Goal: Task Accomplishment & Management: Manage account settings

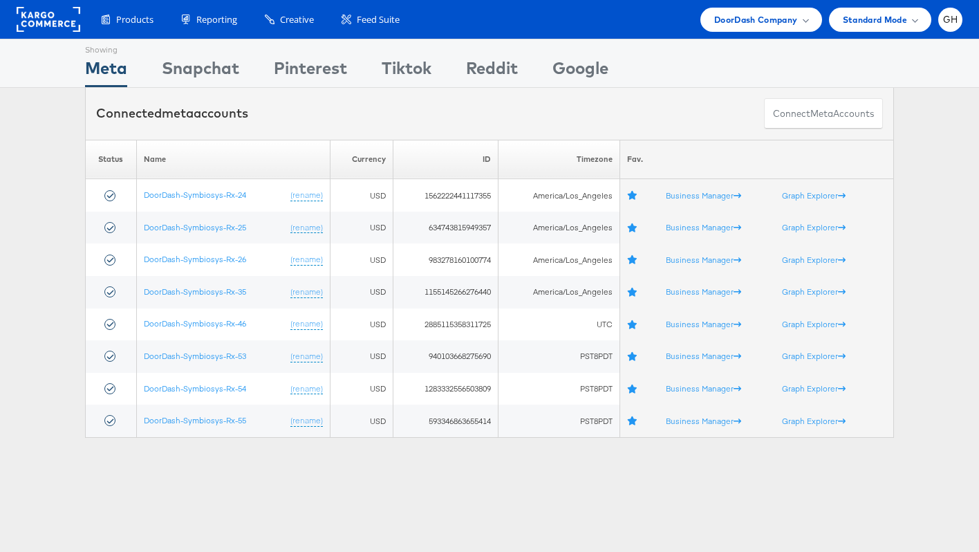
click at [66, 268] on div "Please Wait Loading Accounts .... Status Name Currency ID Timezone Fav. DoorDas…" at bounding box center [489, 289] width 979 height 298
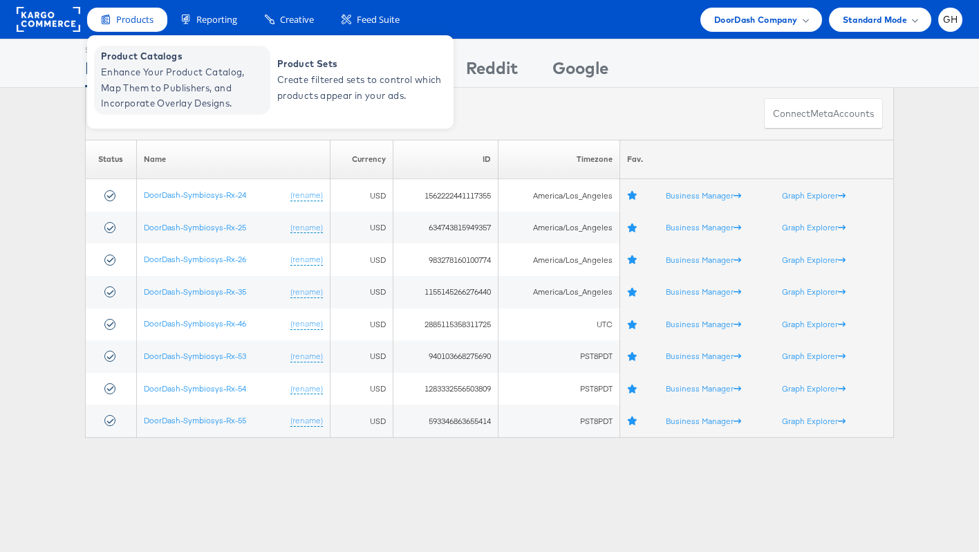
click at [138, 73] on span "Enhance Your Product Catalog, Map Them to Publishers, and Incorporate Overlay D…" at bounding box center [184, 87] width 166 height 47
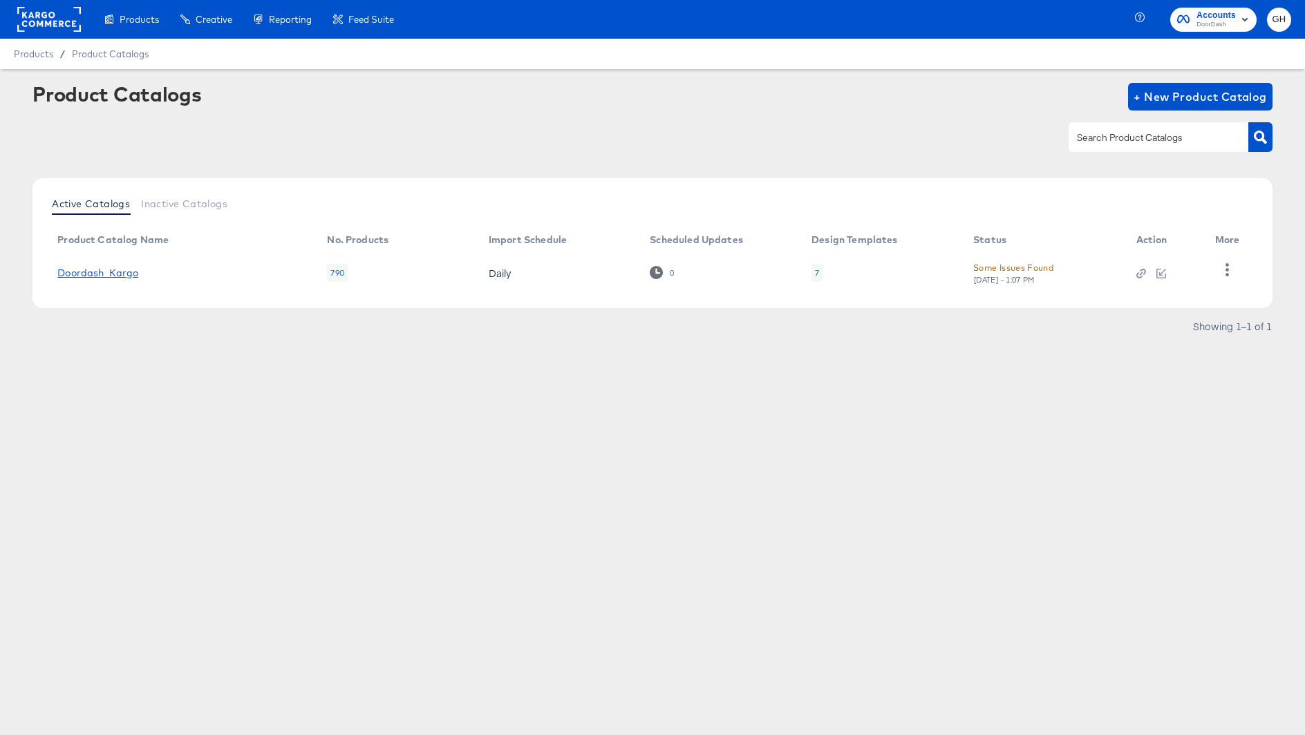
click at [92, 270] on link "Doordash_Kargo" at bounding box center [97, 273] width 81 height 11
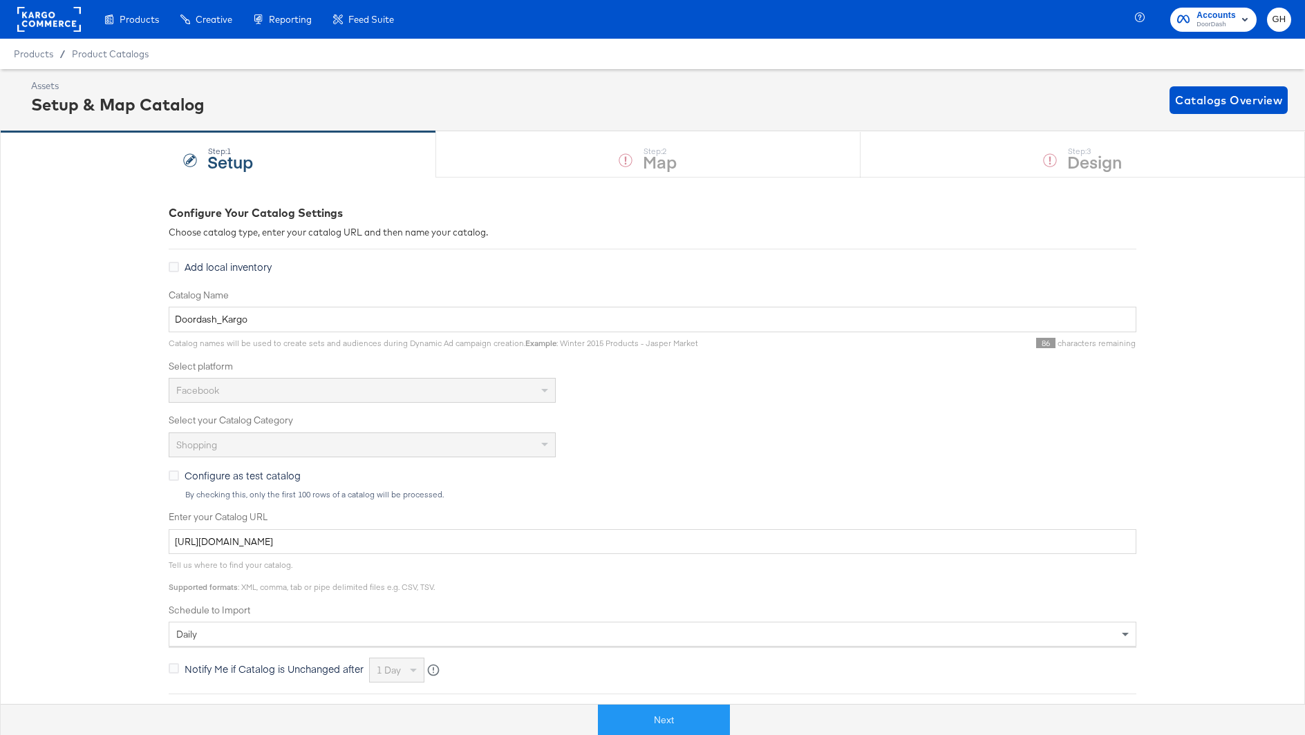
click at [675, 704] on div "Next" at bounding box center [663, 714] width 1305 height 41
click at [675, 711] on button "Next" at bounding box center [664, 720] width 132 height 31
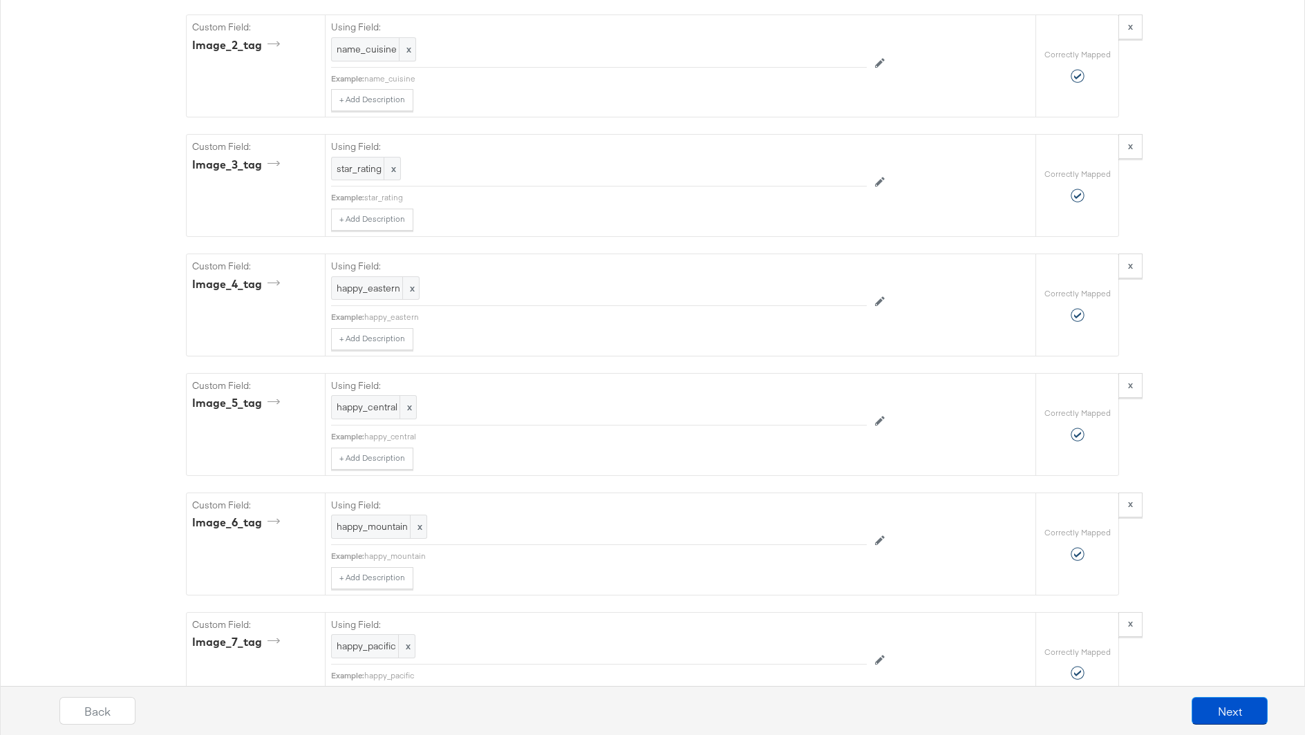
scroll to position [2989, 0]
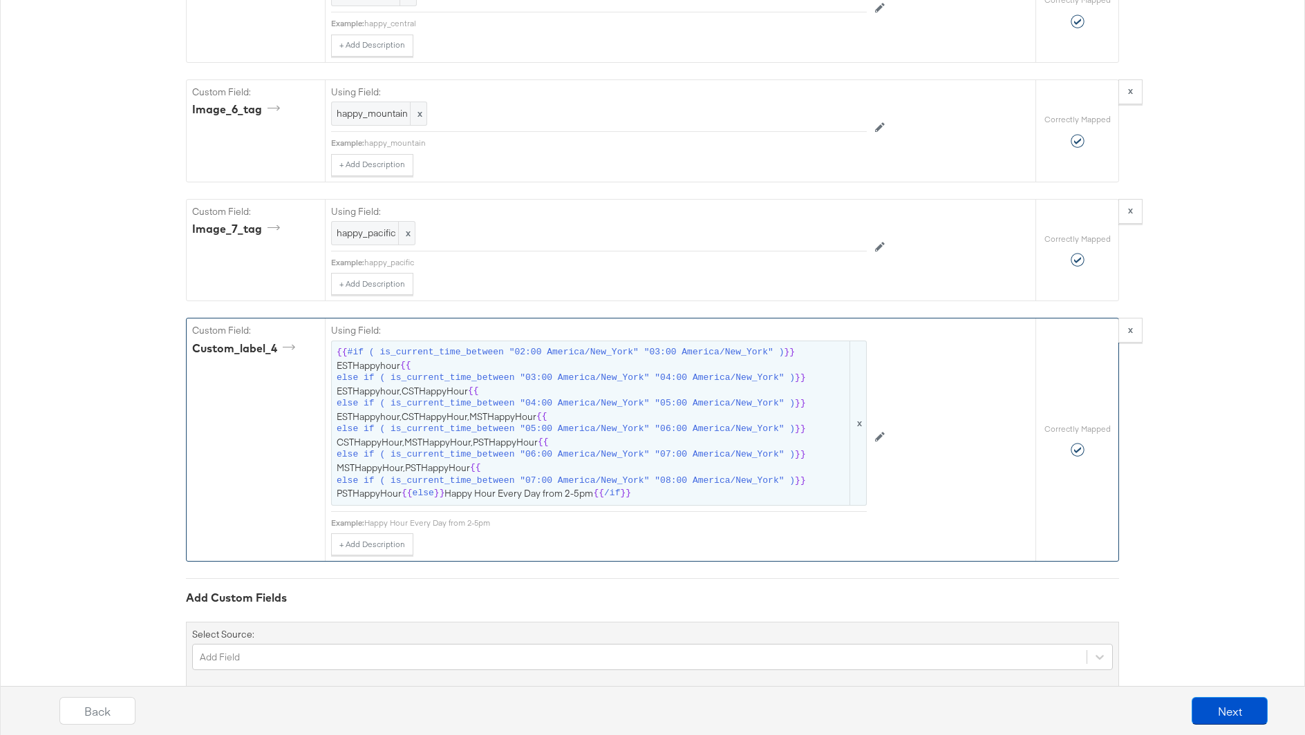
click at [523, 346] on span "#if ( is_current_time_between "02:00 America/New_York" "03:00 America/New_York"…" at bounding box center [566, 352] width 437 height 13
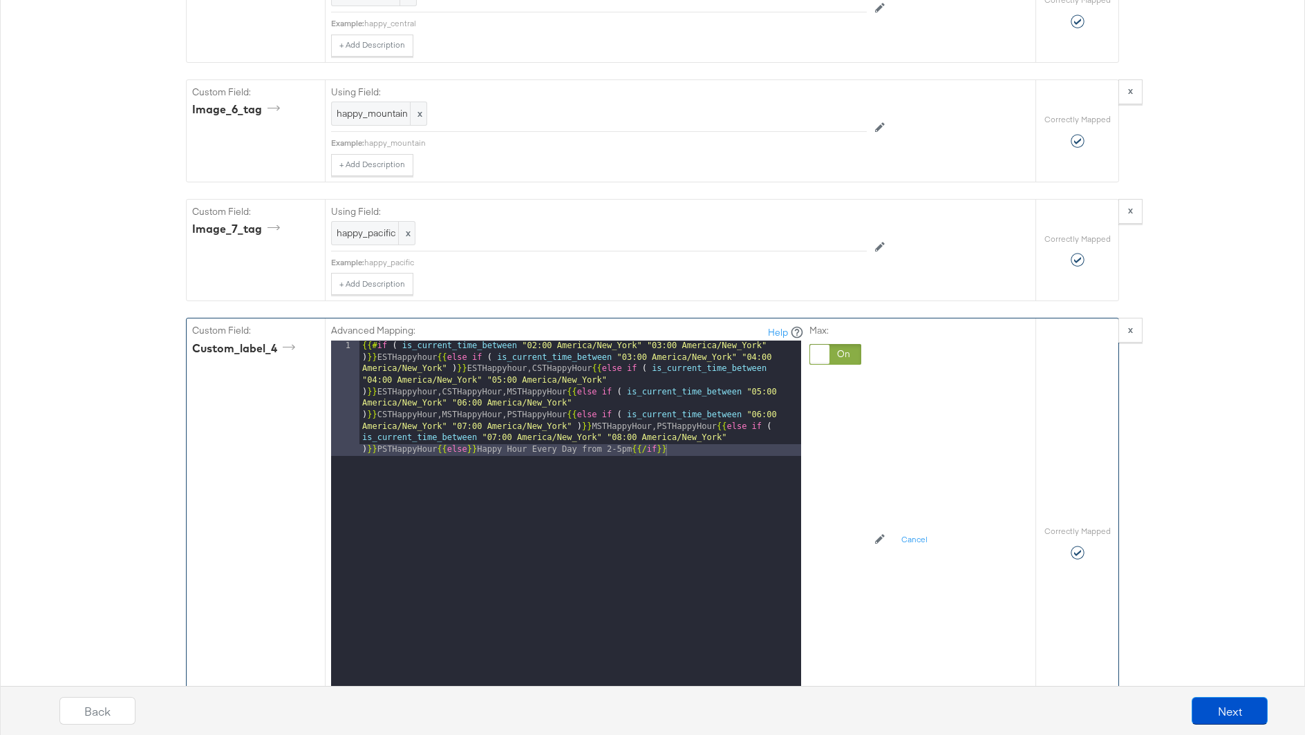
click at [534, 341] on div "{{# if ( is_current_time_between "02:00 America/New_York" "03:00 America/New_Yo…" at bounding box center [580, 629] width 442 height 576
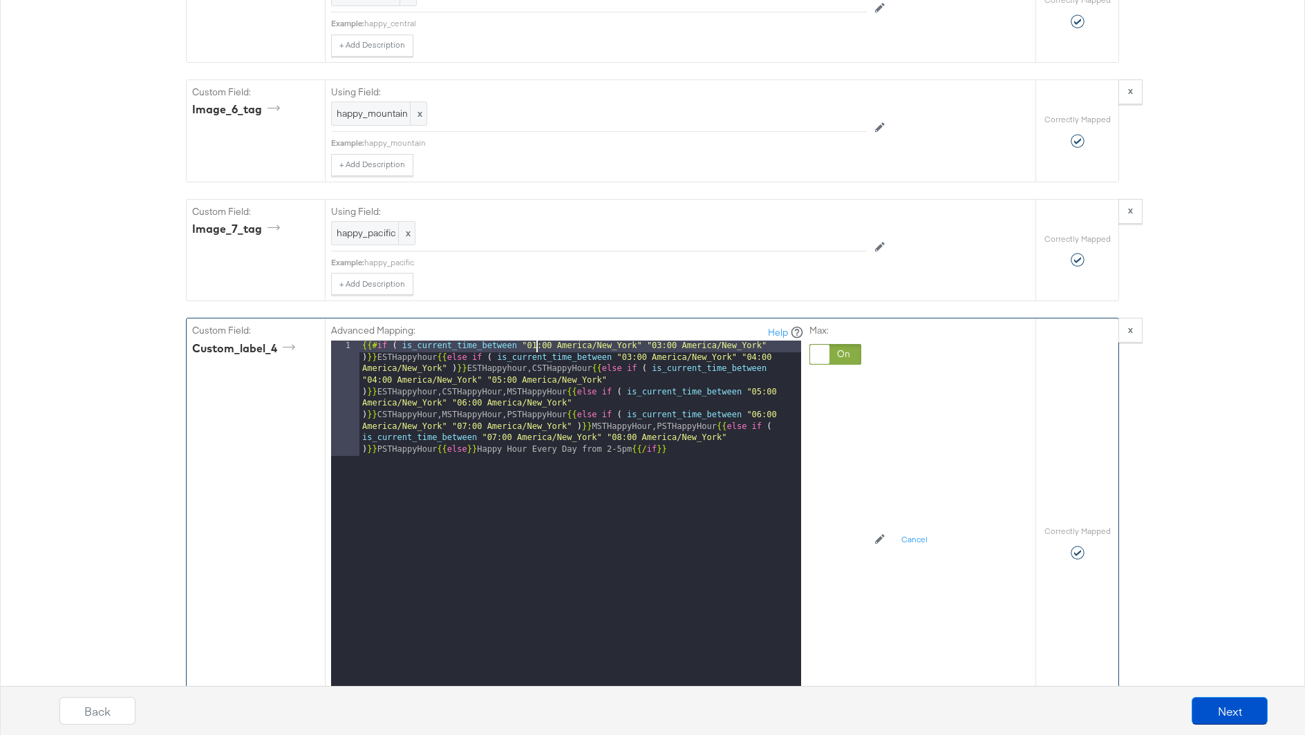
click at [786, 686] on button "Apply" at bounding box center [782, 698] width 44 height 25
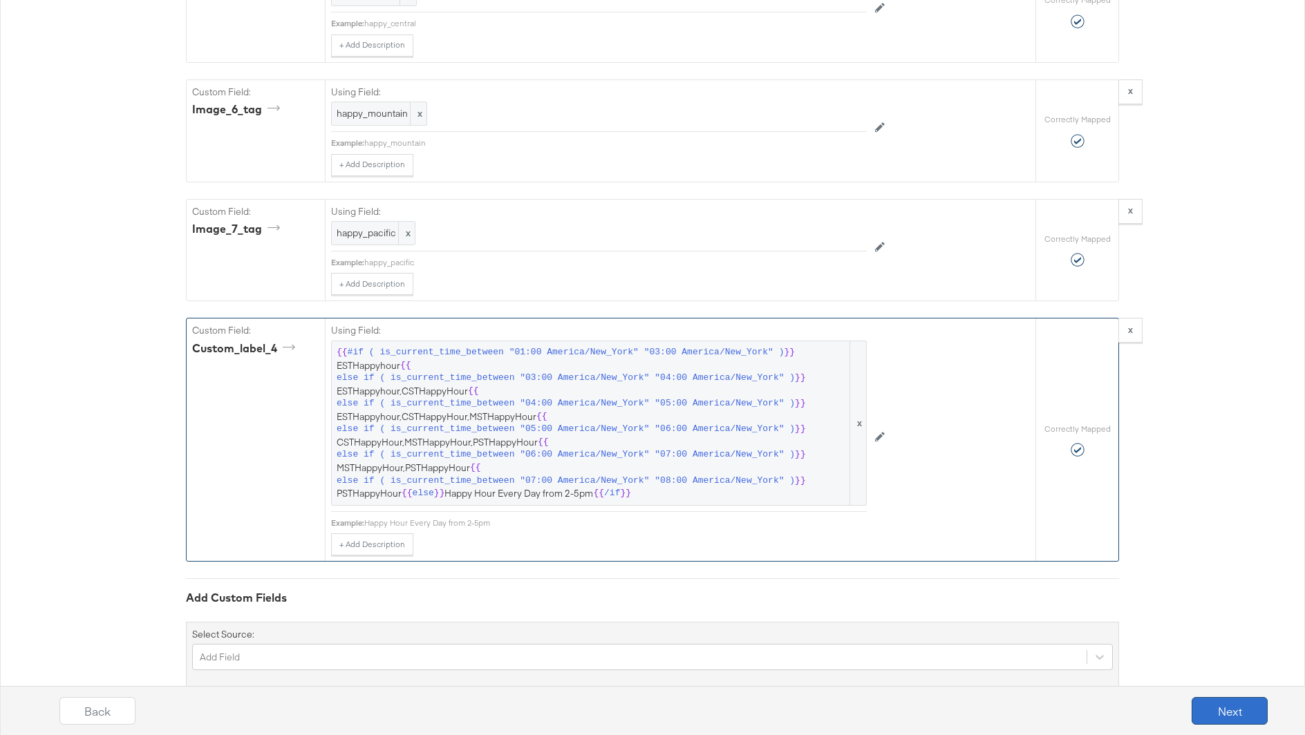
click at [1224, 715] on button "Next" at bounding box center [1230, 711] width 76 height 28
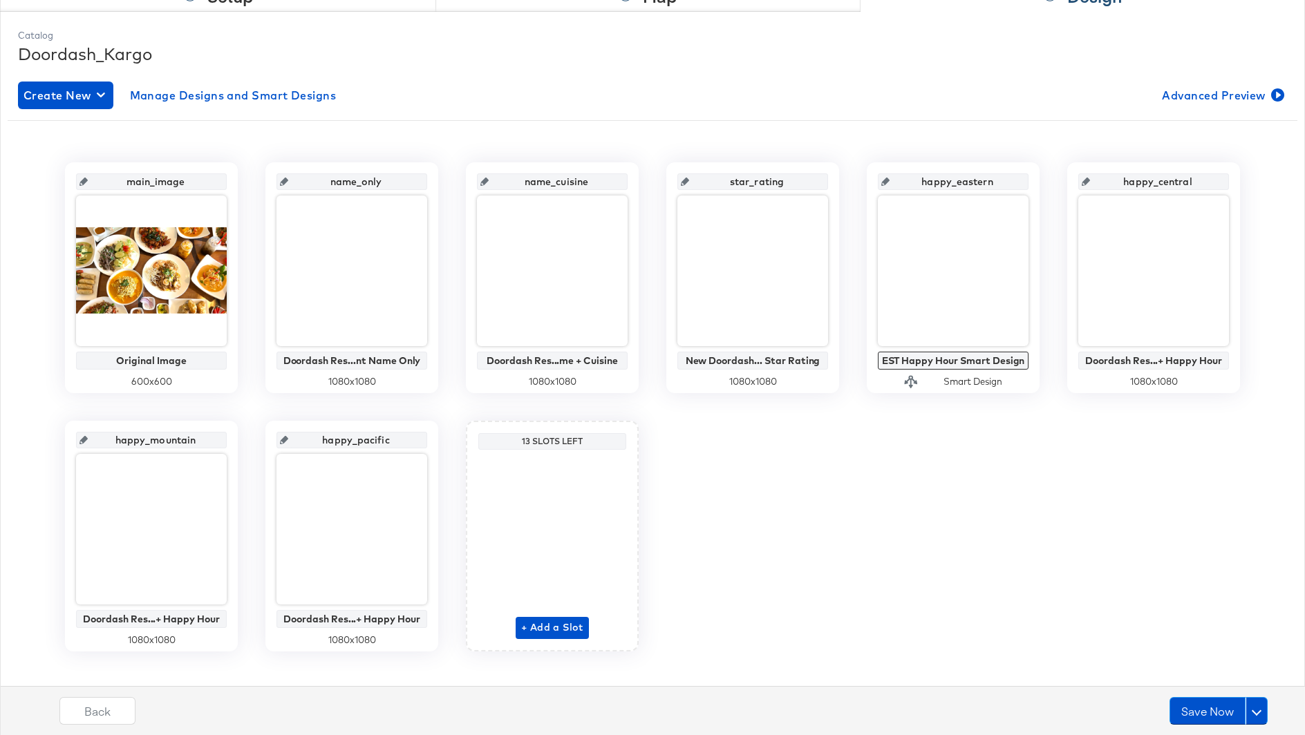
scroll to position [181, 0]
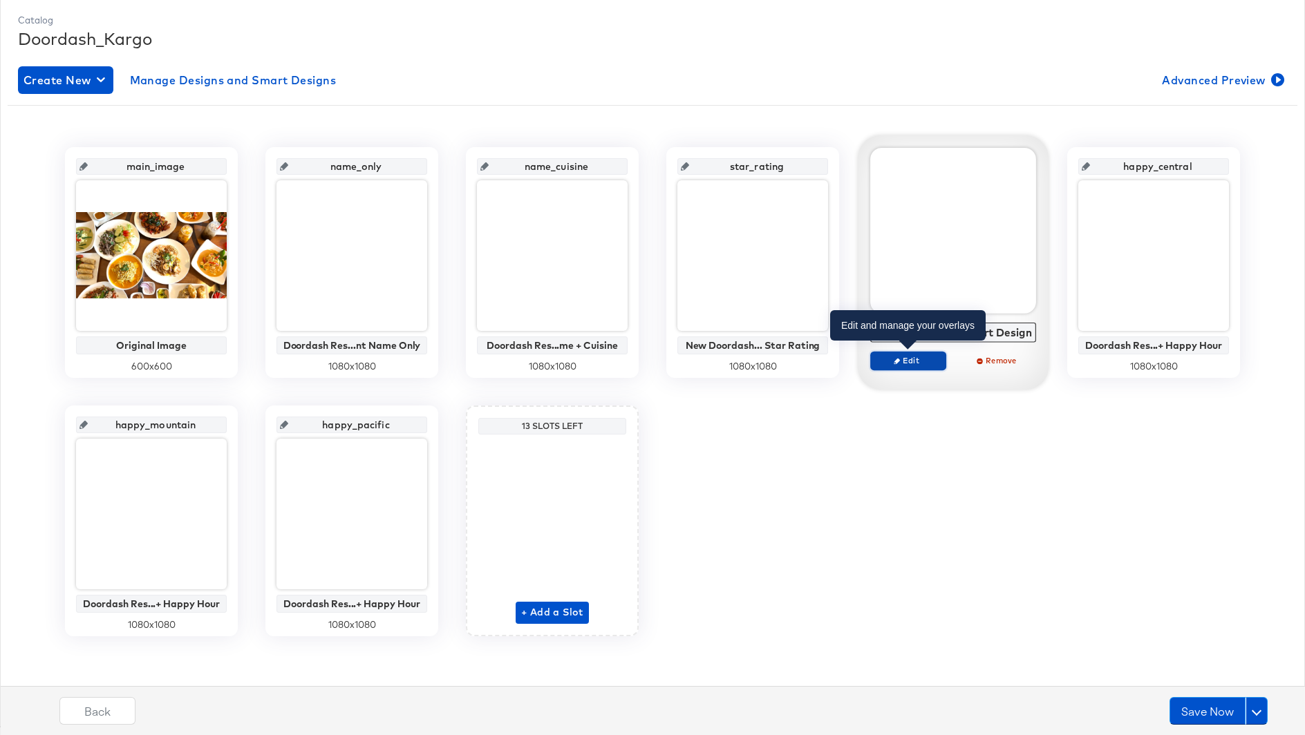
click at [929, 367] on button "Edit" at bounding box center [908, 360] width 76 height 19
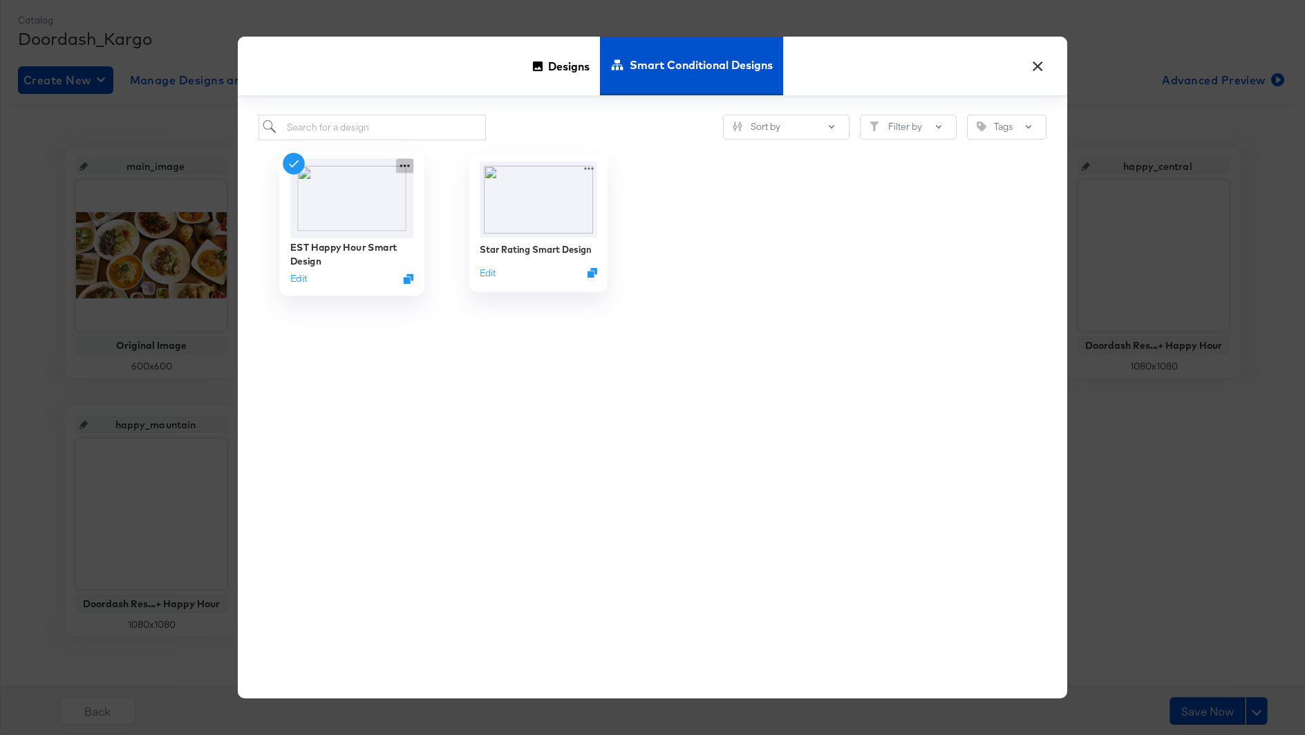
click at [404, 167] on icon at bounding box center [404, 165] width 17 height 15
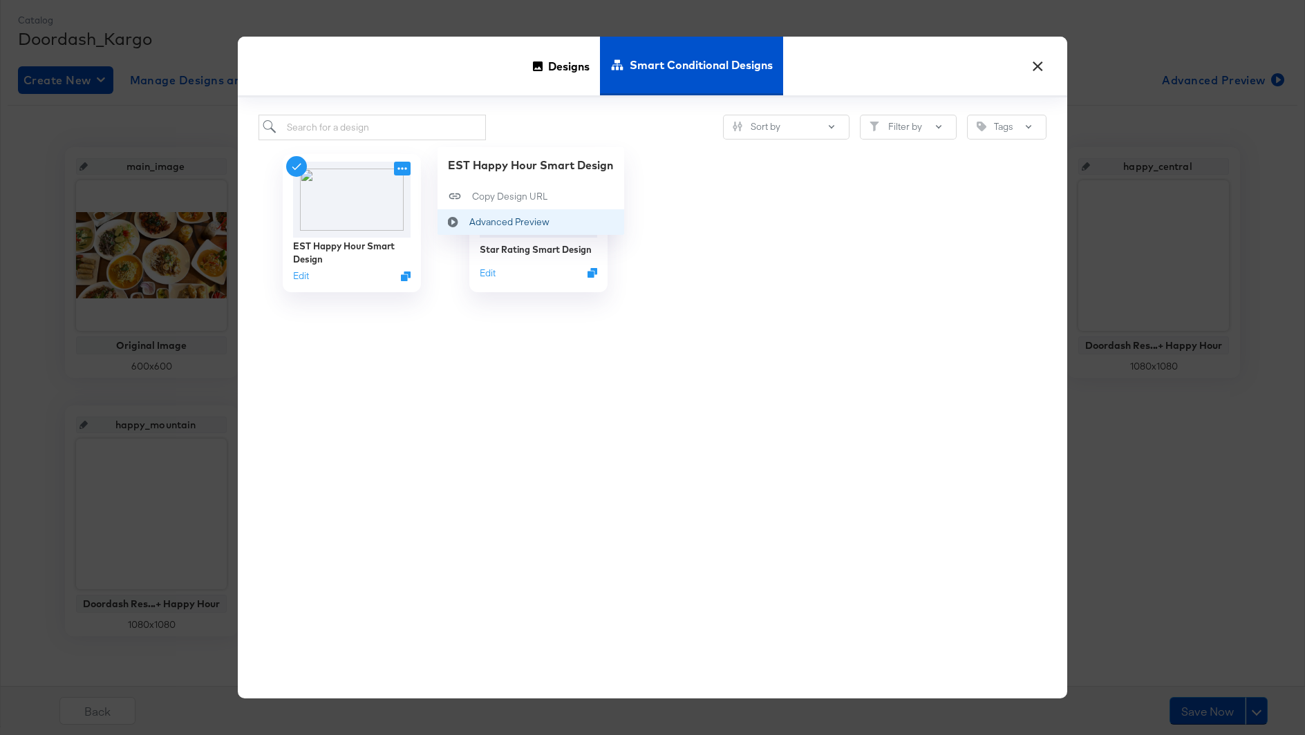
click at [455, 216] on icon at bounding box center [454, 221] width 32 height 11
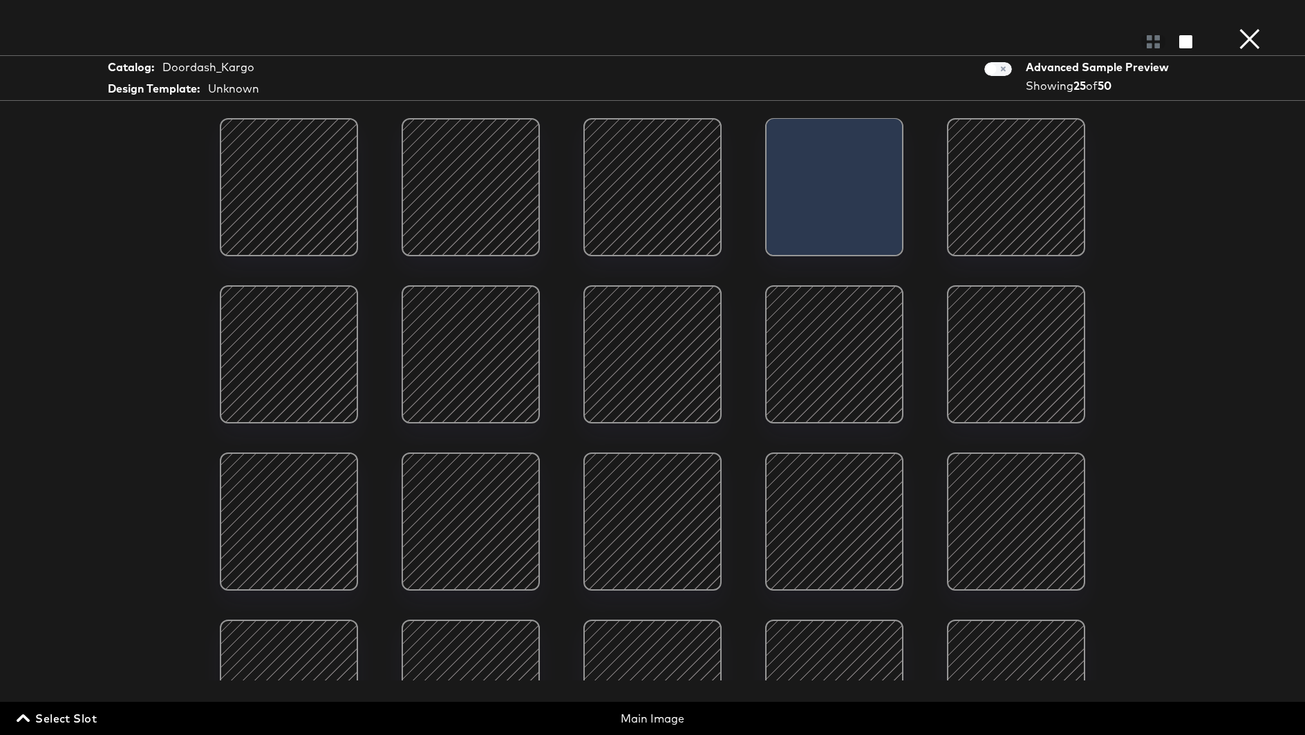
scroll to position [50, 0]
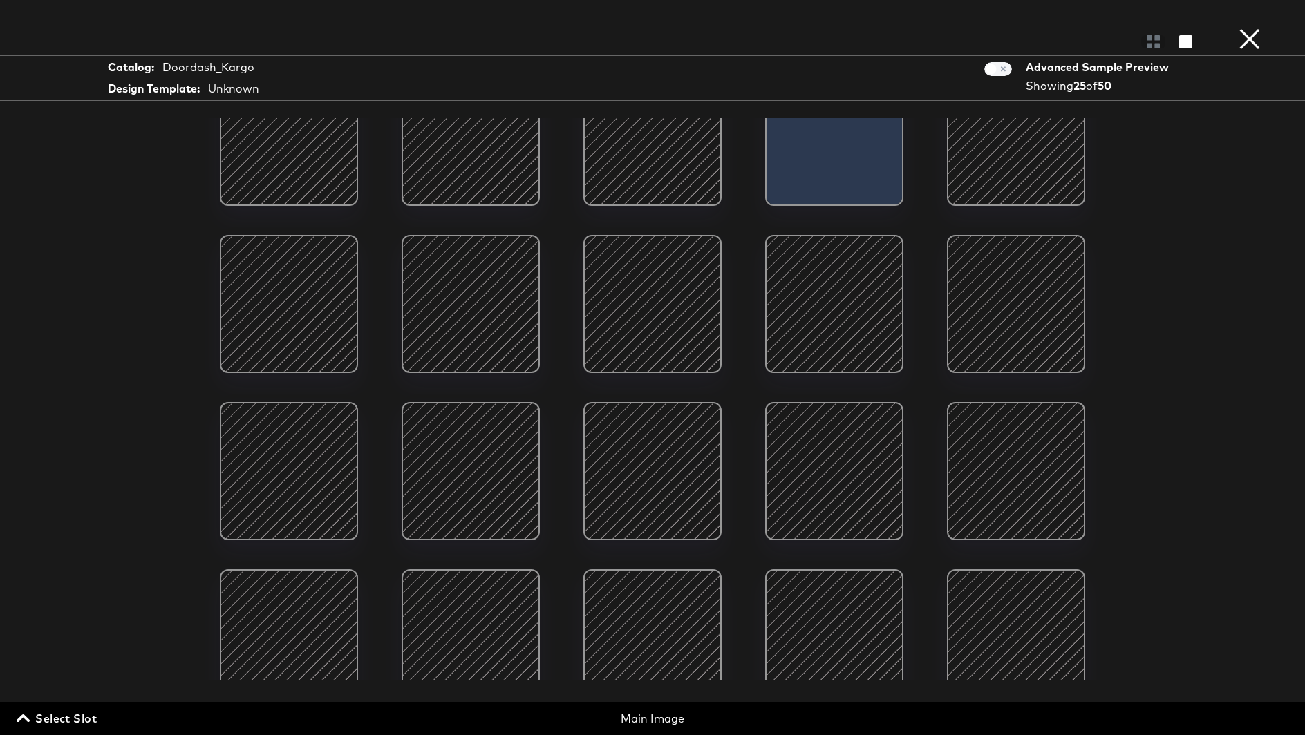
click at [1244, 26] on button "×" at bounding box center [1250, 14] width 28 height 28
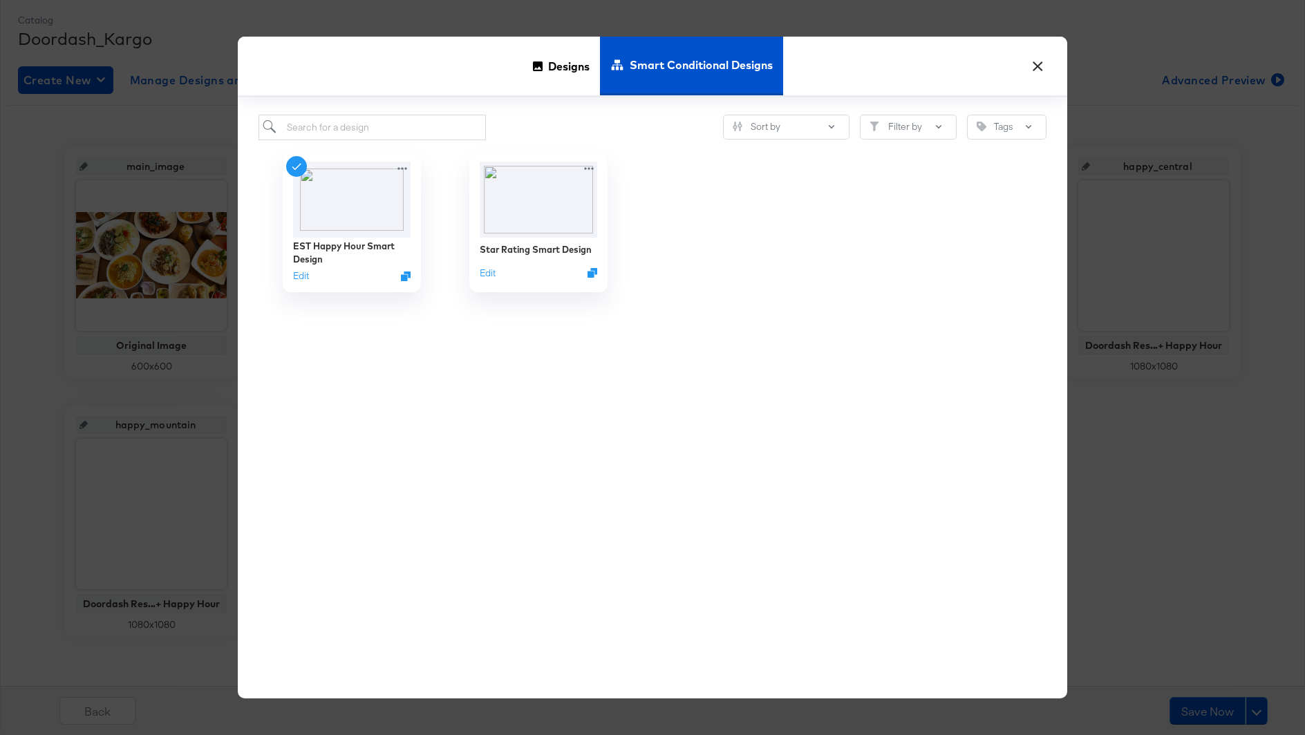
click at [1039, 64] on button "×" at bounding box center [1037, 62] width 25 height 25
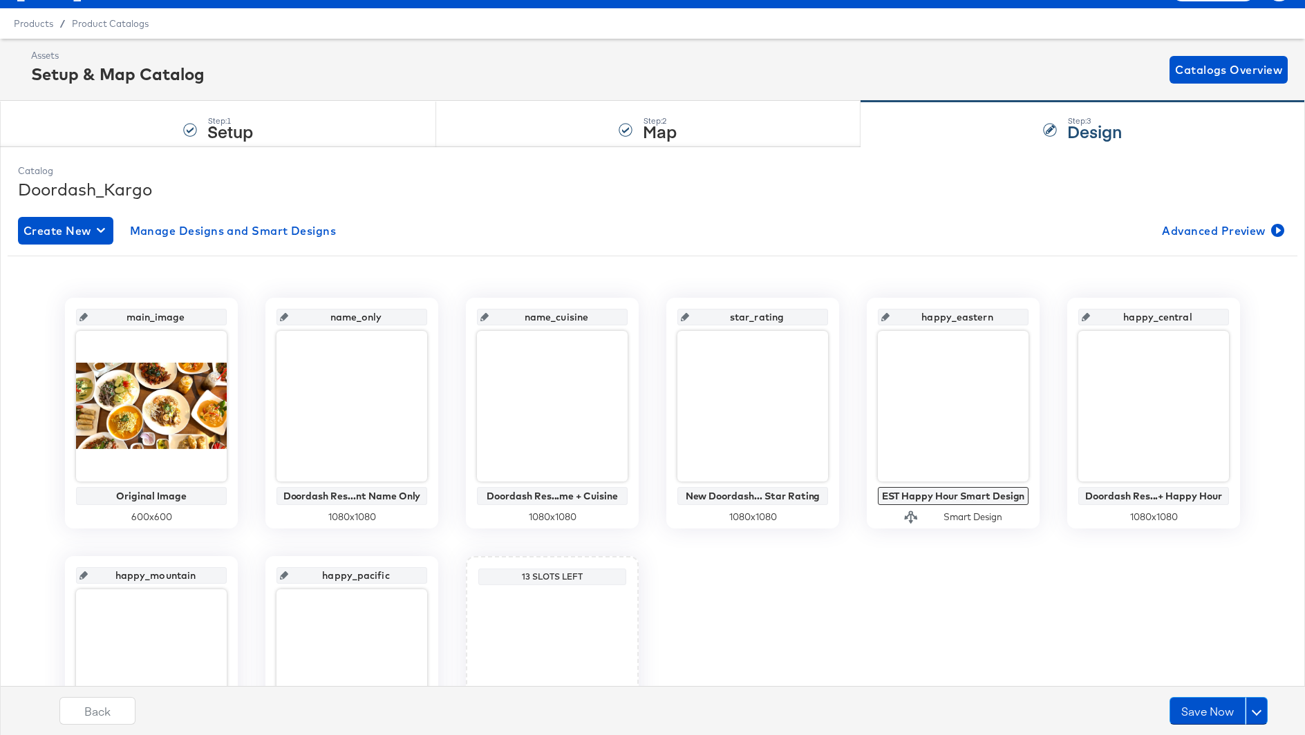
scroll to position [0, 0]
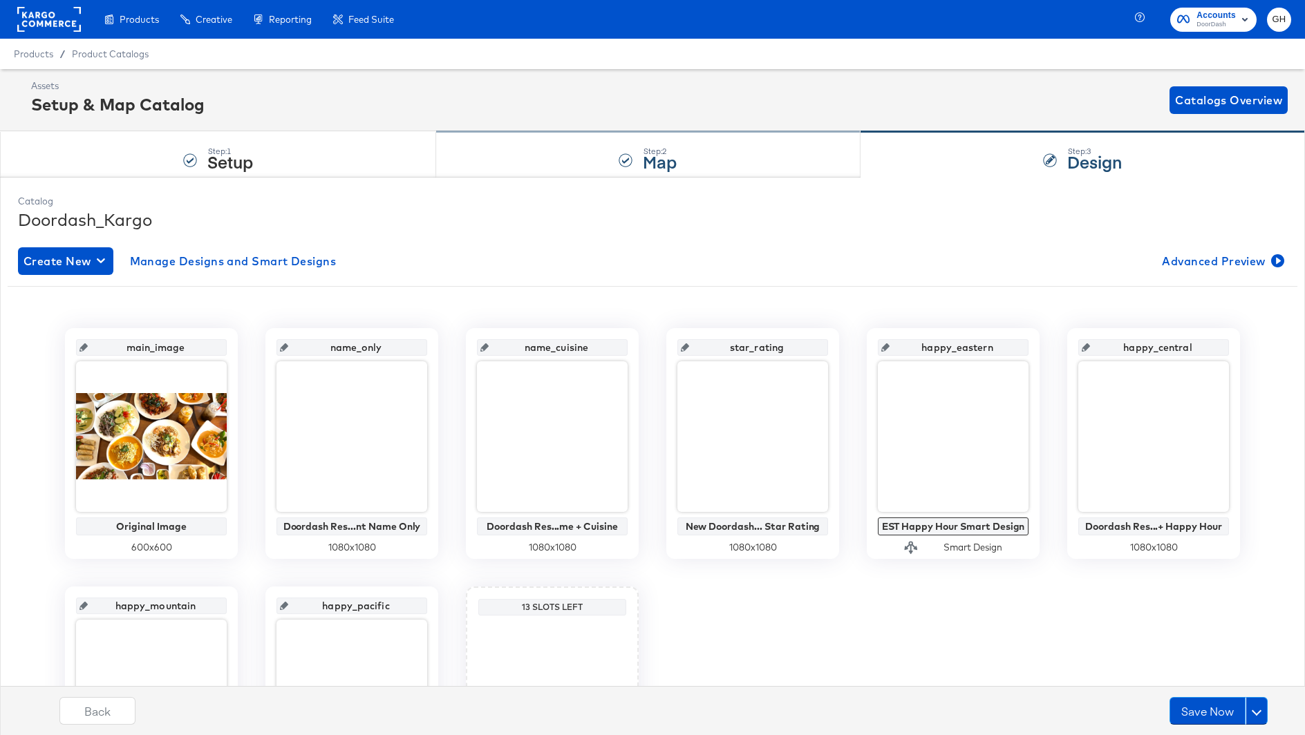
click at [594, 148] on div "Step: 2 Map" at bounding box center [648, 155] width 424 height 46
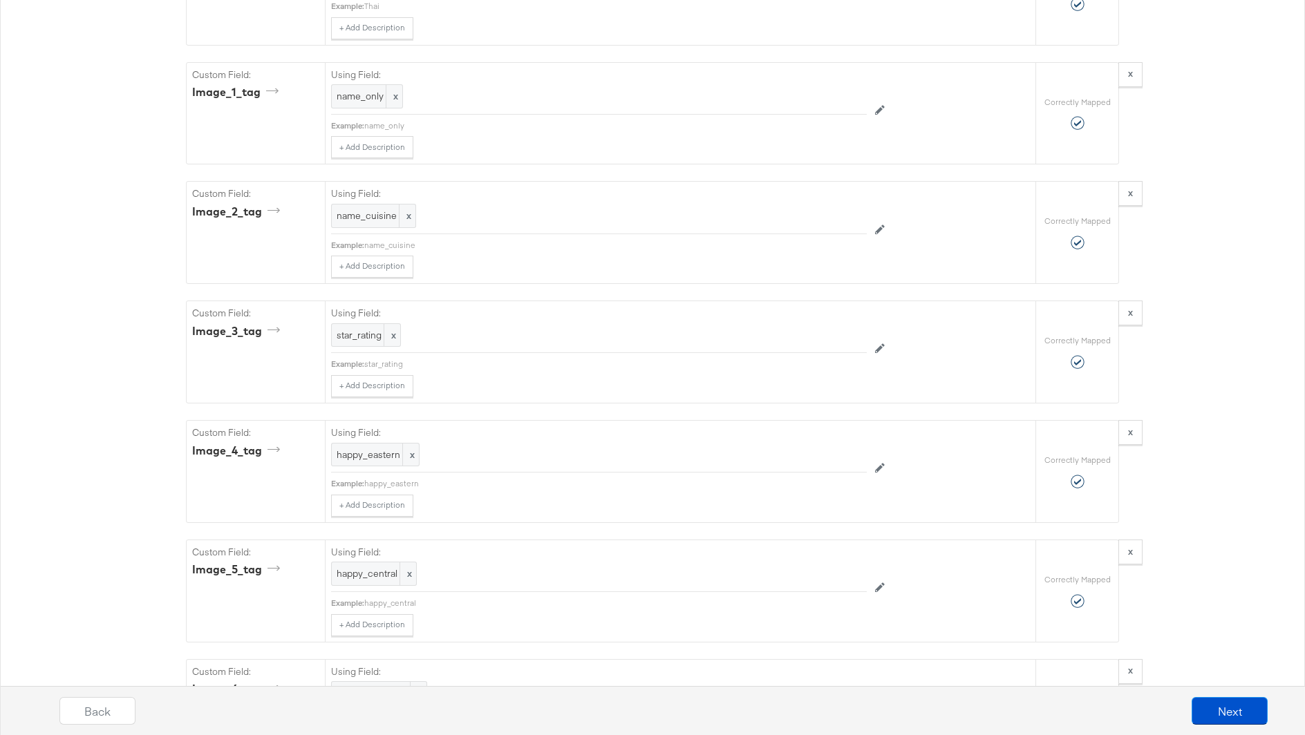
scroll to position [2989, 0]
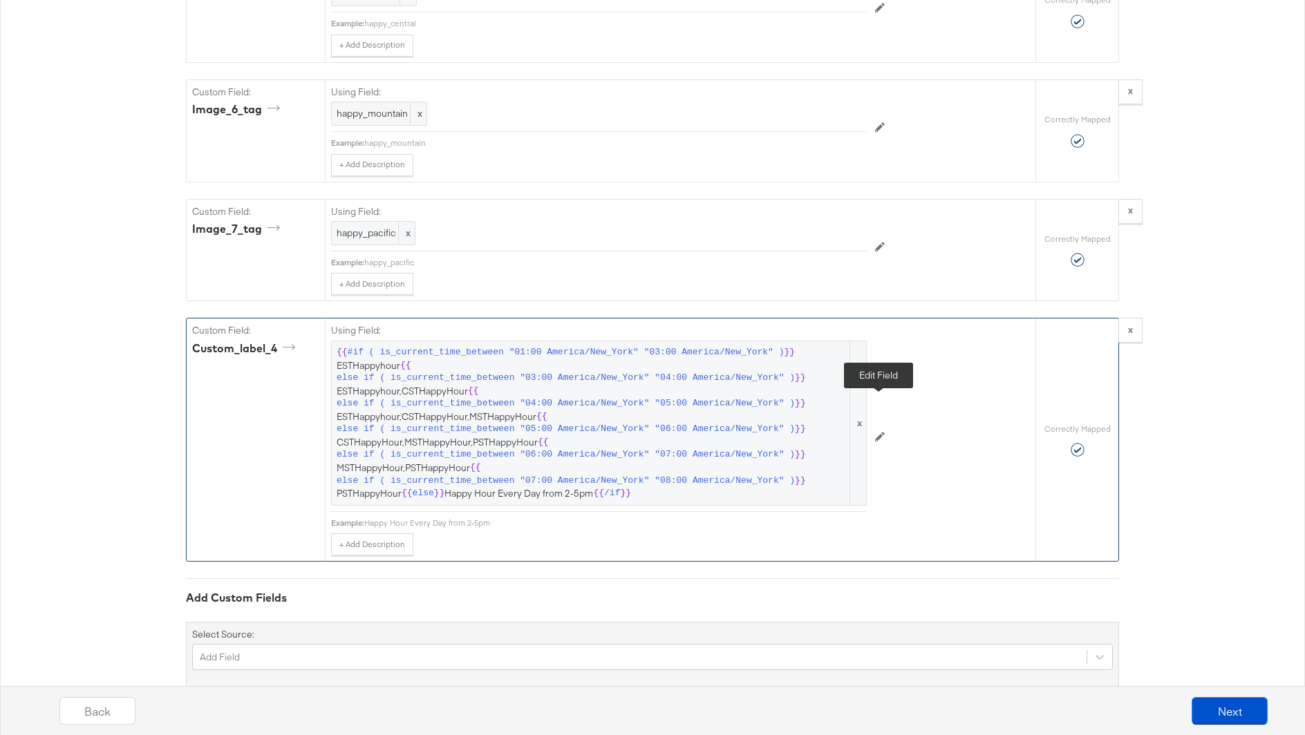
click at [882, 432] on icon at bounding box center [880, 437] width 10 height 10
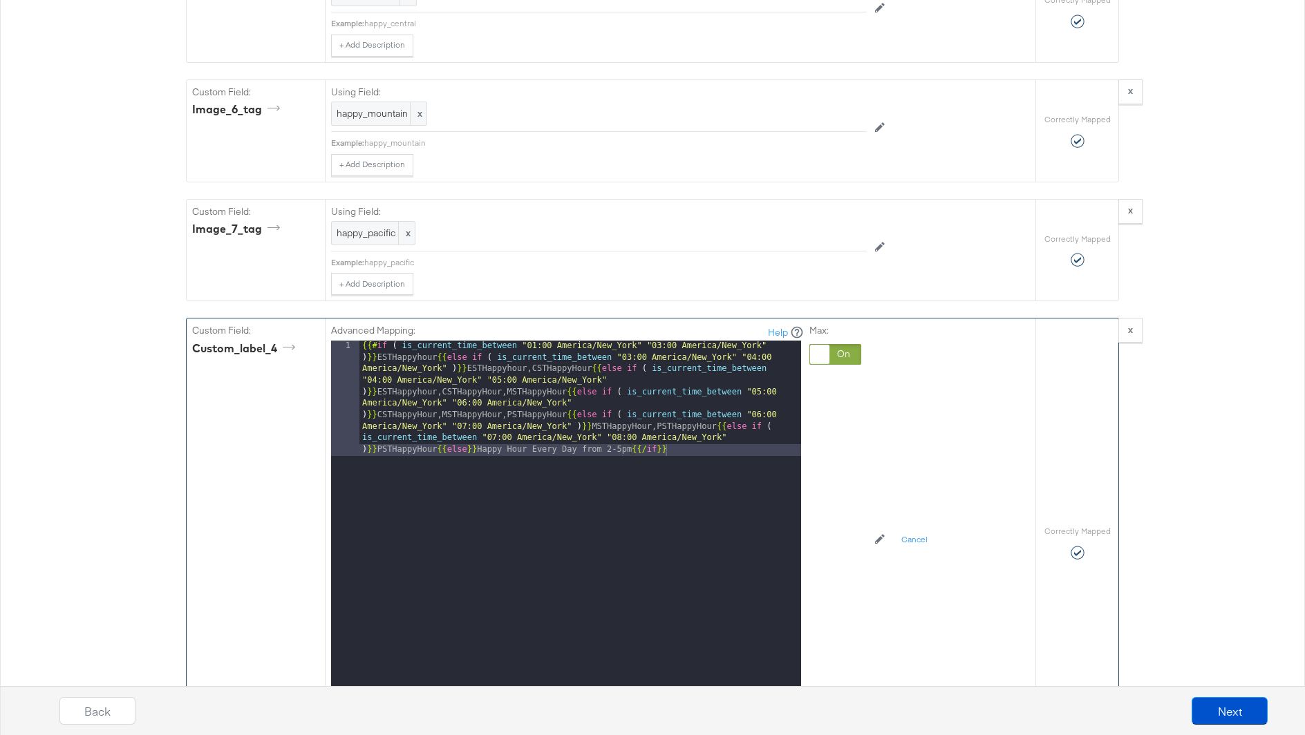
click at [534, 341] on div "{{# if ( is_current_time_between "01:00 America/New_York" "03:00 America/New_Yo…" at bounding box center [580, 629] width 442 height 576
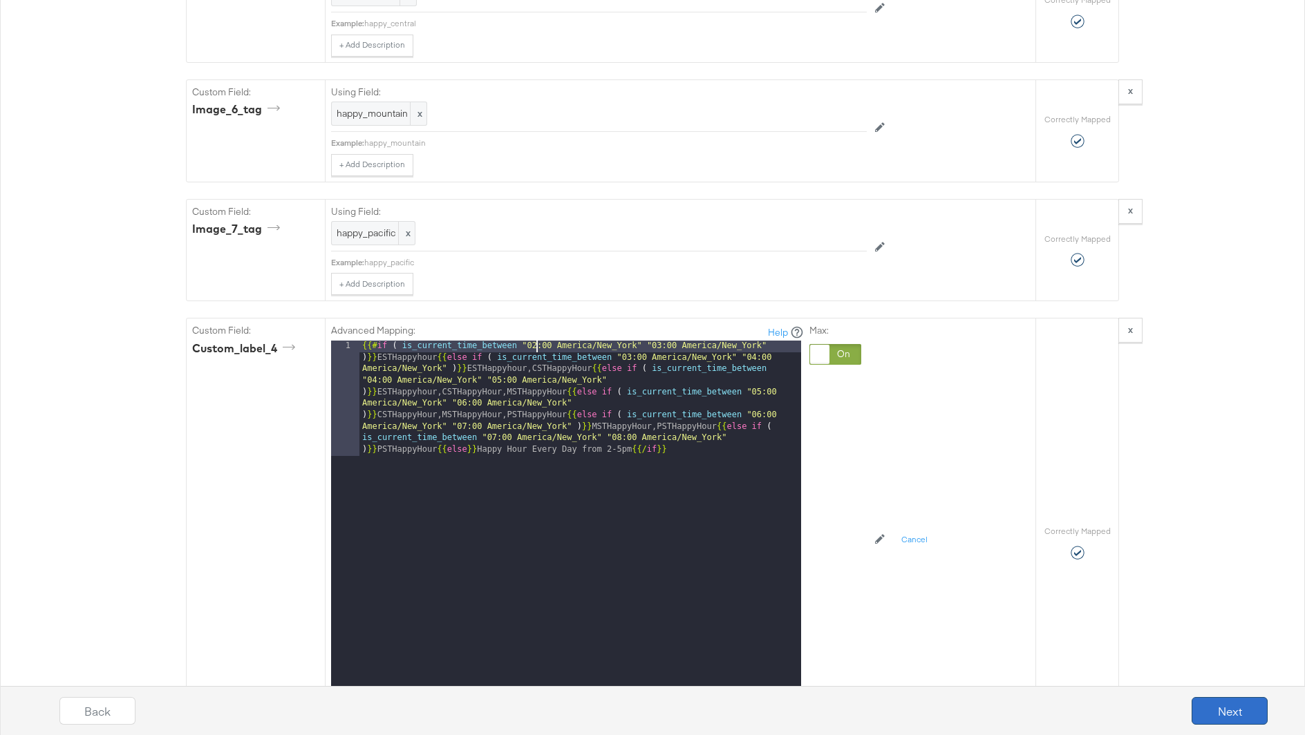
click at [1209, 721] on button "Next" at bounding box center [1230, 711] width 76 height 28
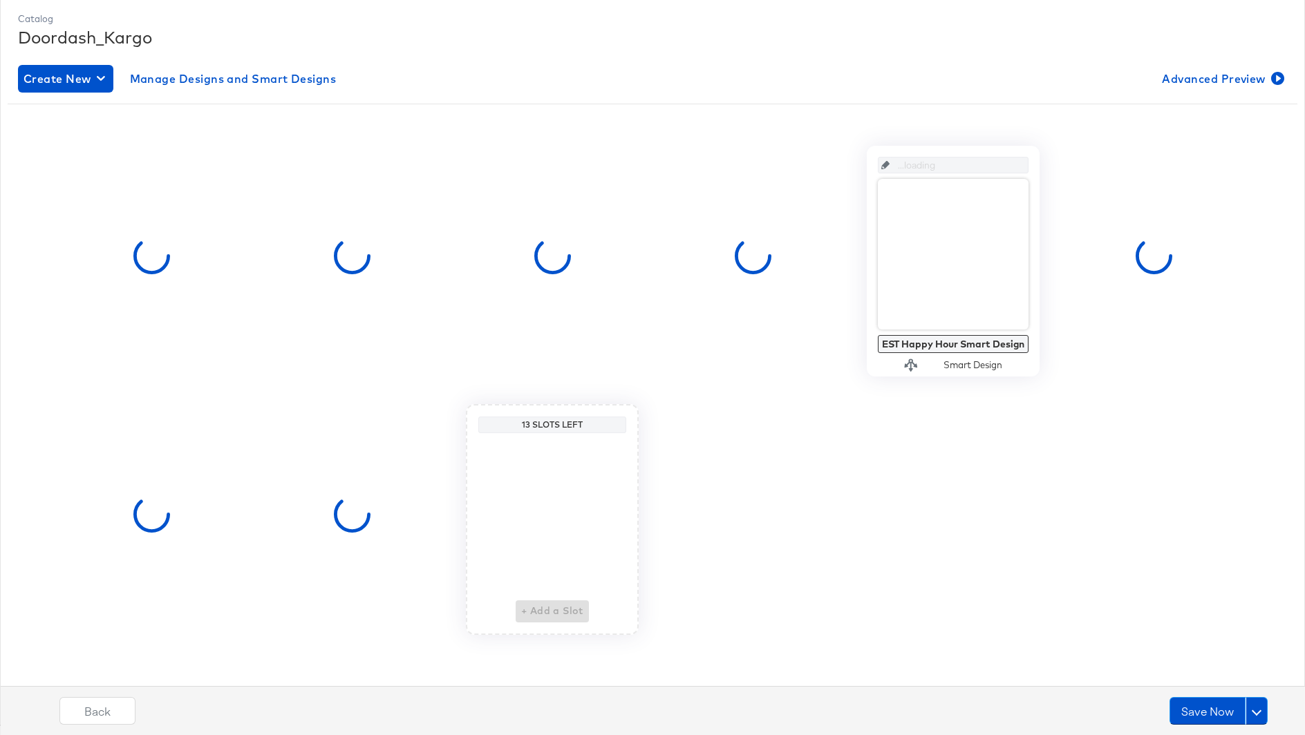
scroll to position [0, 0]
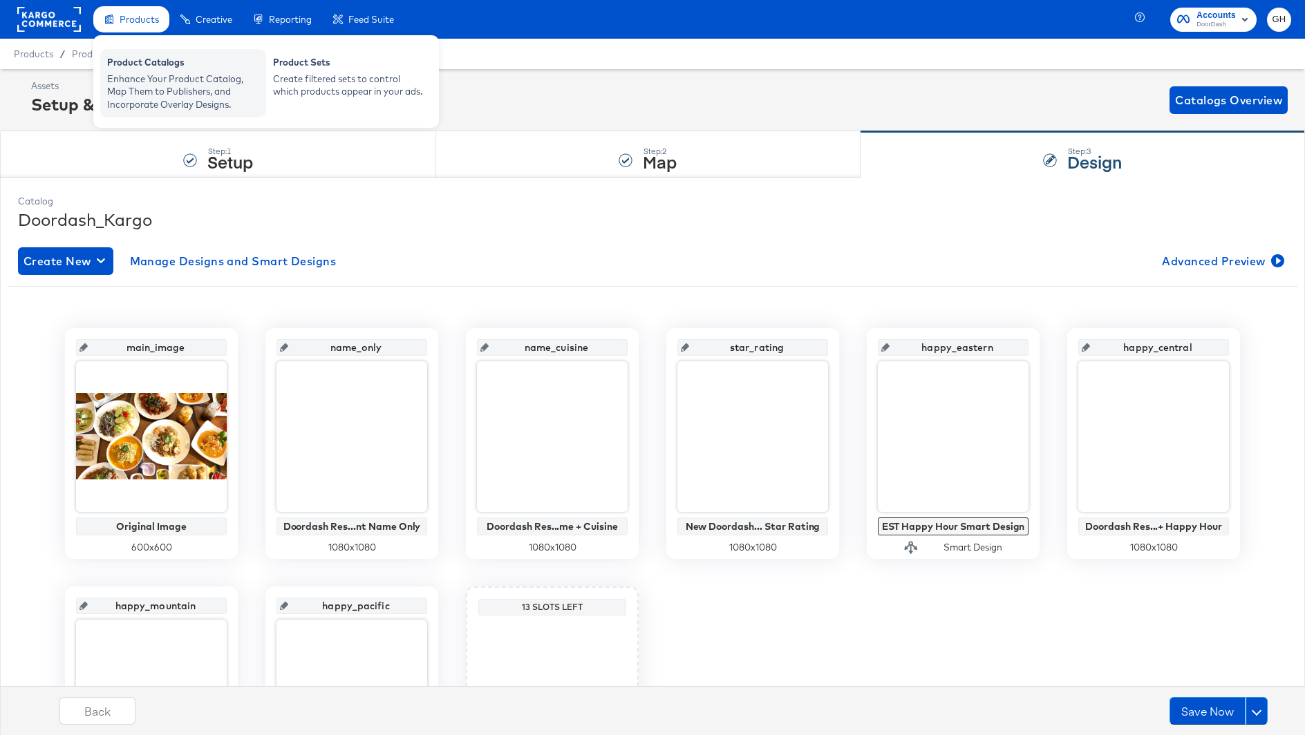
click at [139, 77] on div "Enhance Your Product Catalog, Map Them to Publishers, and Incorporate Overlay D…" at bounding box center [183, 92] width 152 height 39
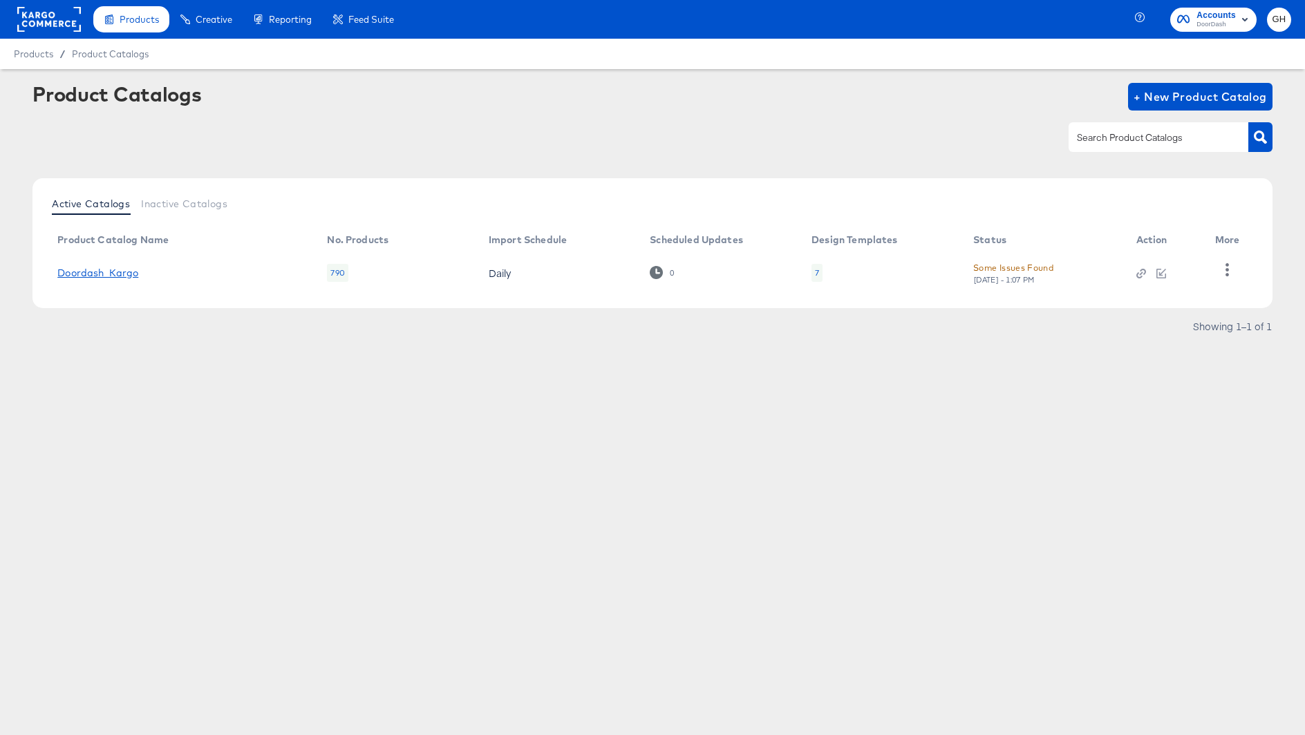
click at [117, 268] on link "Doordash_Kargo" at bounding box center [97, 273] width 81 height 11
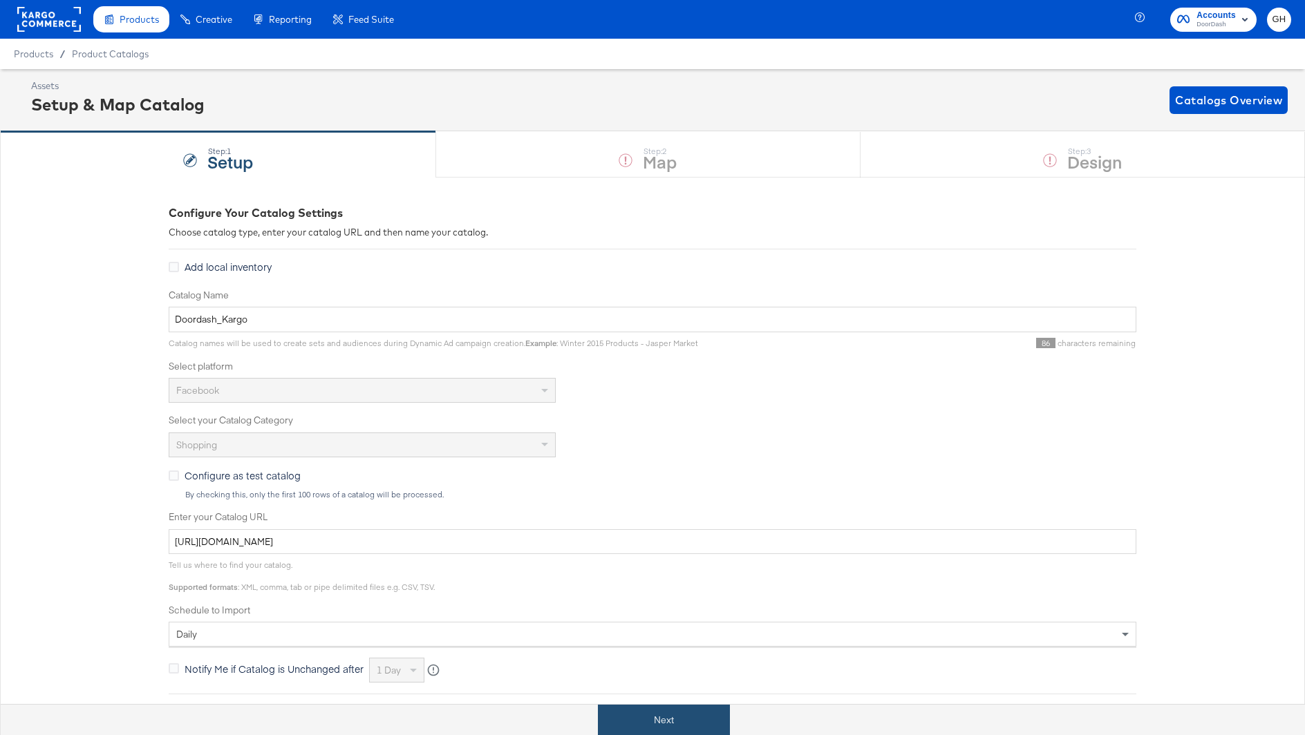
click at [648, 728] on button "Next" at bounding box center [664, 720] width 132 height 31
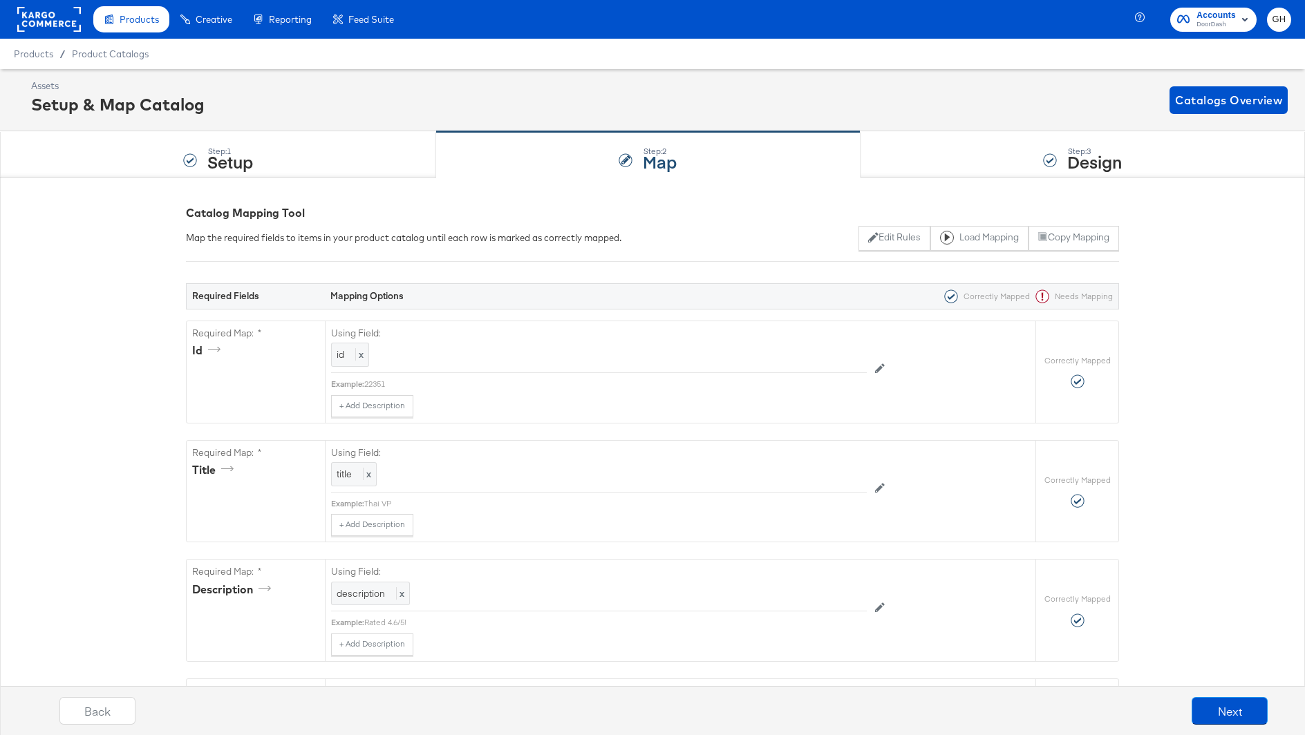
click at [55, 26] on rect at bounding box center [49, 19] width 64 height 25
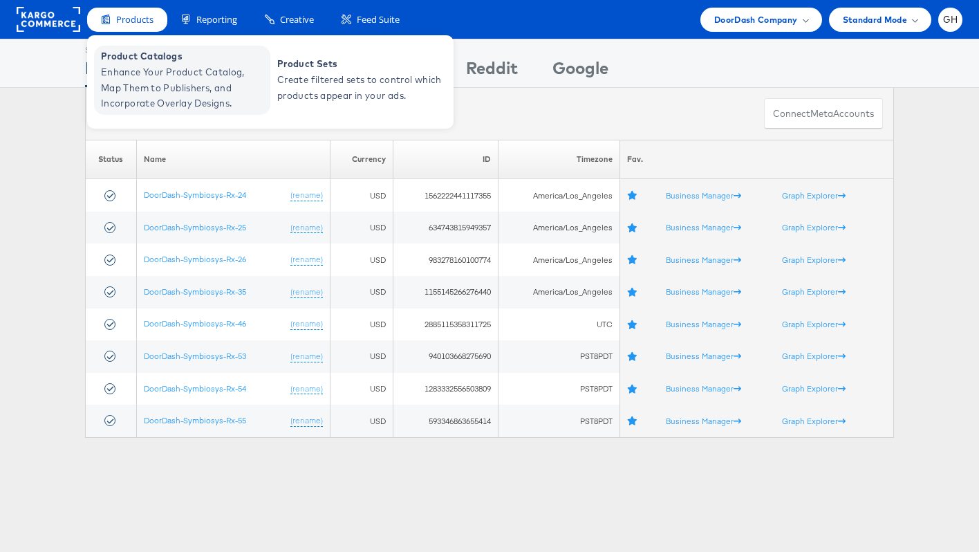
click at [140, 56] on span "Product Catalogs" at bounding box center [184, 56] width 166 height 16
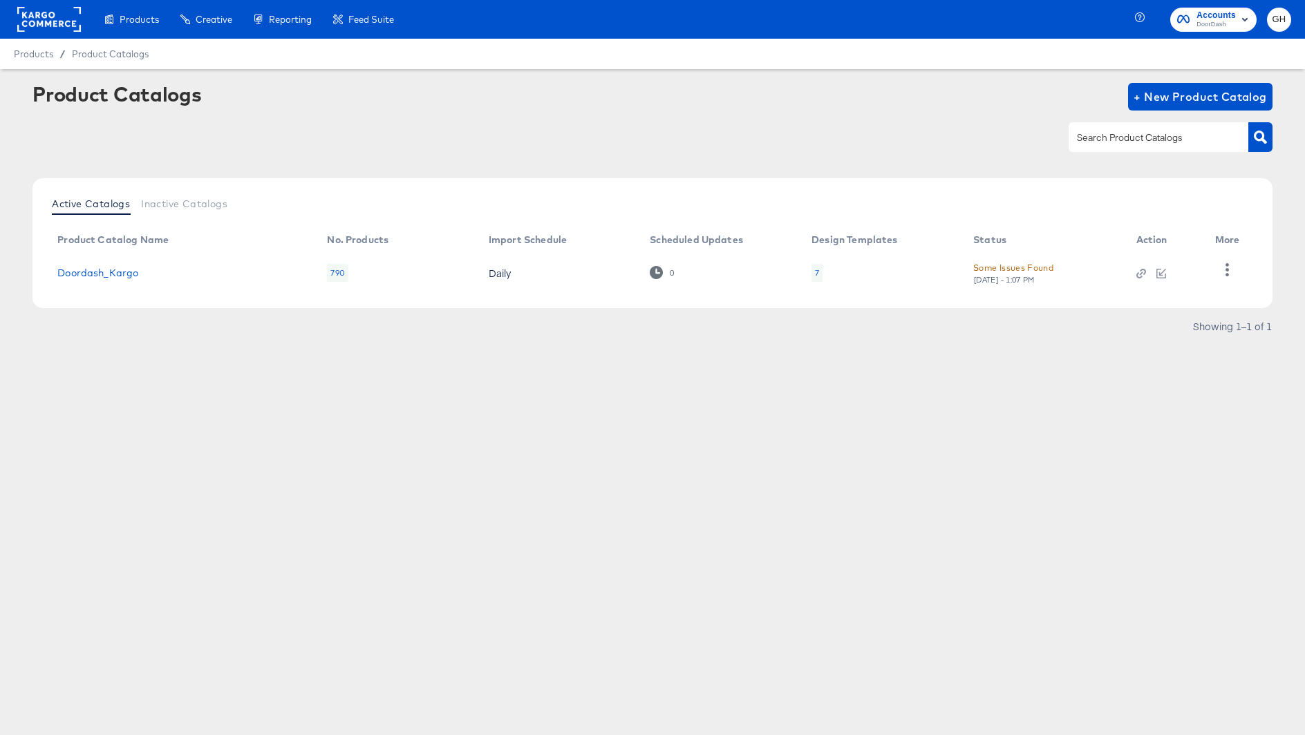
click at [818, 269] on div "7" at bounding box center [817, 273] width 4 height 11
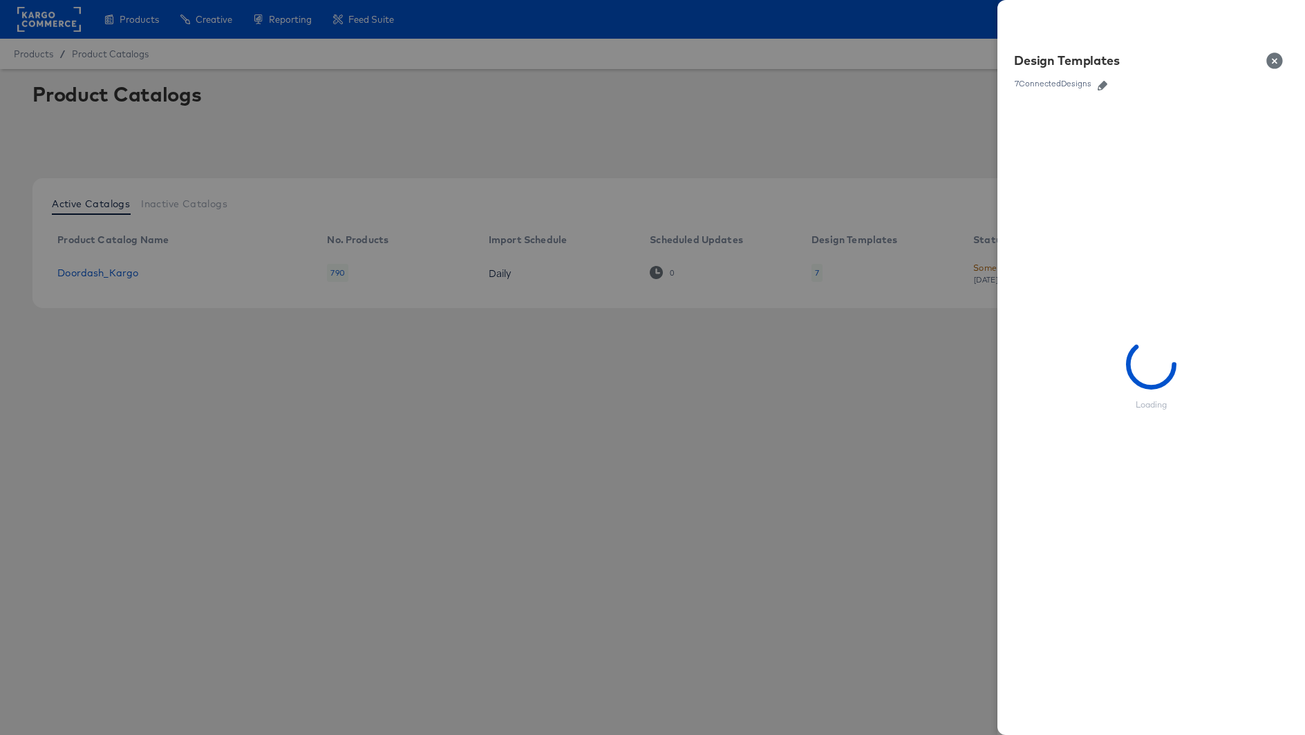
click at [1102, 90] on icon "button" at bounding box center [1103, 86] width 10 height 10
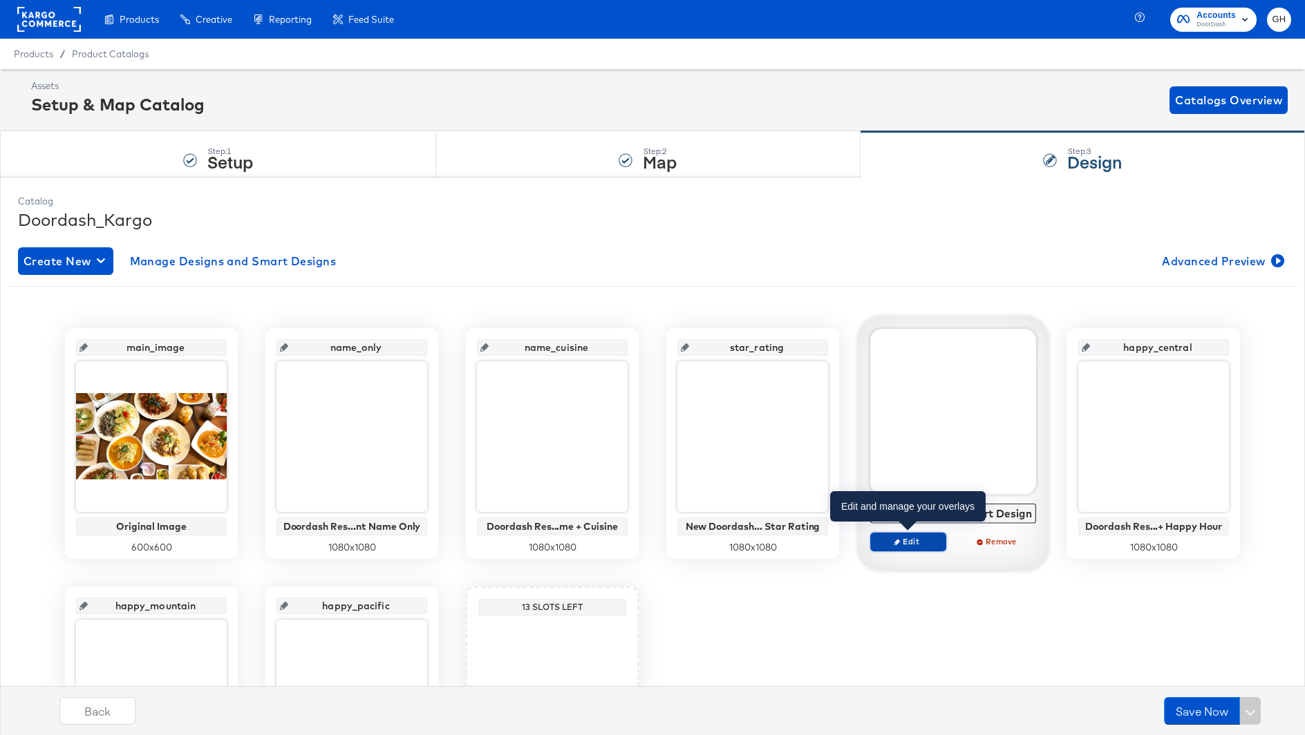
click at [915, 535] on button "Edit" at bounding box center [908, 541] width 76 height 19
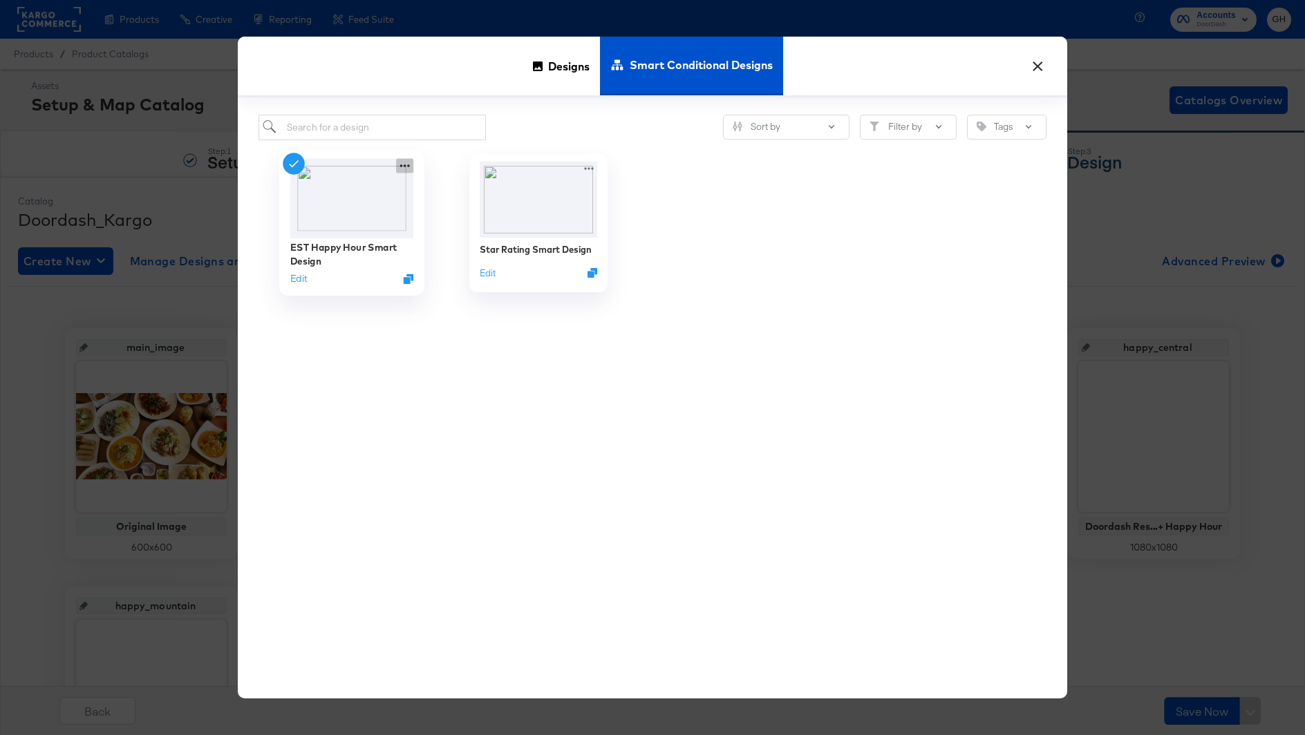
click at [405, 165] on icon at bounding box center [404, 165] width 17 height 15
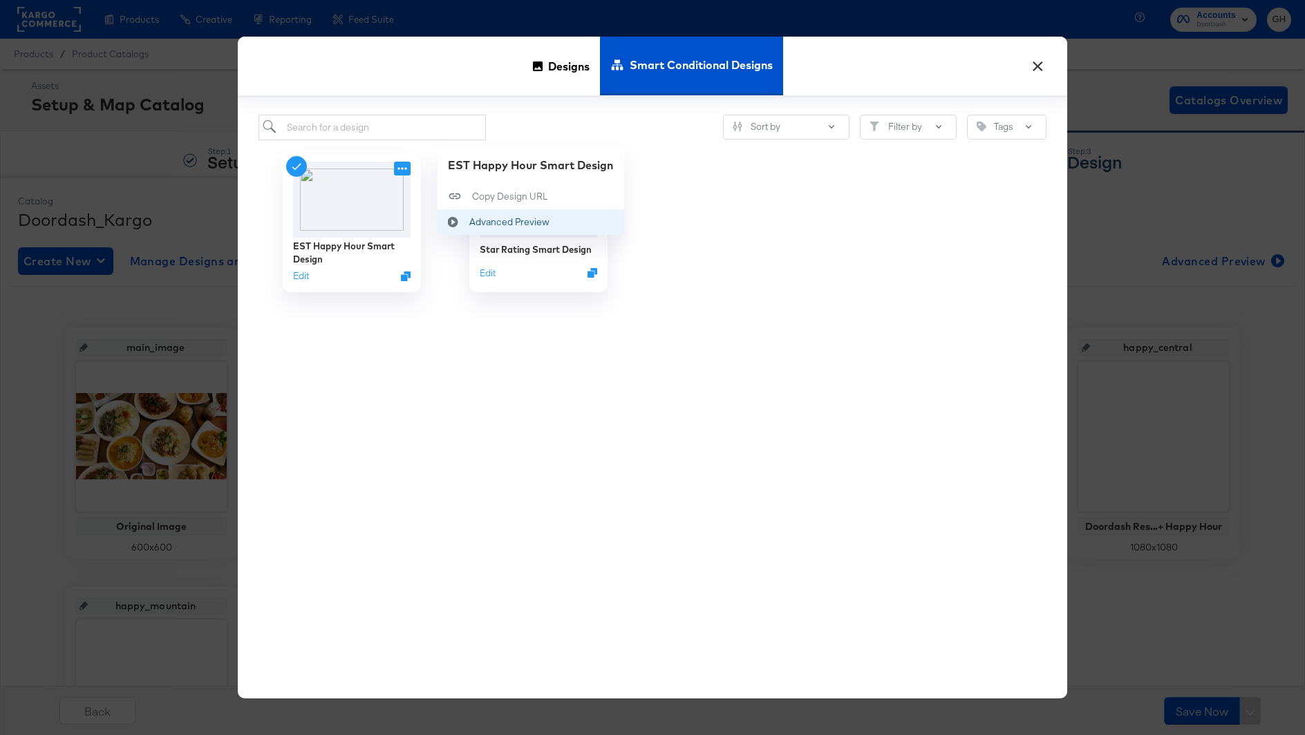
click at [460, 214] on div "Advanced Preview Advanced Preview" at bounding box center [454, 222] width 32 height 26
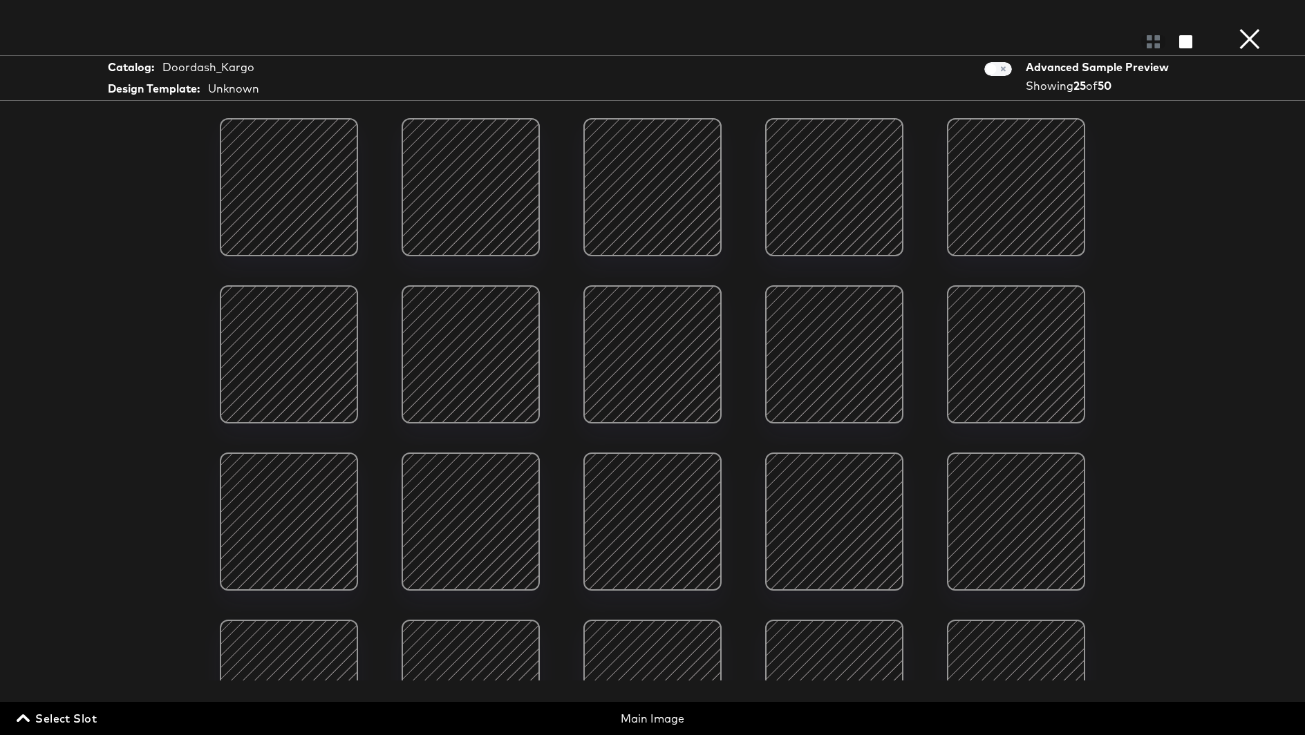
click at [1259, 28] on button "×" at bounding box center [1250, 14] width 28 height 28
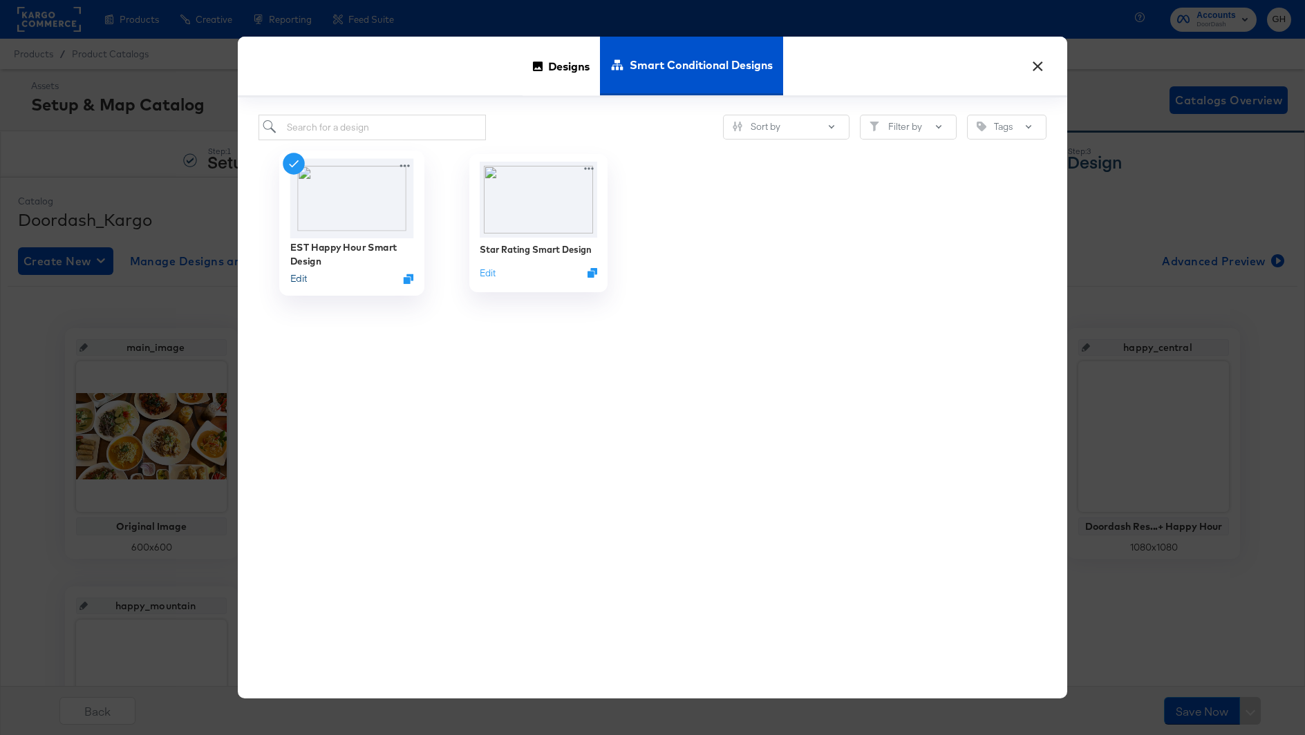
click at [296, 281] on button "Edit" at bounding box center [298, 278] width 17 height 13
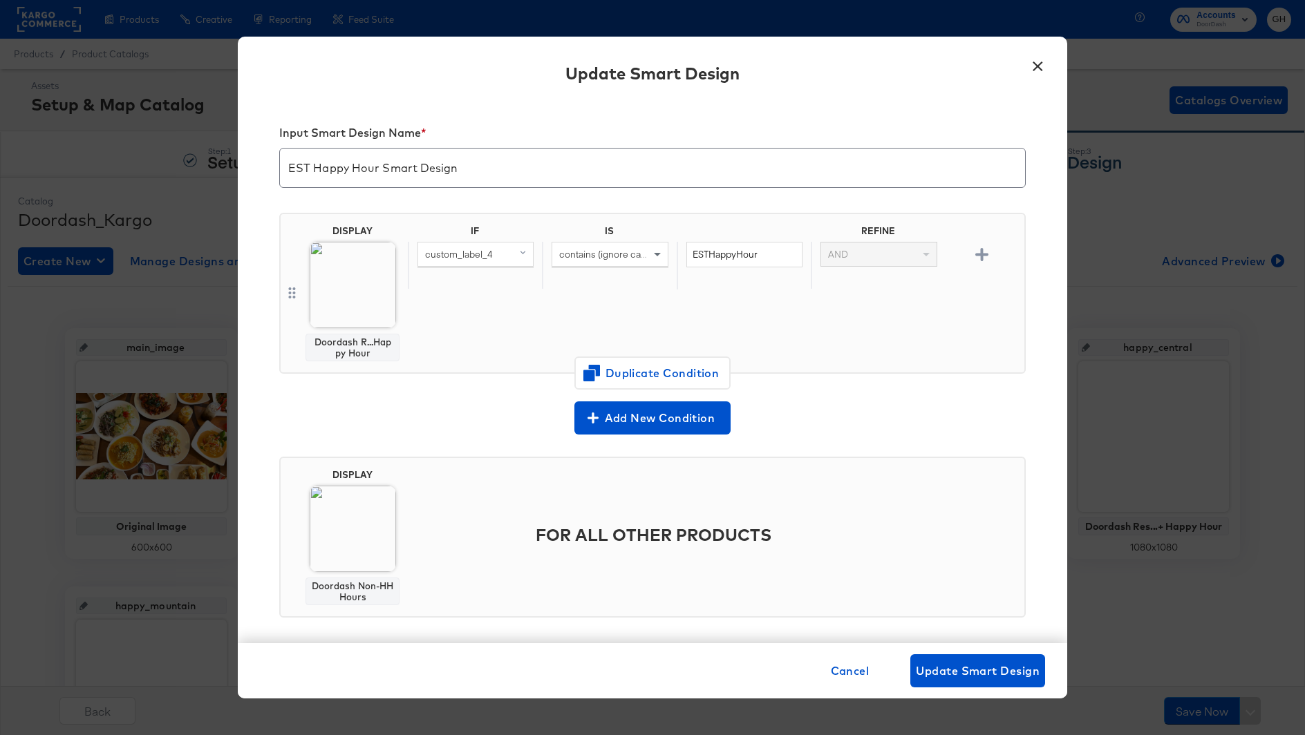
click at [1037, 70] on button "×" at bounding box center [1037, 62] width 25 height 25
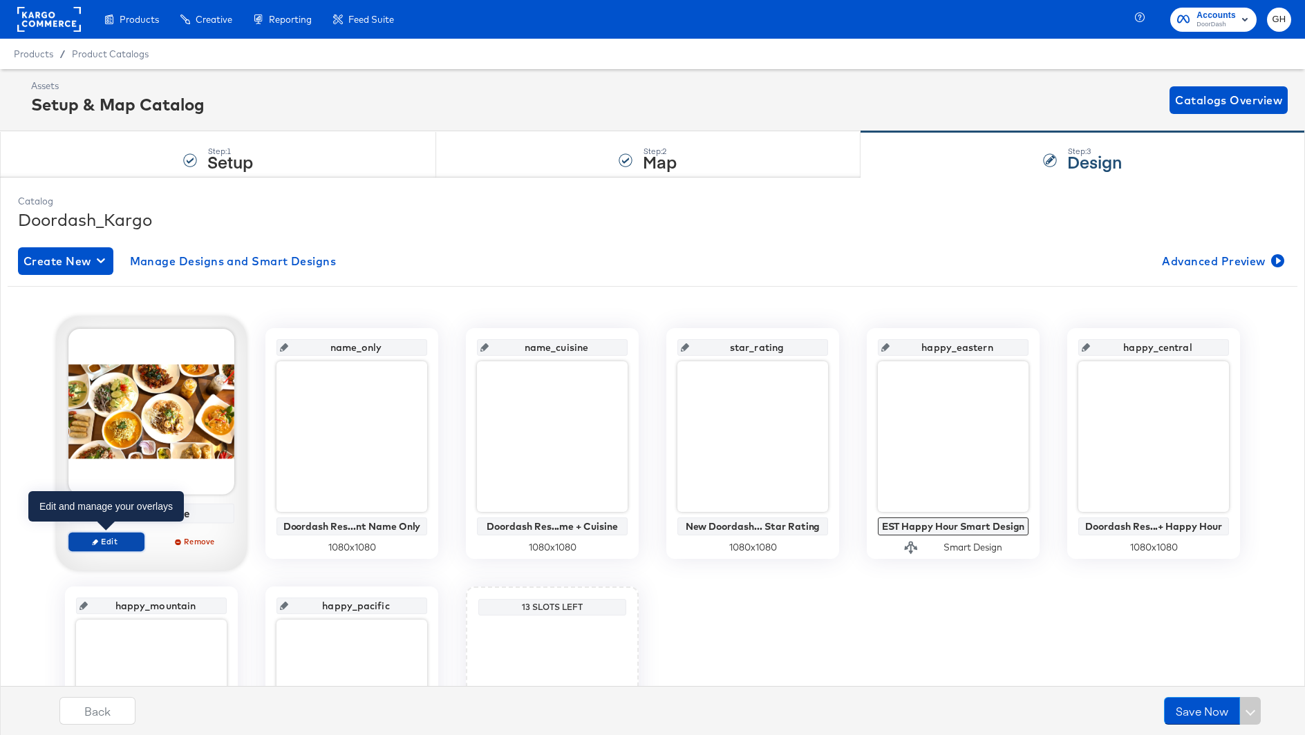
click at [117, 539] on span "Edit" at bounding box center [107, 541] width 64 height 10
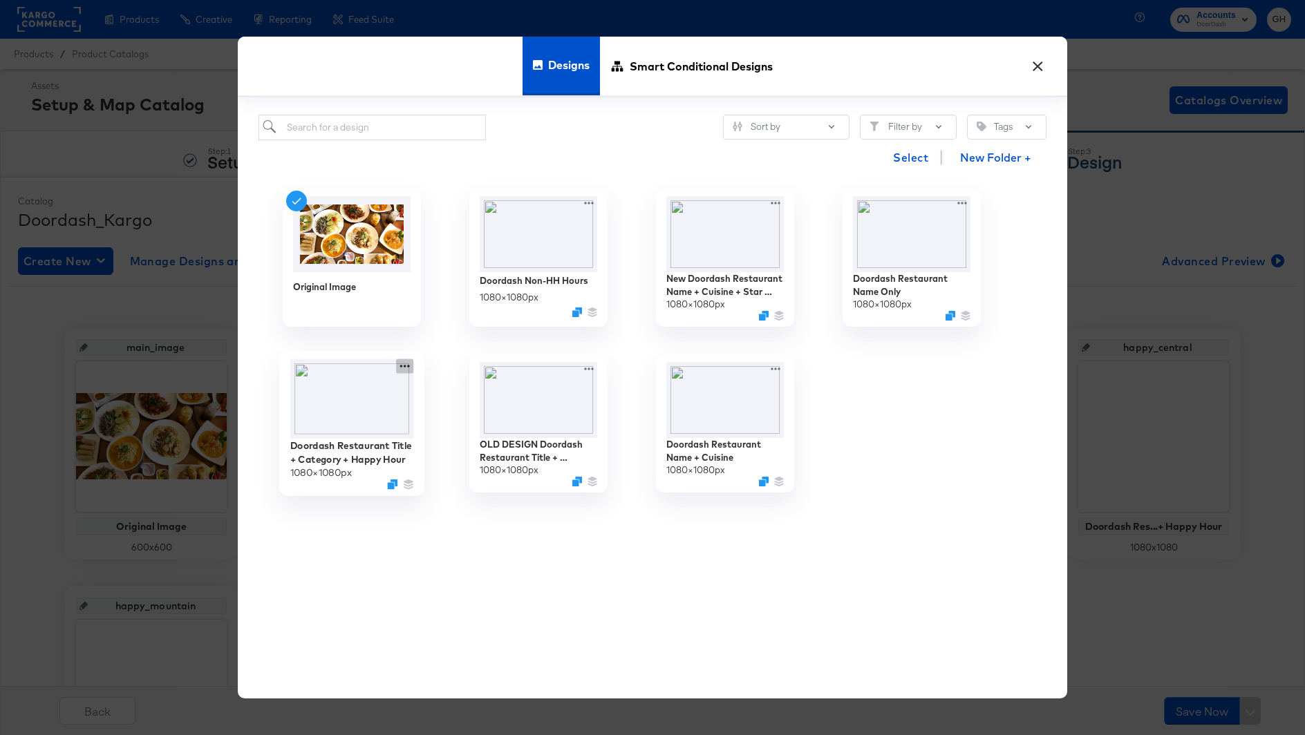
click at [406, 368] on icon at bounding box center [404, 366] width 17 height 15
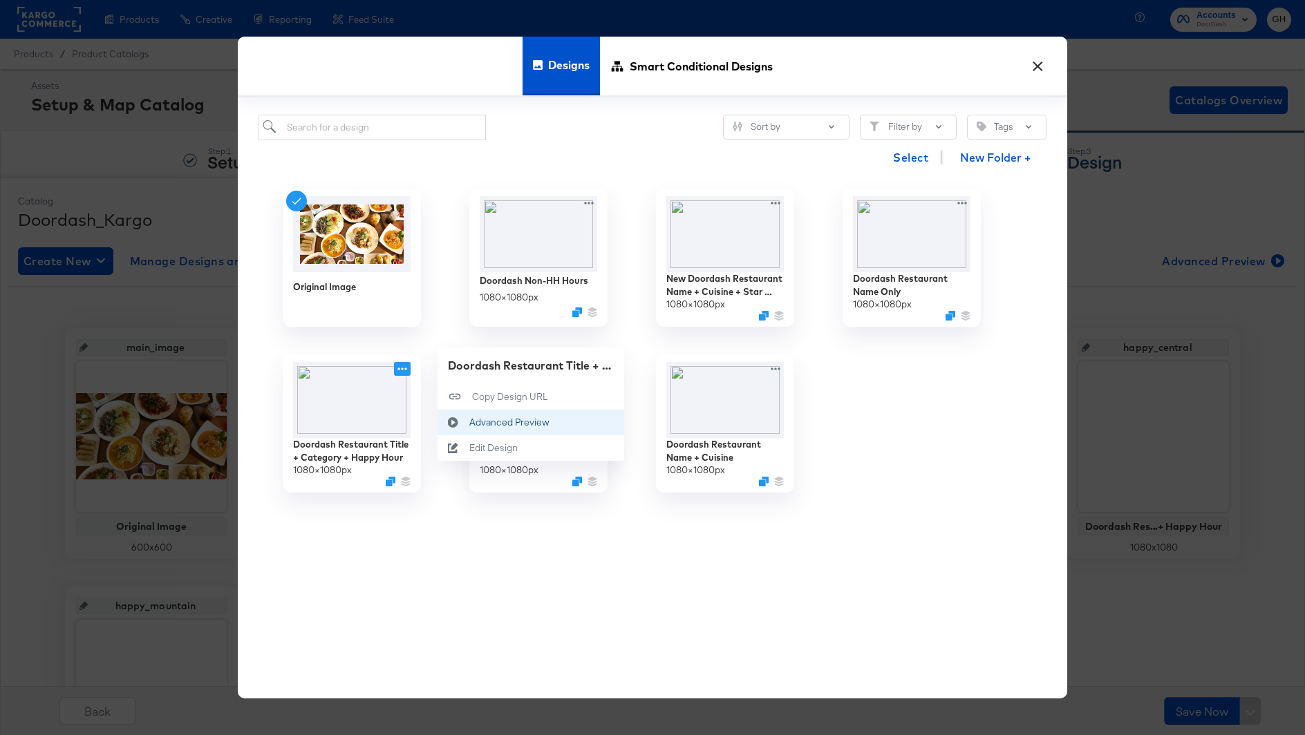
click at [465, 421] on icon at bounding box center [454, 423] width 32 height 11
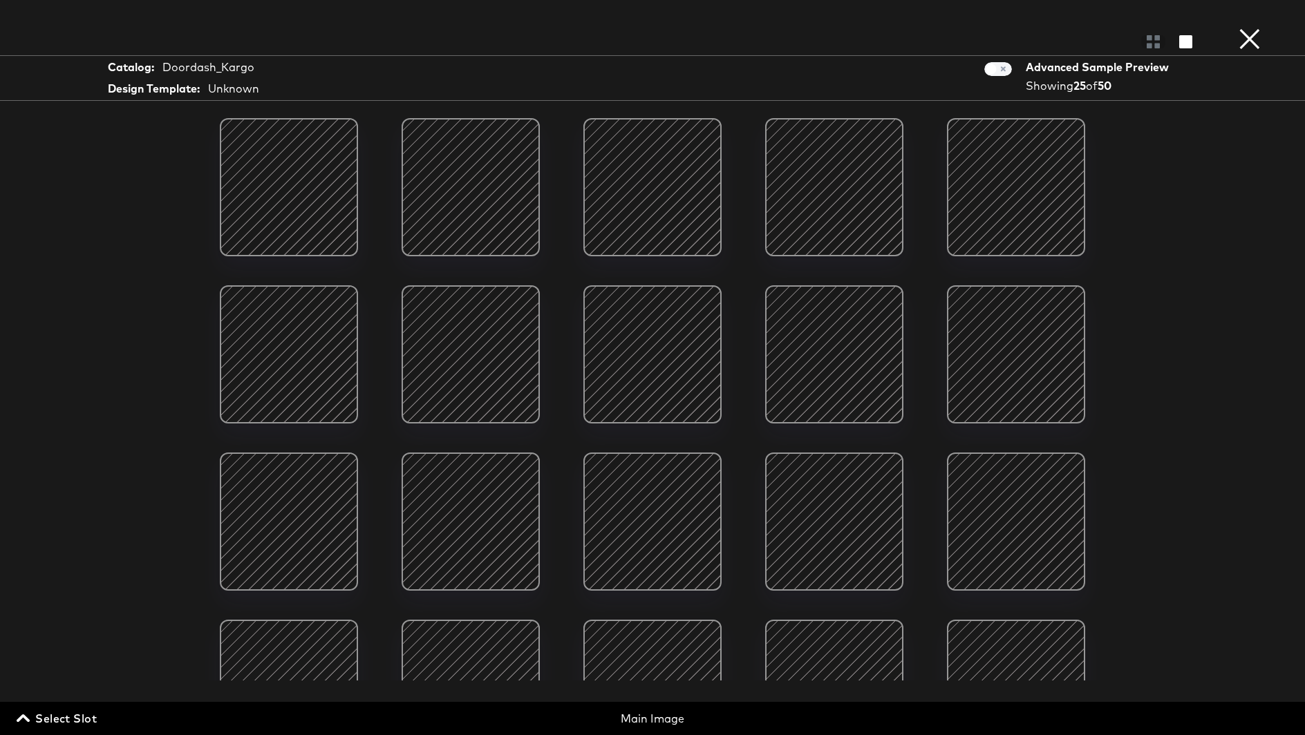
click at [1255, 28] on button "×" at bounding box center [1250, 14] width 28 height 28
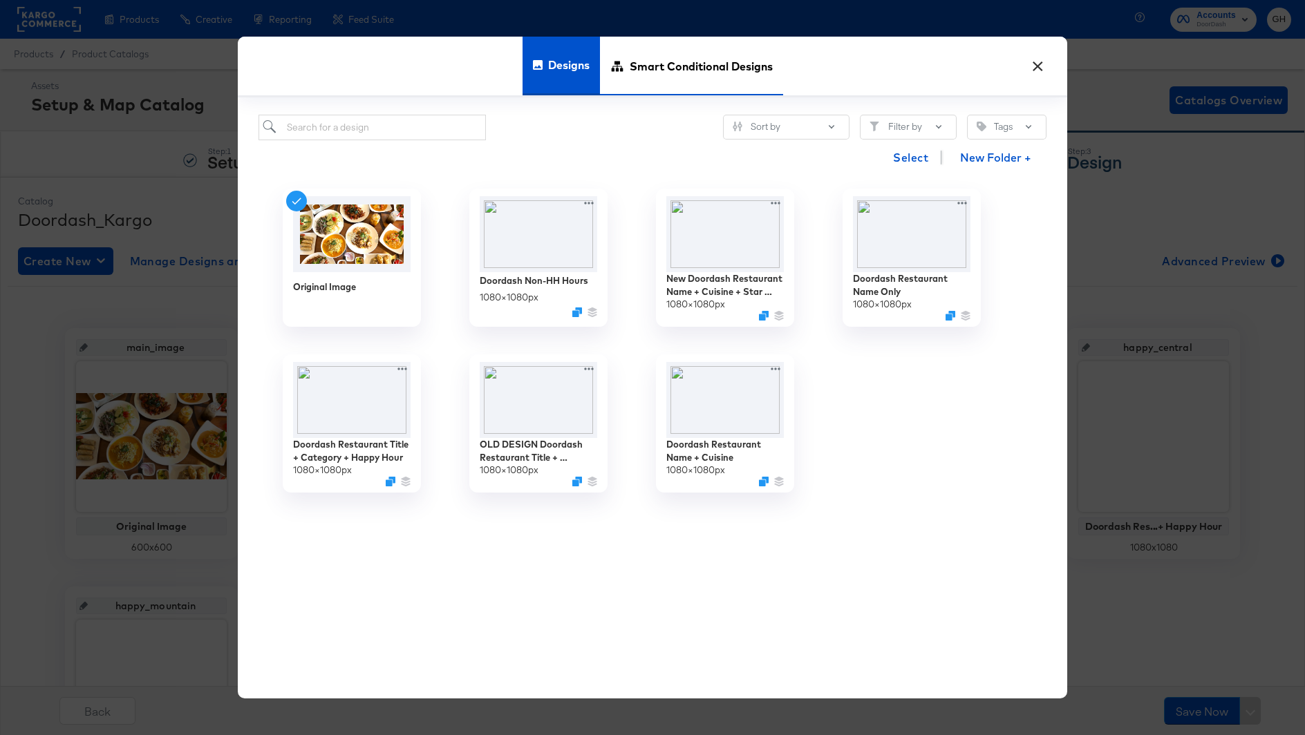
click at [690, 56] on span "Smart Conditional Designs" at bounding box center [701, 66] width 143 height 61
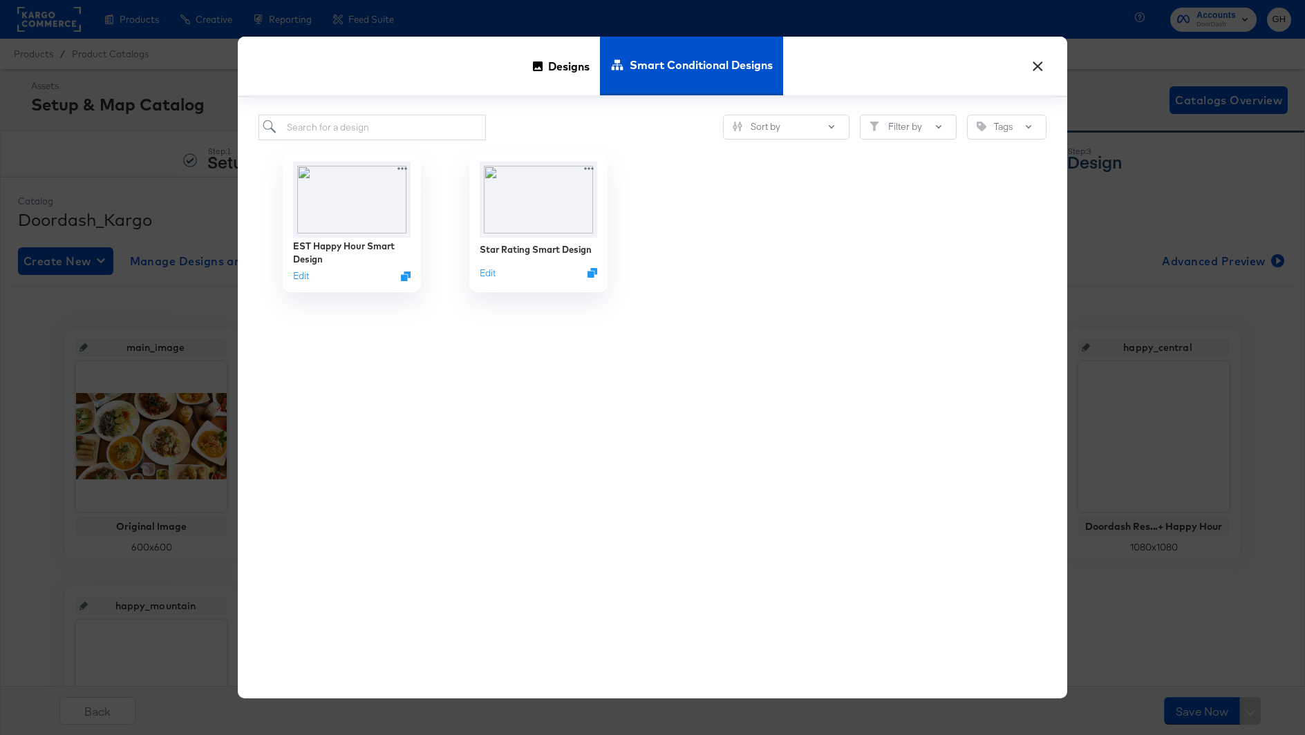
click at [1037, 62] on button "×" at bounding box center [1037, 62] width 25 height 25
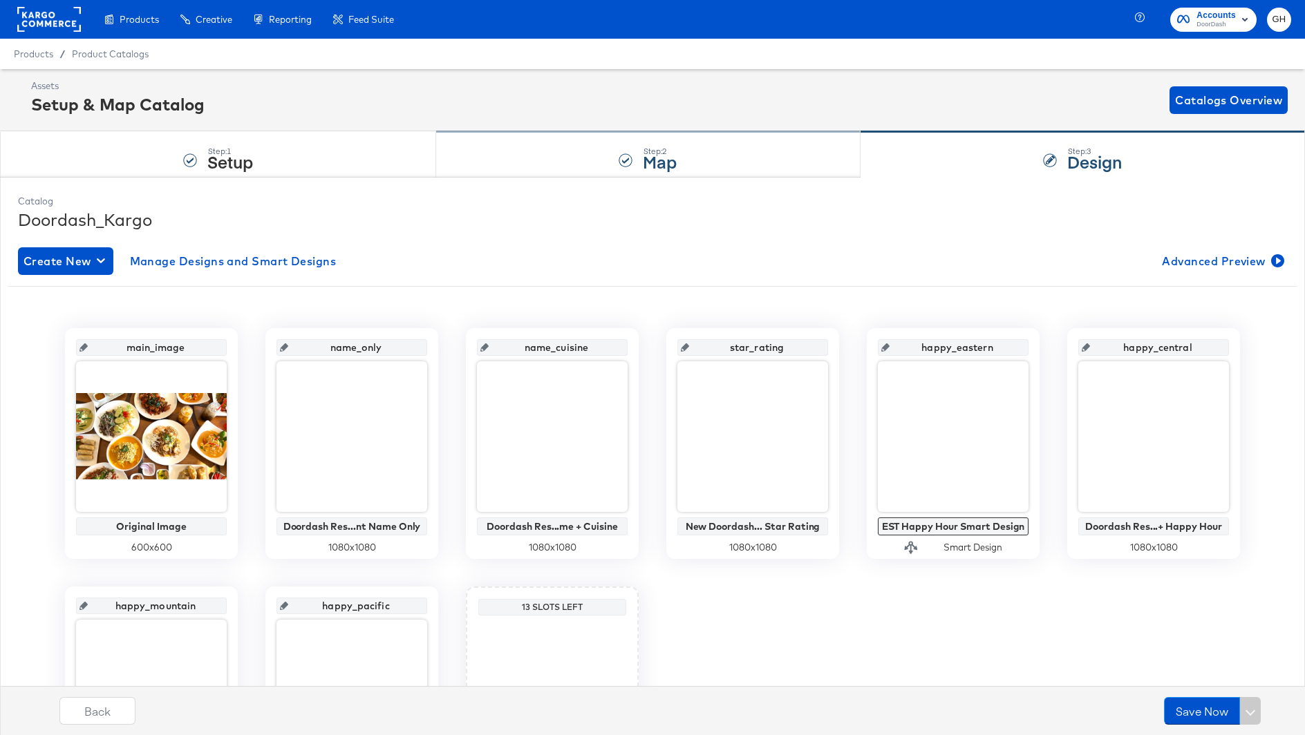
click at [597, 153] on div "Step: 2 Map" at bounding box center [648, 155] width 424 height 46
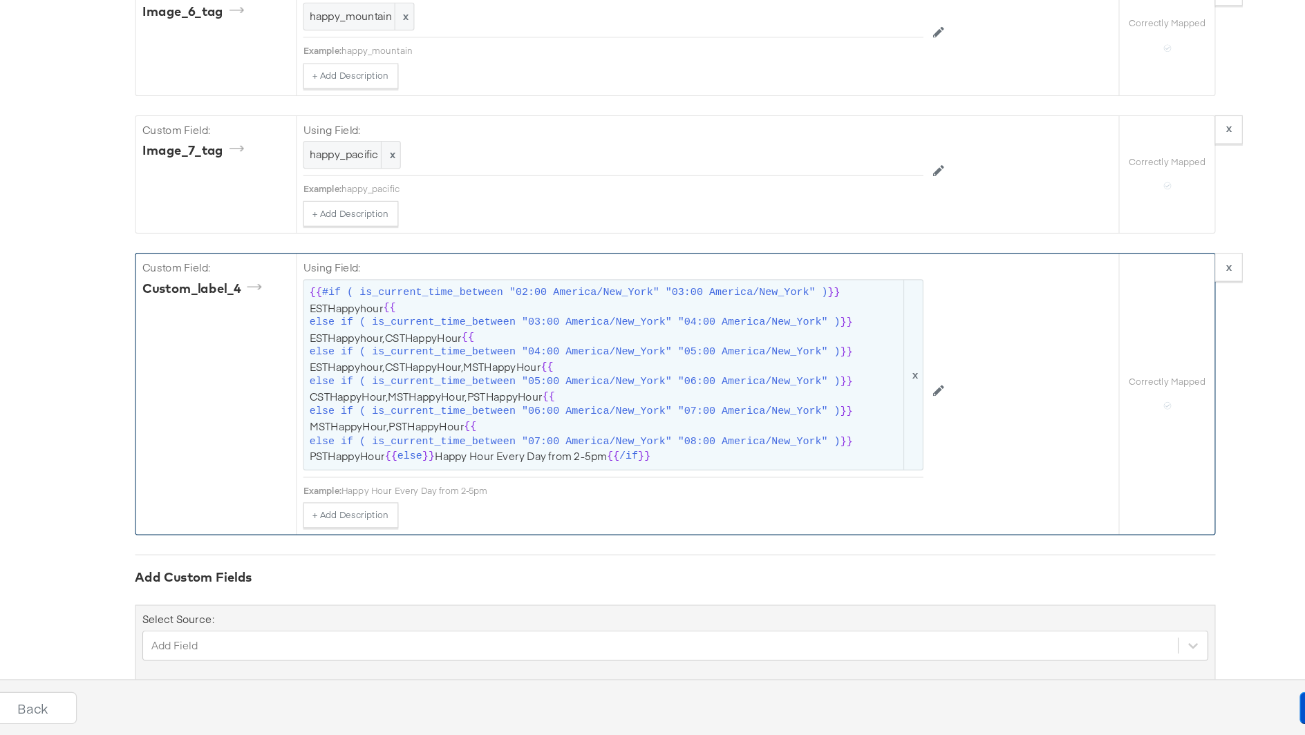
scroll to position [2989, 0]
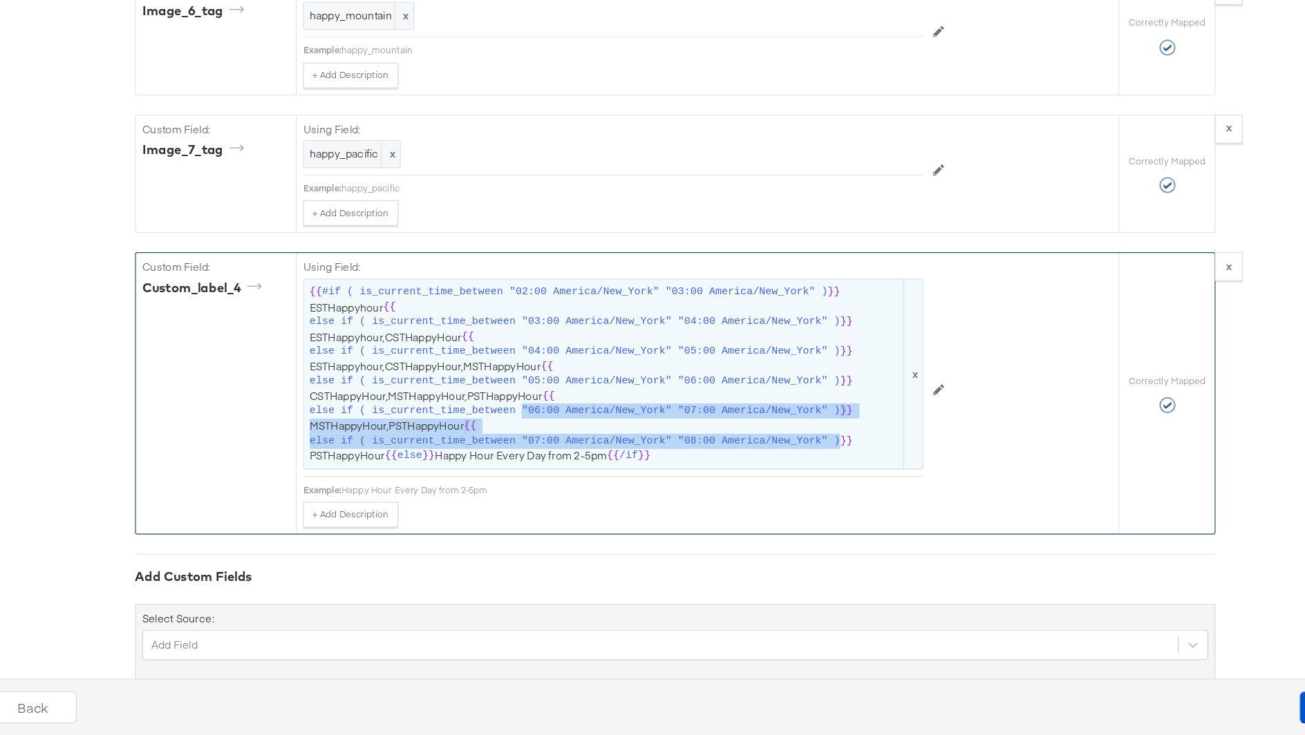
drag, startPoint x: 649, startPoint y: 460, endPoint x: 521, endPoint y: 420, distance: 133.8
click at [521, 420] on span "{{ #if ( is_current_time_between "02:00 America/New_York" "03:00 America/New_Yo…" at bounding box center [599, 423] width 525 height 154
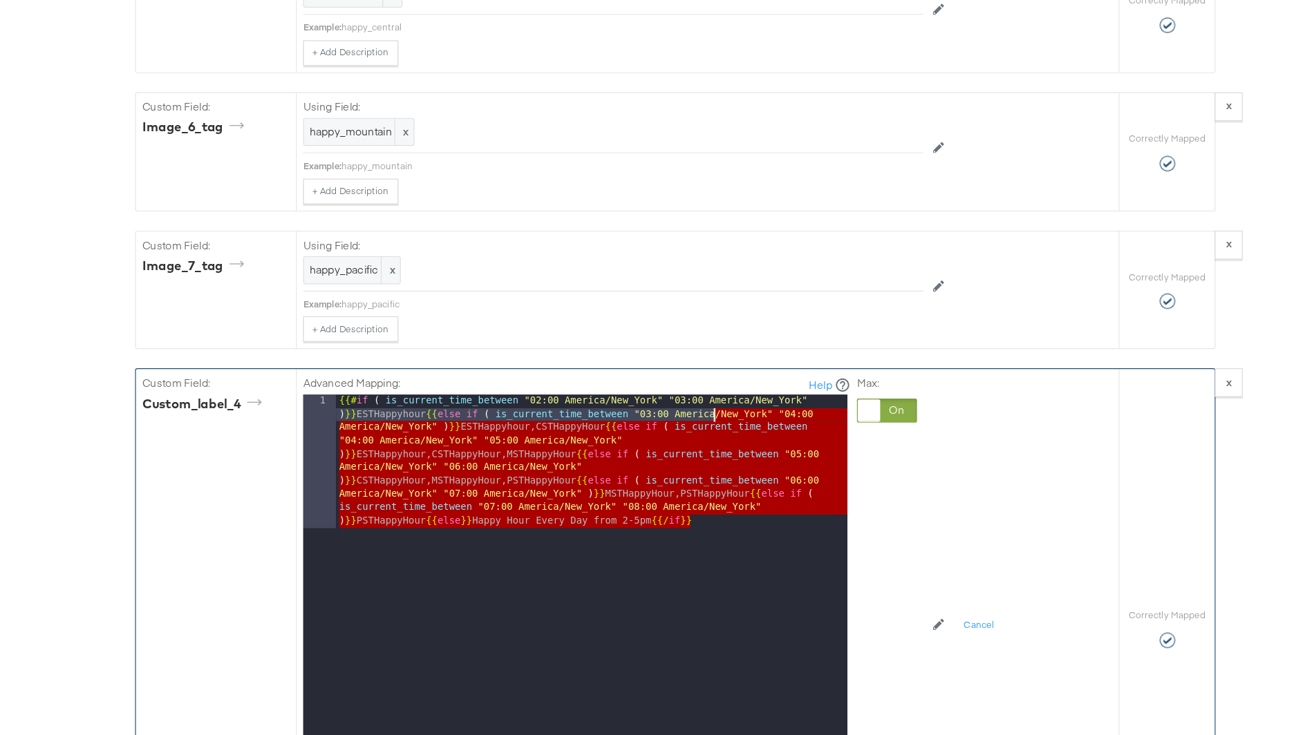
drag, startPoint x: 688, startPoint y: 422, endPoint x: 653, endPoint y: 319, distance: 108.2
click at [653, 341] on div "{{# if ( is_current_time_between "02:00 America/New_York" "03:00 America/New_Yo…" at bounding box center [580, 629] width 442 height 576
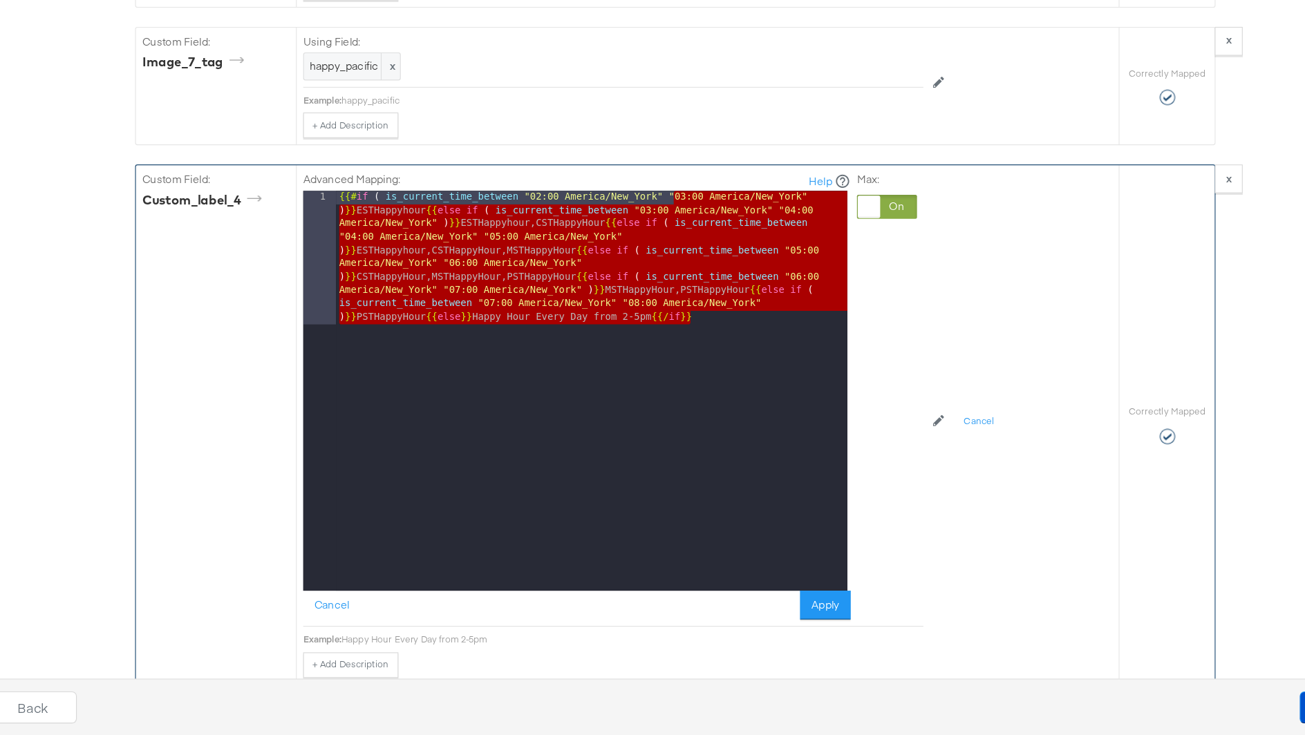
scroll to position [3065, 0]
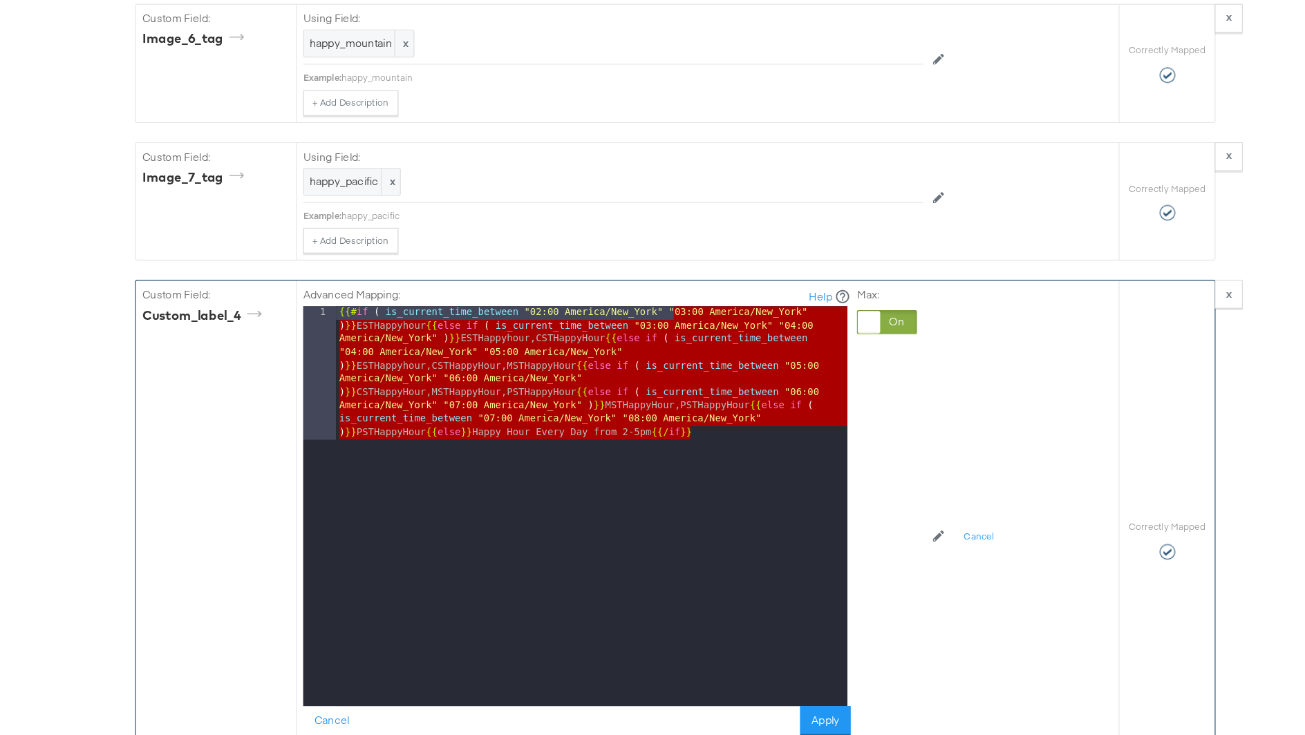
click at [665, 315] on div "{{# if ( is_current_time_between "02:00 America/New_York" "03:00 America/New_Yo…" at bounding box center [580, 553] width 442 height 576
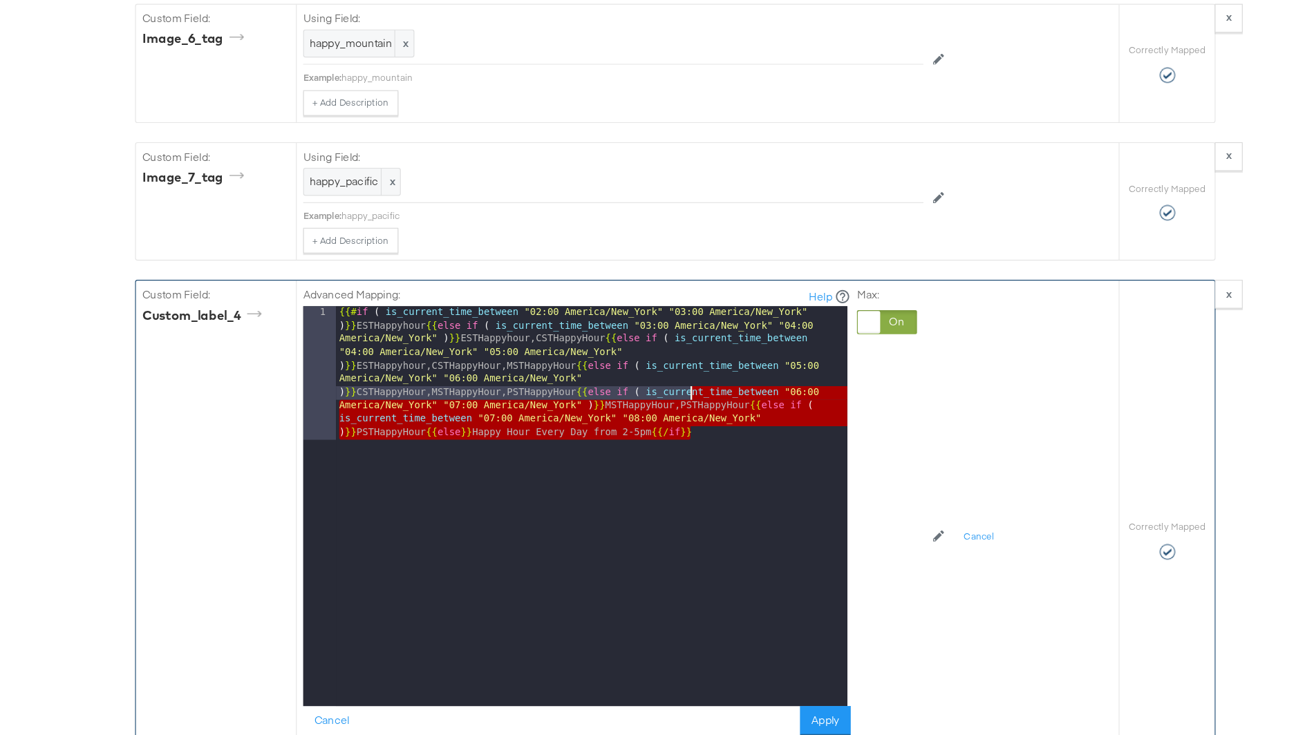
click at [679, 348] on div "{{# if ( is_current_time_between "02:00 America/New_York" "03:00 America/New_Yo…" at bounding box center [580, 553] width 442 height 576
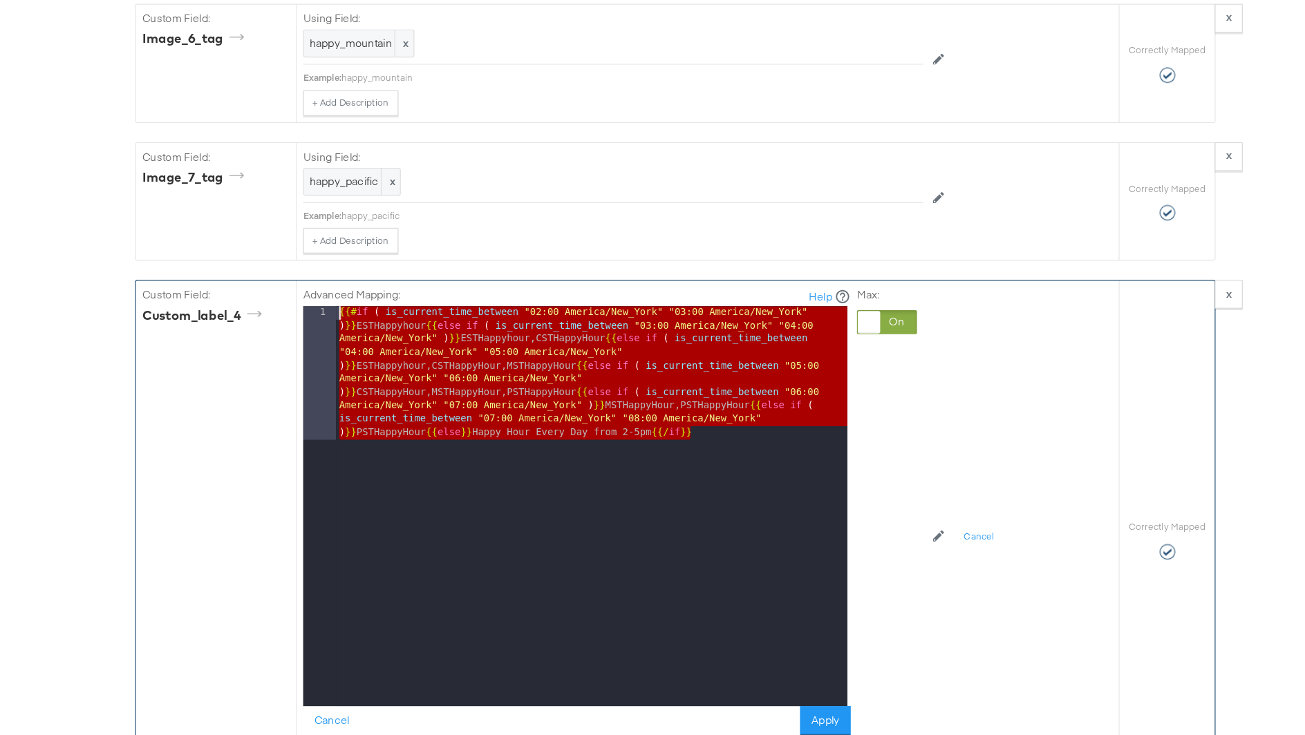
drag, startPoint x: 683, startPoint y: 346, endPoint x: 357, endPoint y: 244, distance: 341.3
click at [357, 265] on div "1 {{# if ( is_current_time_between "02:00 America/New_York" "03:00 America/New_…" at bounding box center [566, 438] width 470 height 346
click at [776, 610] on button "Apply" at bounding box center [782, 622] width 44 height 25
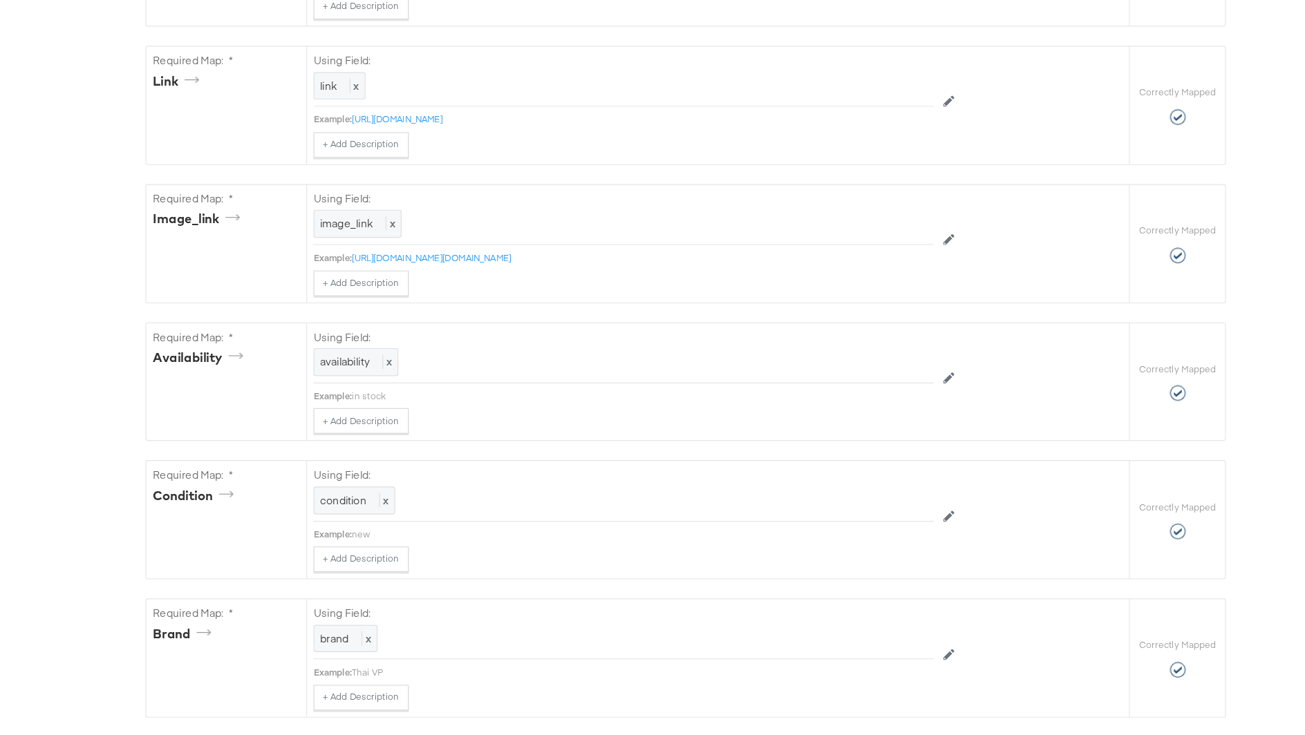
scroll to position [0, 0]
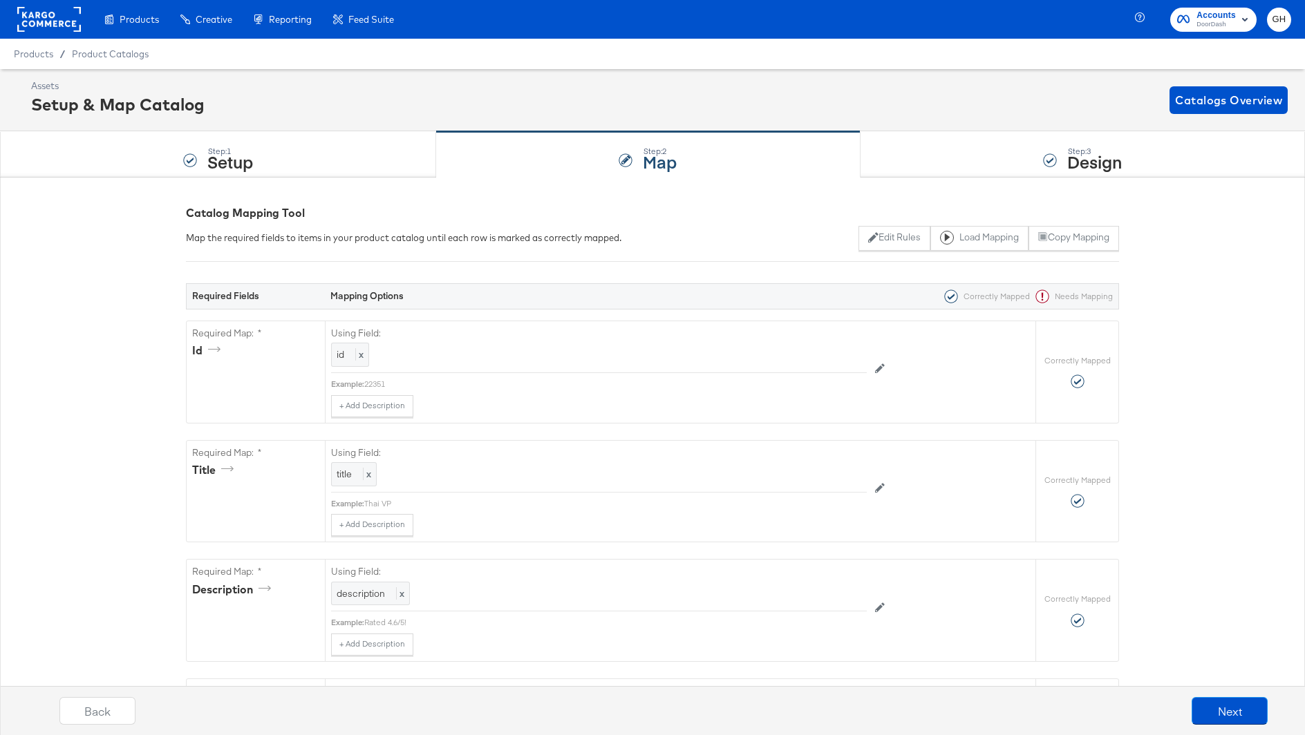
click at [196, 288] on div "Required Fields Mapping Options Correctly Mapped Needs Mapping" at bounding box center [652, 296] width 933 height 26
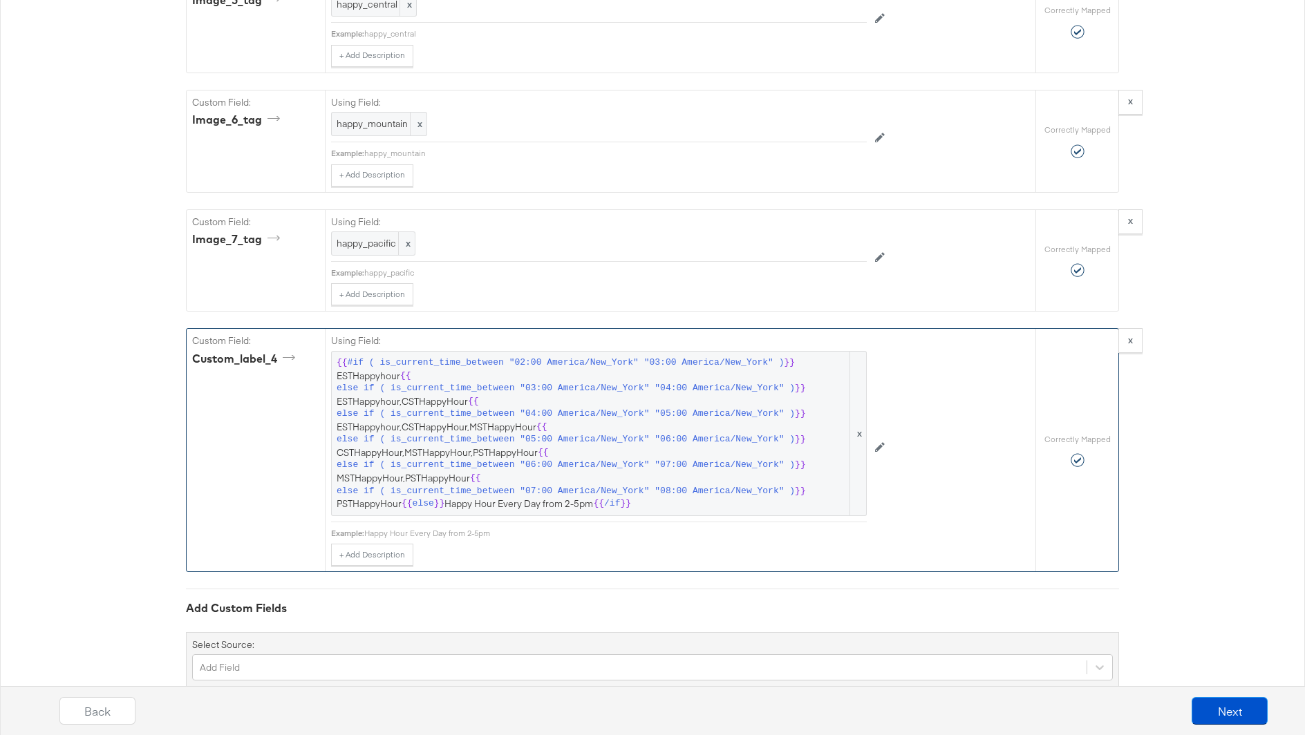
scroll to position [2989, 0]
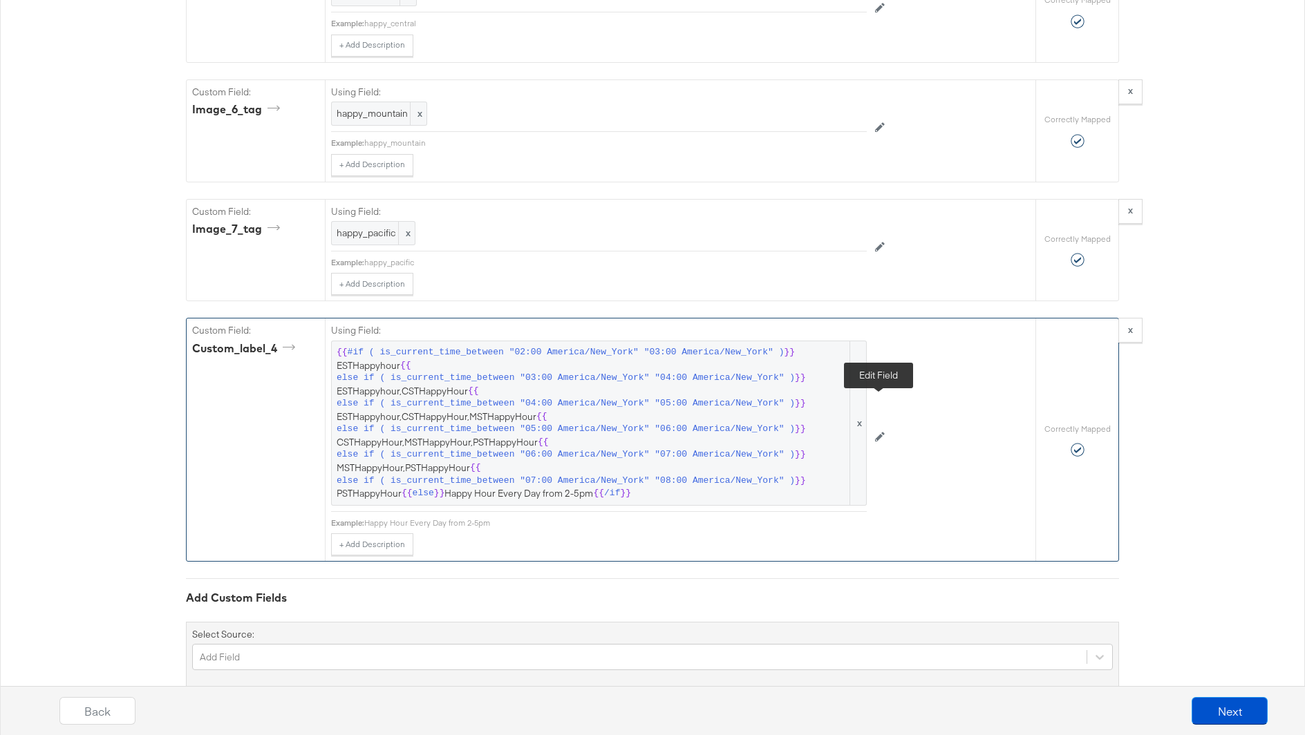
click at [881, 432] on icon at bounding box center [880, 437] width 10 height 10
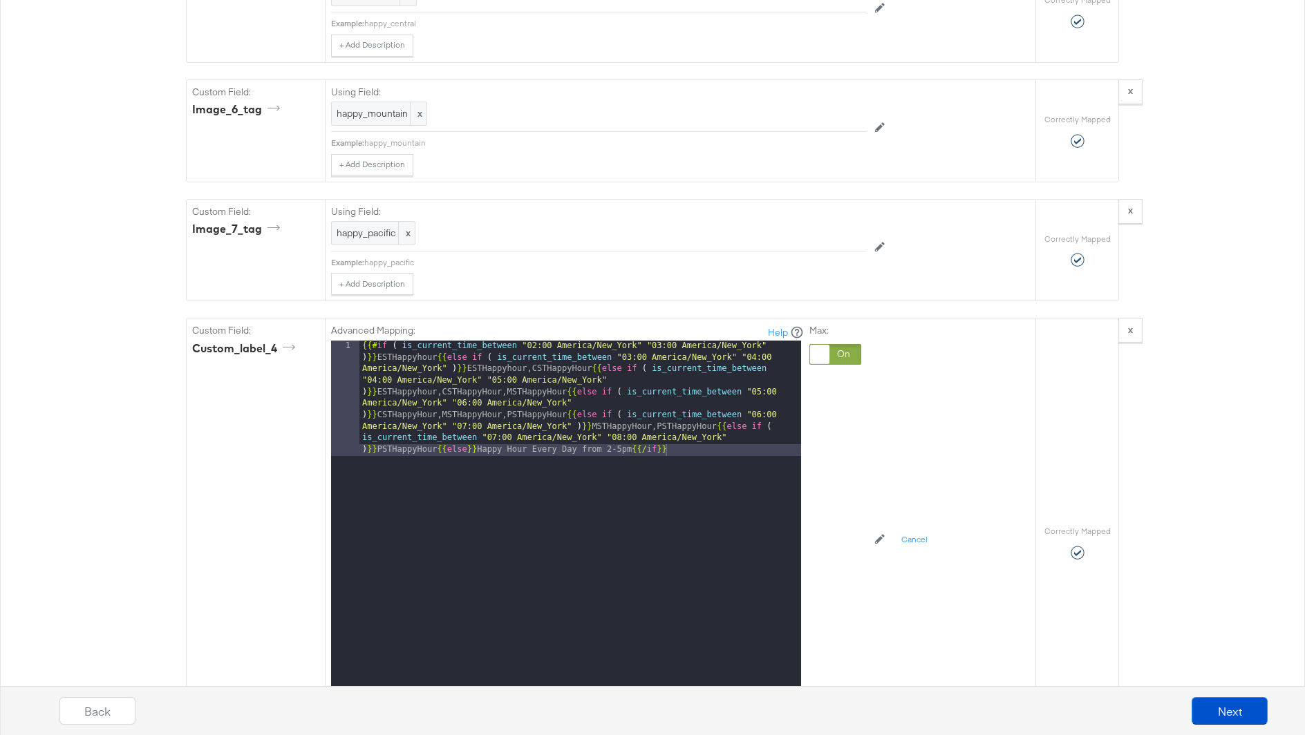
click at [774, 686] on button "Apply" at bounding box center [782, 698] width 44 height 25
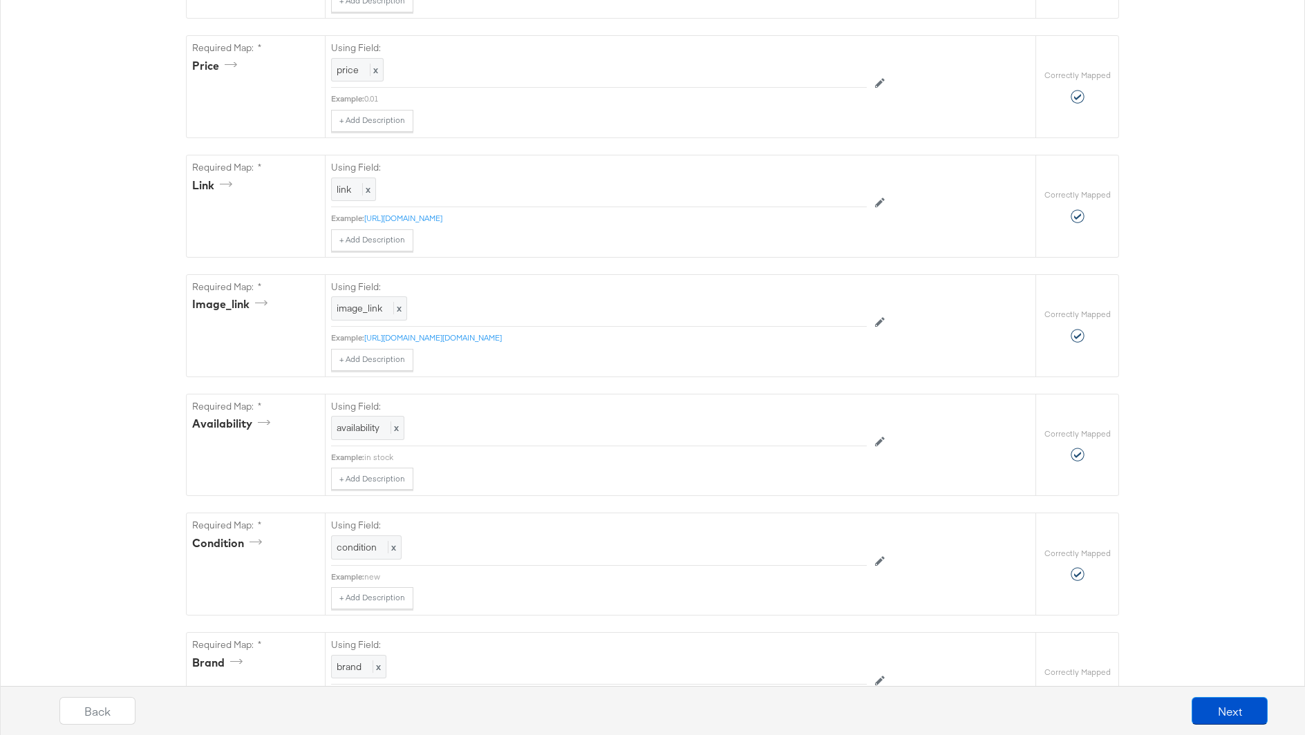
scroll to position [0, 0]
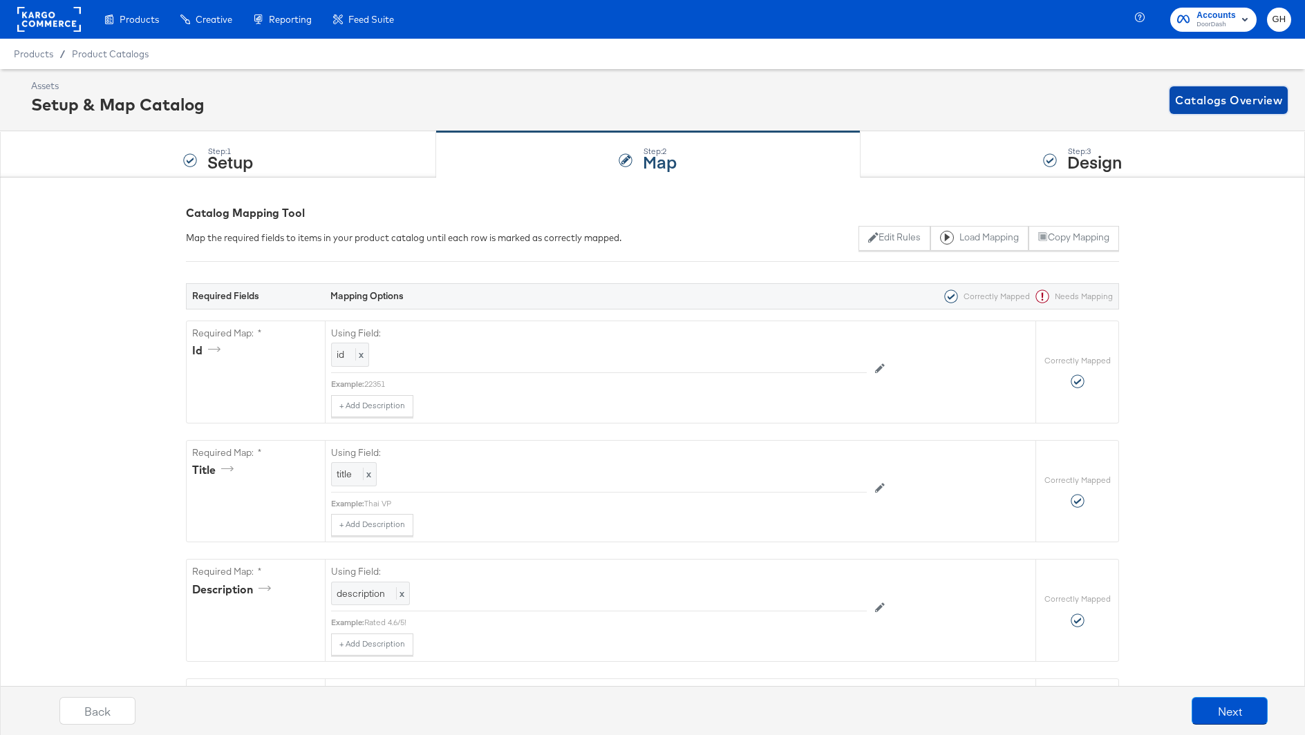
click at [1213, 94] on span "Catalogs Overview" at bounding box center [1228, 100] width 107 height 19
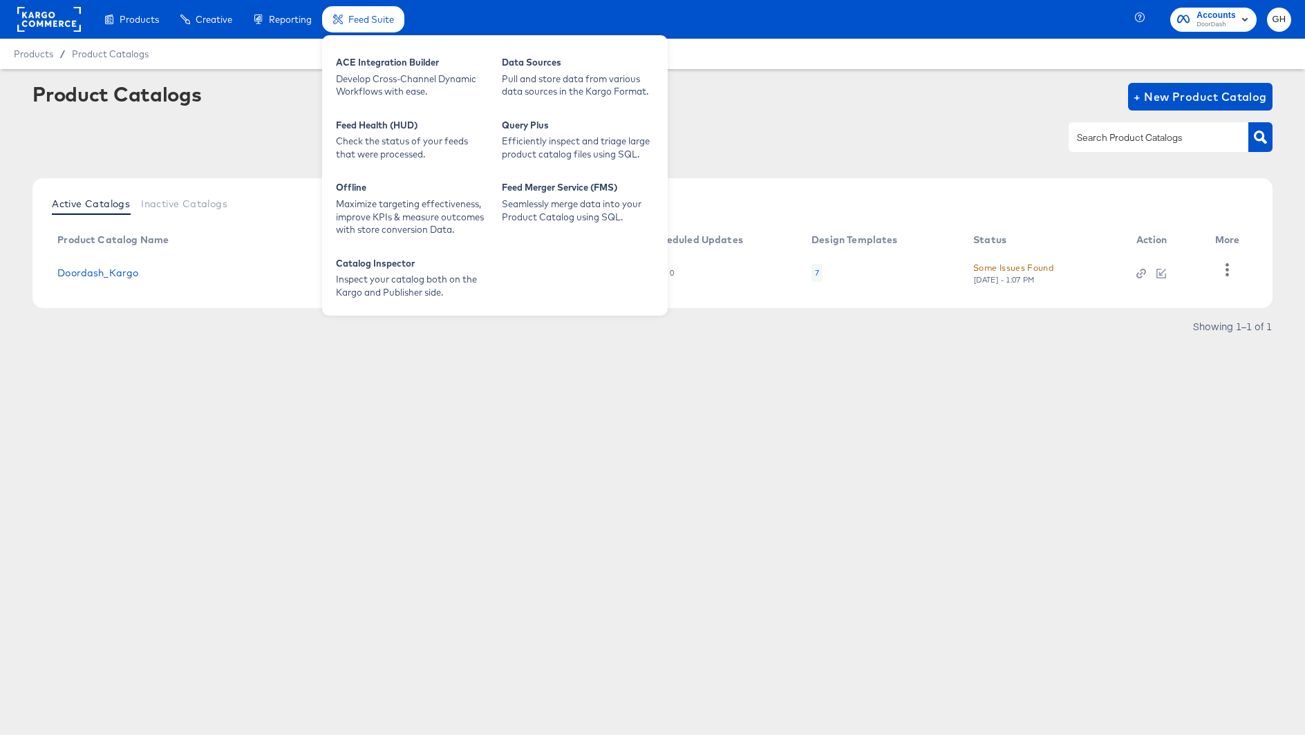
click at [350, 20] on span "Feed Suite" at bounding box center [371, 19] width 46 height 11
click at [453, 222] on div "Maximize targeting effectiveness, improve KPIs & measure outcomes with store co…" at bounding box center [412, 217] width 152 height 39
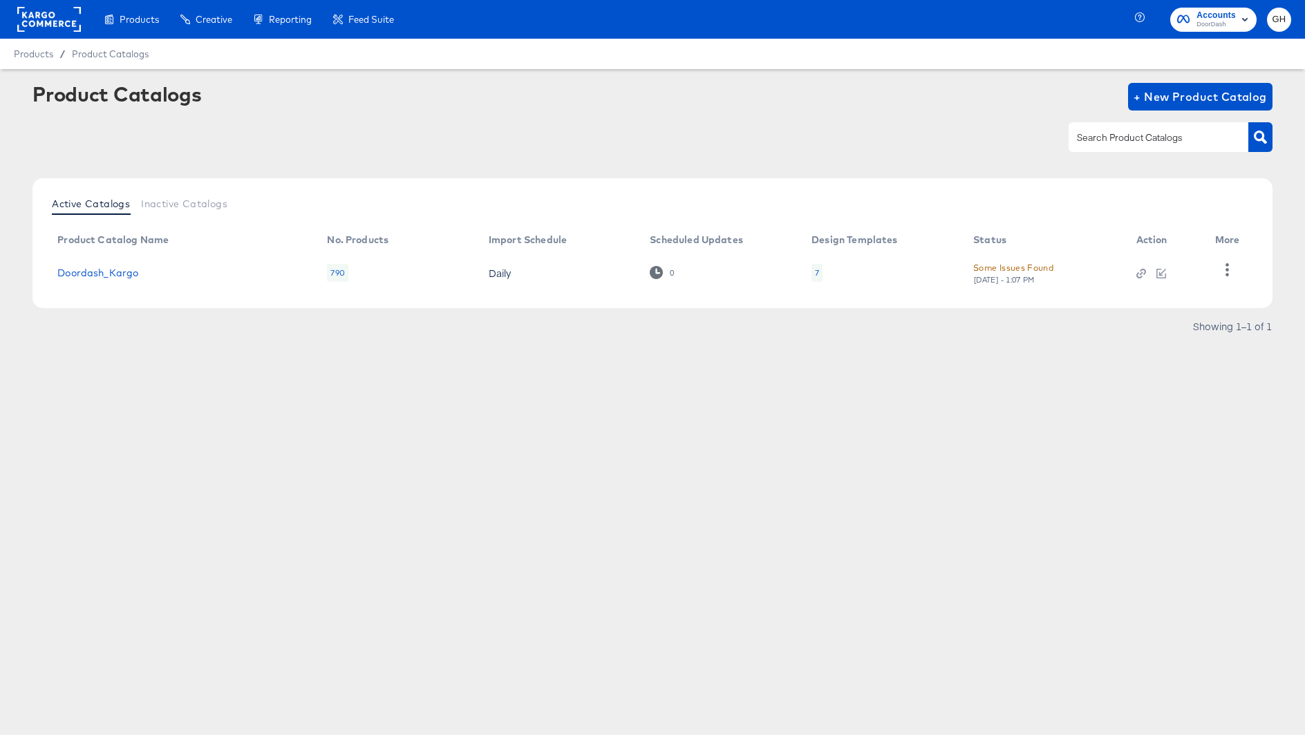
click at [60, 25] on rect at bounding box center [49, 19] width 64 height 25
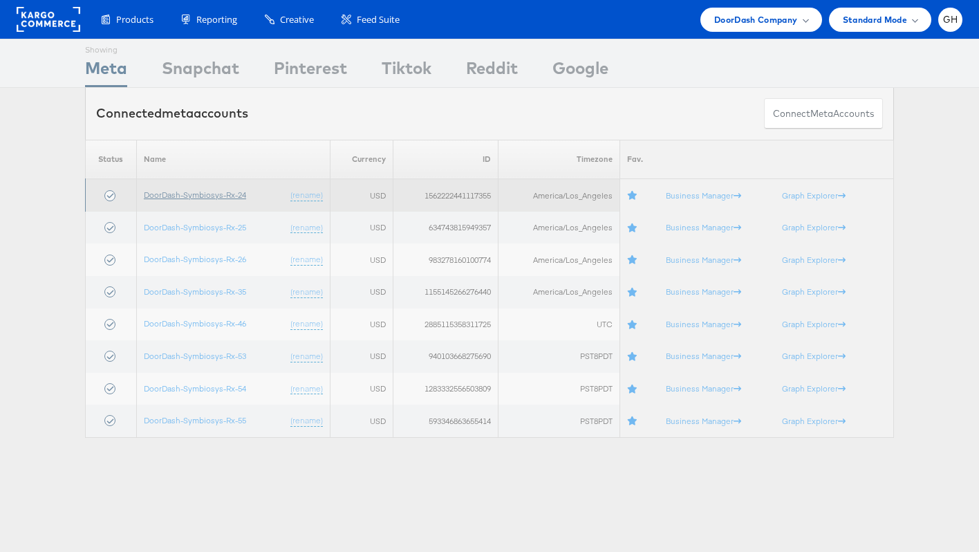
click at [196, 196] on link "DoorDash-Symbiosys-Rx-24" at bounding box center [195, 194] width 102 height 10
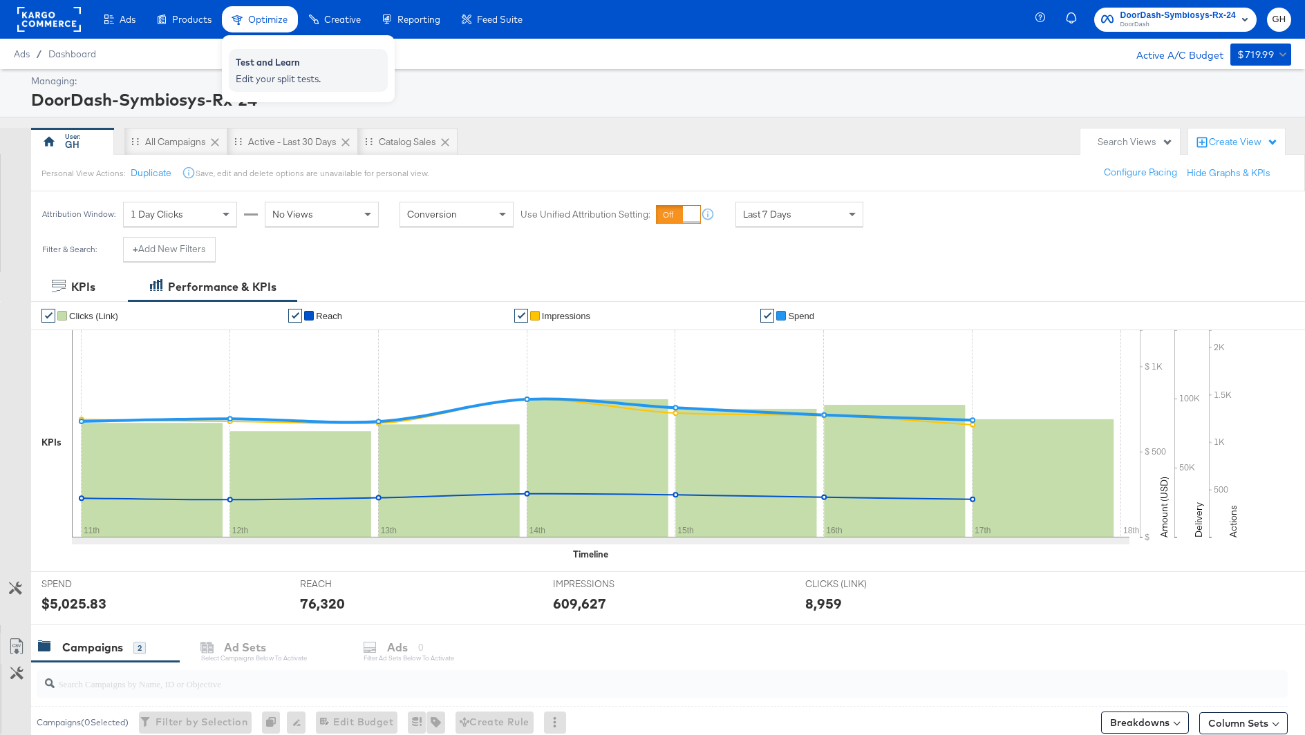
click at [272, 71] on div "Test and Learn" at bounding box center [308, 64] width 145 height 17
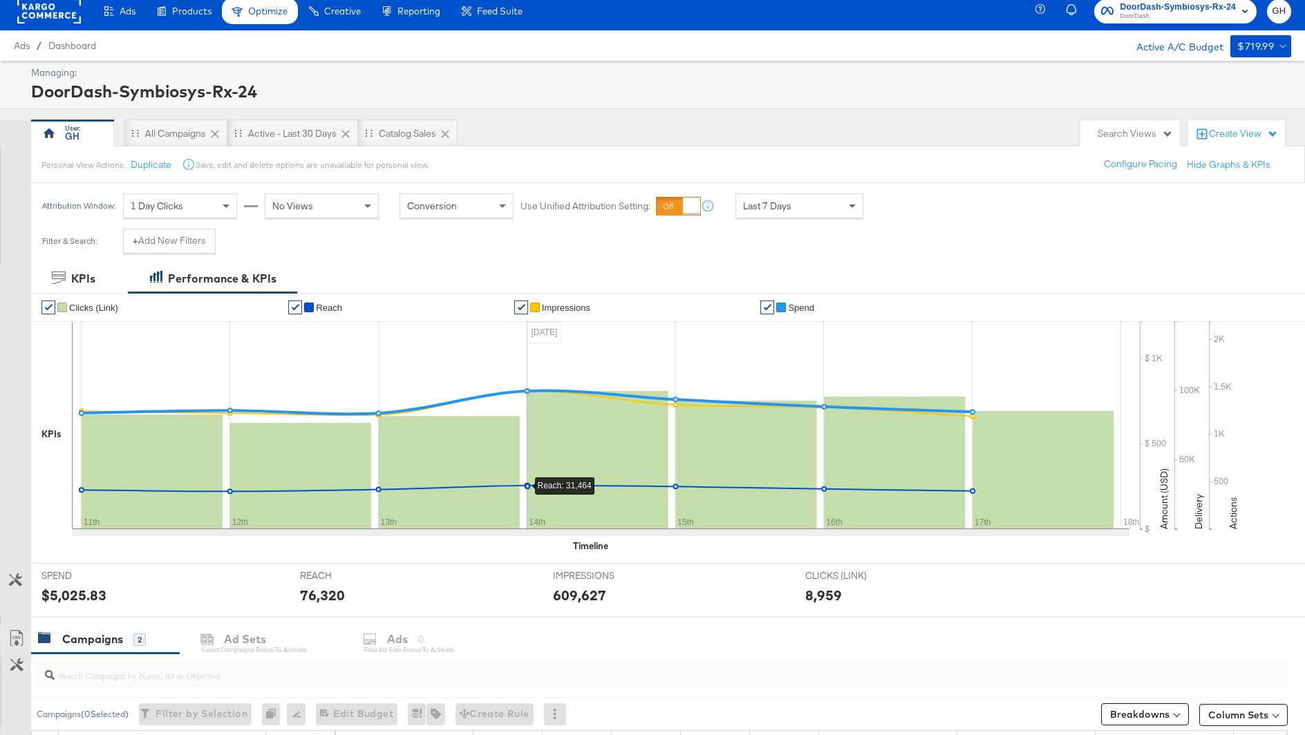
scroll to position [11, 0]
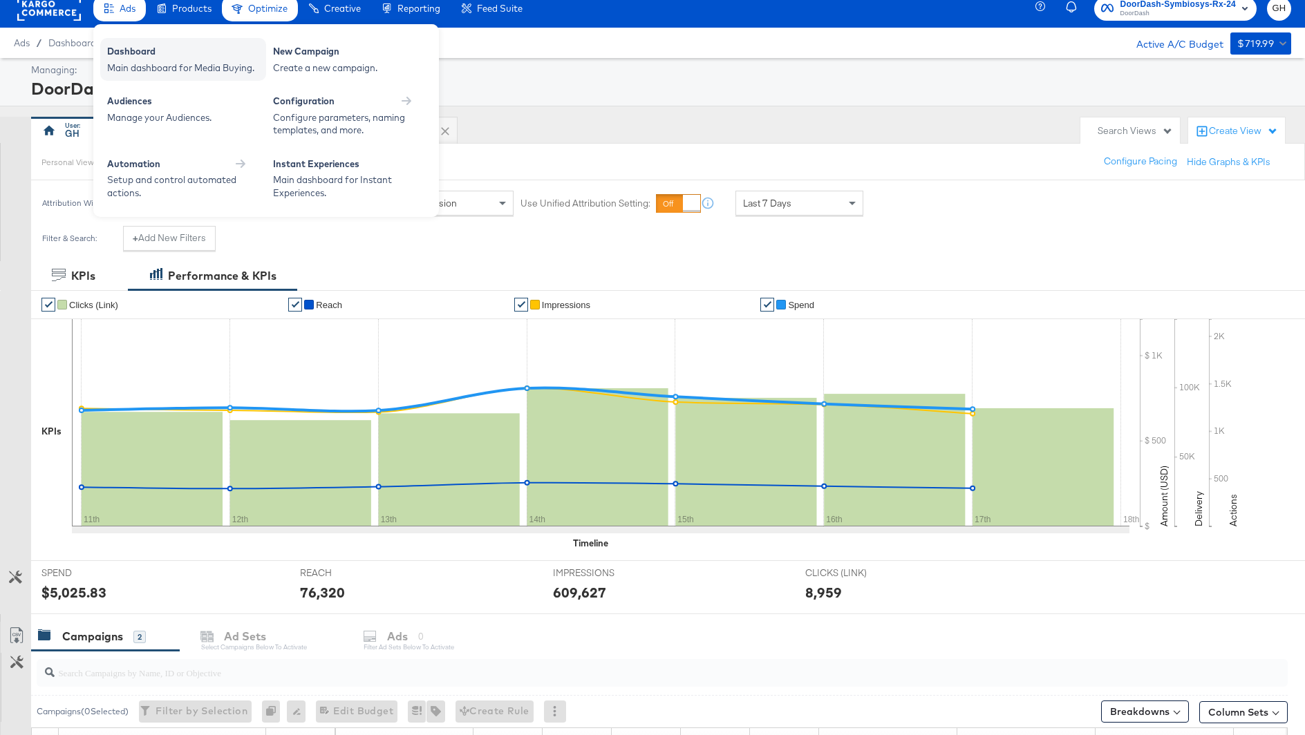
click at [140, 69] on div "Main dashboard for Media Buying." at bounding box center [183, 68] width 152 height 13
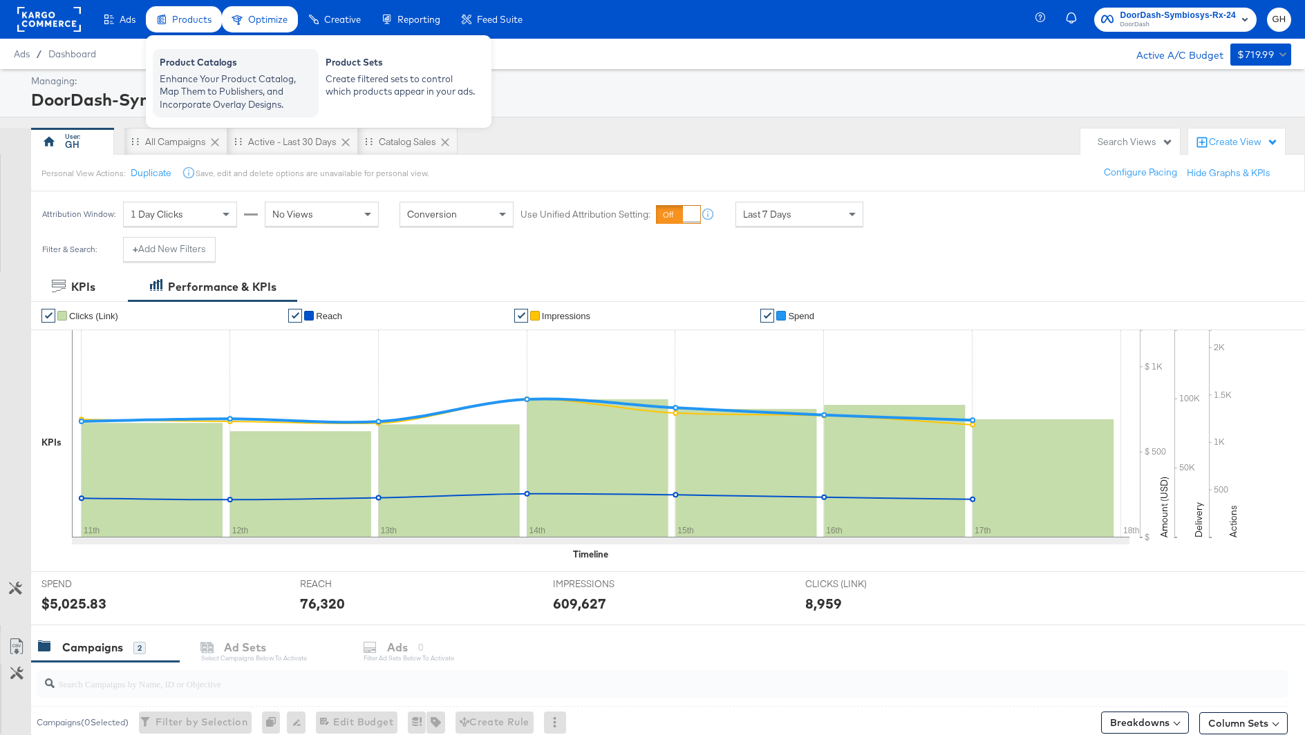
click at [193, 55] on div "Product Catalogs Enhance Your Product Catalog, Map Them to Publishers, and Inco…" at bounding box center [236, 83] width 166 height 68
click at [218, 80] on div "Enhance Your Product Catalog, Map Them to Publishers, and Incorporate Overlay D…" at bounding box center [236, 92] width 152 height 39
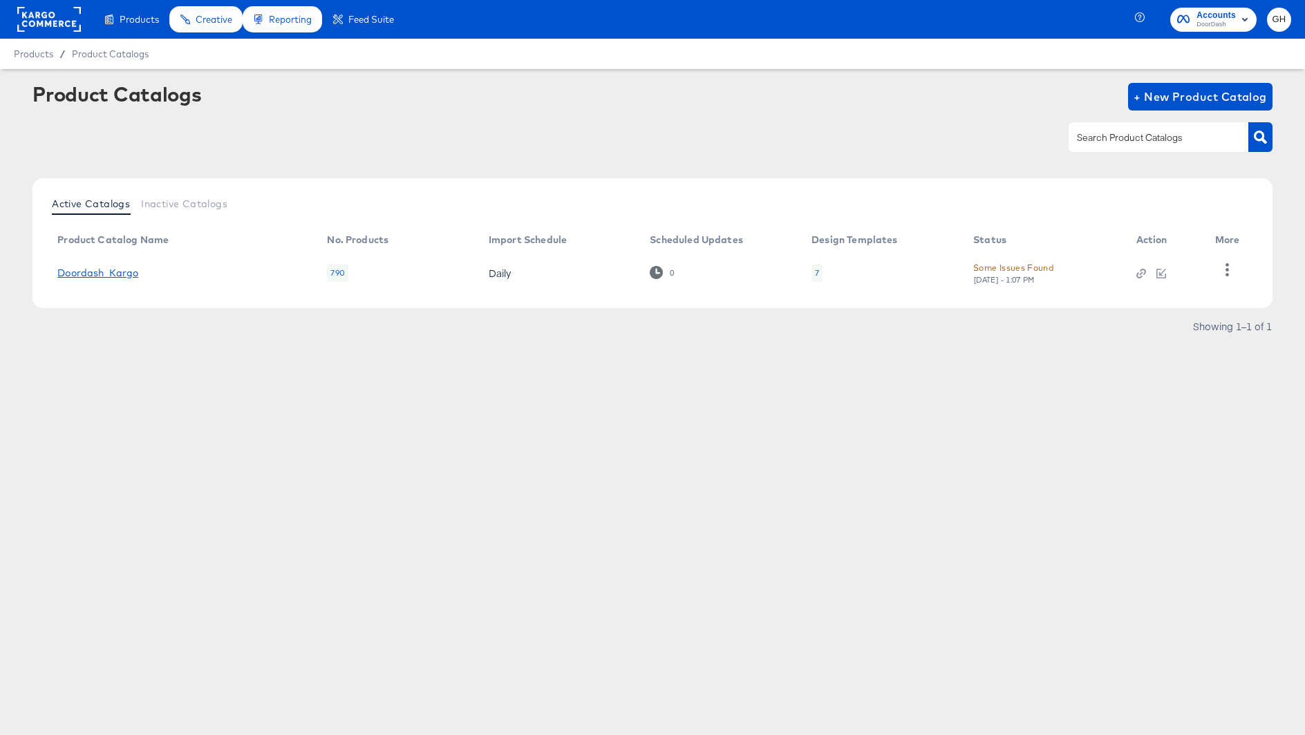
click at [118, 269] on link "Doordash_Kargo" at bounding box center [97, 273] width 81 height 11
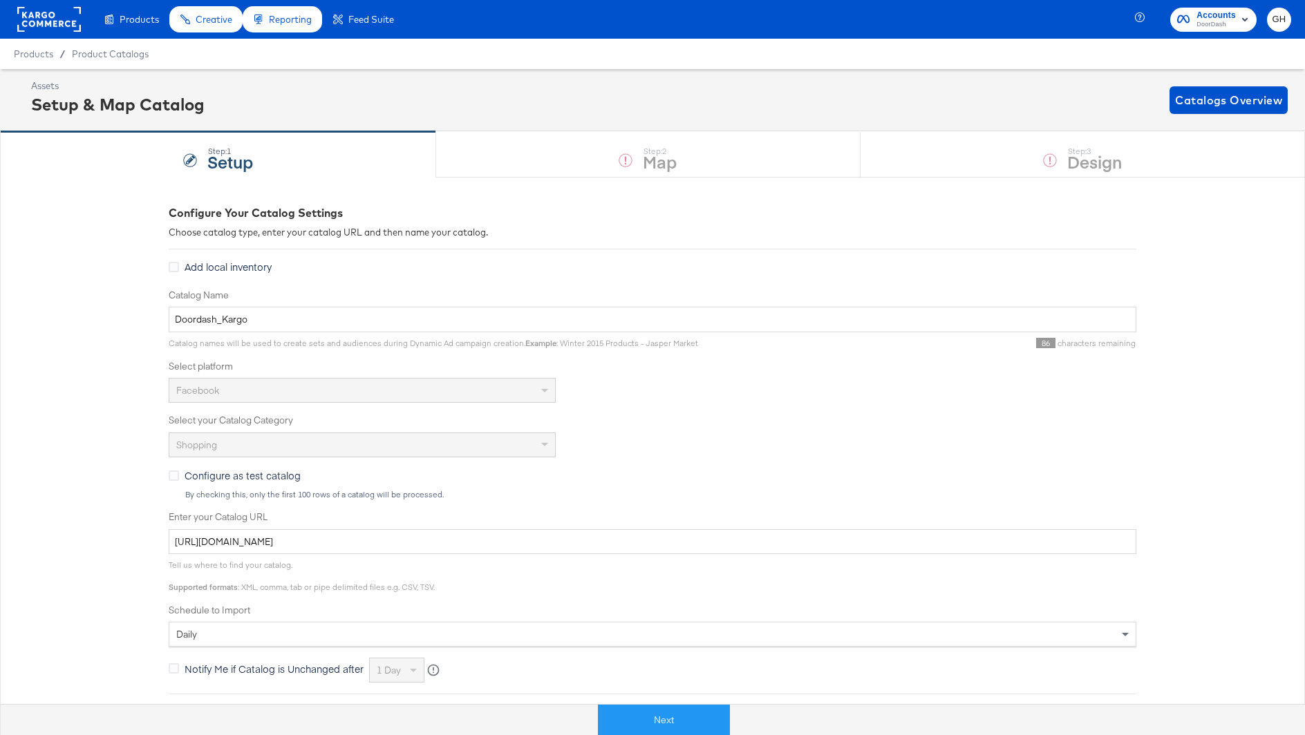
click at [621, 176] on div "Step: 1 Setup Step: 2 Map Step: 3 Design" at bounding box center [652, 154] width 1305 height 46
click at [629, 165] on div "Step: 1 Setup Step: 2 Map Step: 3 Design" at bounding box center [652, 154] width 1305 height 46
click at [655, 714] on button "Next" at bounding box center [664, 720] width 132 height 31
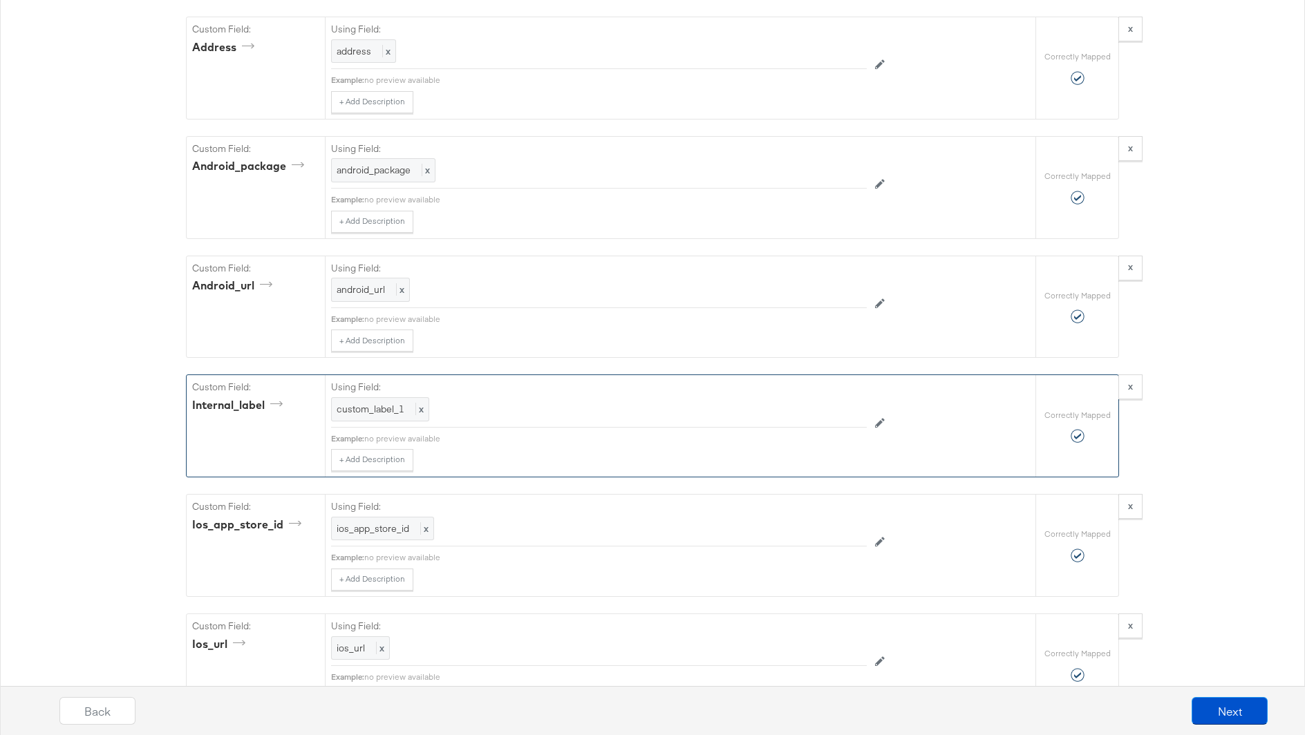
scroll to position [2989, 0]
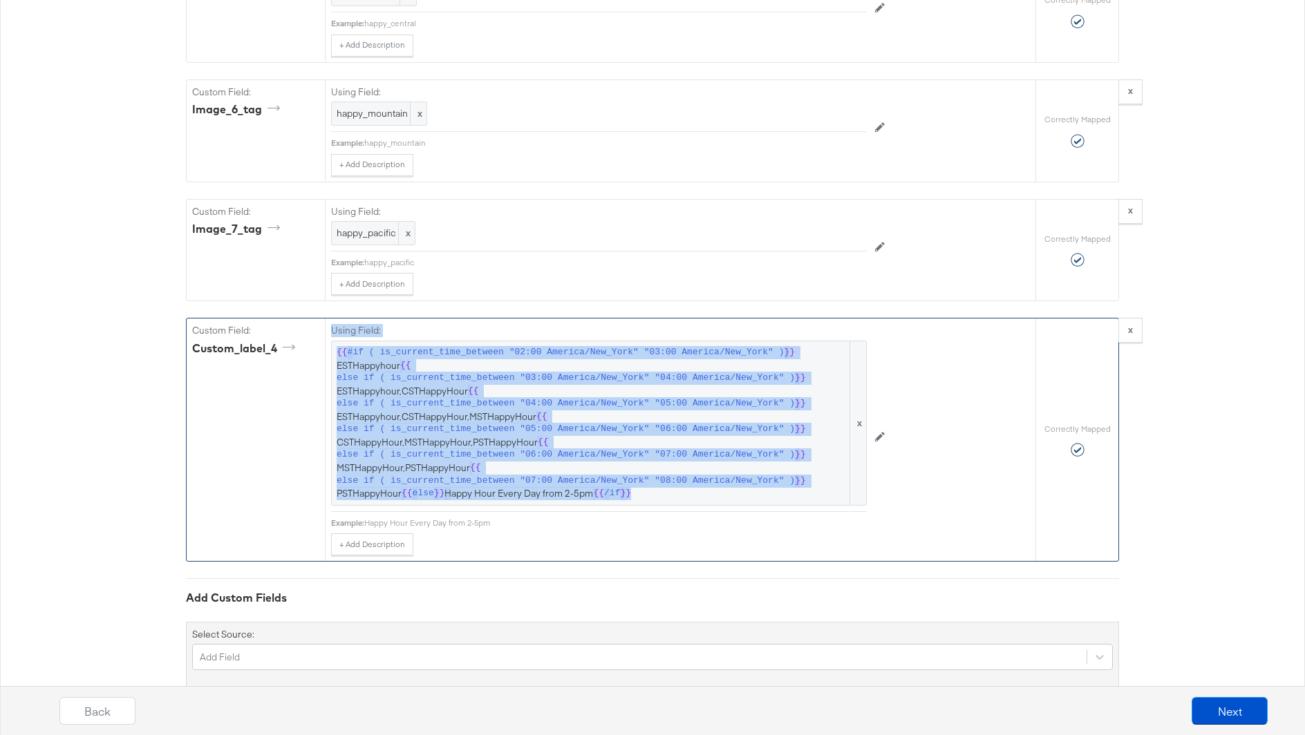
drag, startPoint x: 638, startPoint y: 468, endPoint x: 321, endPoint y: 331, distance: 345.5
click at [321, 331] on div "Custom Field: custom_label_4 Using Field: {{ #if ( is_current_time_between "02:…" at bounding box center [611, 440] width 849 height 243
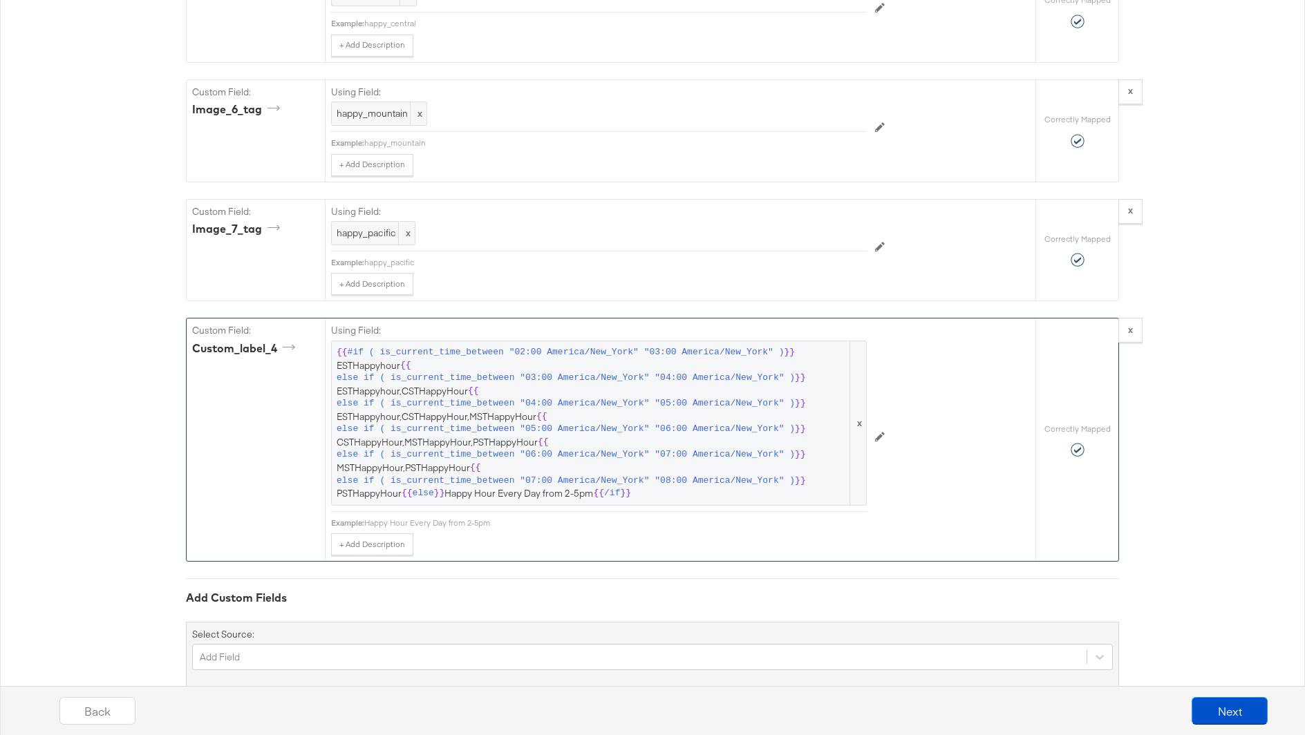
click at [315, 333] on div "Custom Field: custom_label_4" at bounding box center [256, 440] width 138 height 243
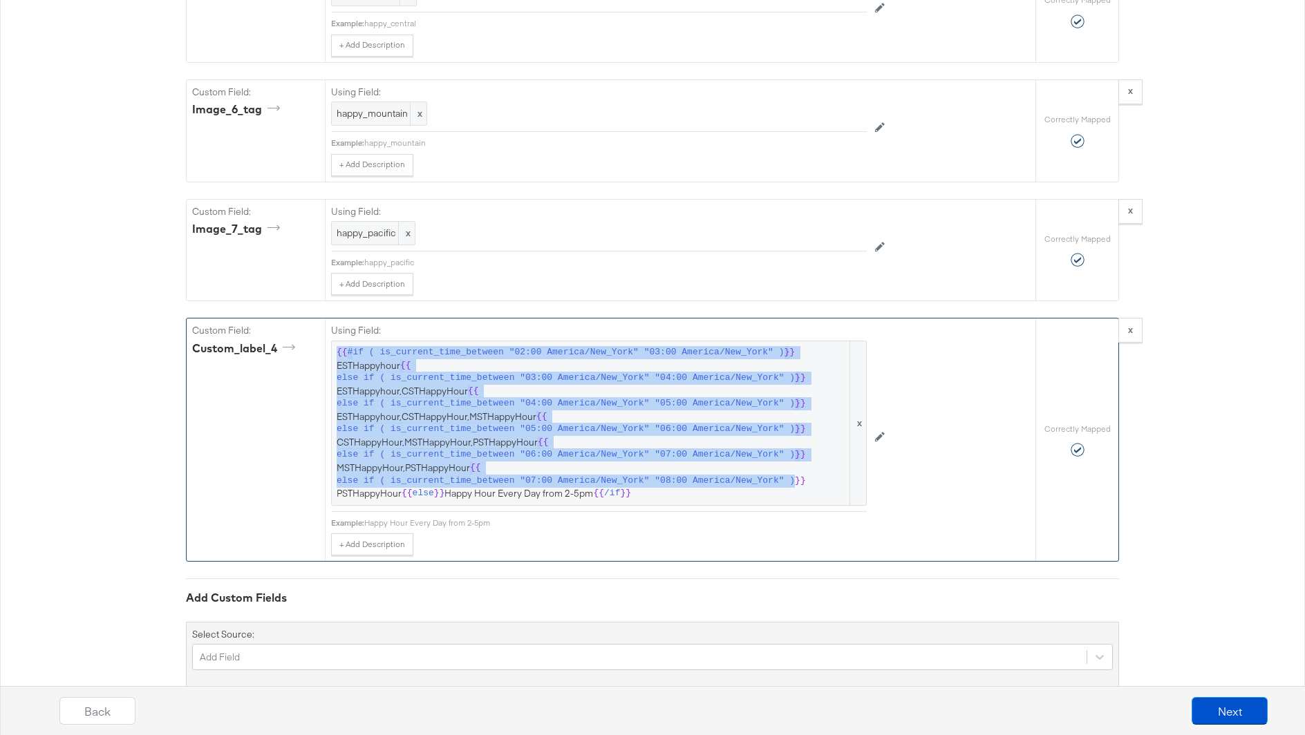
drag, startPoint x: 646, startPoint y: 467, endPoint x: 330, endPoint y: 307, distance: 353.7
click at [328, 319] on div "Using Field: {{ #if ( is_current_time_between "02:00 America/New_York" "03:00 A…" at bounding box center [680, 440] width 711 height 243
click at [626, 442] on span "{{ #if ( is_current_time_between "02:00 America/New_York" "03:00 America/New_Yo…" at bounding box center [599, 423] width 525 height 154
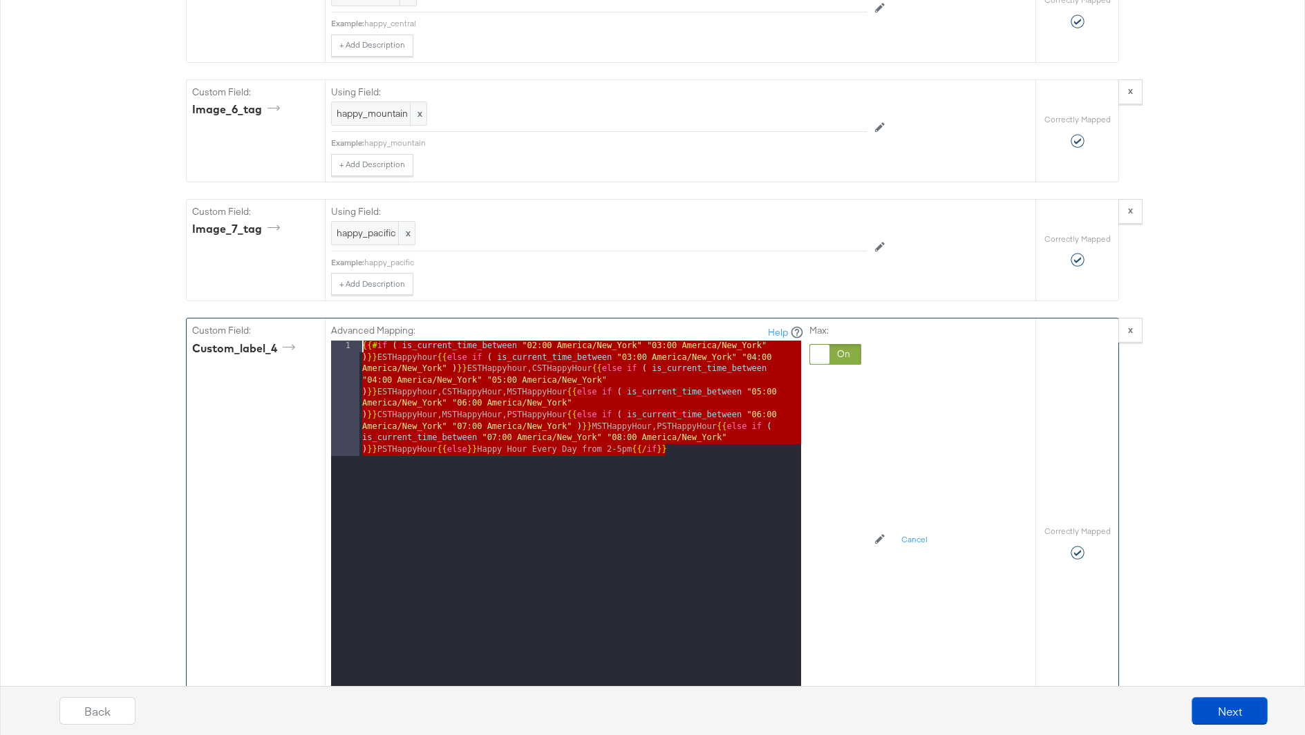
drag, startPoint x: 684, startPoint y: 426, endPoint x: 351, endPoint y: 311, distance: 352.6
click at [351, 341] on div "1 {{# if ( is_current_time_between "02:00 America/New_York" "03:00 America/New_…" at bounding box center [566, 514] width 470 height 346
click at [510, 418] on div "{{# if ( is_current_time_between "02:00 America/New_York" "03:00 America/New_Yo…" at bounding box center [580, 629] width 442 height 576
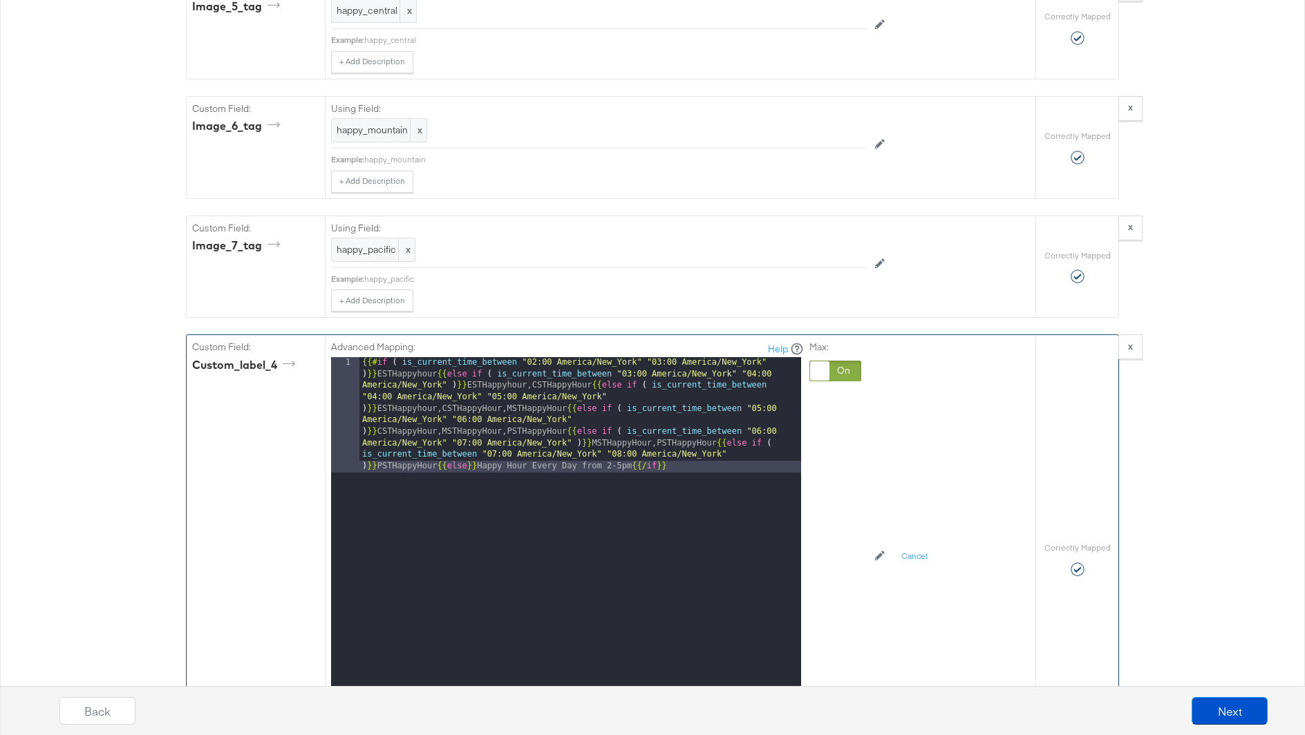
scroll to position [2969, 0]
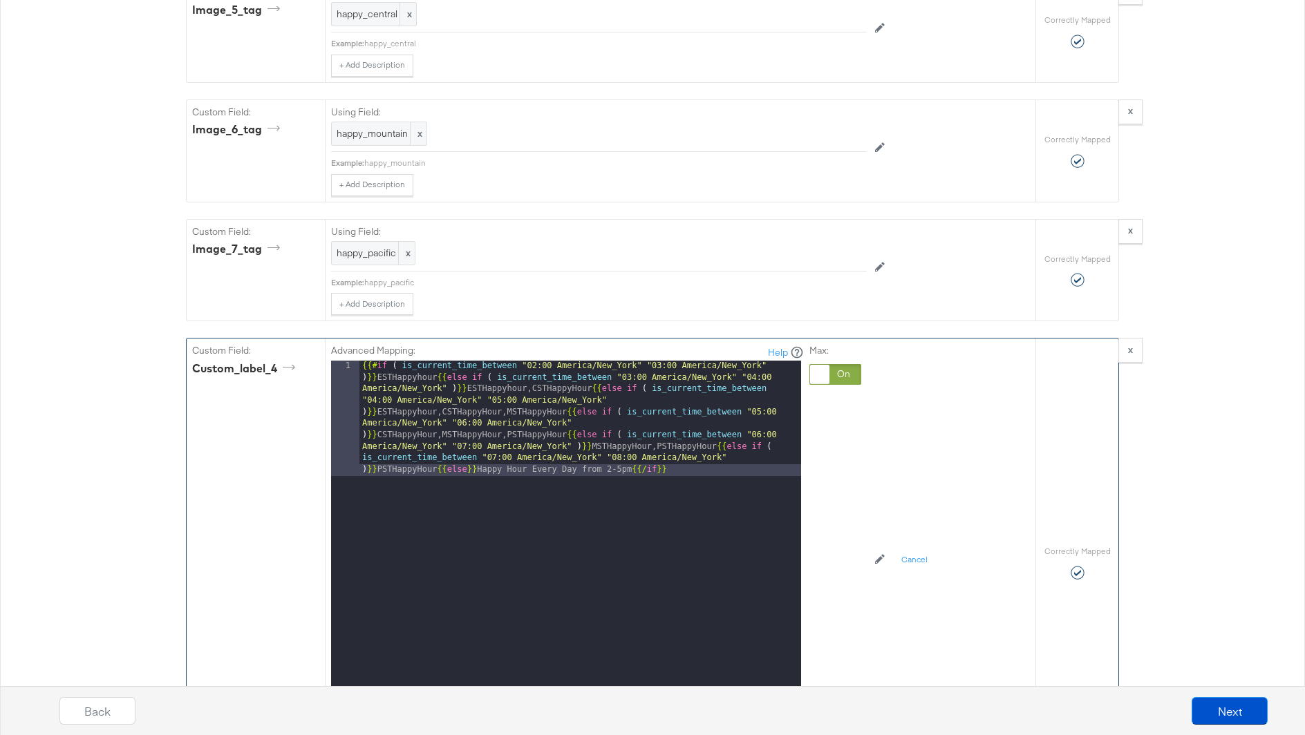
click at [252, 399] on div "Custom Field: custom_label_4" at bounding box center [256, 563] width 138 height 448
click at [434, 465] on div "{{# if ( is_current_time_between "02:00 America/New_York" "03:00 America/New_Yo…" at bounding box center [580, 649] width 442 height 576
drag, startPoint x: 481, startPoint y: 348, endPoint x: 466, endPoint y: 349, distance: 15.2
click at [466, 361] on div "{{# if ( is_current_time_between "02:00 America/New_York" "03:00 America/New_Yo…" at bounding box center [580, 649] width 442 height 576
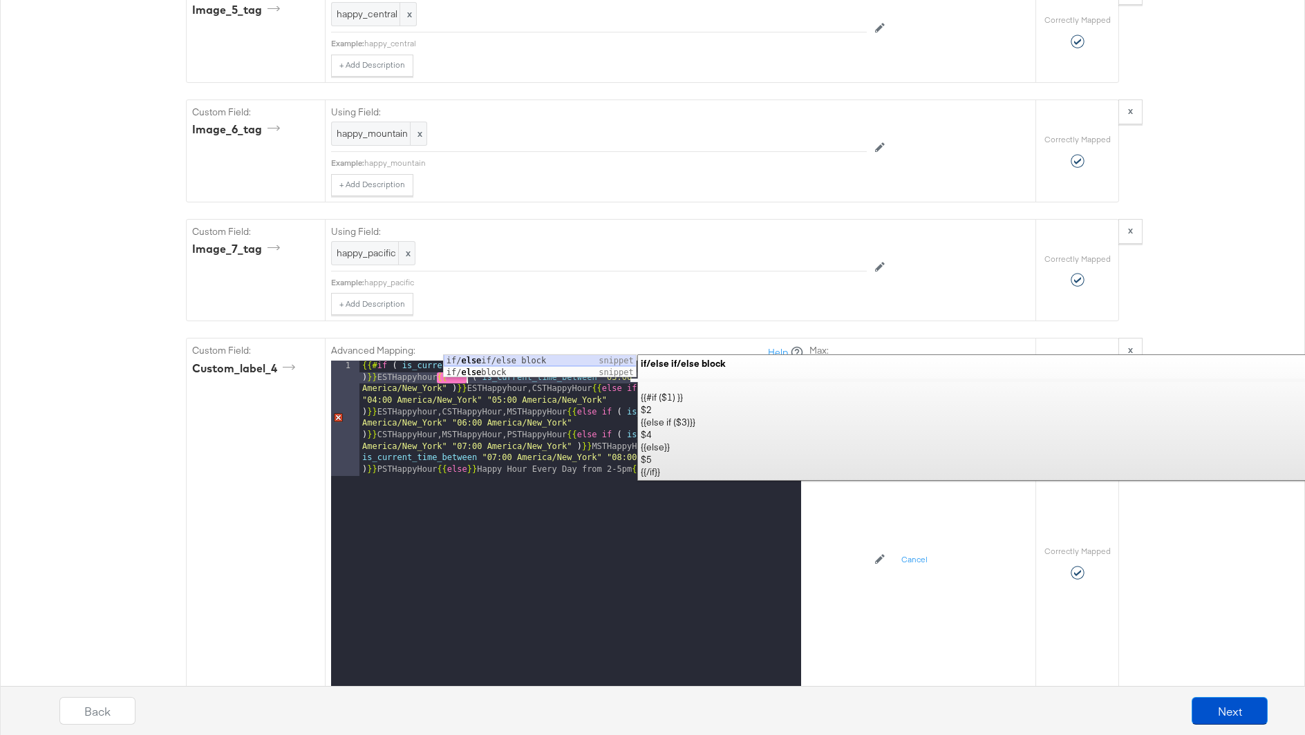
click at [469, 362] on div "if/ else if/else block snippet if/ else block snippet" at bounding box center [540, 378] width 193 height 46
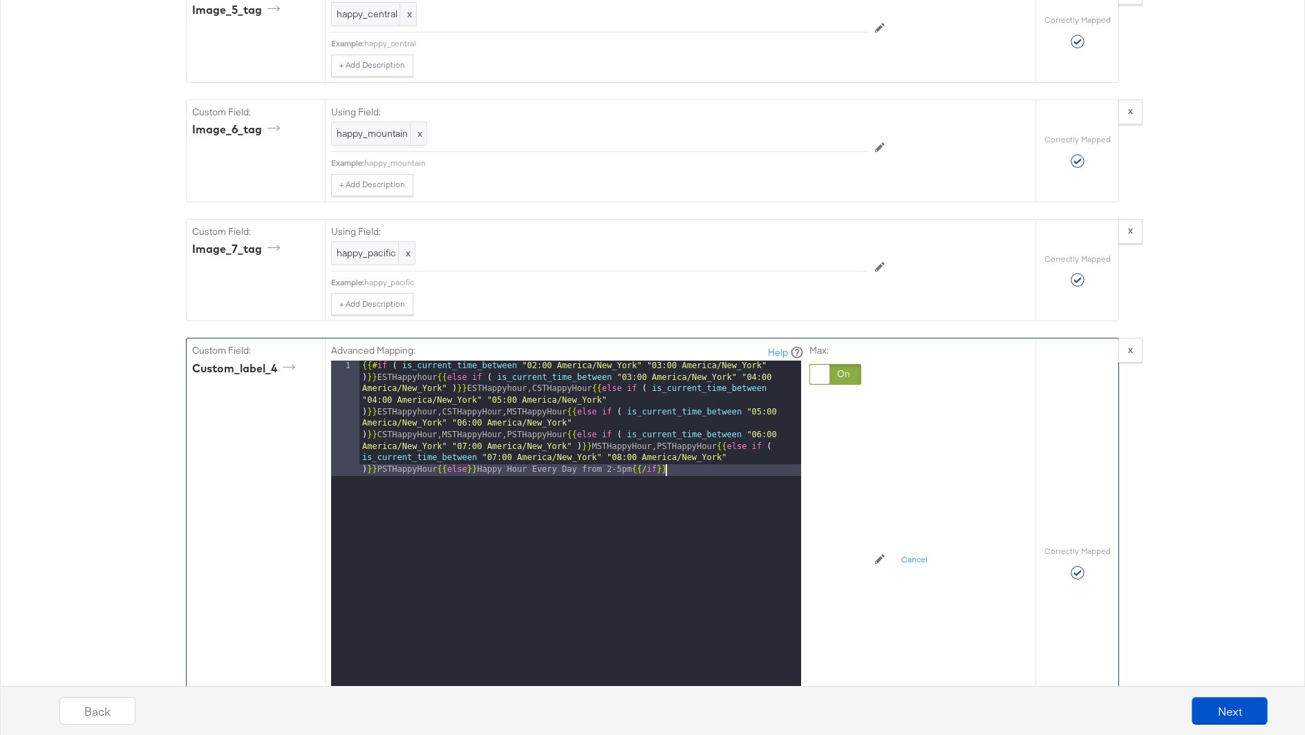
click at [685, 440] on div "{{# if ( is_current_time_between "02:00 America/New_York" "03:00 America/New_Yo…" at bounding box center [580, 649] width 442 height 576
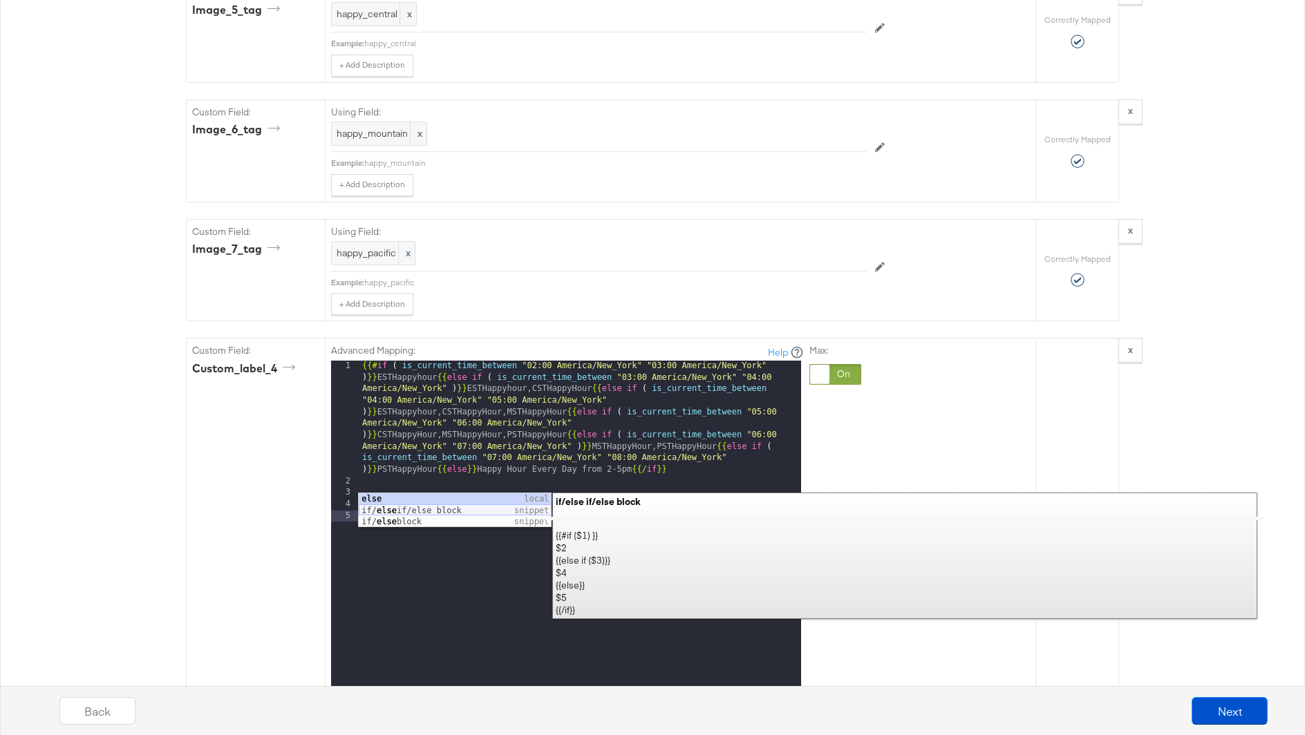
click at [524, 512] on div "else local if/ else if/else block snippet if/ else block snippet" at bounding box center [455, 523] width 193 height 58
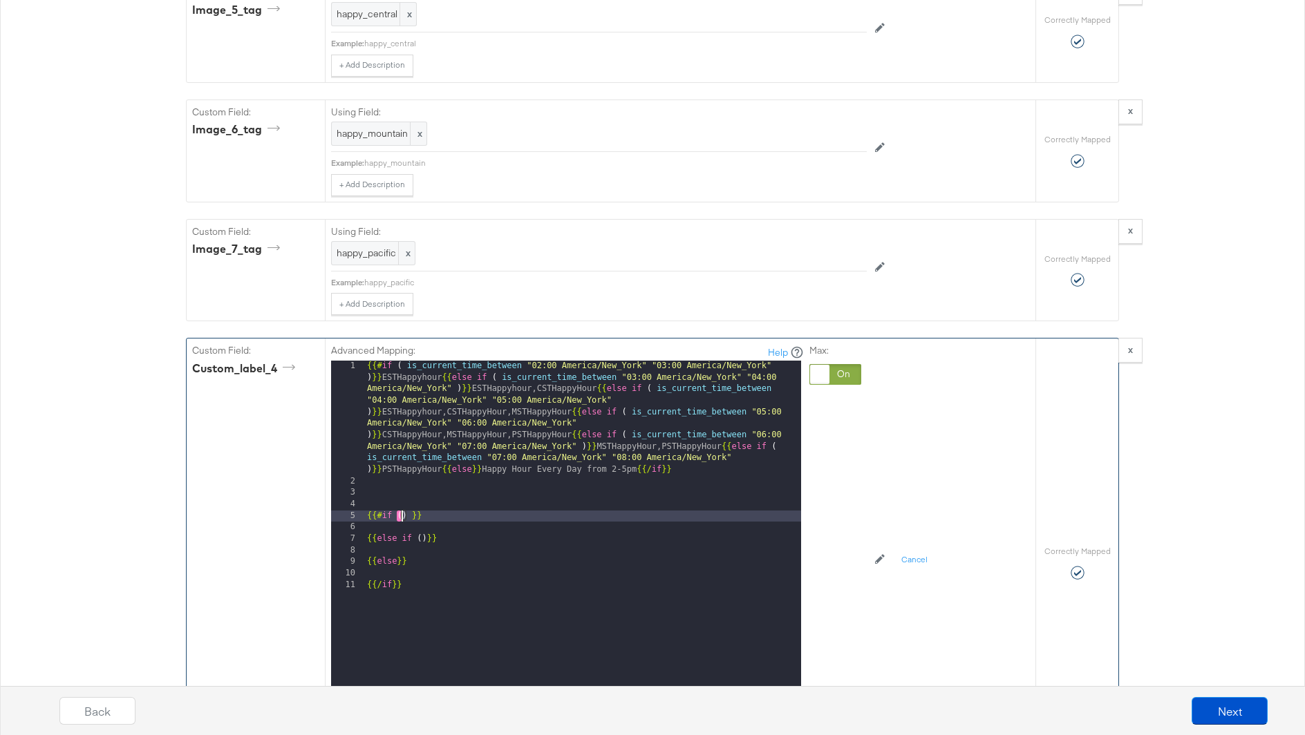
click at [448, 484] on div "{{# if ( is_current_time_between "02:00 America/New_York" "03:00 America/New_Yo…" at bounding box center [582, 597] width 437 height 472
click at [438, 577] on div "{{# if ( is_current_time_between "02:00 America/New_York" "03:00 America/New_Yo…" at bounding box center [582, 597] width 437 height 472
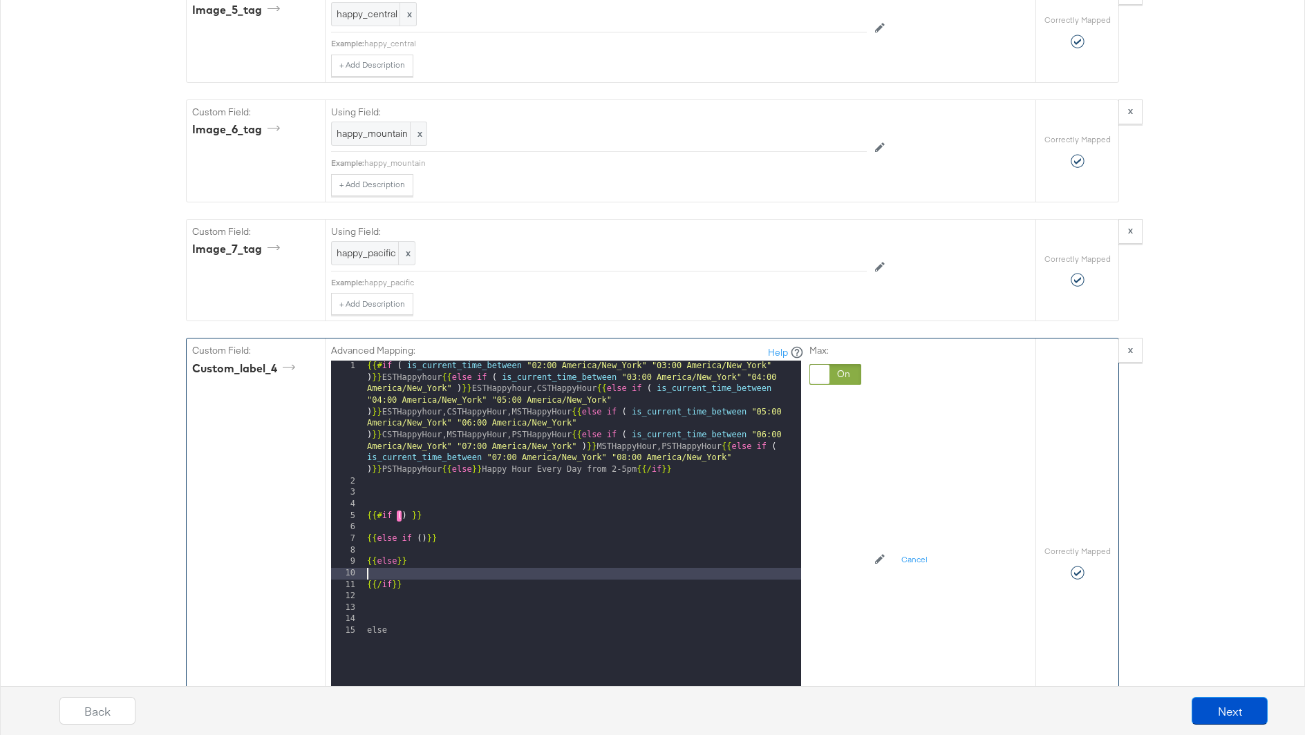
click at [449, 541] on div "{{# if ( is_current_time_between "02:00 America/New_York" "03:00 America/New_Yo…" at bounding box center [582, 597] width 437 height 472
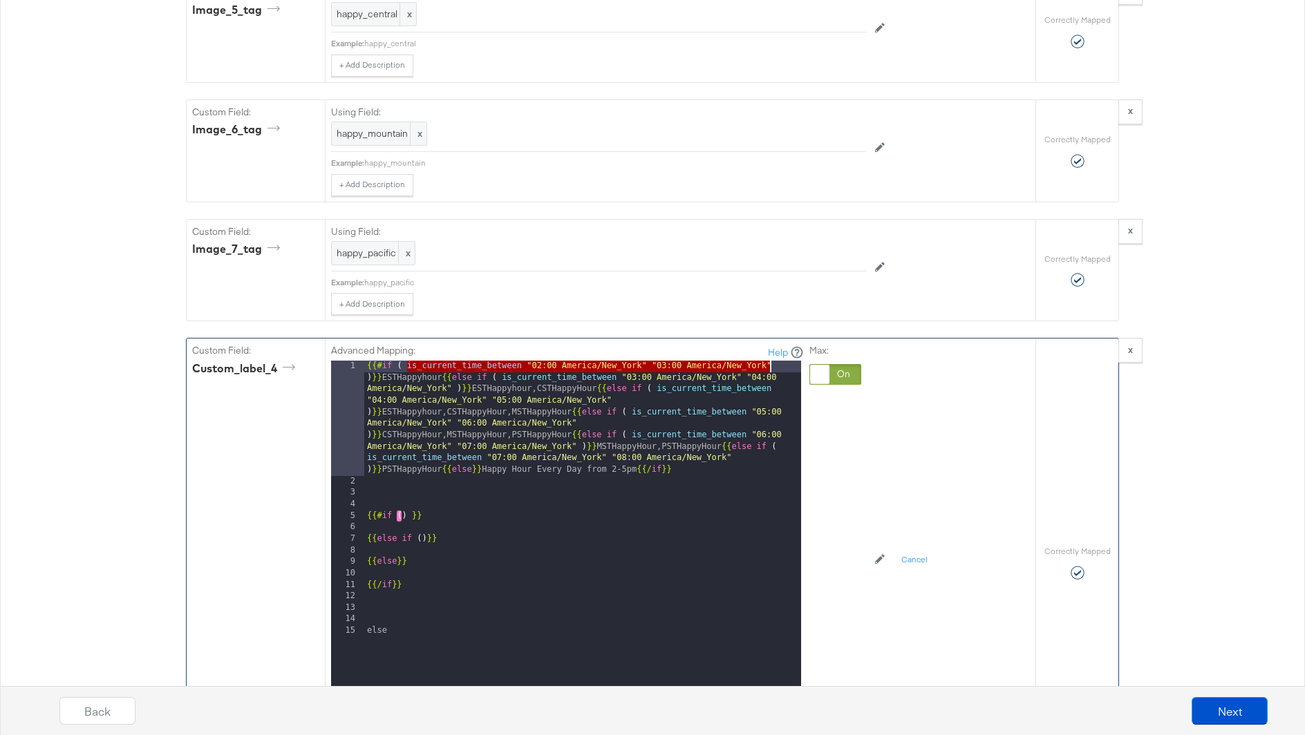
drag, startPoint x: 406, startPoint y: 337, endPoint x: 770, endPoint y: 334, distance: 363.6
click at [770, 361] on div "{{# if ( is_current_time_between "02:00 America/New_York" "03:00 America/New_Yo…" at bounding box center [582, 597] width 437 height 472
click at [401, 485] on div "{{# if ( is_current_time_between "02:00 America/New_York" "03:00 America/New_Yo…" at bounding box center [582, 597] width 437 height 472
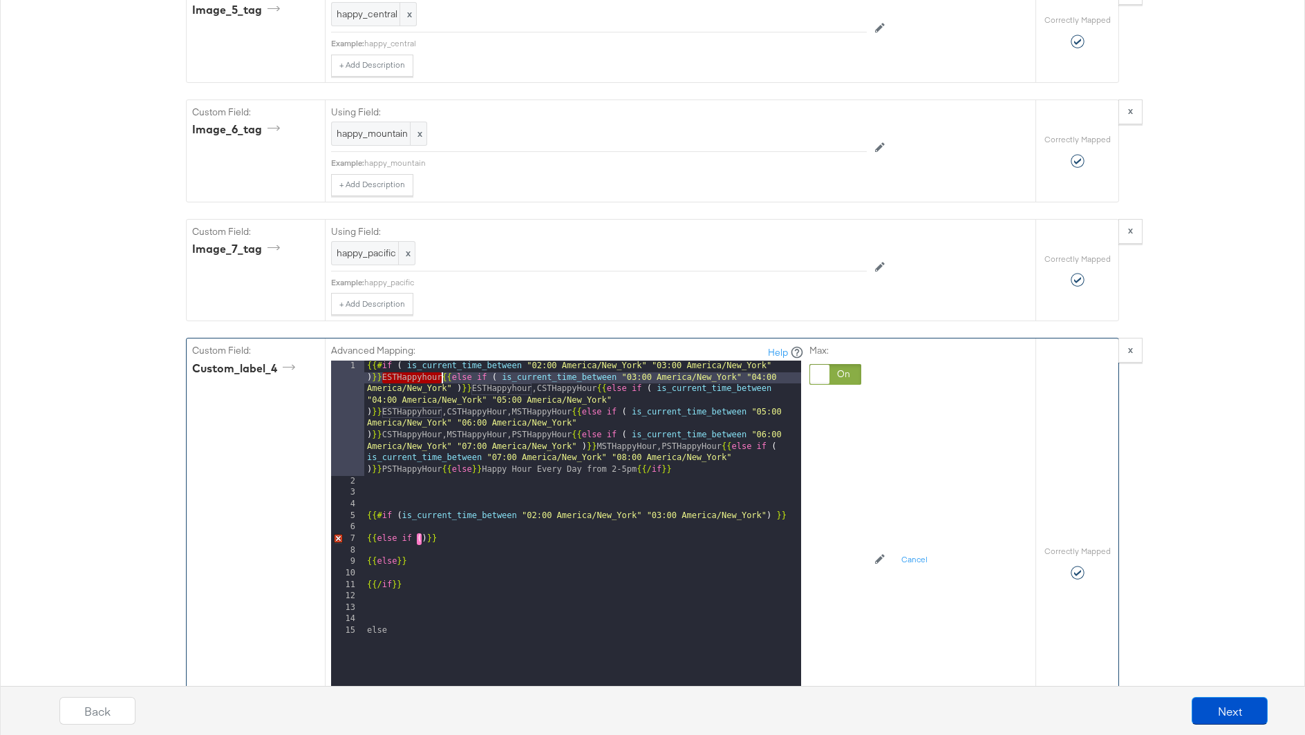
drag, startPoint x: 381, startPoint y: 353, endPoint x: 440, endPoint y: 353, distance: 58.8
click at [440, 361] on div "{{# if ( is_current_time_between "02:00 America/New_York" "03:00 America/New_Yo…" at bounding box center [582, 597] width 437 height 472
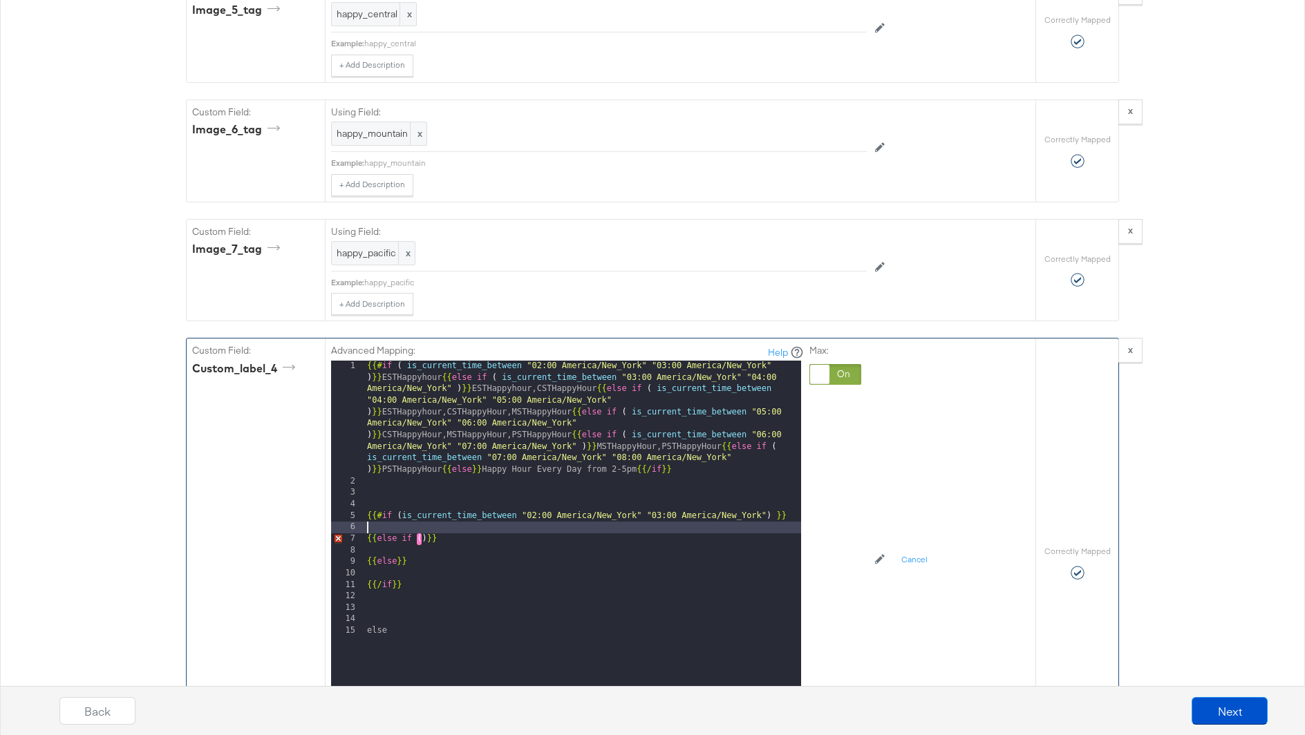
click at [552, 500] on div "{{# if ( is_current_time_between "02:00 America/New_York" "03:00 America/New_Yo…" at bounding box center [582, 597] width 437 height 472
click at [534, 514] on div "{{# if ( is_current_time_between "02:00 America/New_York" "03:00 America/New_Yo…" at bounding box center [582, 597] width 437 height 472
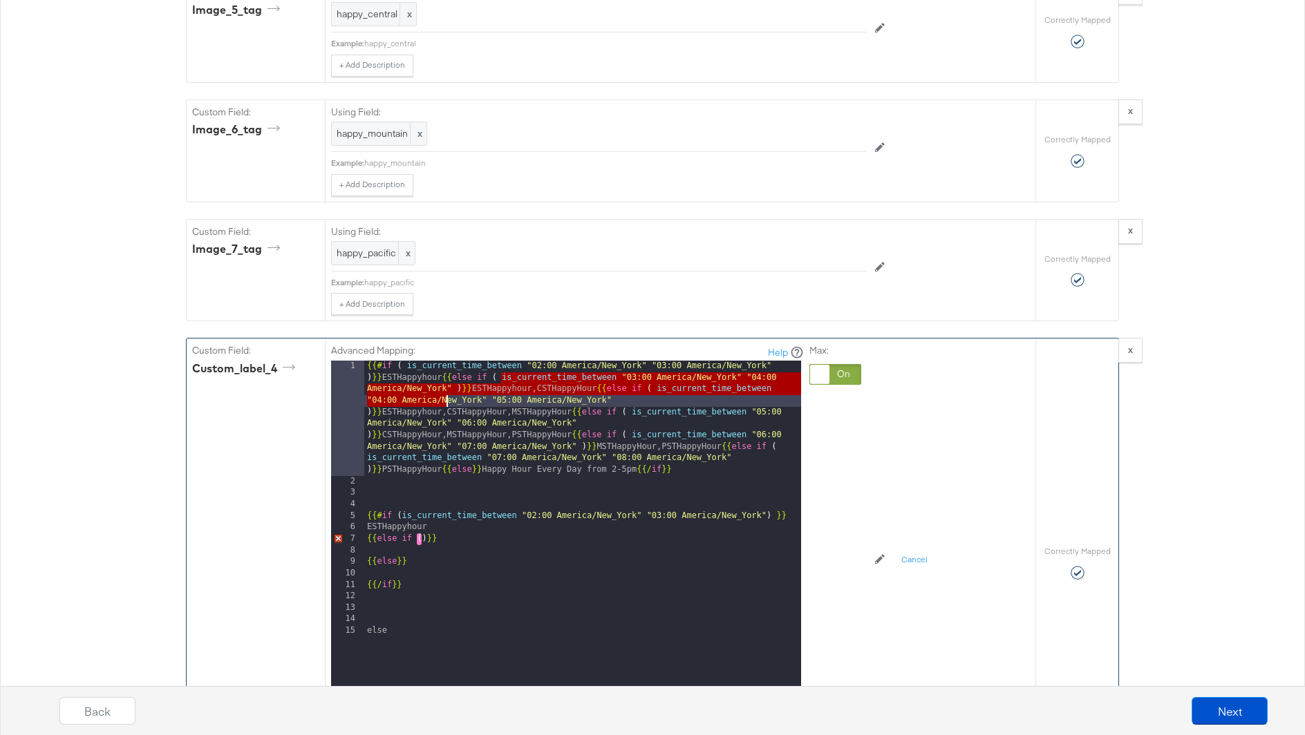
drag, startPoint x: 503, startPoint y: 353, endPoint x: 447, endPoint y: 366, distance: 57.5
click at [447, 366] on div "{{# if ( is_current_time_between "02:00 America/New_York" "03:00 America/New_Yo…" at bounding box center [582, 597] width 437 height 472
drag, startPoint x: 501, startPoint y: 352, endPoint x: 444, endPoint y: 364, distance: 58.6
click at [444, 364] on div "{{# if ( is_current_time_between "02:00 America/New_York" "03:00 America/New_Yo…" at bounding box center [582, 597] width 437 height 472
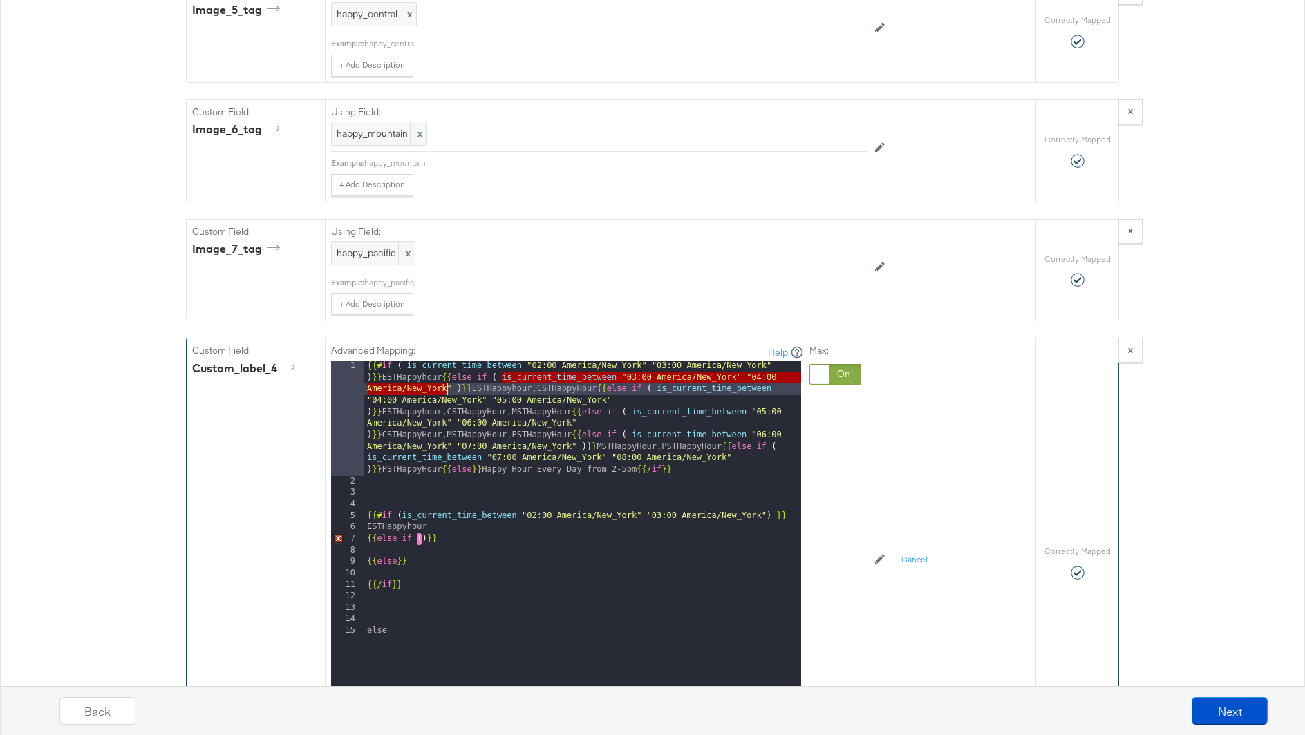
click at [442, 361] on div "{{# if ( is_current_time_between "02:00 America/New_York" "03:00 America/New_Yo…" at bounding box center [582, 597] width 437 height 472
drag, startPoint x: 500, startPoint y: 349, endPoint x: 451, endPoint y: 359, distance: 50.7
click at [451, 361] on div "{{# if ( is_current_time_between "02:00 America/New_York" "03:00 America/New_Yo…" at bounding box center [582, 597] width 437 height 472
click at [395, 520] on div "{{# if ( is_current_time_between "02:00 America/New_York" "03:00 America/New_Yo…" at bounding box center [582, 597] width 437 height 472
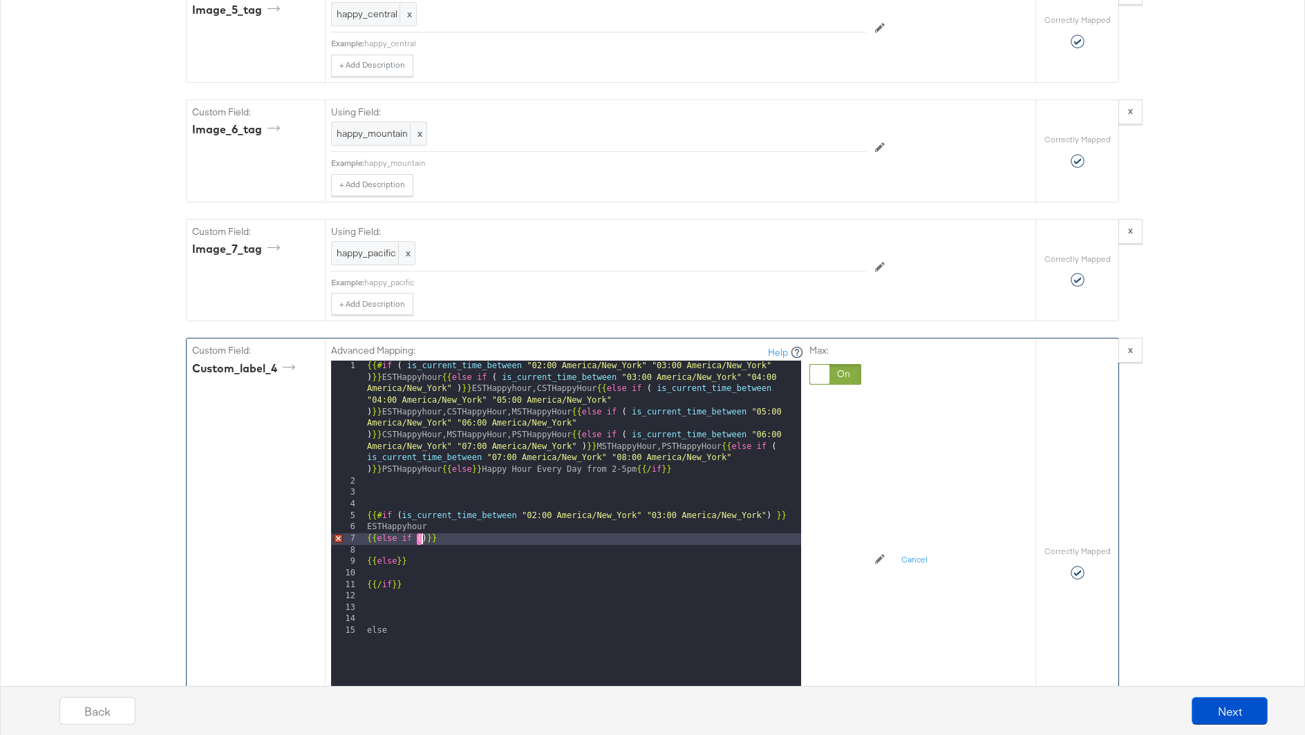
click at [420, 512] on div "{{# if ( is_current_time_between "02:00 America/New_York" "03:00 America/New_Yo…" at bounding box center [582, 597] width 437 height 472
click at [415, 538] on div "{{# if ( is_current_time_between "02:00 America/New_York" "03:00 America/New_Yo…" at bounding box center [582, 597] width 437 height 472
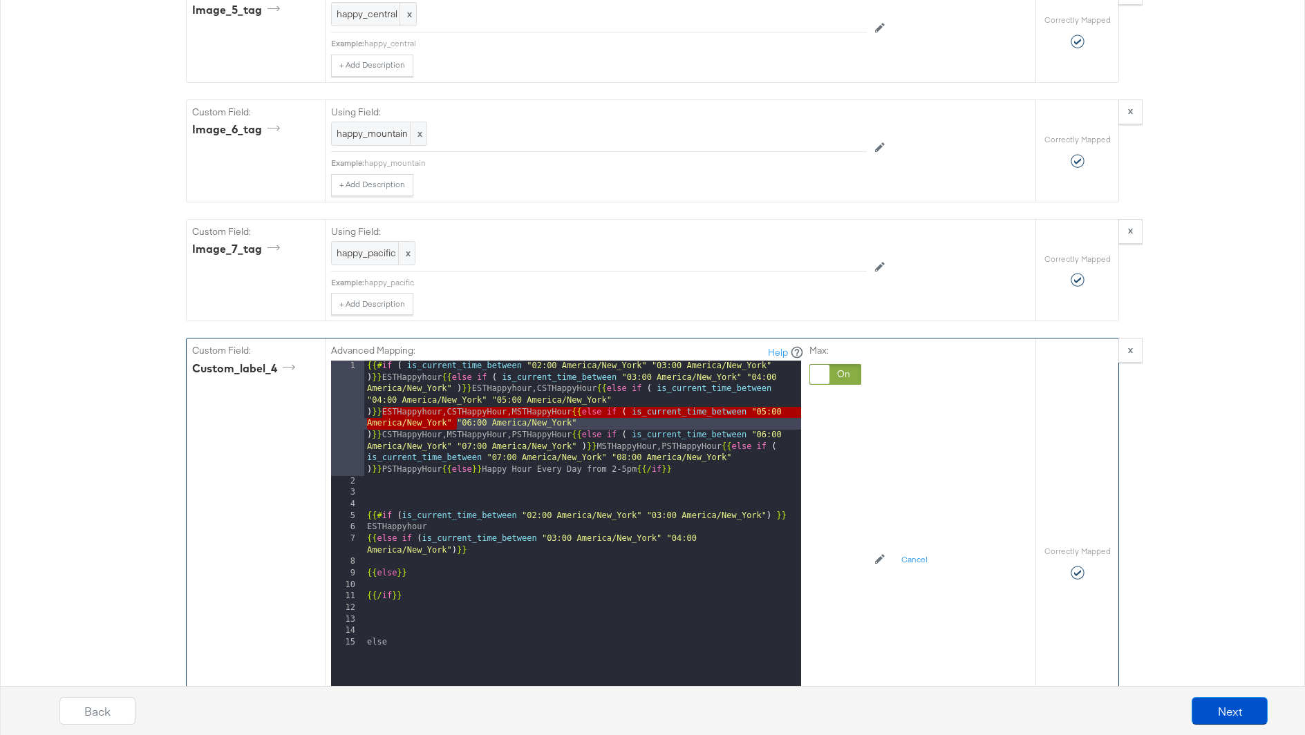
drag, startPoint x: 382, startPoint y: 386, endPoint x: 458, endPoint y: 391, distance: 76.9
click at [458, 391] on div "{{# if ( is_current_time_between "02:00 America/New_York" "03:00 America/New_Yo…" at bounding box center [582, 597] width 437 height 472
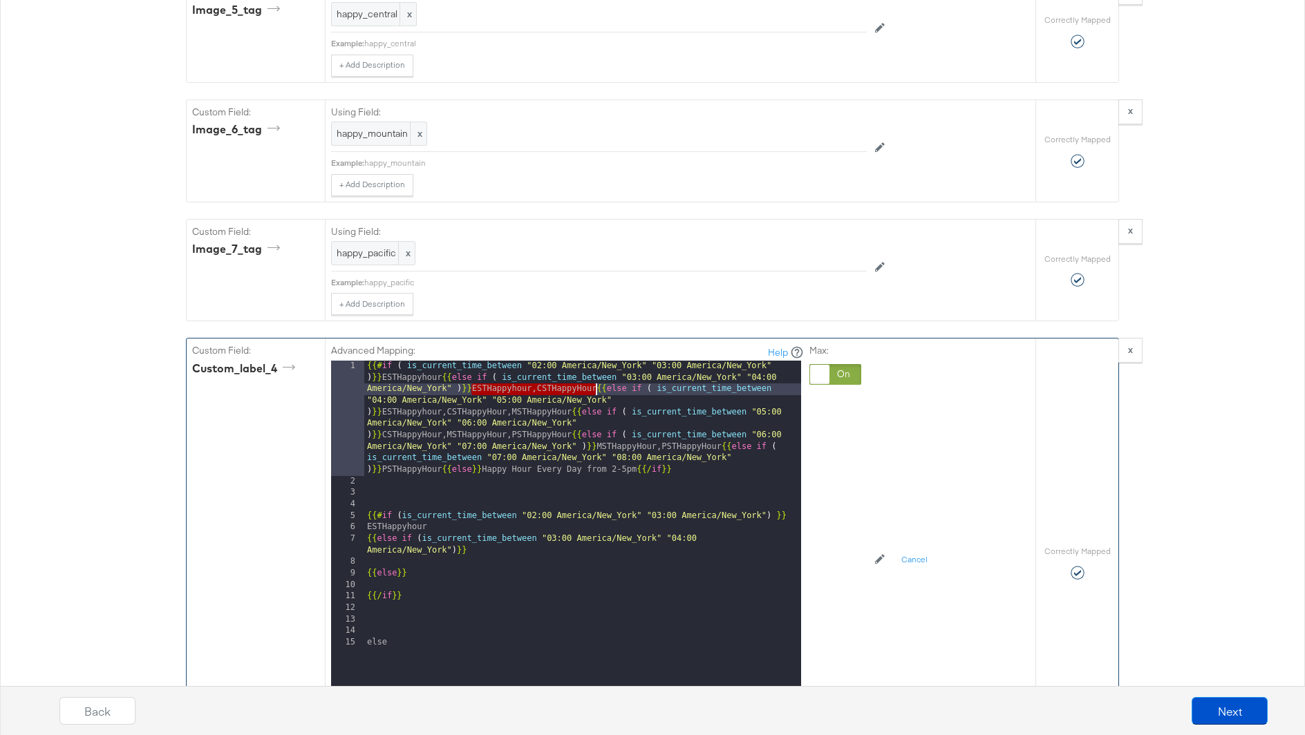
drag, startPoint x: 470, startPoint y: 357, endPoint x: 595, endPoint y: 357, distance: 125.1
click at [595, 361] on div "{{# if ( is_current_time_between "02:00 America/New_York" "03:00 America/New_Yo…" at bounding box center [582, 597] width 437 height 472
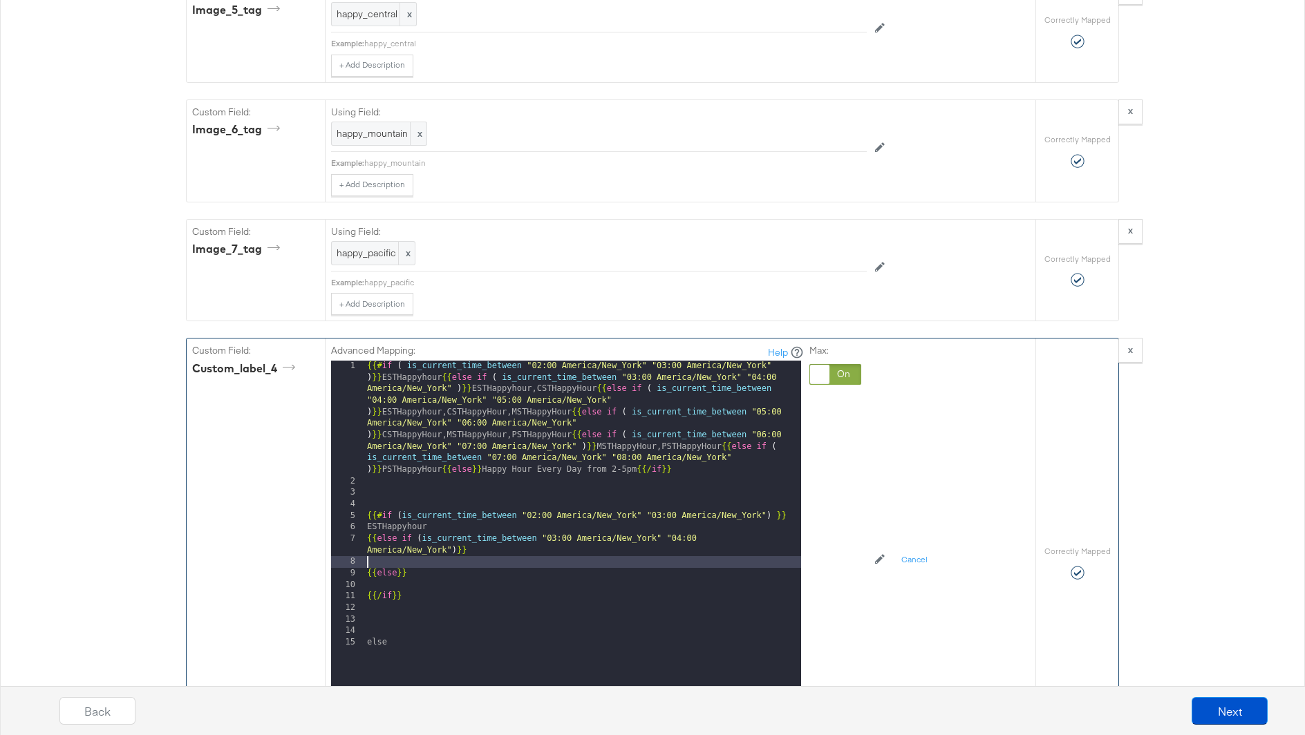
click at [409, 534] on div "{{# if ( is_current_time_between "02:00 America/New_York" "03:00 America/New_Yo…" at bounding box center [582, 597] width 437 height 472
click at [401, 556] on div "{{# if ( is_current_time_between "02:00 America/New_York" "03:00 America/New_Yo…" at bounding box center [582, 597] width 437 height 472
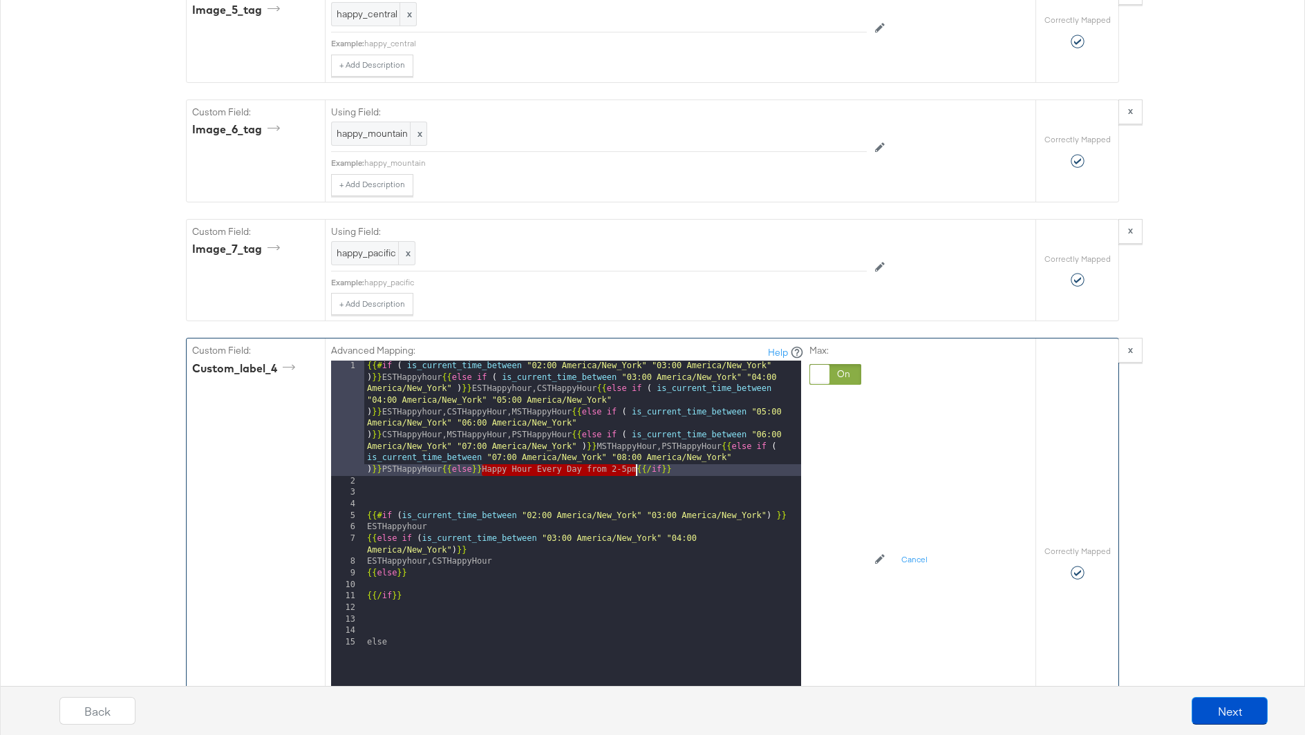
drag, startPoint x: 482, startPoint y: 442, endPoint x: 636, endPoint y: 440, distance: 154.2
click at [636, 440] on div "{{# if ( is_current_time_between "02:00 America/New_York" "03:00 America/New_Yo…" at bounding box center [582, 597] width 437 height 472
click at [386, 556] on div "{{# if ( is_current_time_between "02:00 America/New_York" "03:00 America/New_Yo…" at bounding box center [582, 597] width 437 height 472
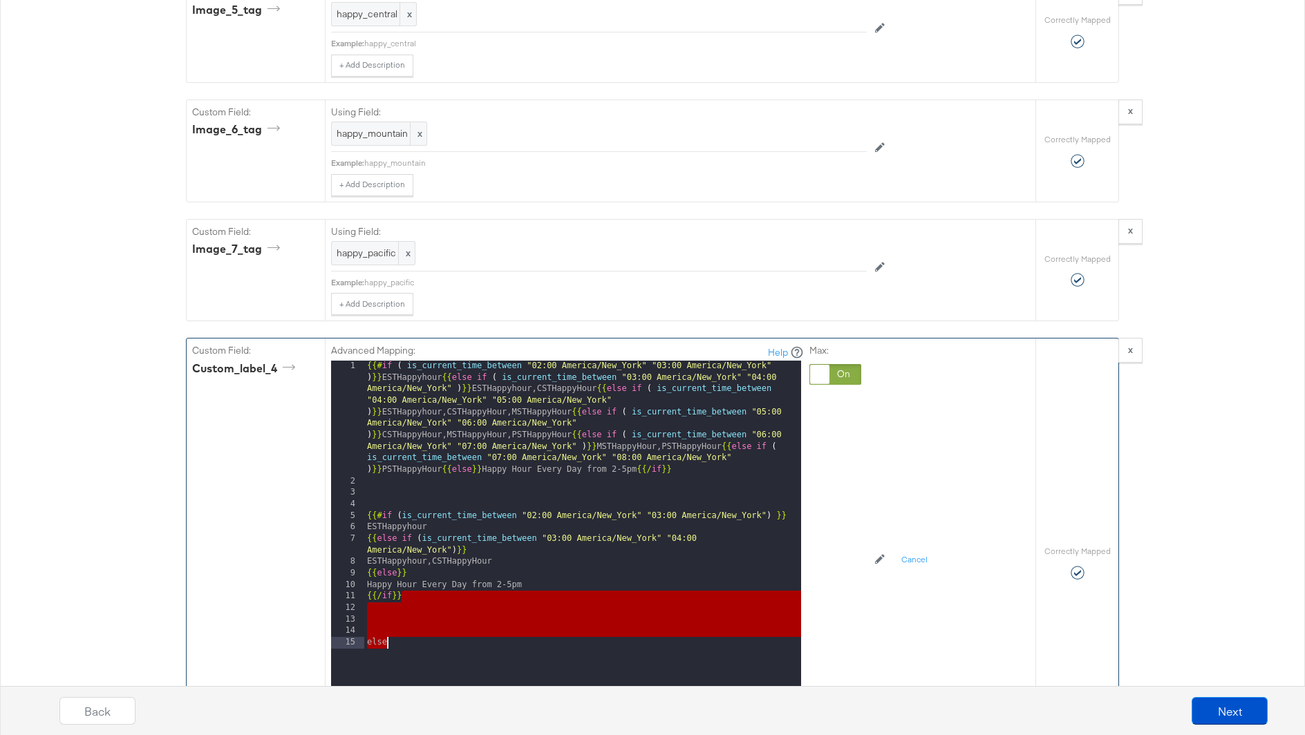
drag, startPoint x: 420, startPoint y: 574, endPoint x: 436, endPoint y: 664, distance: 92.1
click at [436, 664] on div "{{# if ( is_current_time_between "02:00 America/New_York" "03:00 America/New_Yo…" at bounding box center [582, 597] width 437 height 472
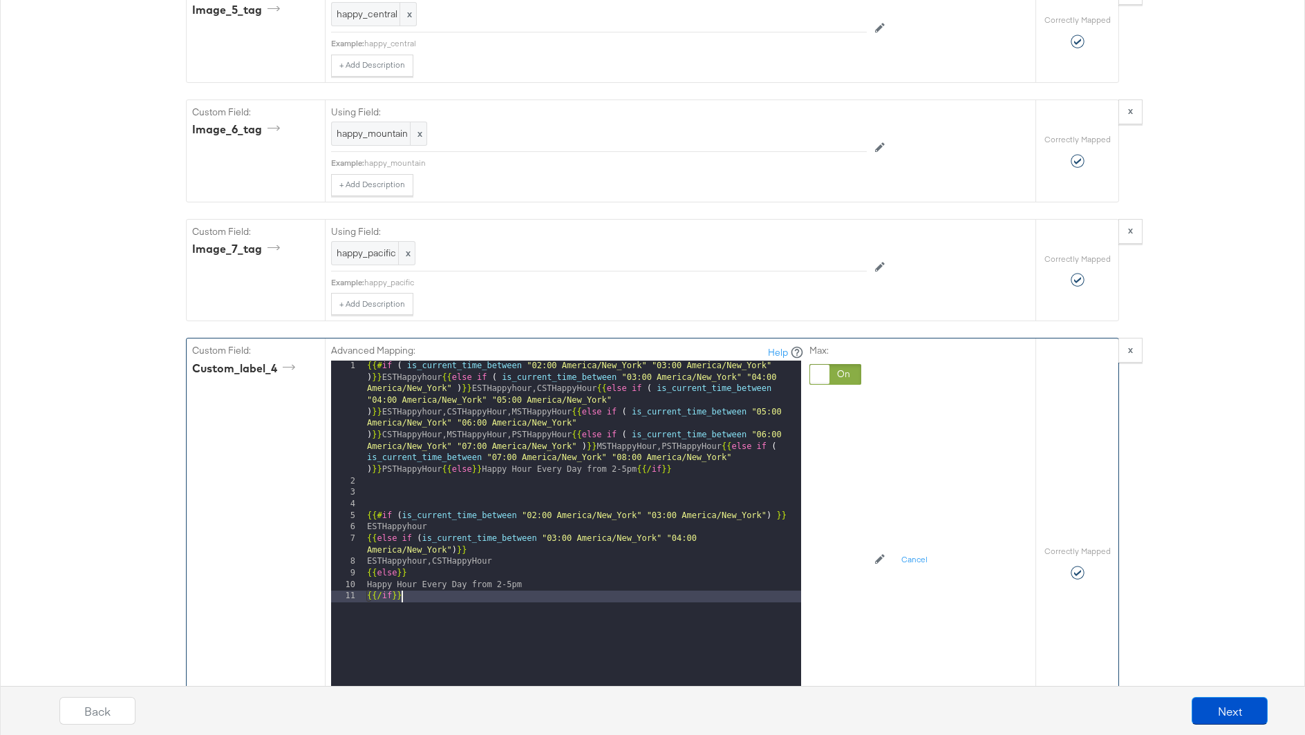
click at [578, 563] on div "{{# if ( is_current_time_between "02:00 America/New_York" "03:00 America/New_Yo…" at bounding box center [582, 597] width 437 height 472
click at [481, 603] on div "{{# if ( is_current_time_between "02:00 America/New_York" "03:00 America/New_Yo…" at bounding box center [582, 597] width 437 height 472
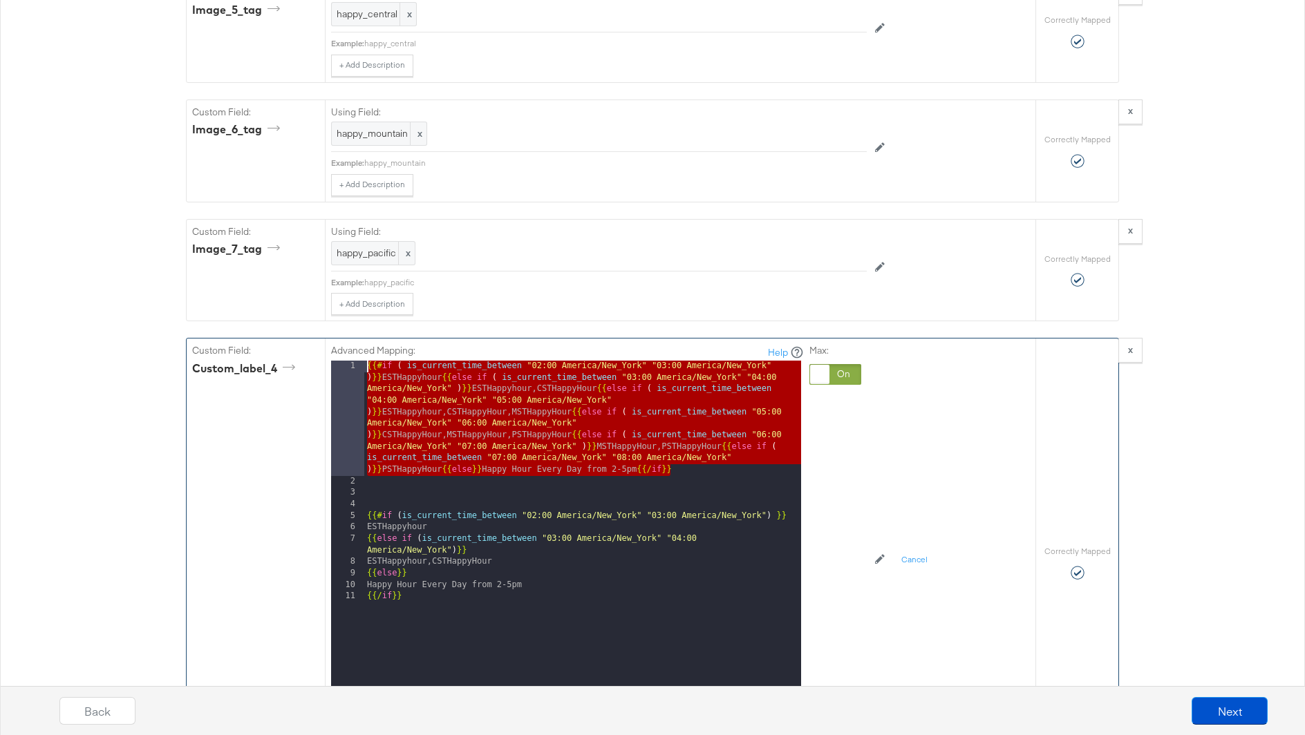
drag, startPoint x: 681, startPoint y: 438, endPoint x: 368, endPoint y: 319, distance: 334.3
click at [368, 344] on div "Advanced Mapping: Help 1 2 3 4 5 6 7 8 9 10 11 {{# if ( is_current_time_between…" at bounding box center [567, 537] width 473 height 387
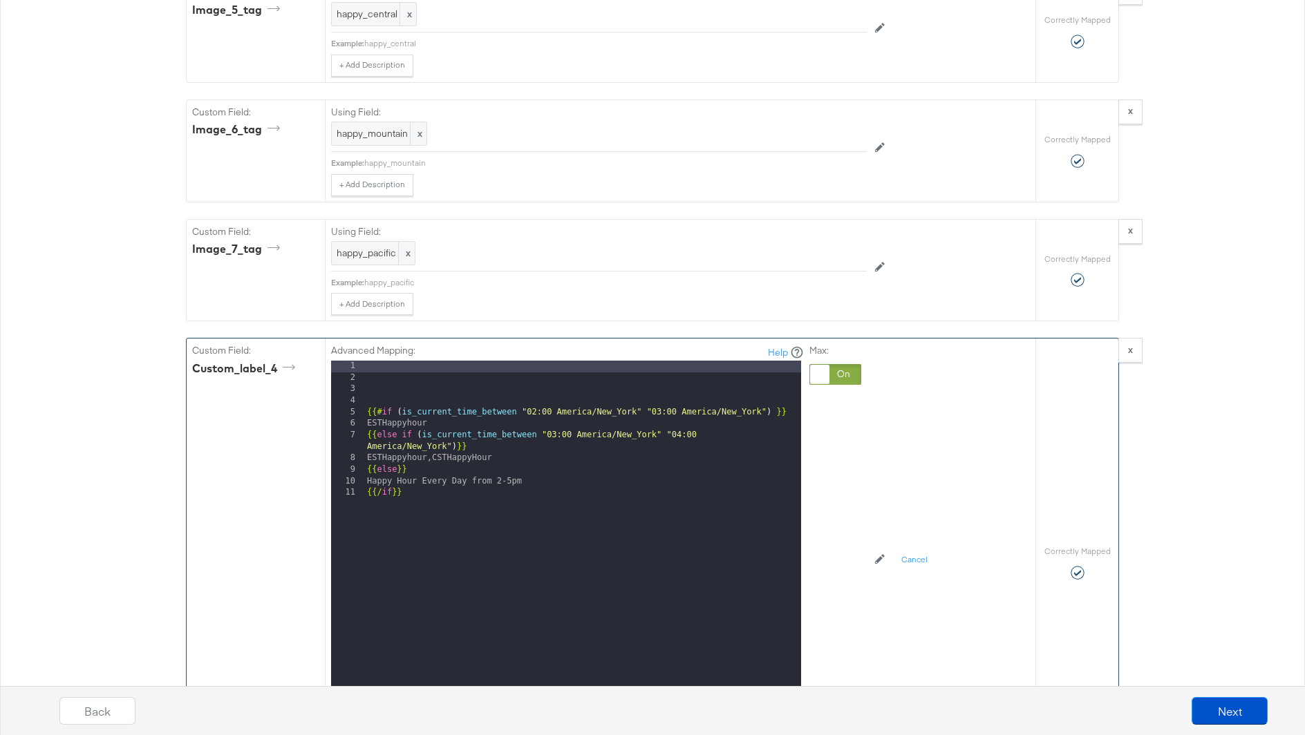
click at [368, 384] on div "{{# if ( is_current_time_between "02:00 America/New_York" "03:00 America/New_Yo…" at bounding box center [582, 545] width 437 height 368
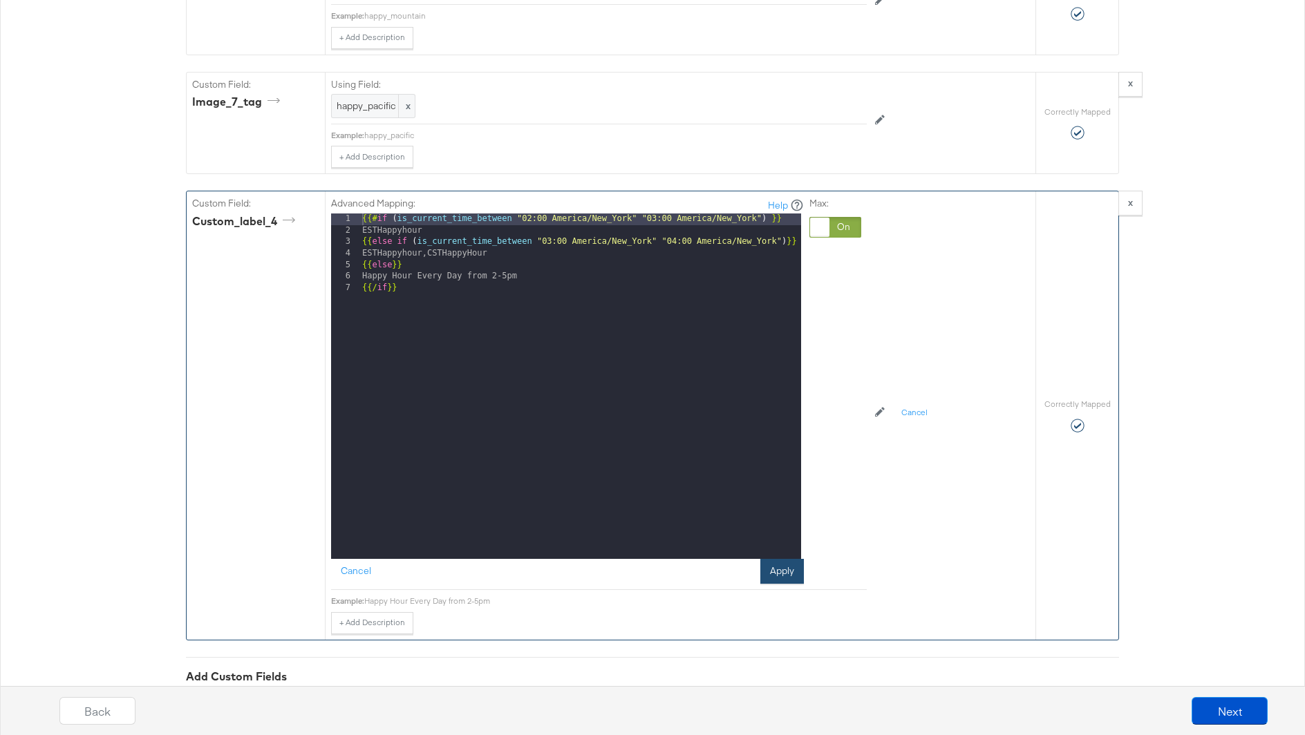
click at [782, 559] on button "Apply" at bounding box center [782, 571] width 44 height 25
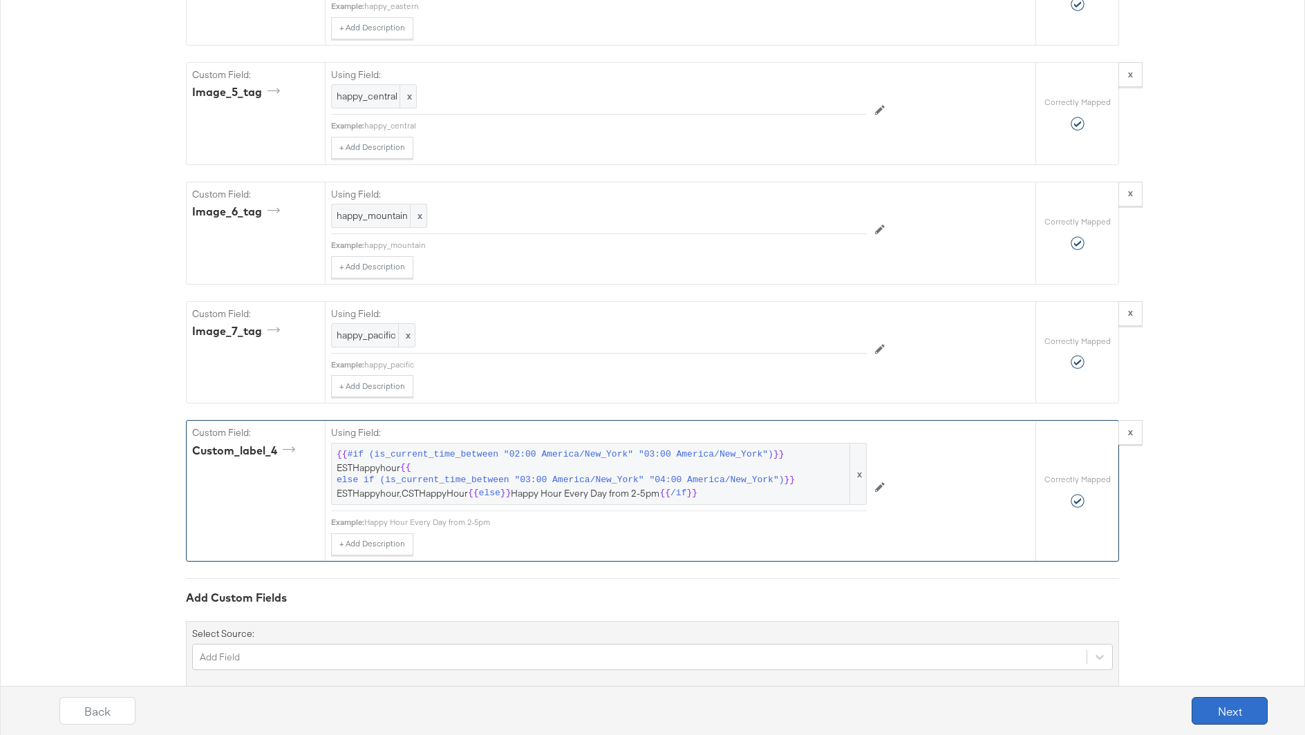
click at [1219, 707] on button "Next" at bounding box center [1230, 711] width 76 height 28
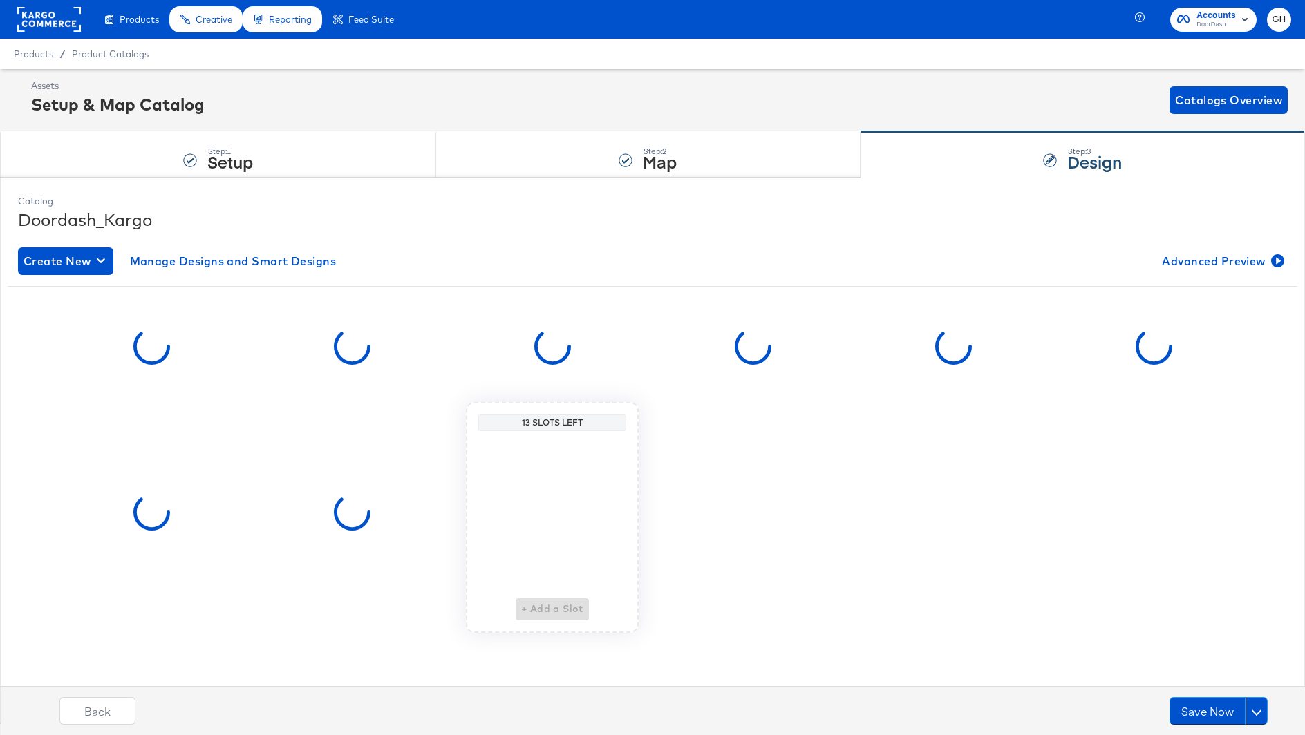
scroll to position [0, 0]
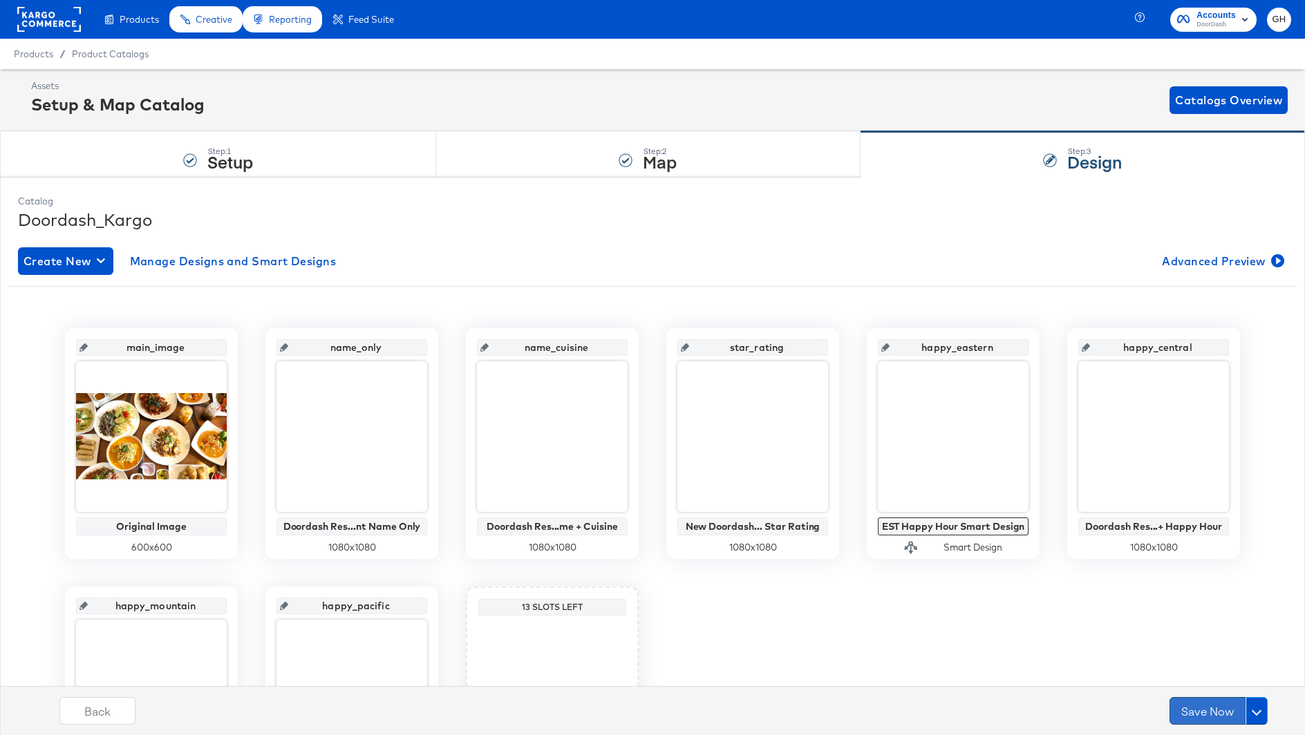
click at [1216, 707] on button "Save Now" at bounding box center [1208, 711] width 76 height 28
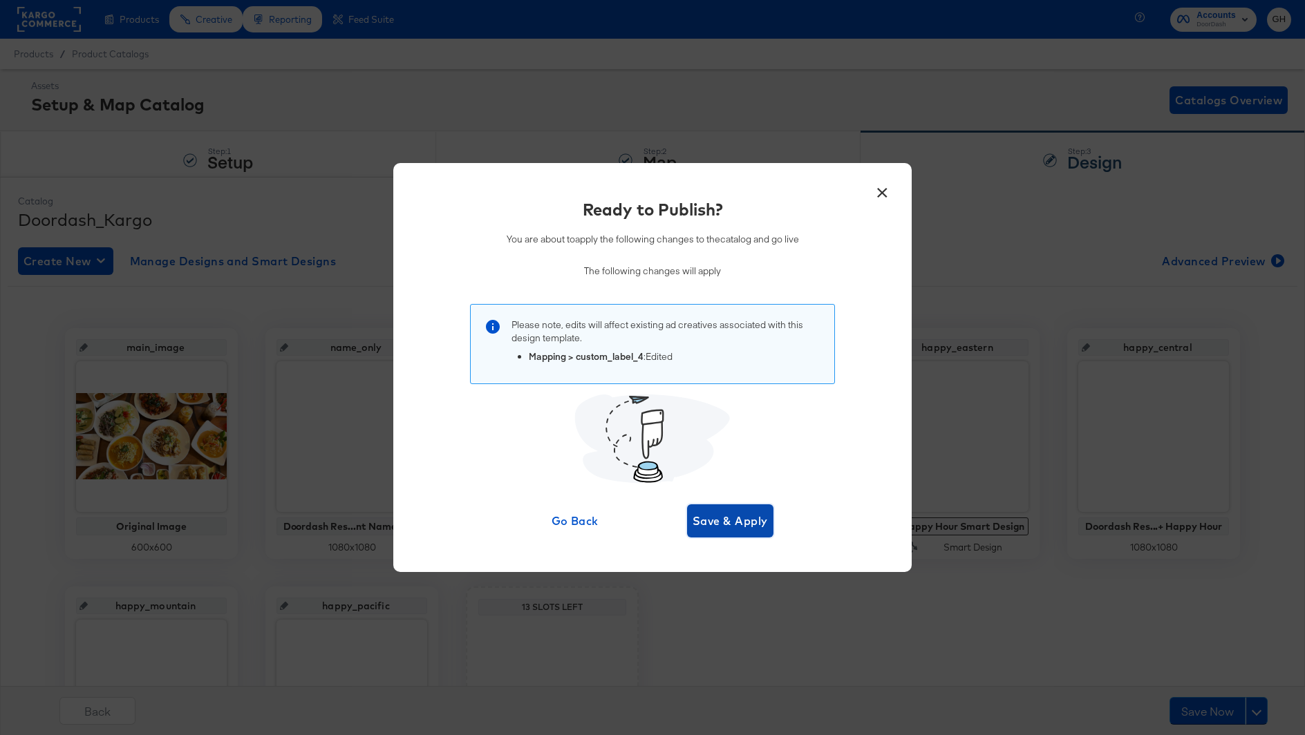
click at [720, 505] on button "Save & Apply" at bounding box center [730, 521] width 86 height 33
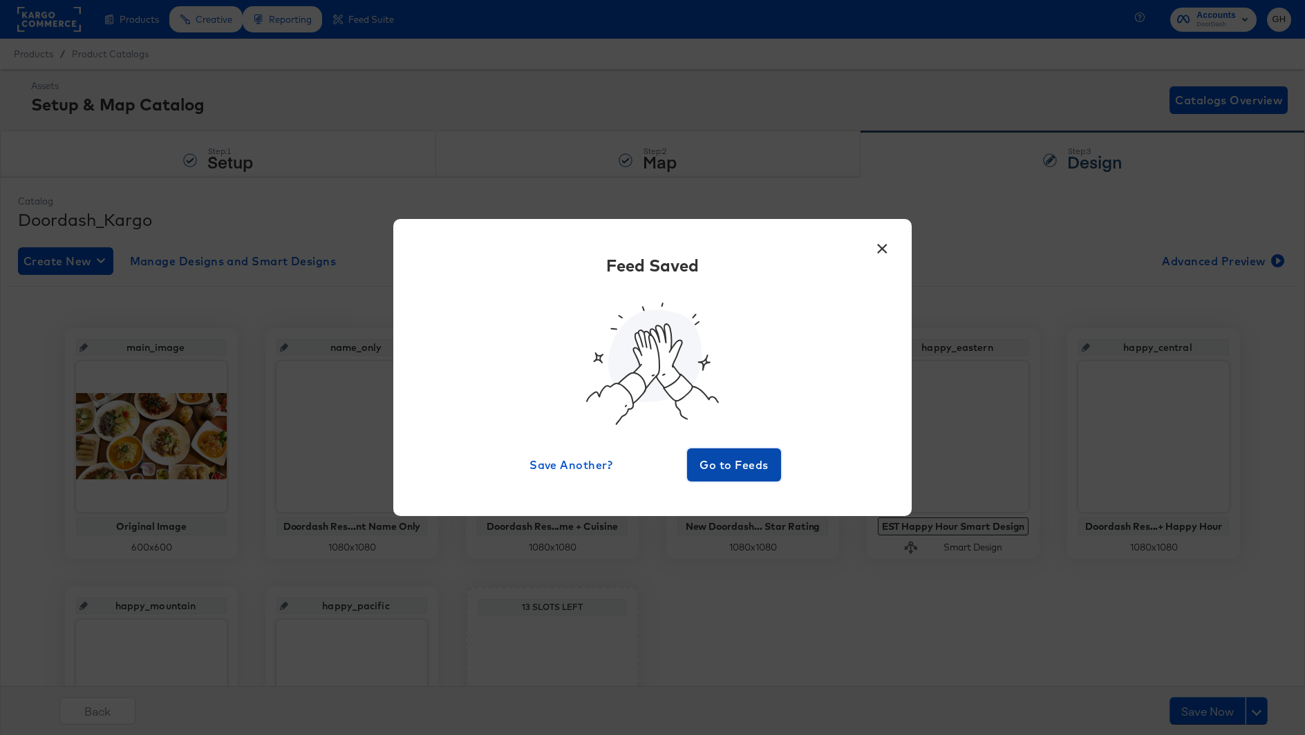
drag, startPoint x: 713, startPoint y: 465, endPoint x: 520, endPoint y: 467, distance: 192.9
click at [520, 467] on div "Feed Saved Save Another? Go to Feeds" at bounding box center [652, 368] width 477 height 228
click at [879, 251] on button "×" at bounding box center [882, 245] width 25 height 25
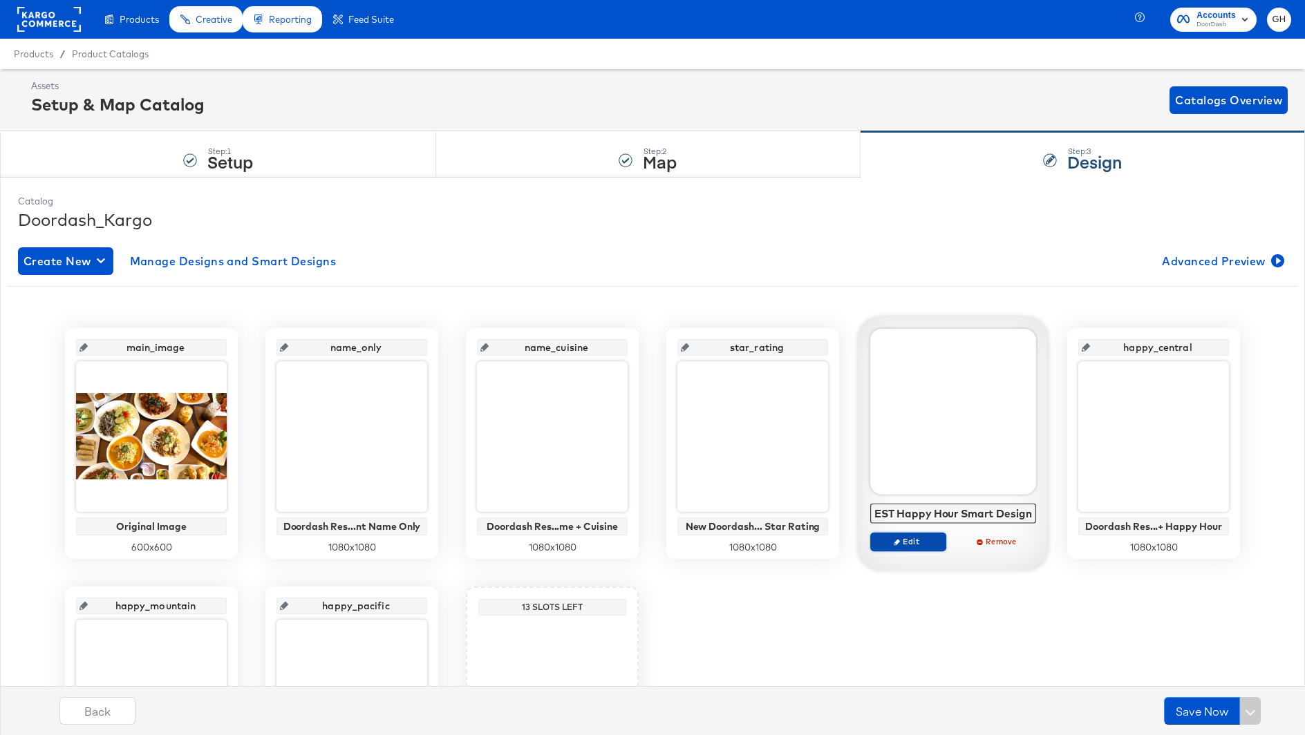
click at [926, 545] on span "Edit" at bounding box center [909, 541] width 64 height 10
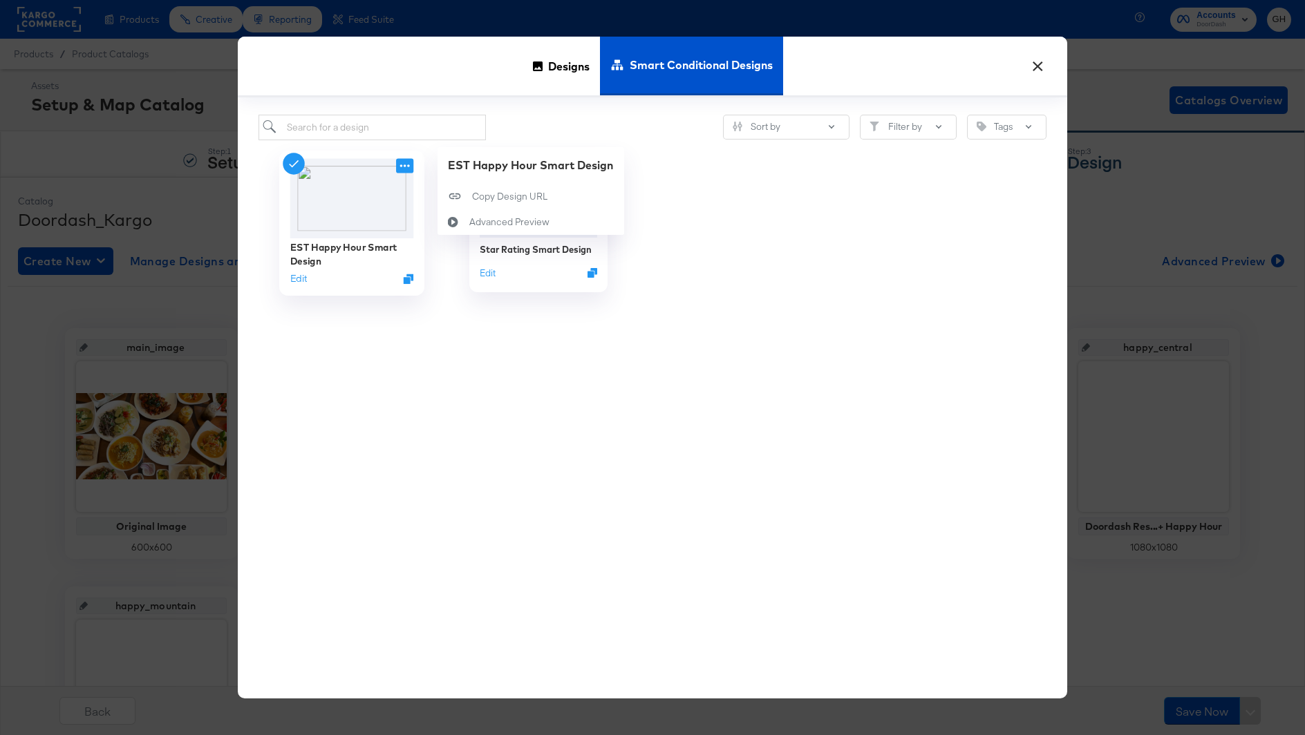
click at [402, 165] on icon at bounding box center [404, 165] width 17 height 15
click at [455, 216] on icon at bounding box center [454, 221] width 32 height 11
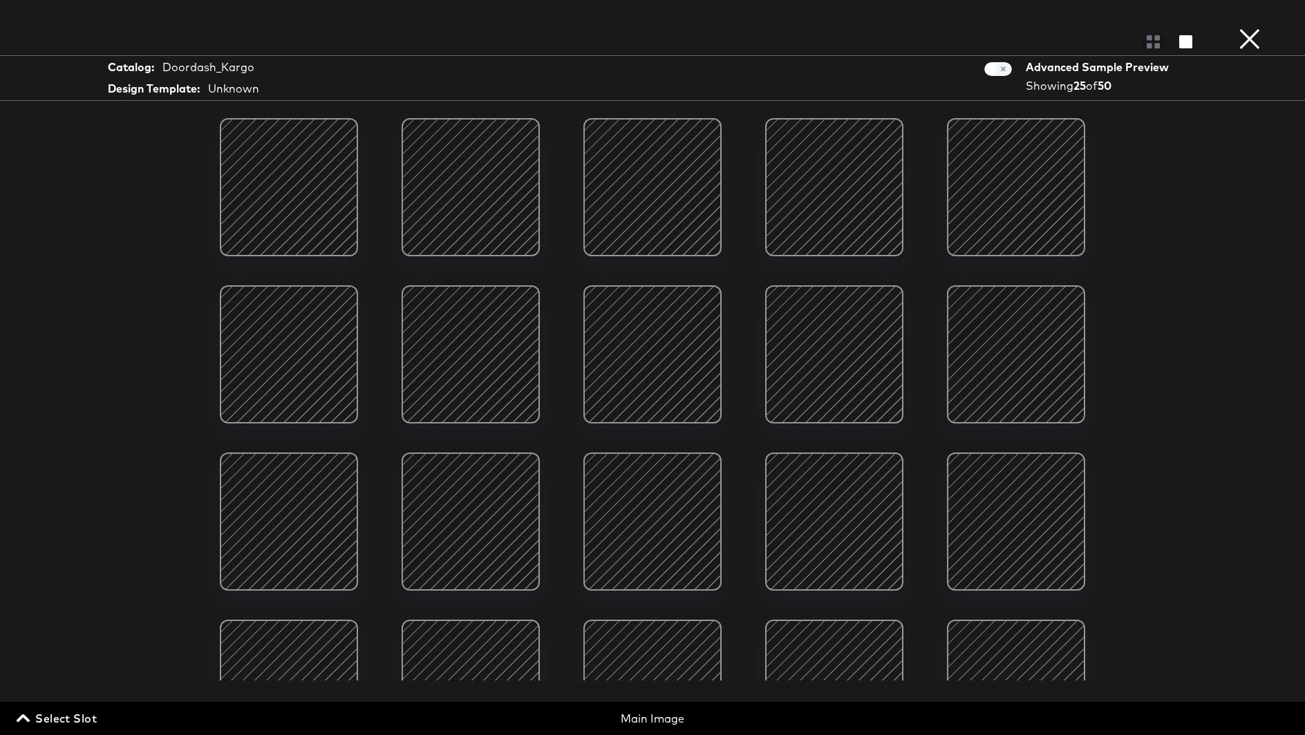
click at [1254, 28] on button "×" at bounding box center [1250, 14] width 28 height 28
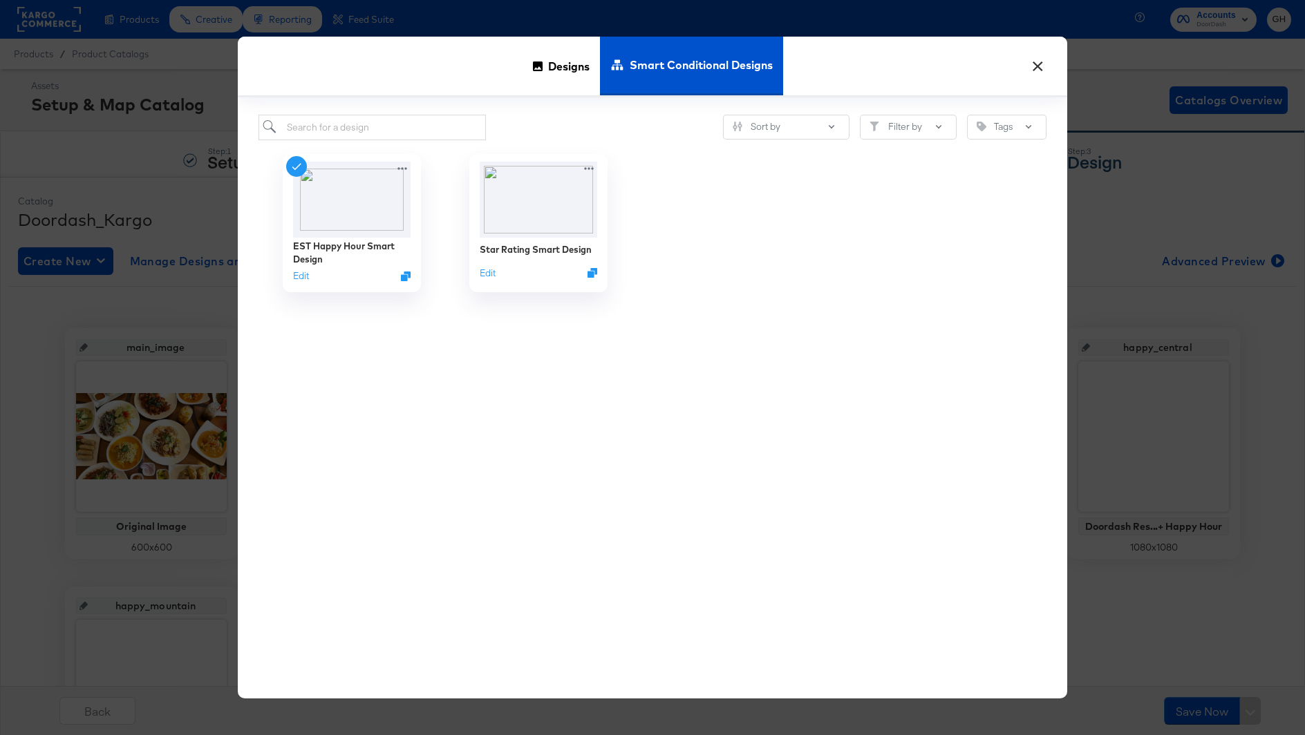
click at [1036, 64] on button "×" at bounding box center [1037, 62] width 25 height 25
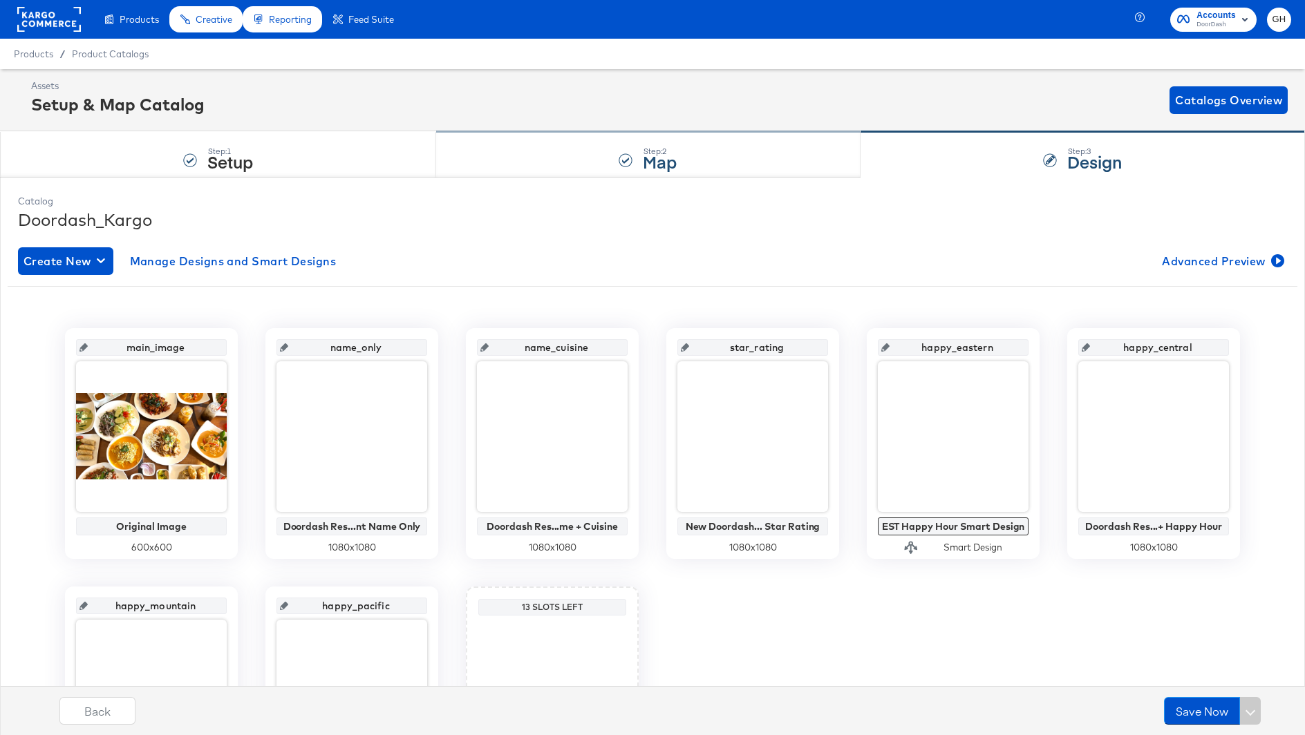
click at [673, 150] on strong "Map" at bounding box center [660, 161] width 34 height 23
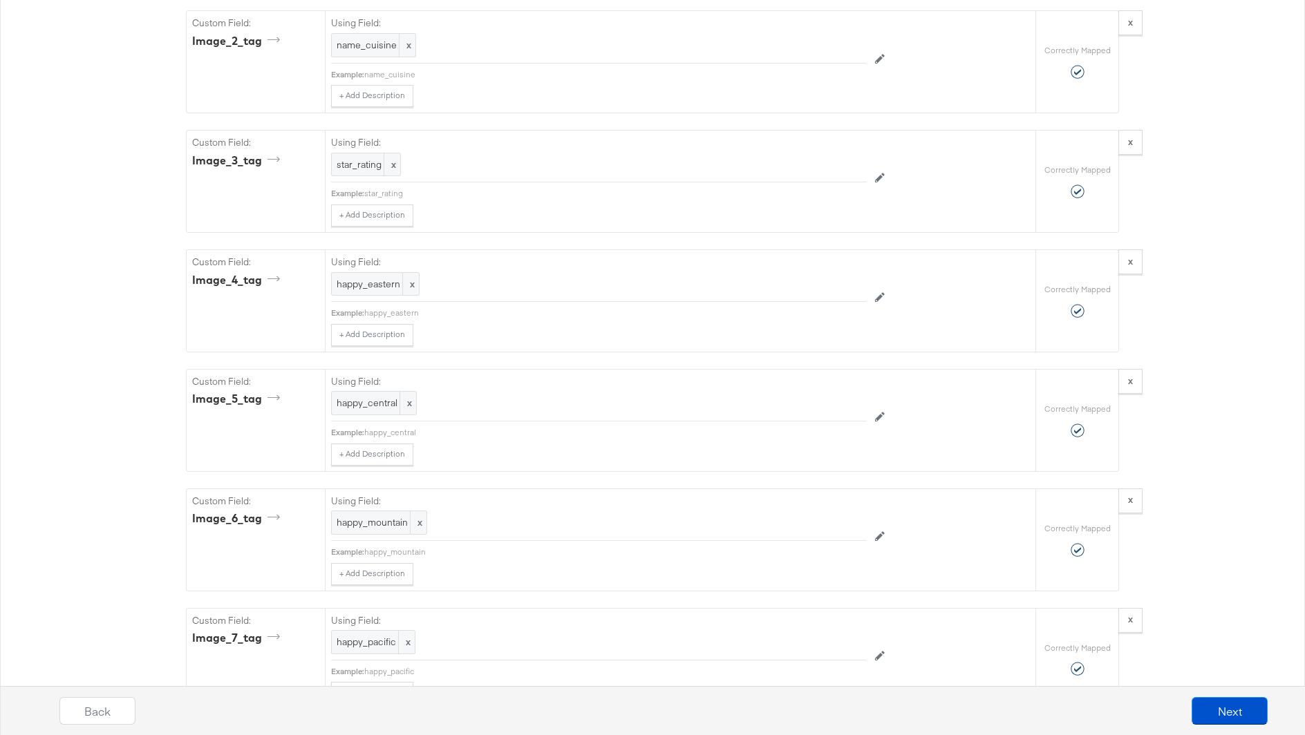
scroll to position [2887, 0]
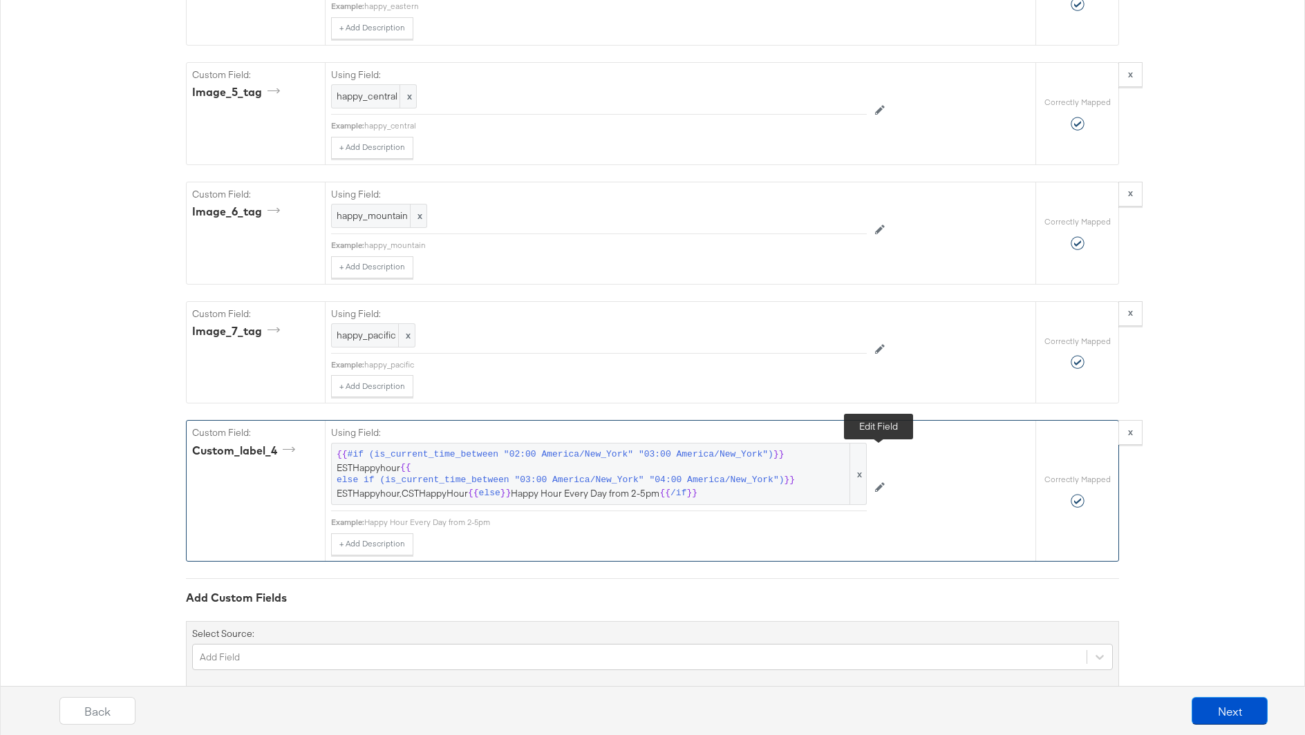
click at [875, 482] on icon at bounding box center [880, 487] width 10 height 10
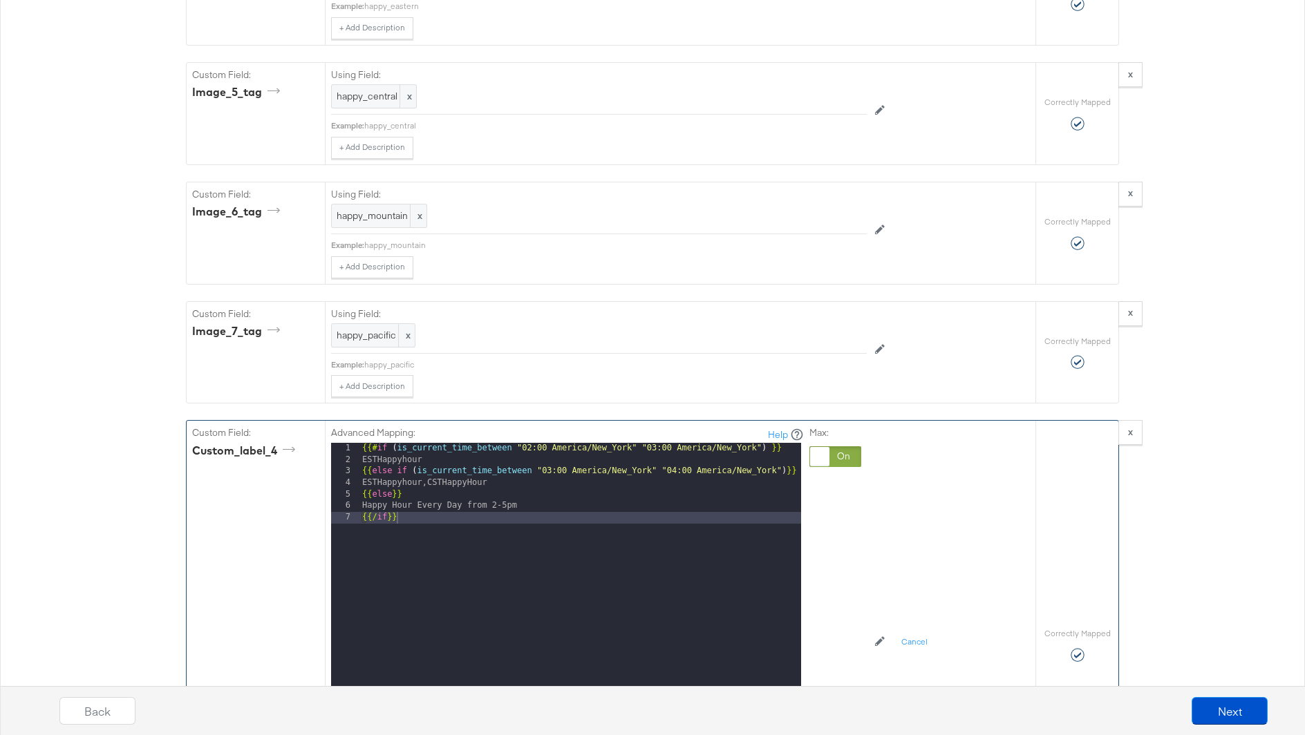
click at [587, 484] on div "{{# if ( is_current_time_between "02:00 America/New_York" "03:00 America/New_Yo…" at bounding box center [580, 627] width 442 height 368
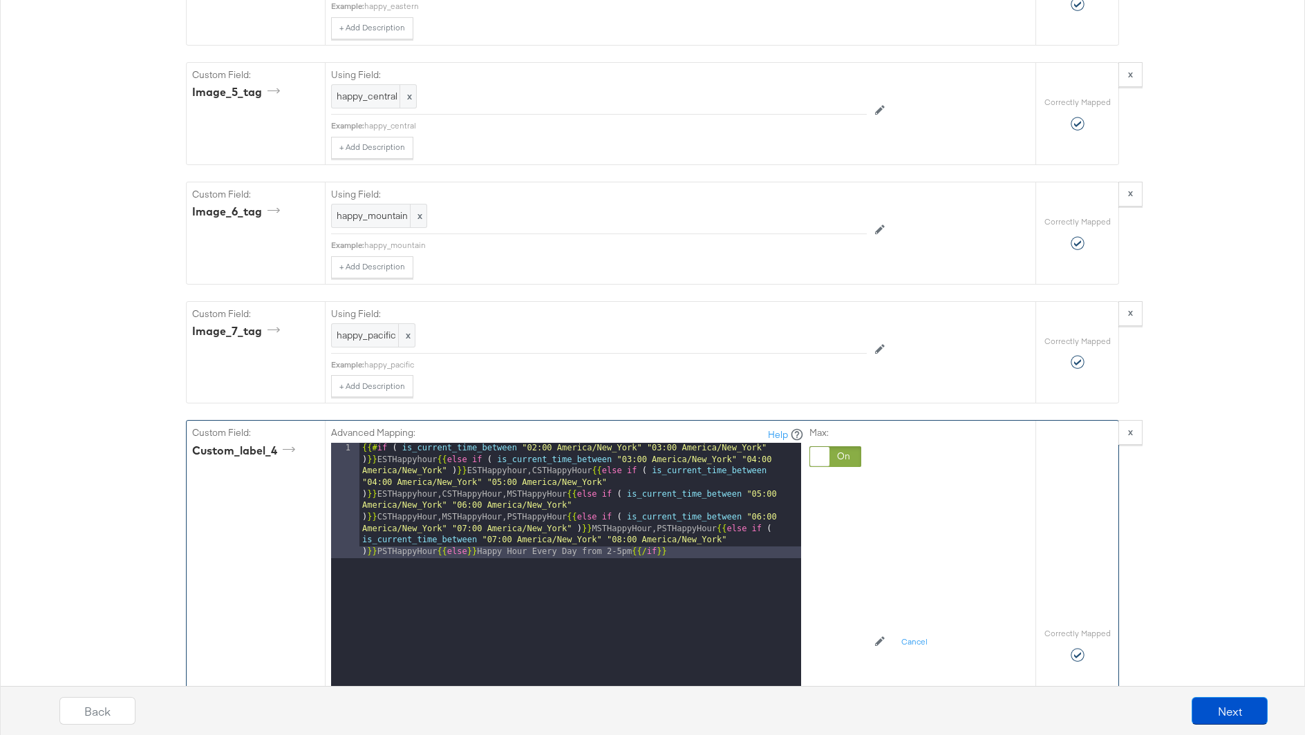
click at [584, 587] on div "{{# if ( is_current_time_between "02:00 America/New_York" "03:00 America/New_Yo…" at bounding box center [580, 731] width 442 height 576
click at [376, 443] on div "{{# if ( is_current_time_between "02:00 America/New_York" "03:00 America/New_Yo…" at bounding box center [580, 731] width 442 height 576
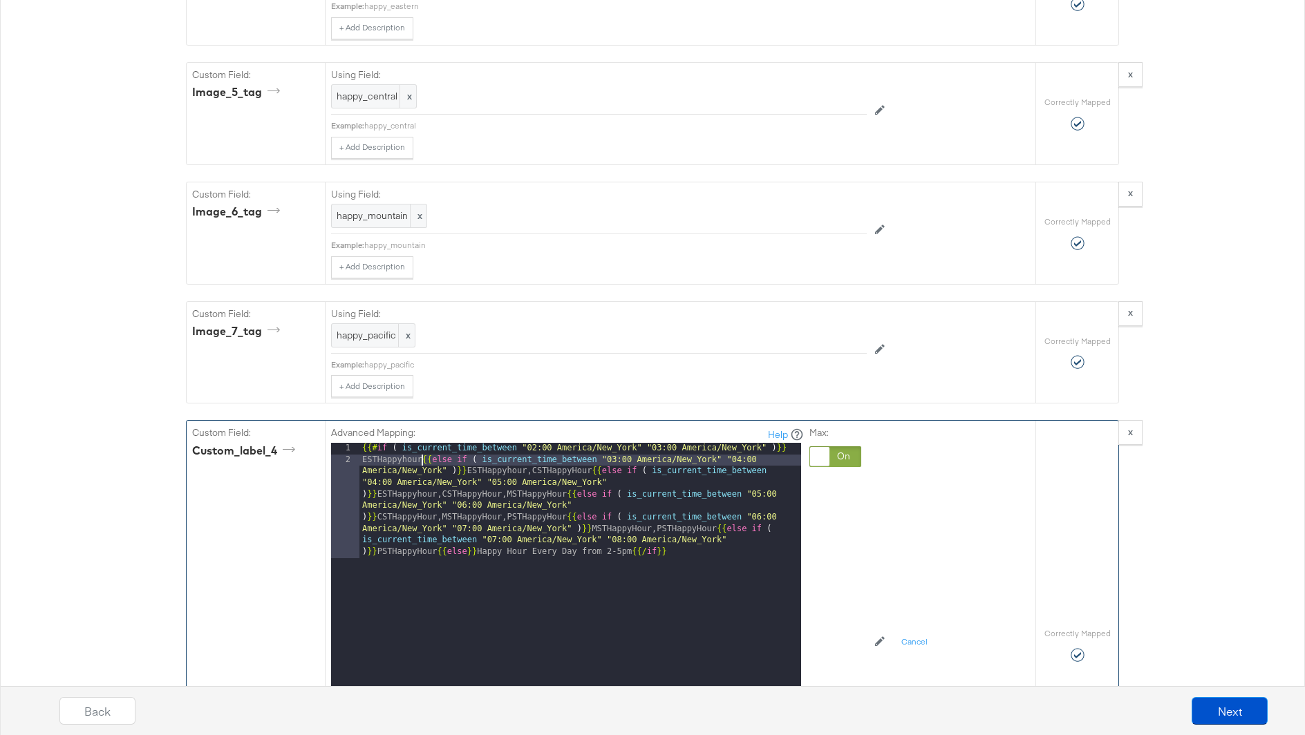
click at [422, 443] on div "{{# if ( is_current_time_between "02:00 America/New_York" "03:00 America/New_Yo…" at bounding box center [580, 673] width 442 height 461
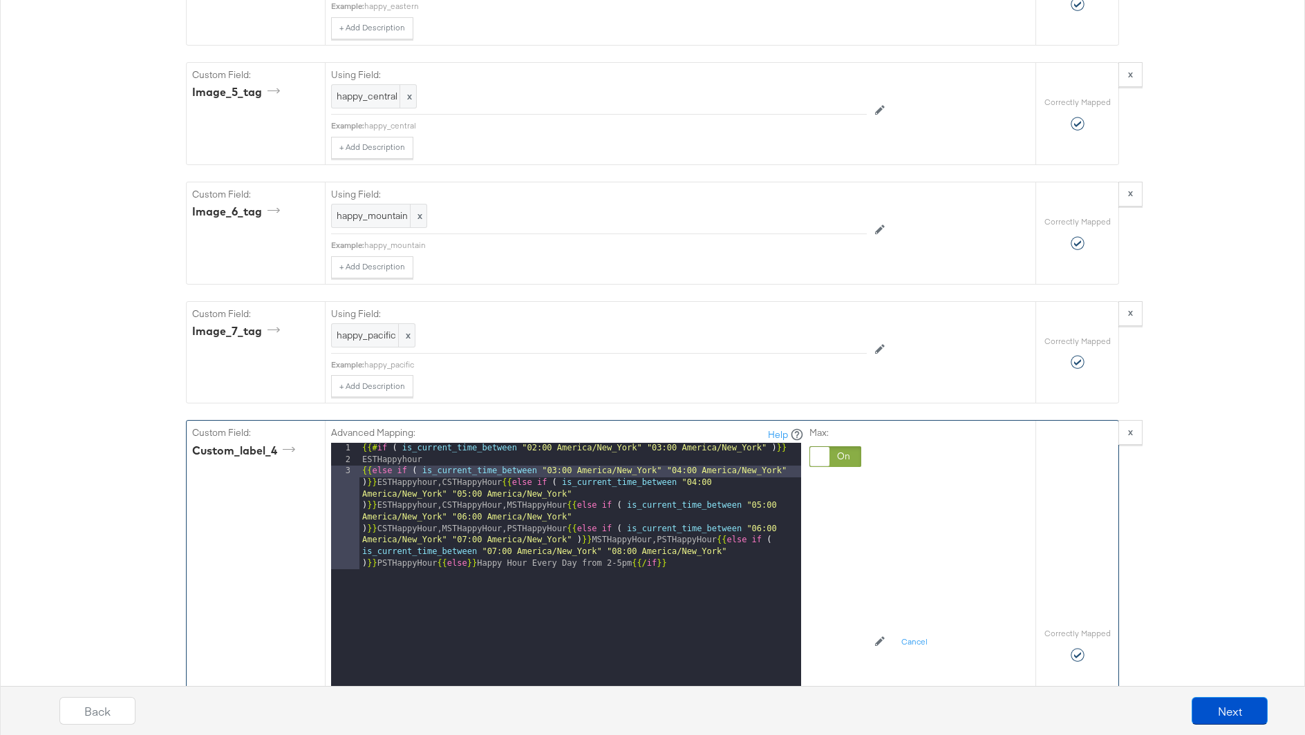
click at [376, 456] on div "{{# if ( is_current_time_between "02:00 America/New_York" "03:00 America/New_Yo…" at bounding box center [580, 673] width 442 height 461
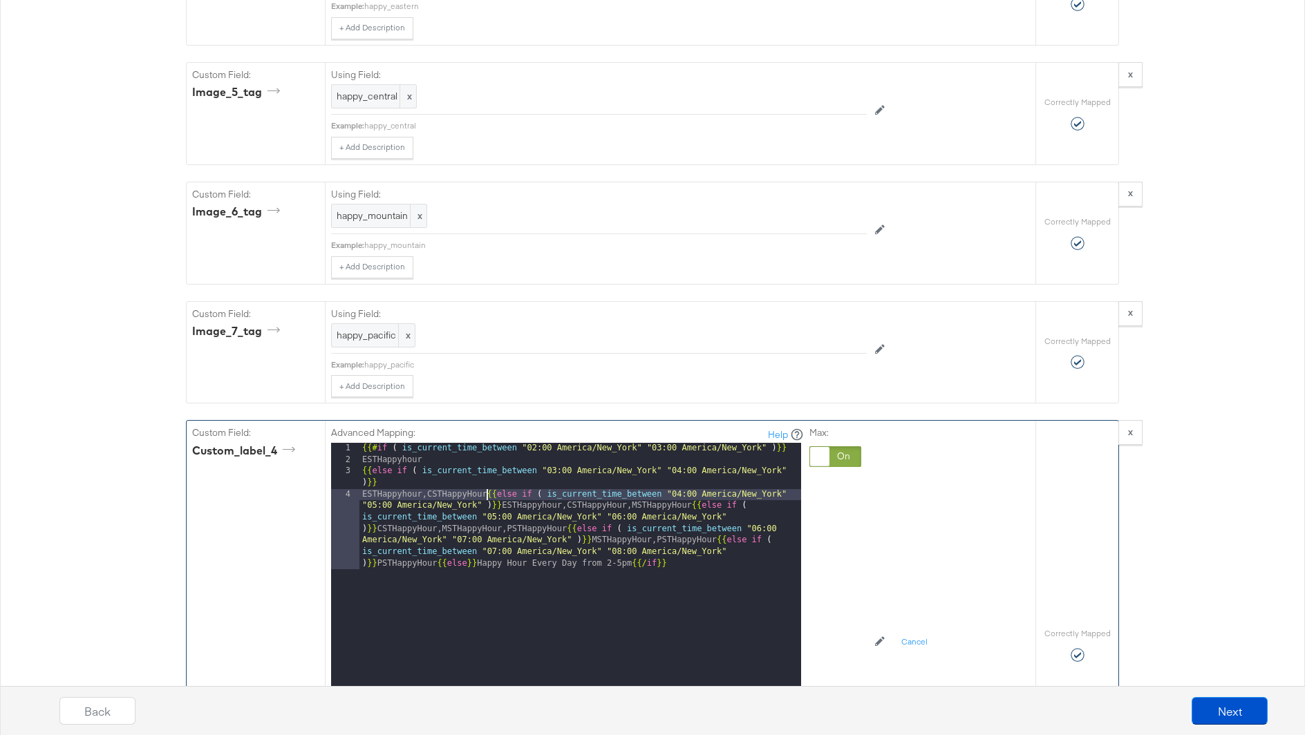
click at [486, 467] on div "{{# if ( is_current_time_between "02:00 America/New_York" "03:00 America/New_Yo…" at bounding box center [580, 662] width 442 height 438
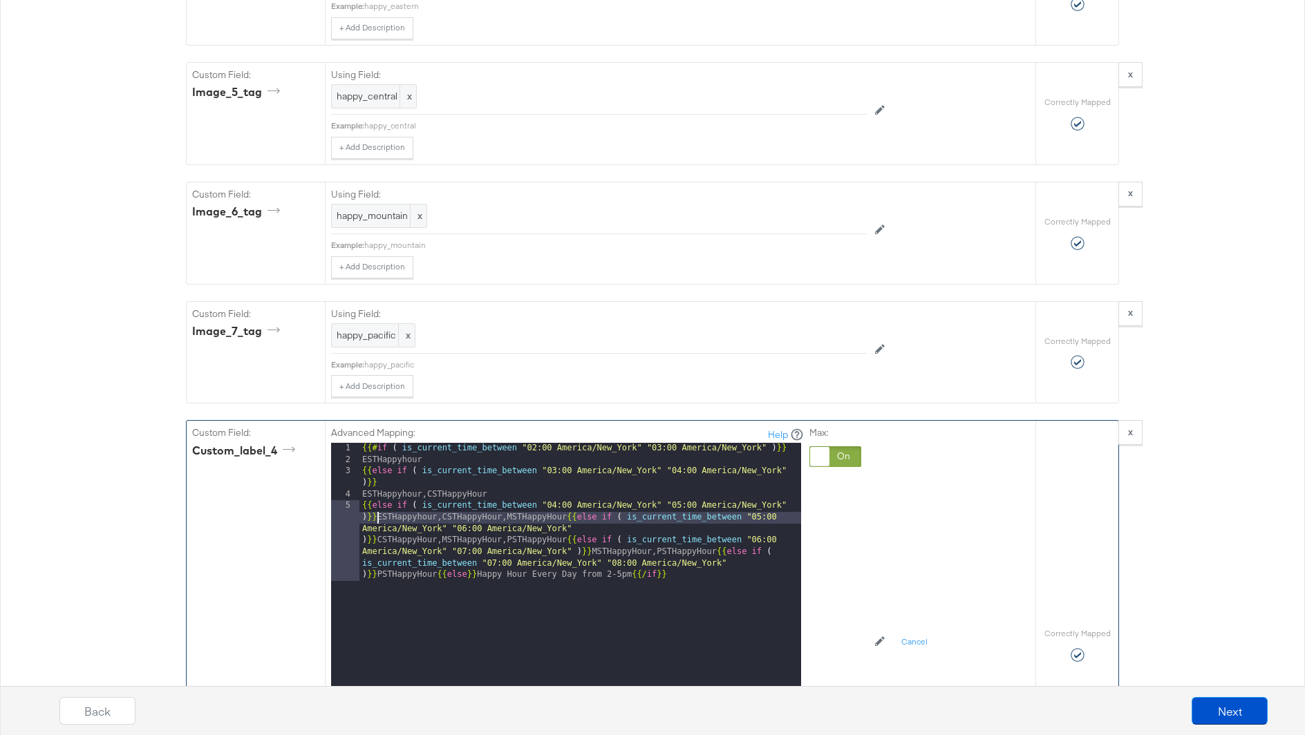
click at [377, 491] on div "{{# if ( is_current_time_between "02:00 America/New_York" "03:00 America/New_Yo…" at bounding box center [580, 662] width 442 height 438
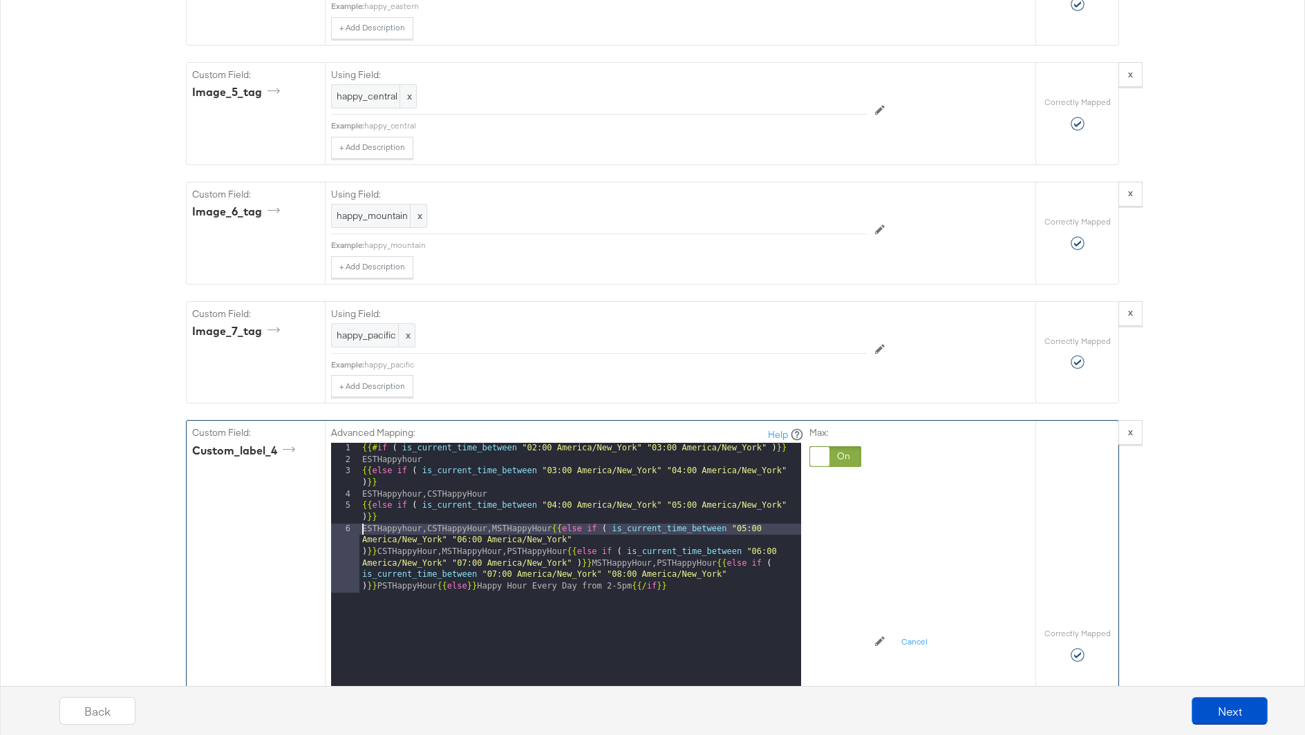
click at [551, 504] on div "{{# if ( is_current_time_between "02:00 America/New_York" "03:00 America/New_Yo…" at bounding box center [580, 656] width 442 height 426
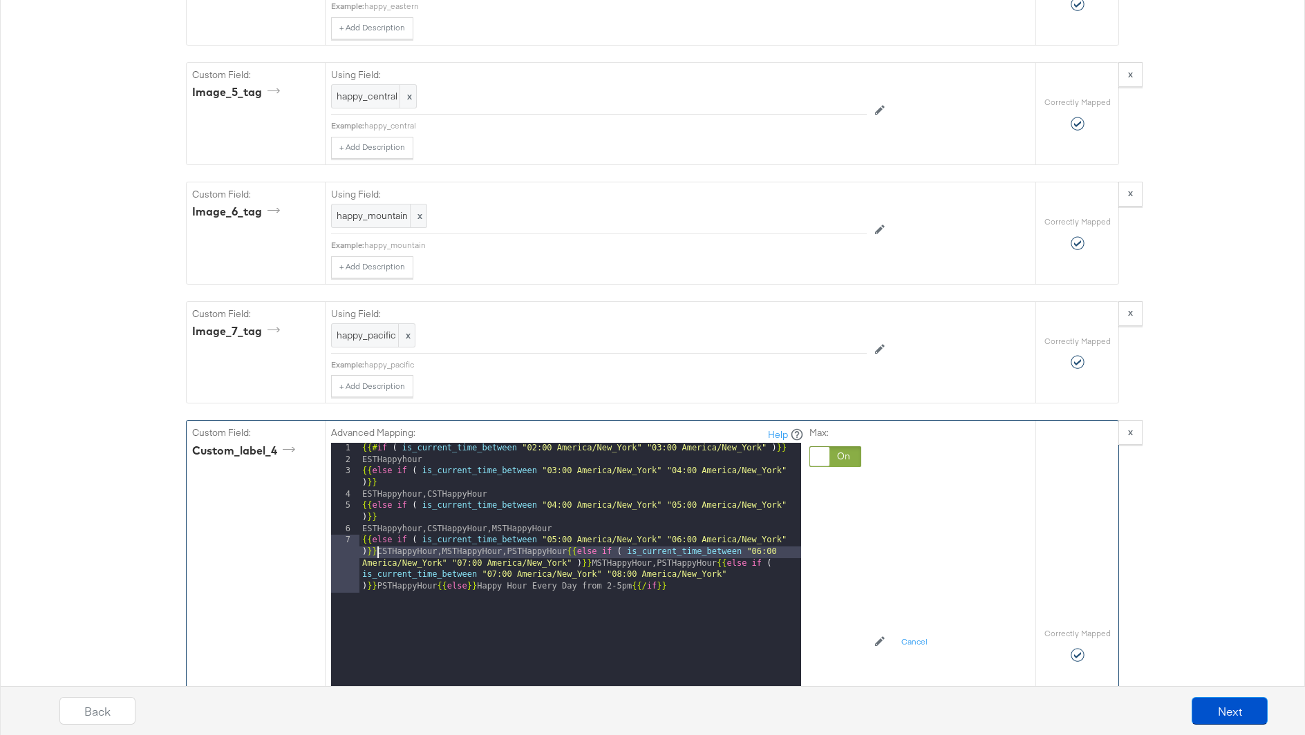
click at [377, 521] on div "{{# if ( is_current_time_between "02:00 America/New_York" "03:00 America/New_Yo…" at bounding box center [580, 650] width 442 height 415
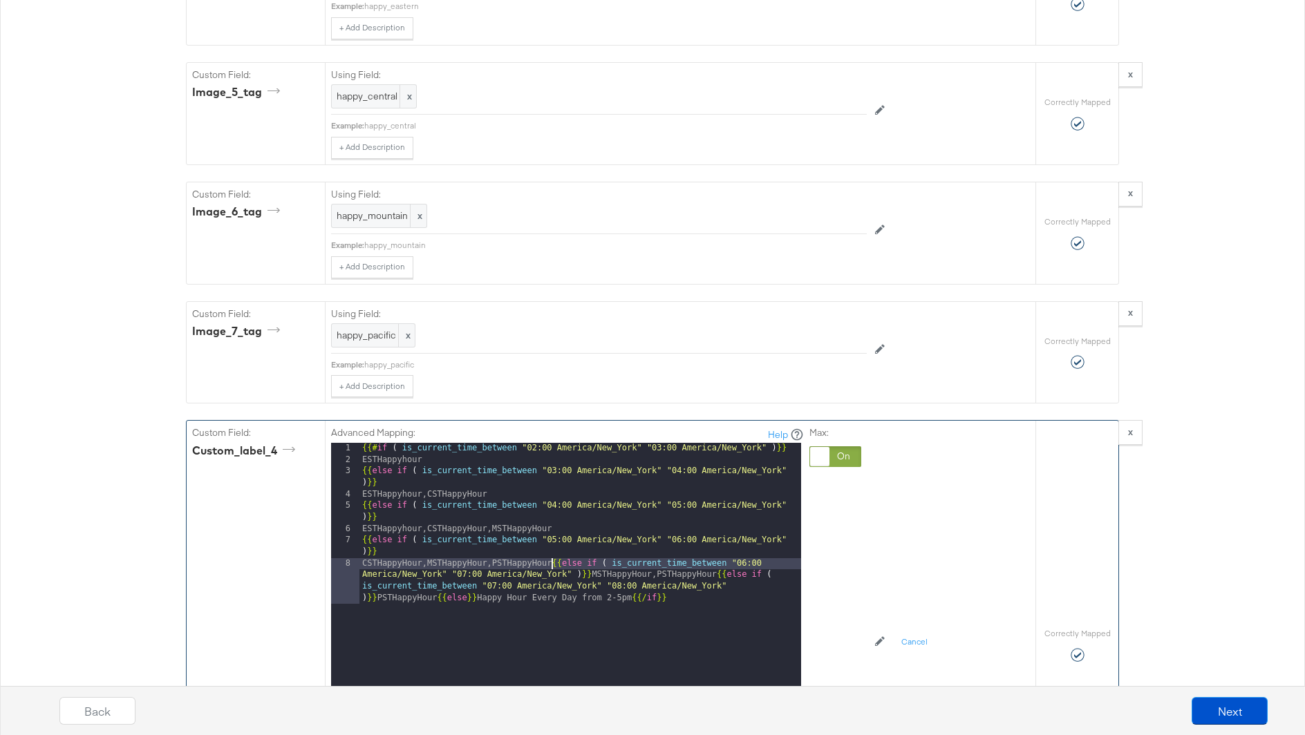
click at [552, 538] on div "{{# if ( is_current_time_between "02:00 America/New_York" "03:00 America/New_Yo…" at bounding box center [580, 644] width 442 height 403
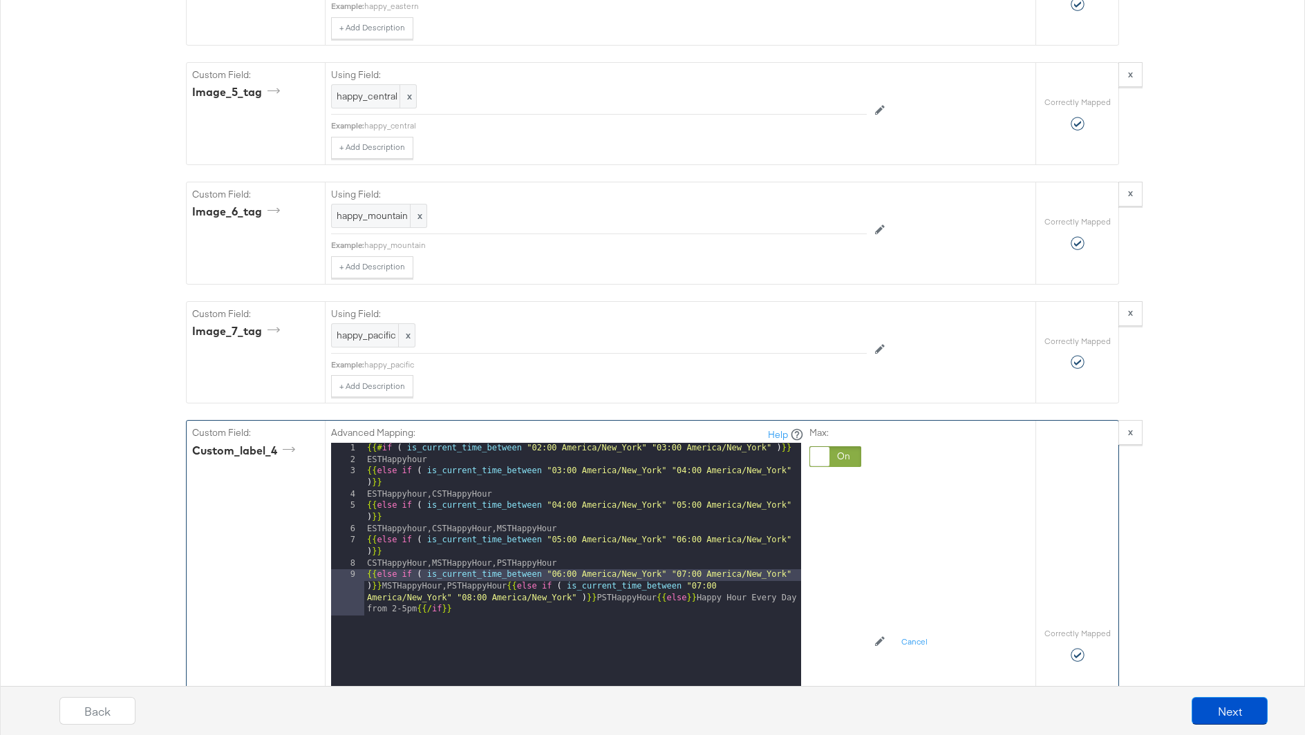
click at [380, 557] on div "{{# if ( is_current_time_between "02:00 America/New_York" "03:00 America/New_Yo…" at bounding box center [582, 644] width 437 height 403
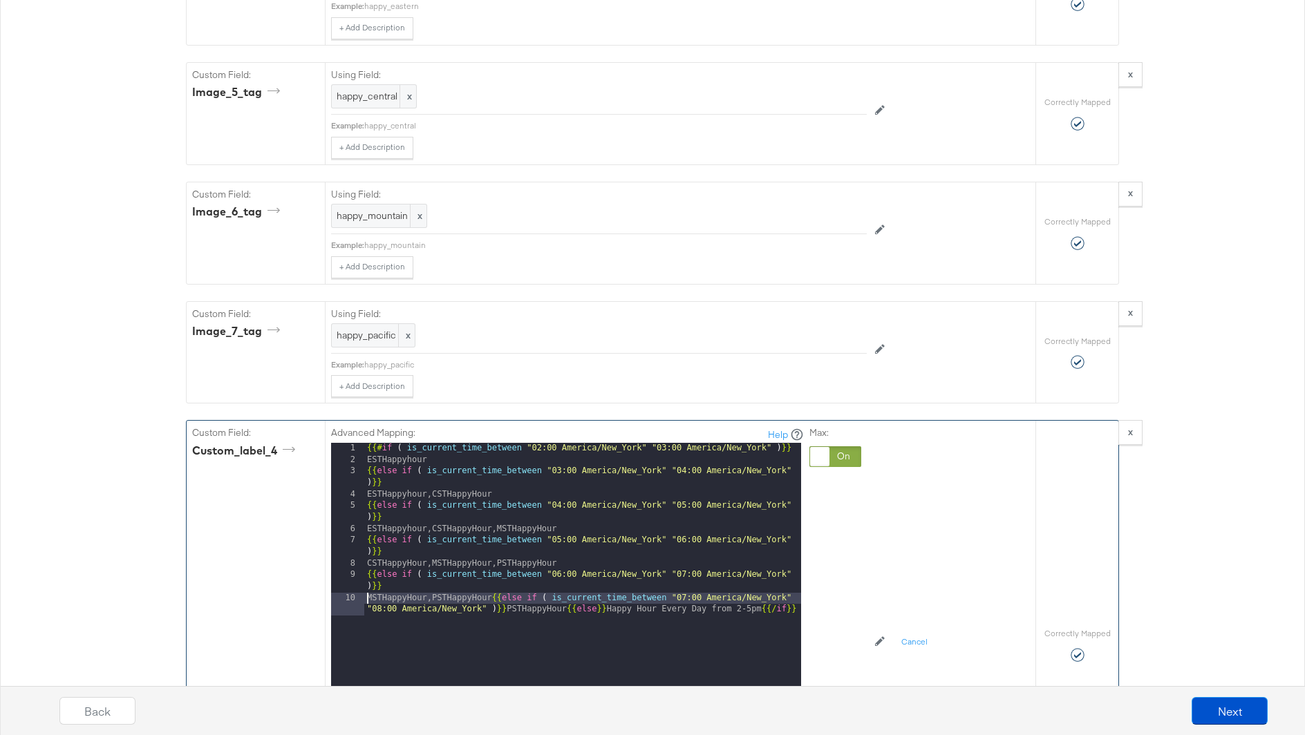
click at [493, 574] on div "{{# if ( is_current_time_between "02:00 America/New_York" "03:00 America/New_Yo…" at bounding box center [582, 633] width 437 height 380
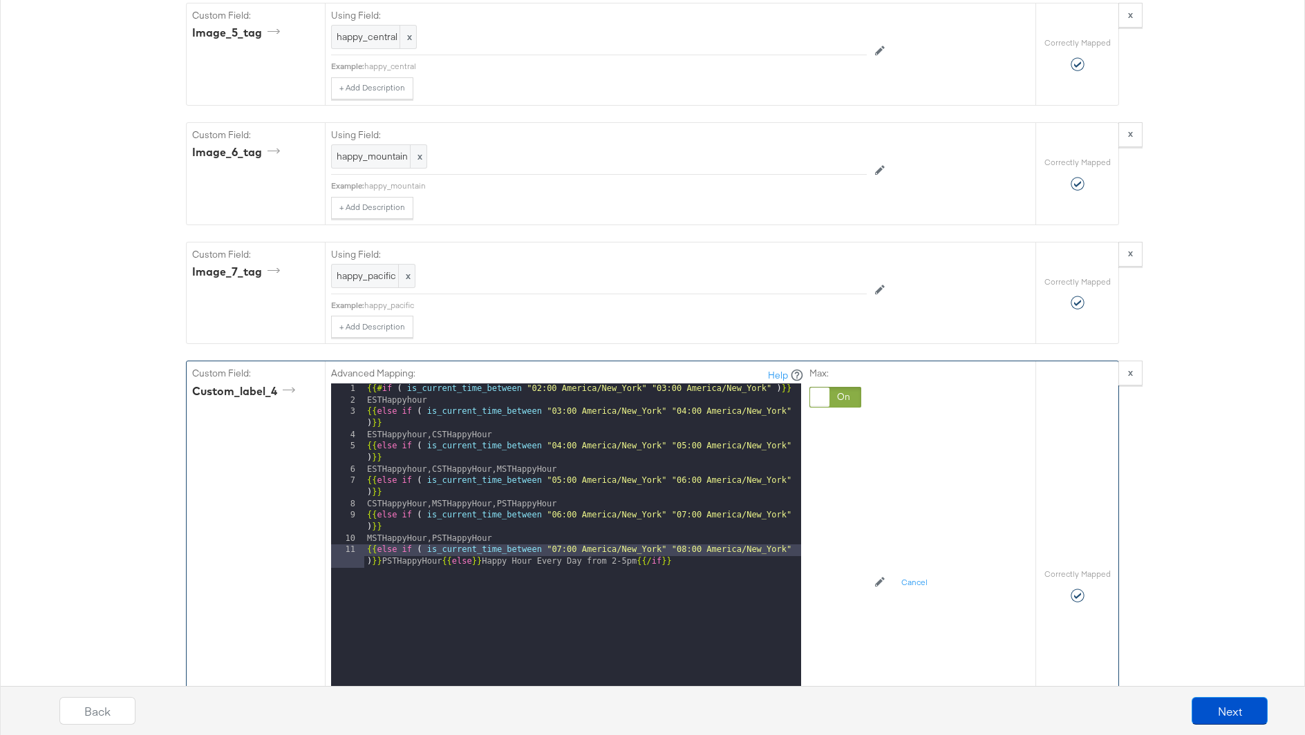
scroll to position [2956, 0]
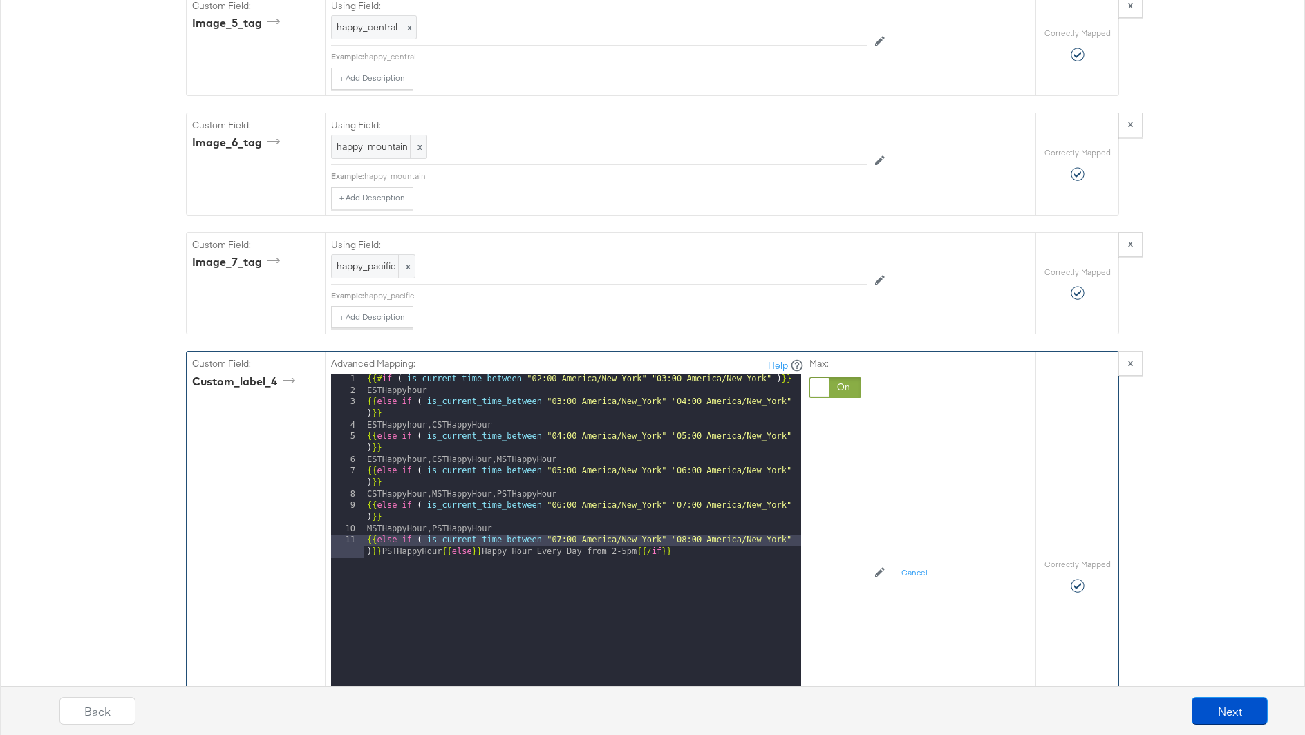
click at [379, 524] on div "{{# if ( is_current_time_between "02:00 America/New_York" "03:00 America/New_Yo…" at bounding box center [582, 564] width 437 height 380
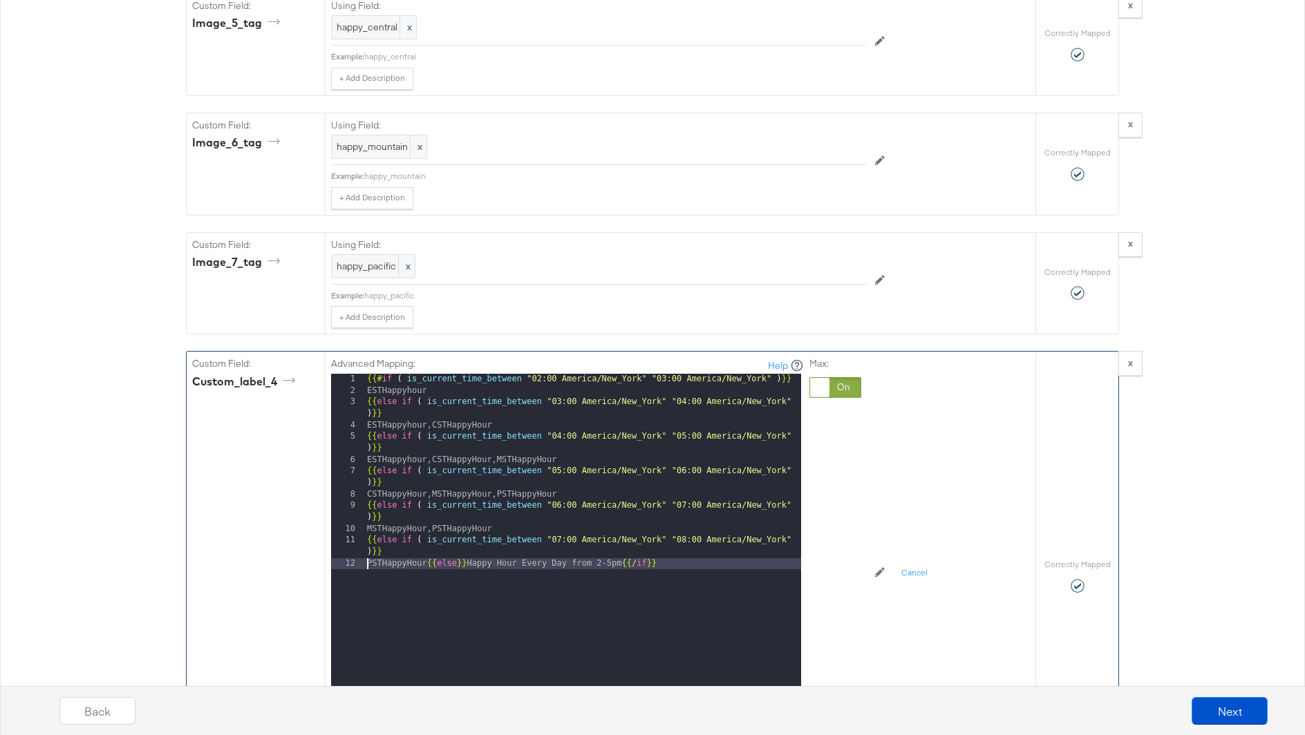
click at [425, 538] on div "{{# if ( is_current_time_between "02:00 America/New_York" "03:00 America/New_Yo…" at bounding box center [582, 558] width 437 height 368
click at [407, 550] on div "{{# if ( is_current_time_between "02:00 America/New_York" "03:00 America/New_Yo…" at bounding box center [582, 558] width 437 height 368
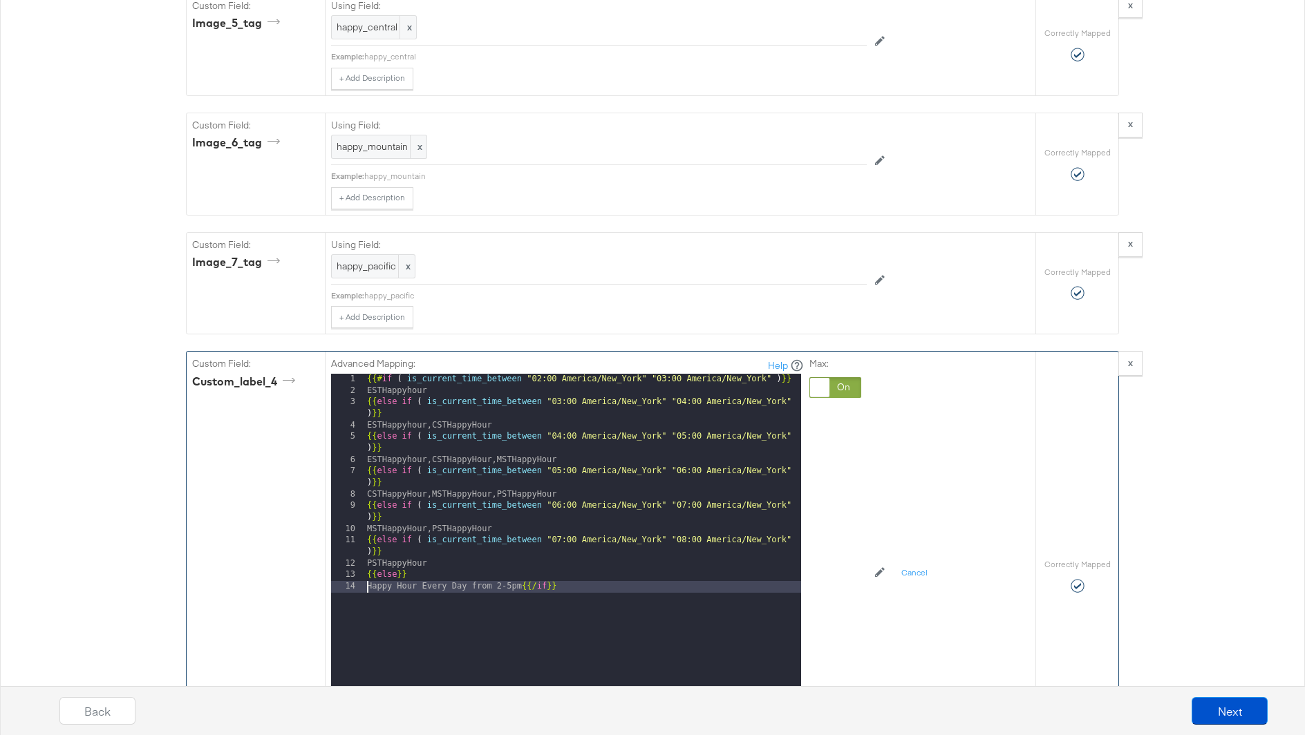
click at [520, 562] on div "{{# if ( is_current_time_between "02:00 America/New_York" "03:00 America/New_Yo…" at bounding box center [582, 558] width 437 height 368
click at [825, 602] on div "Max:" at bounding box center [835, 550] width 52 height 387
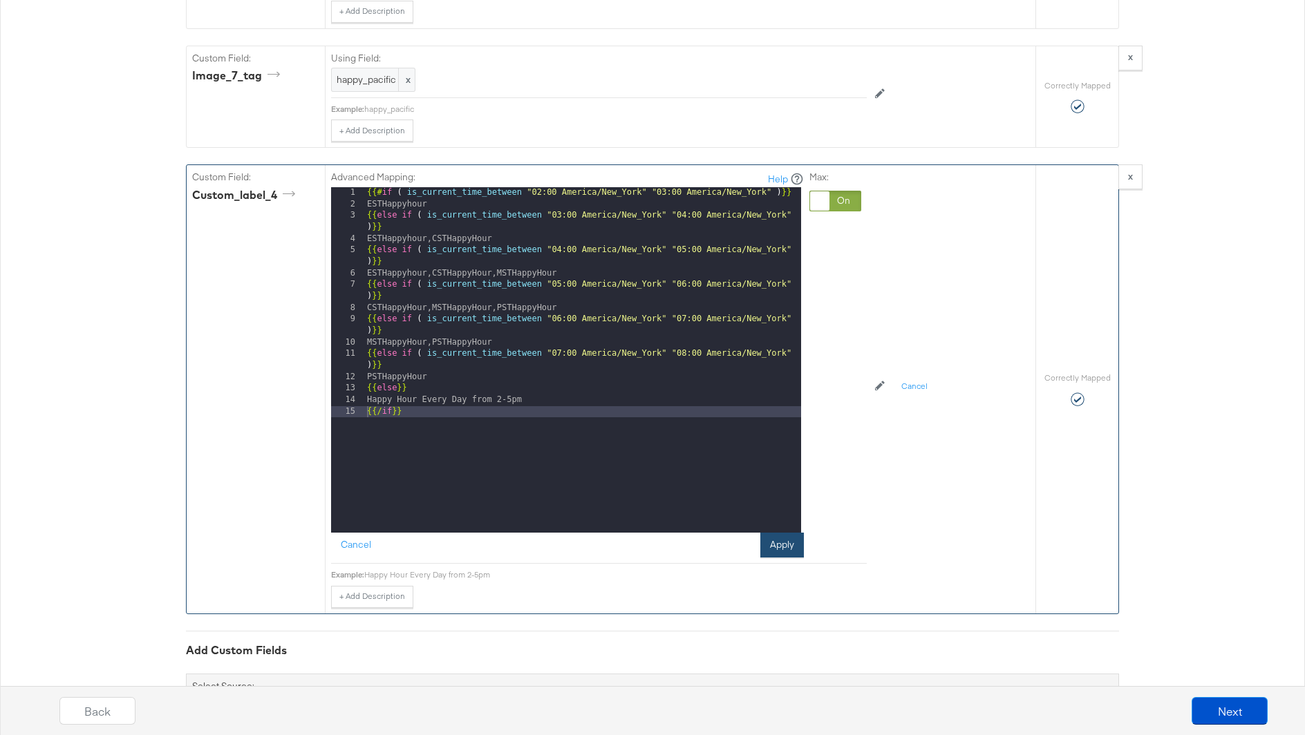
click at [782, 533] on button "Apply" at bounding box center [782, 545] width 44 height 25
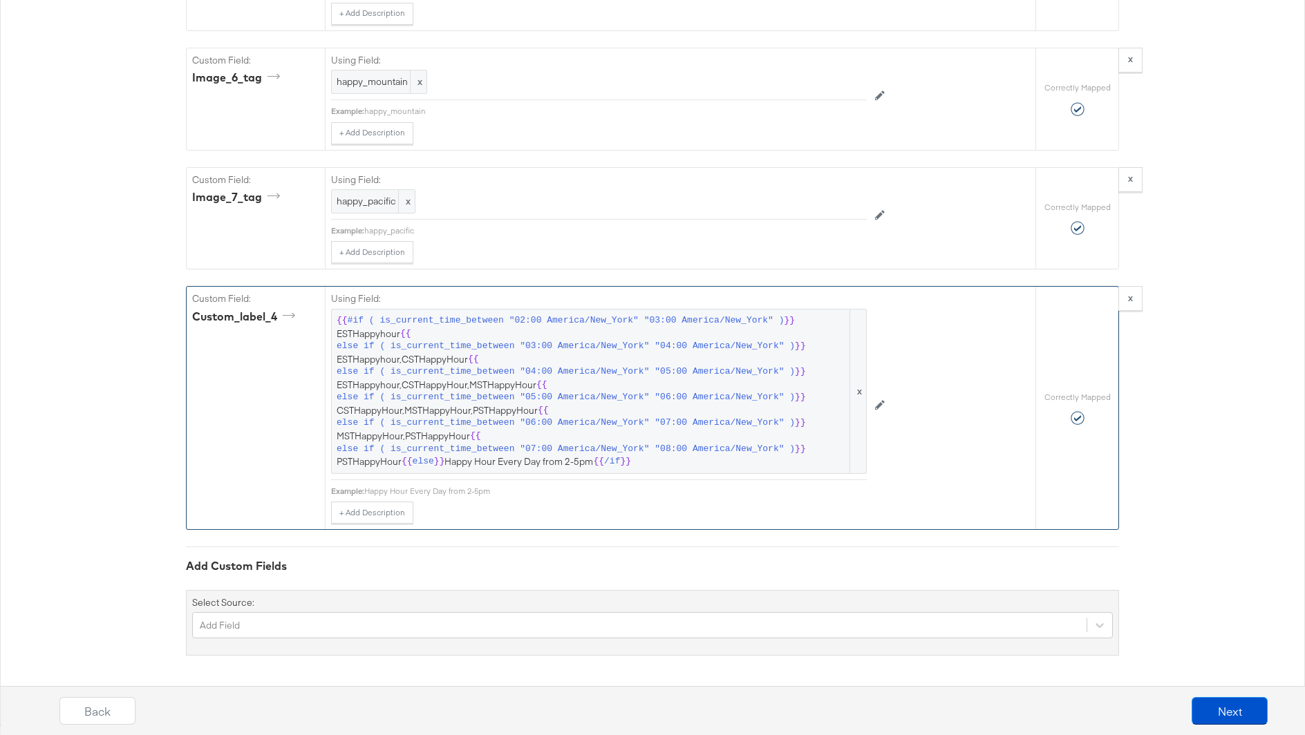
scroll to position [2989, 0]
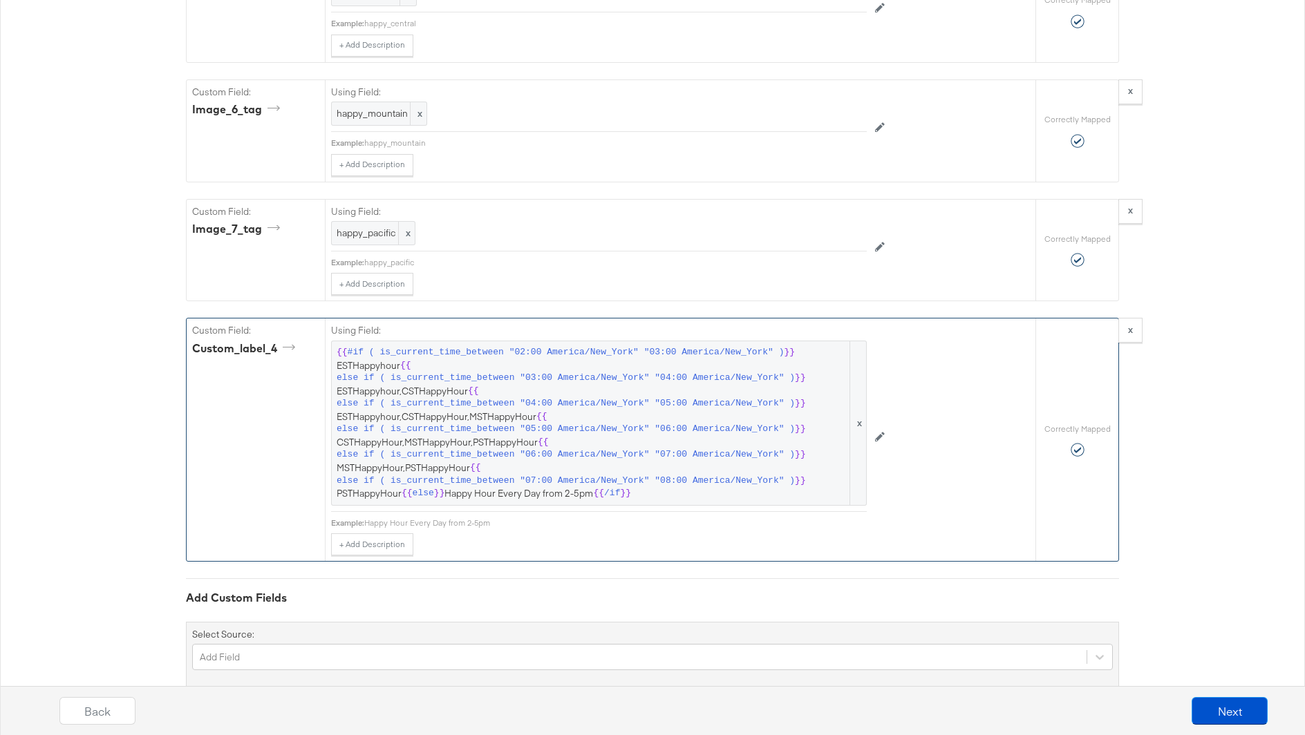
click at [1192, 695] on div "Back Next" at bounding box center [663, 717] width 1319 height 52
click at [1202, 702] on button "Next" at bounding box center [1230, 711] width 76 height 28
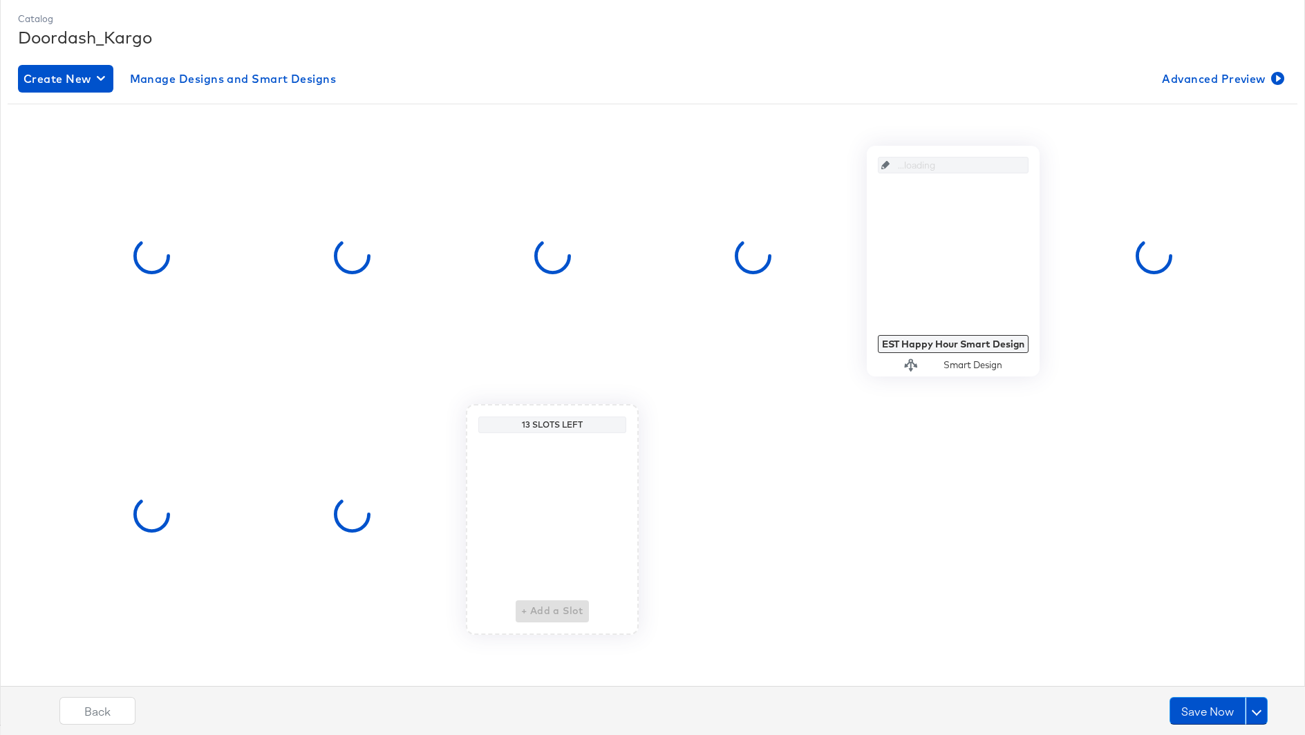
scroll to position [0, 0]
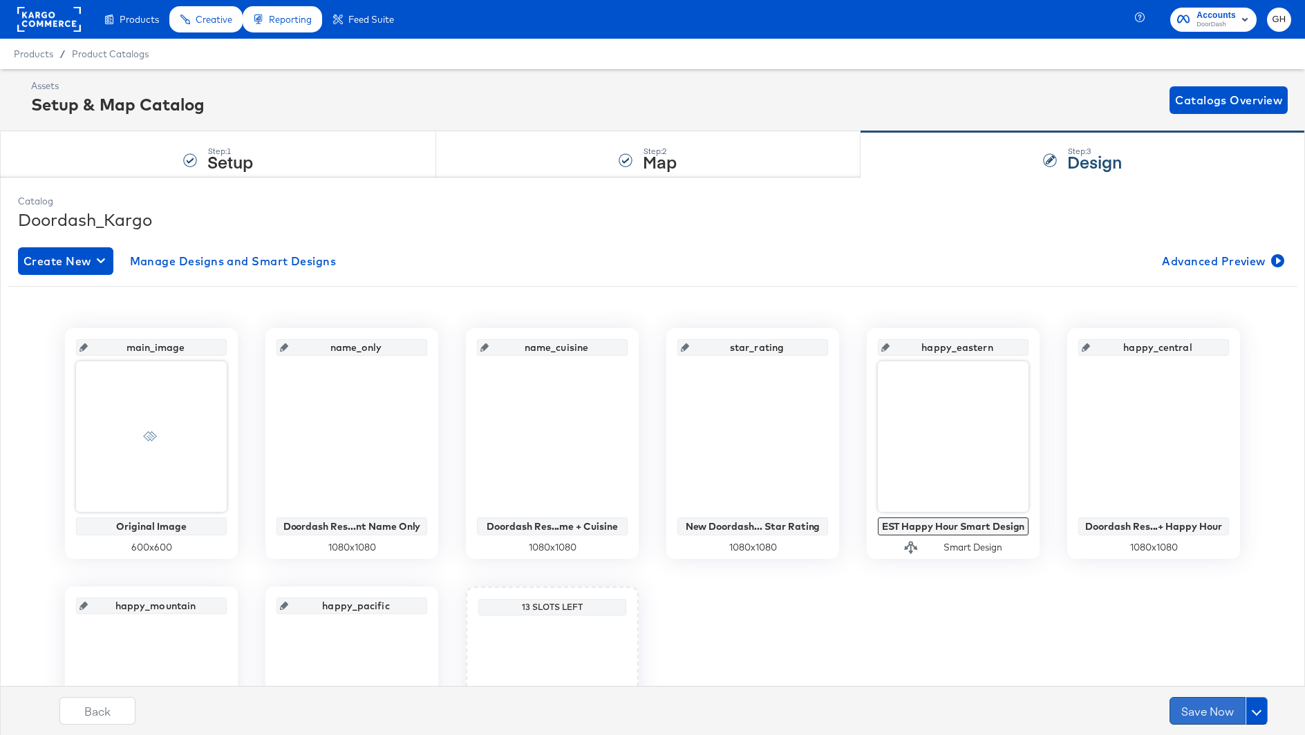
click at [1190, 708] on button "Save Now" at bounding box center [1208, 711] width 76 height 28
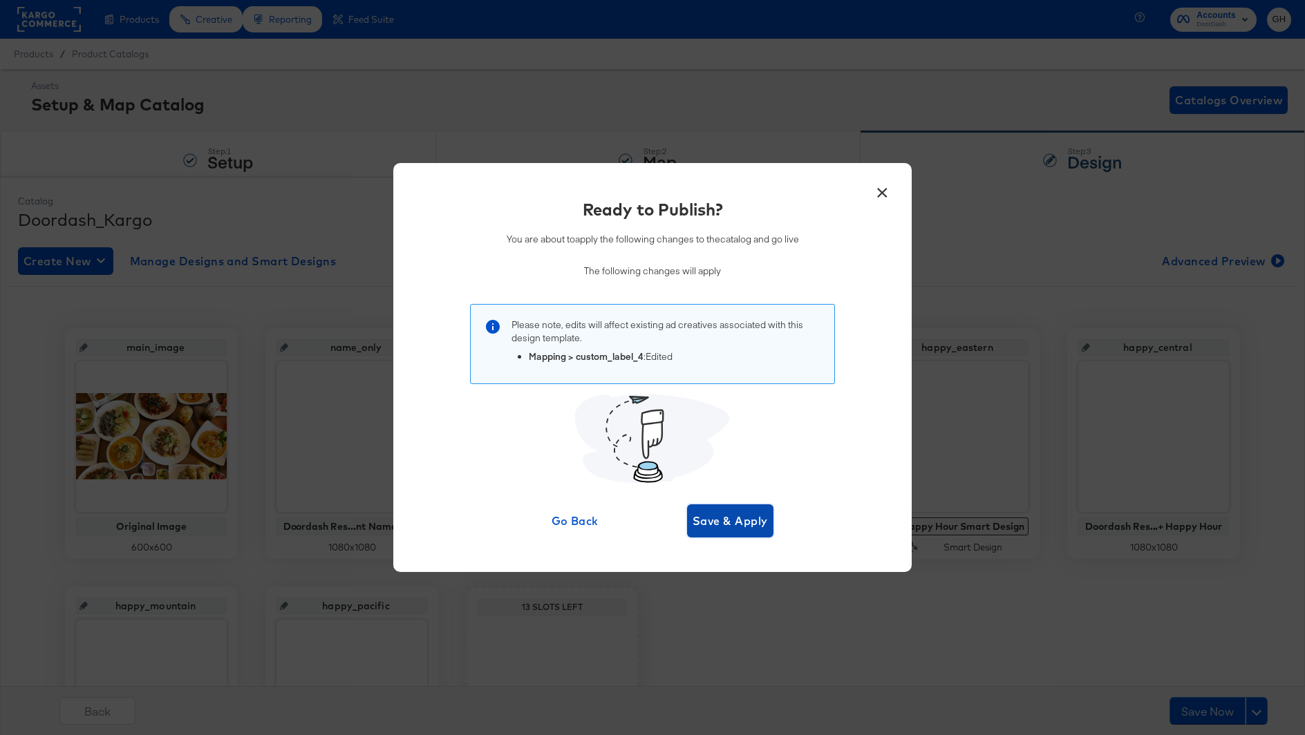
click at [720, 520] on span "Save & Apply" at bounding box center [730, 521] width 75 height 19
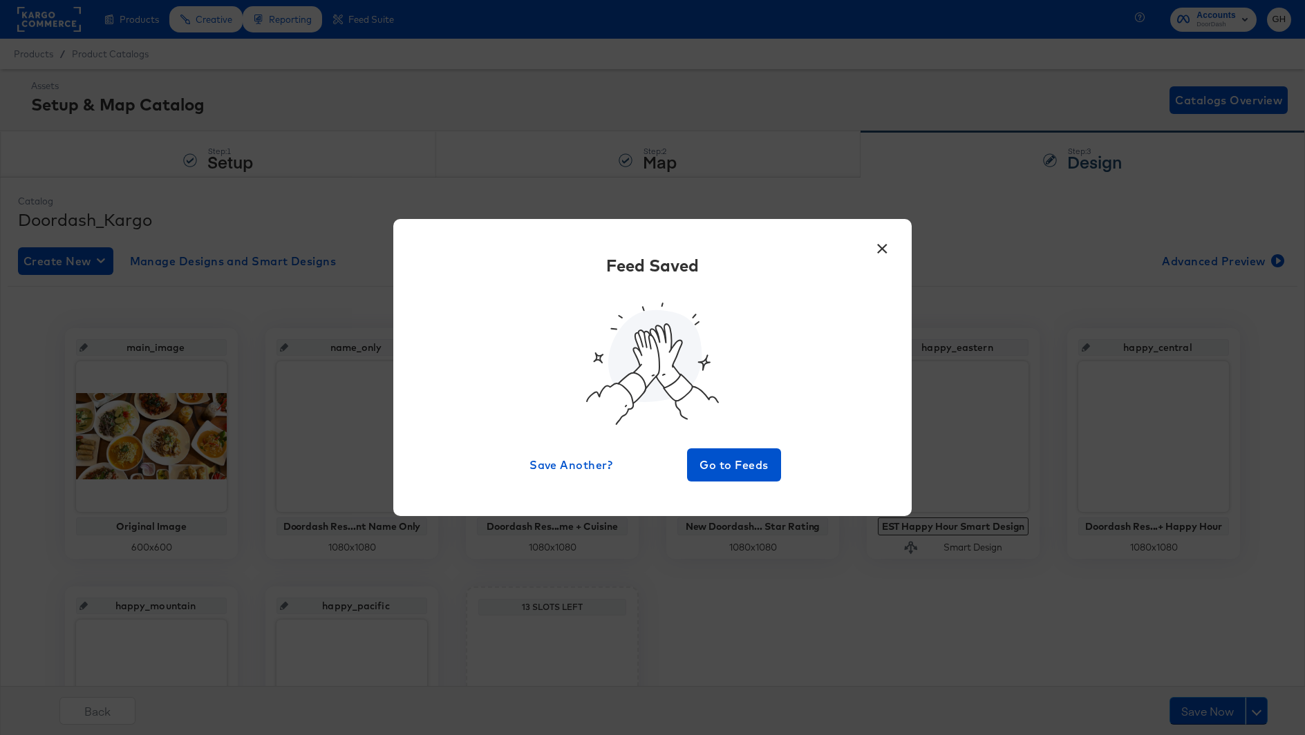
click at [884, 245] on button "×" at bounding box center [882, 245] width 25 height 25
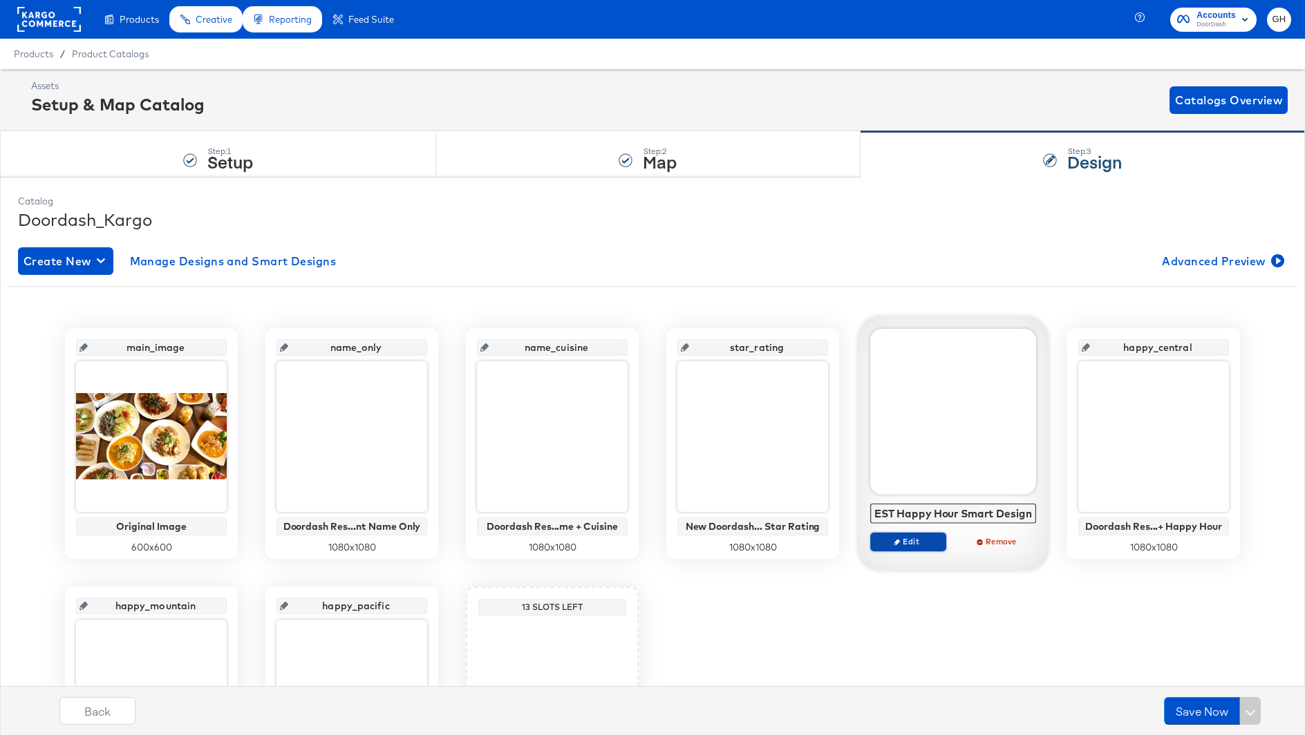
click at [924, 543] on span "Edit" at bounding box center [909, 541] width 64 height 10
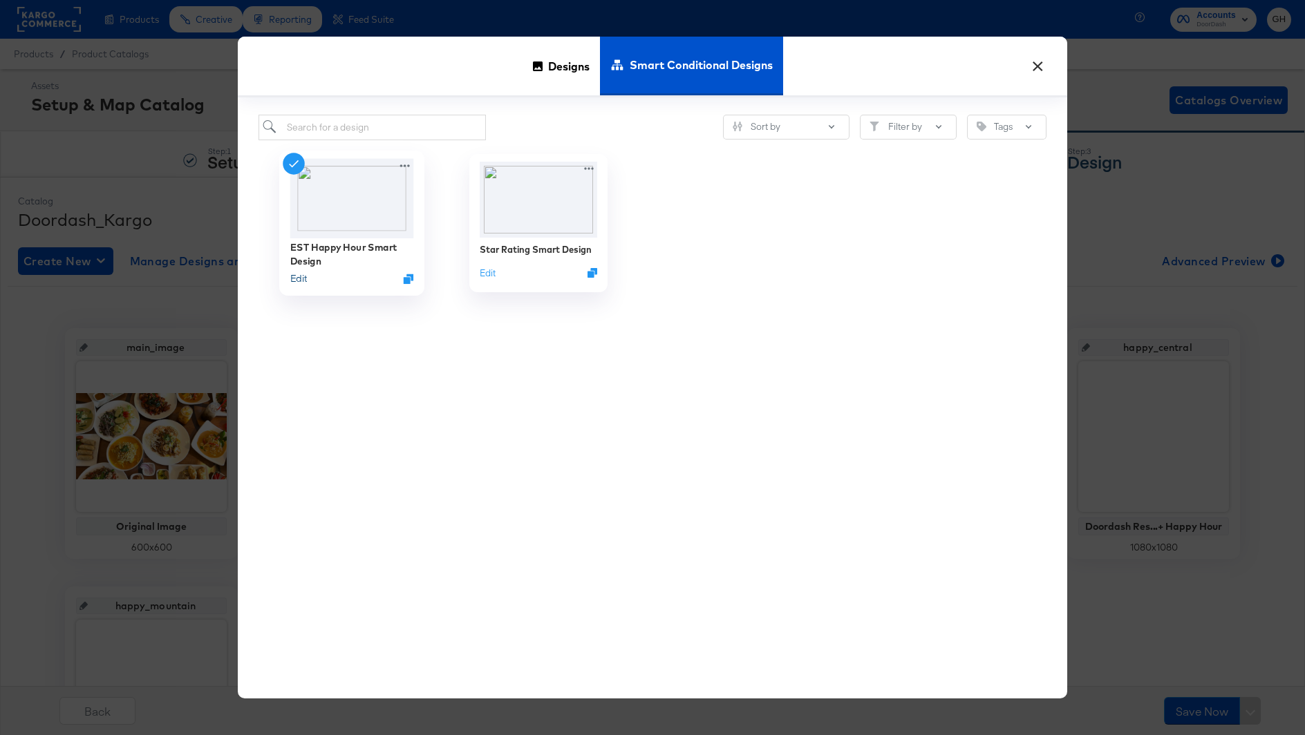
click at [299, 281] on button "Edit" at bounding box center [298, 278] width 17 height 13
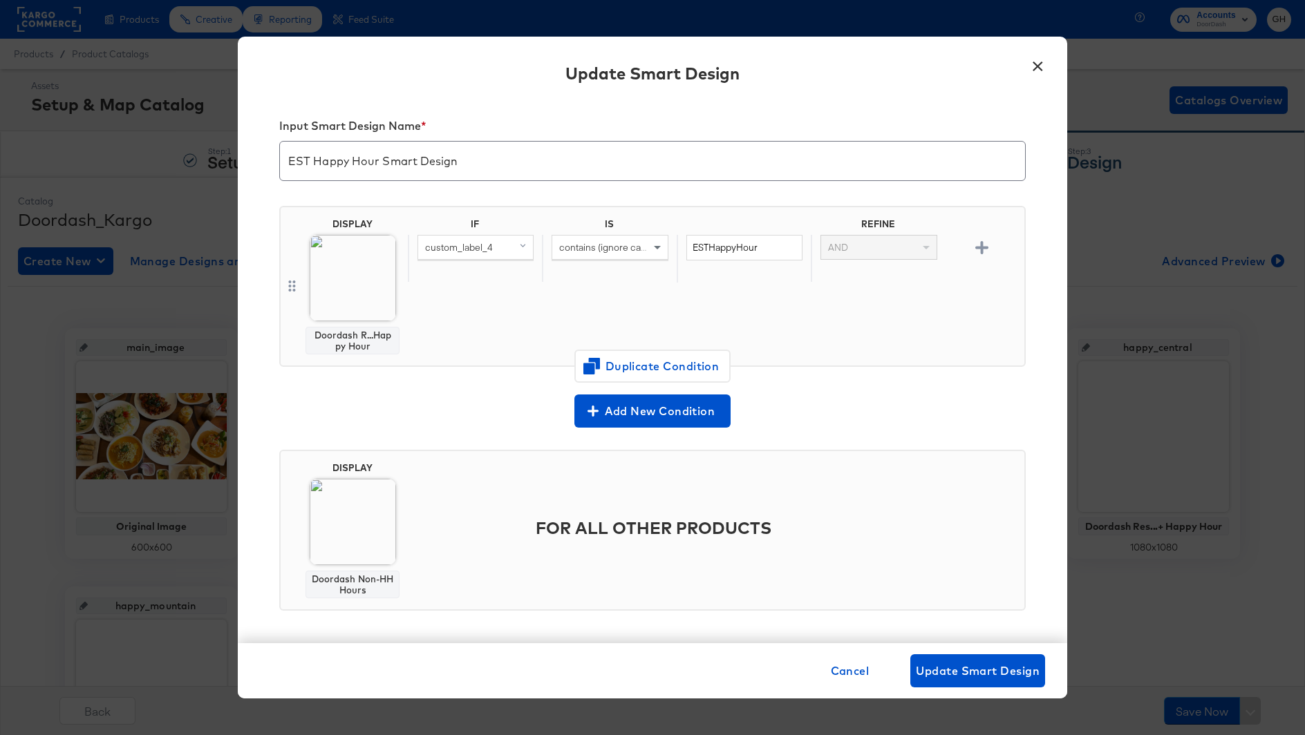
scroll to position [9, 0]
click at [836, 664] on span "Cancel" at bounding box center [850, 671] width 39 height 19
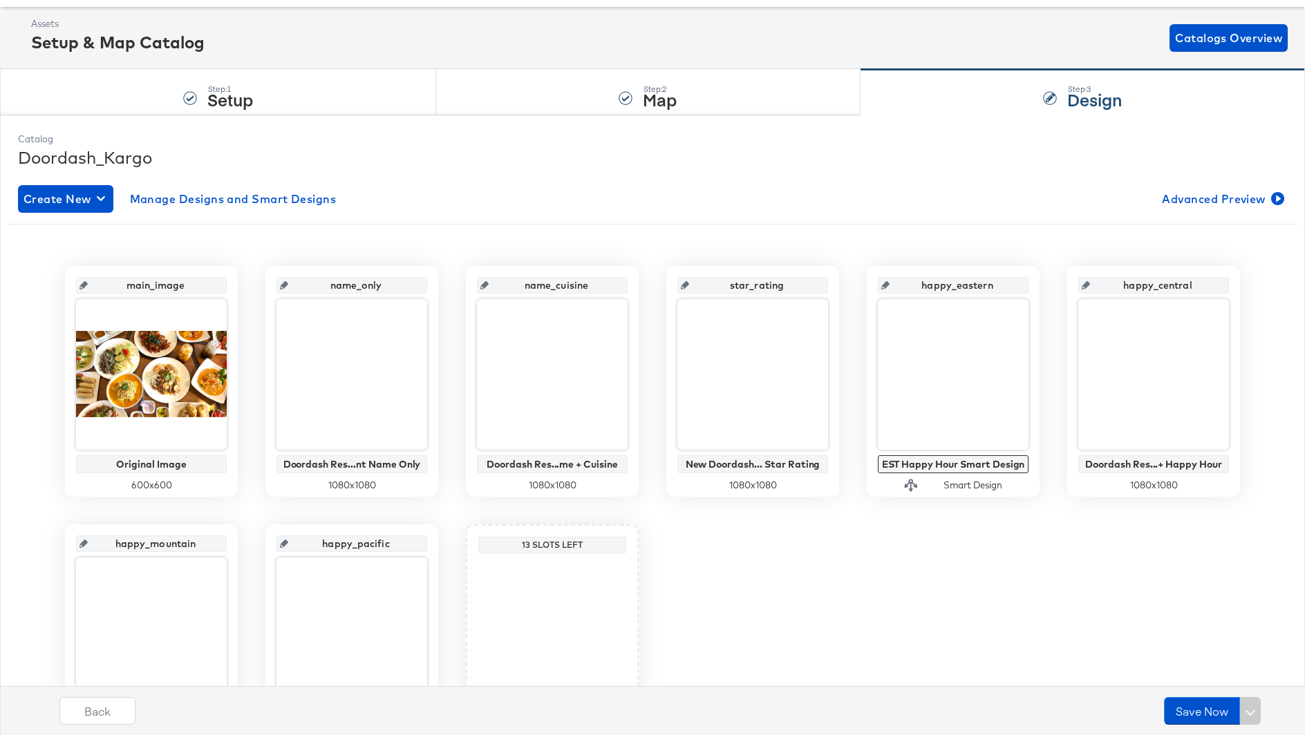
scroll to position [0, 0]
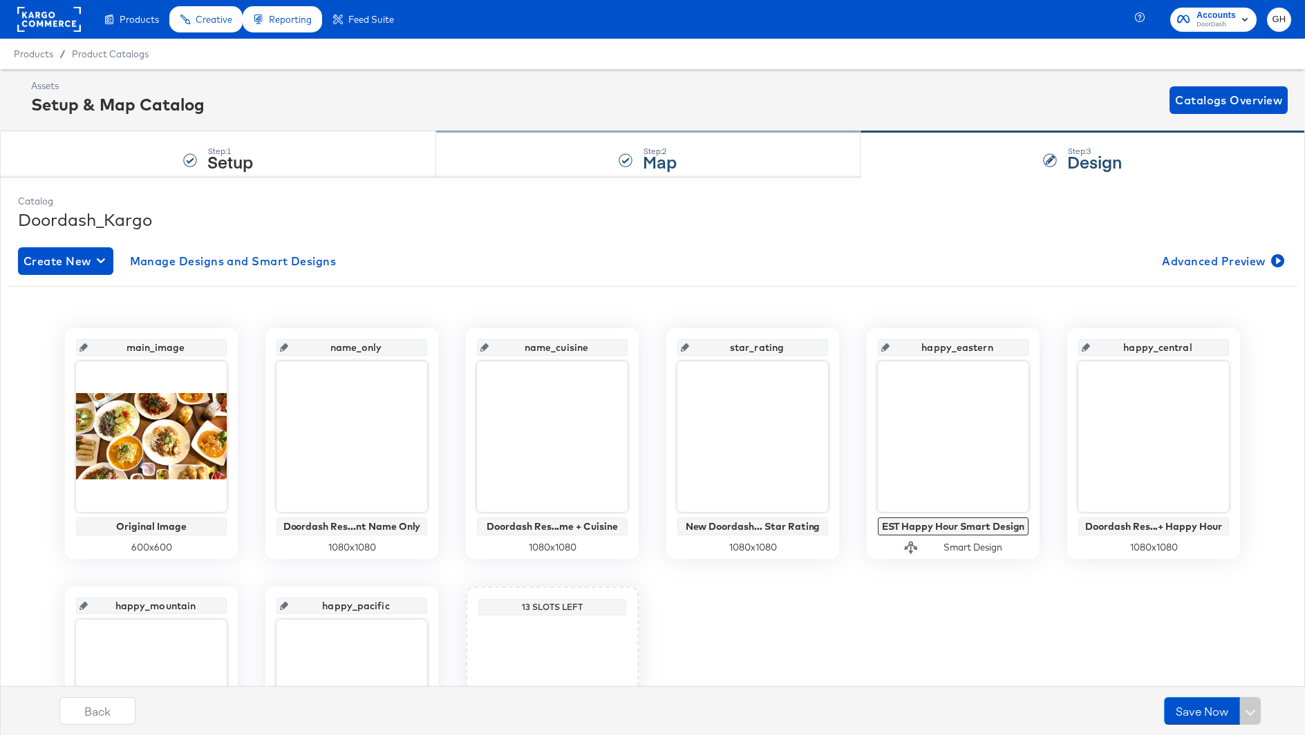
click at [628, 164] on div at bounding box center [626, 160] width 14 height 14
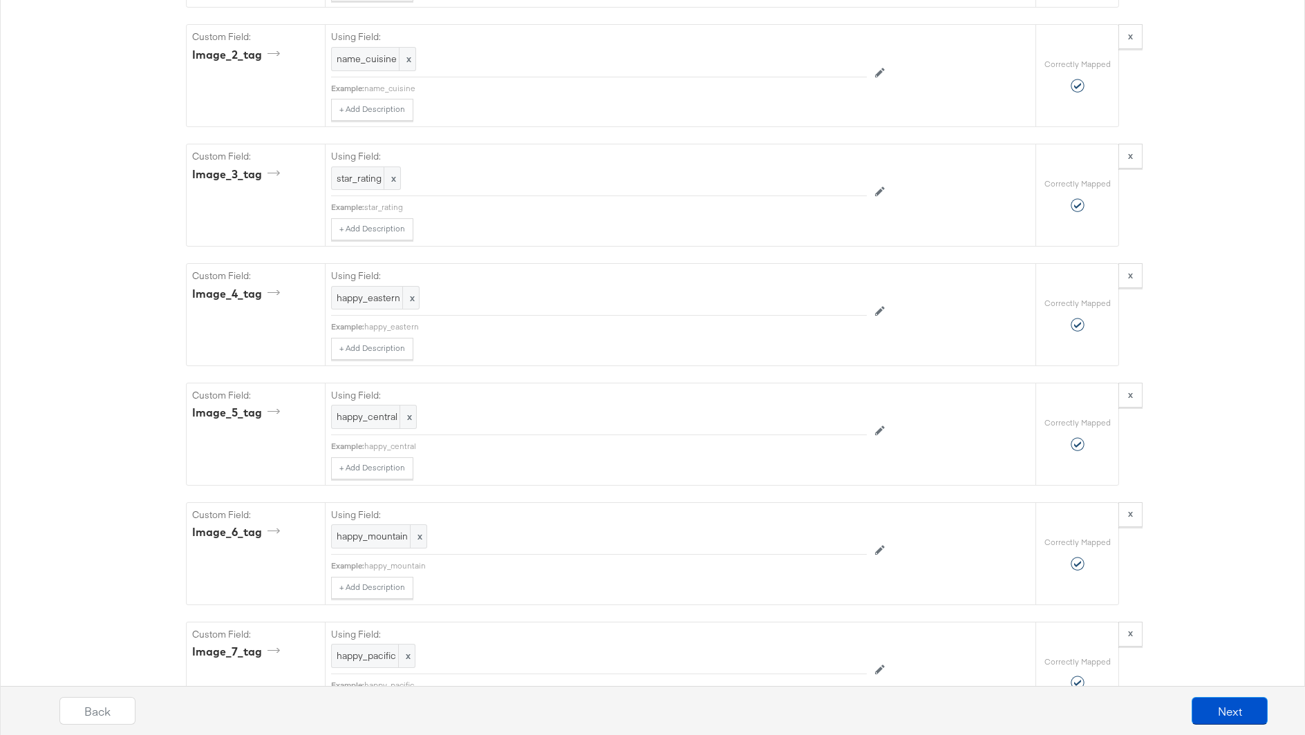
scroll to position [2989, 0]
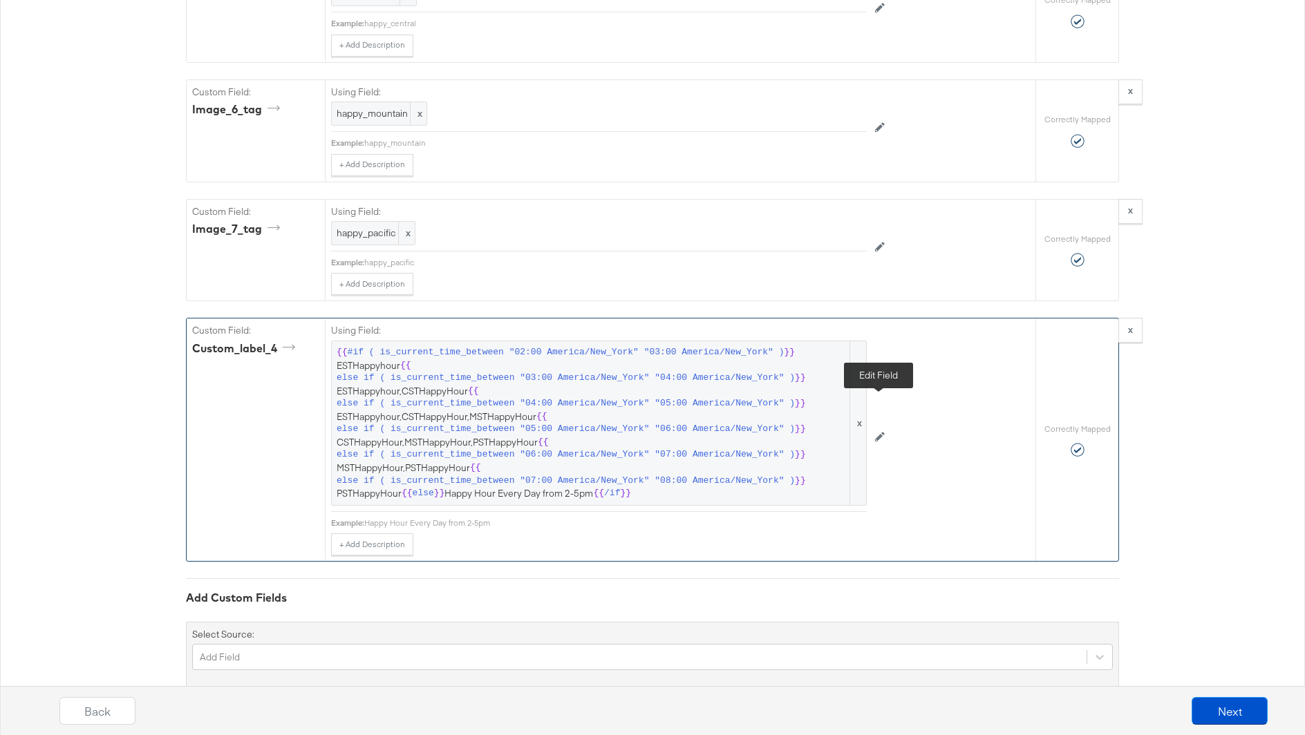
click at [887, 426] on button at bounding box center [880, 437] width 26 height 22
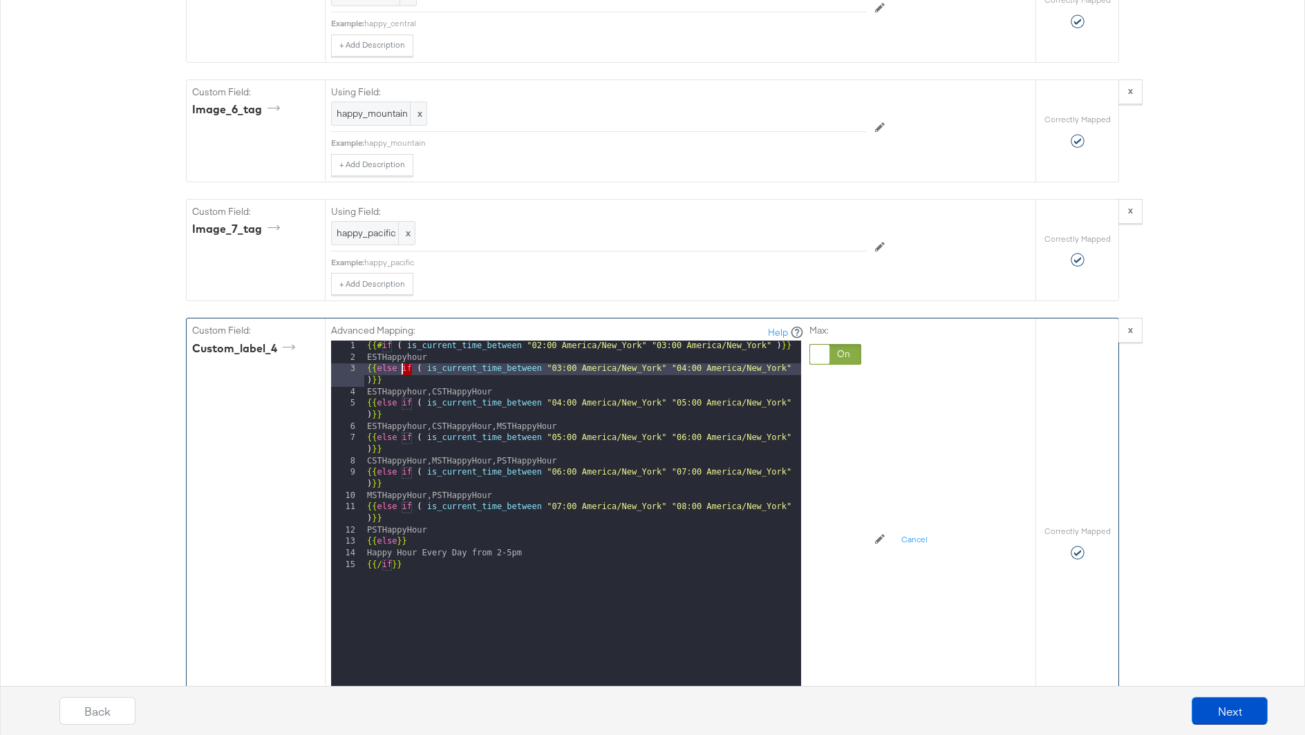
drag, startPoint x: 413, startPoint y: 342, endPoint x: 401, endPoint y: 343, distance: 11.8
click at [401, 343] on div "{{# if ( is_current_time_between "02:00 America/New_York" "03:00 America/New_Yo…" at bounding box center [582, 525] width 437 height 368
click at [402, 341] on div "{{# if ( is_current_time_between "02:00 America/New_York" "03:00 America/New_Yo…" at bounding box center [582, 525] width 437 height 368
click at [385, 341] on div "{{# if ( is_current_time_between "02:00 America/New_York" "03:00 America/New_Yo…" at bounding box center [582, 525] width 437 height 368
click at [376, 341] on div "{{# if ( is_current_time_between "02:00 America/New_York" "03:00 America/New_Yo…" at bounding box center [582, 525] width 437 height 368
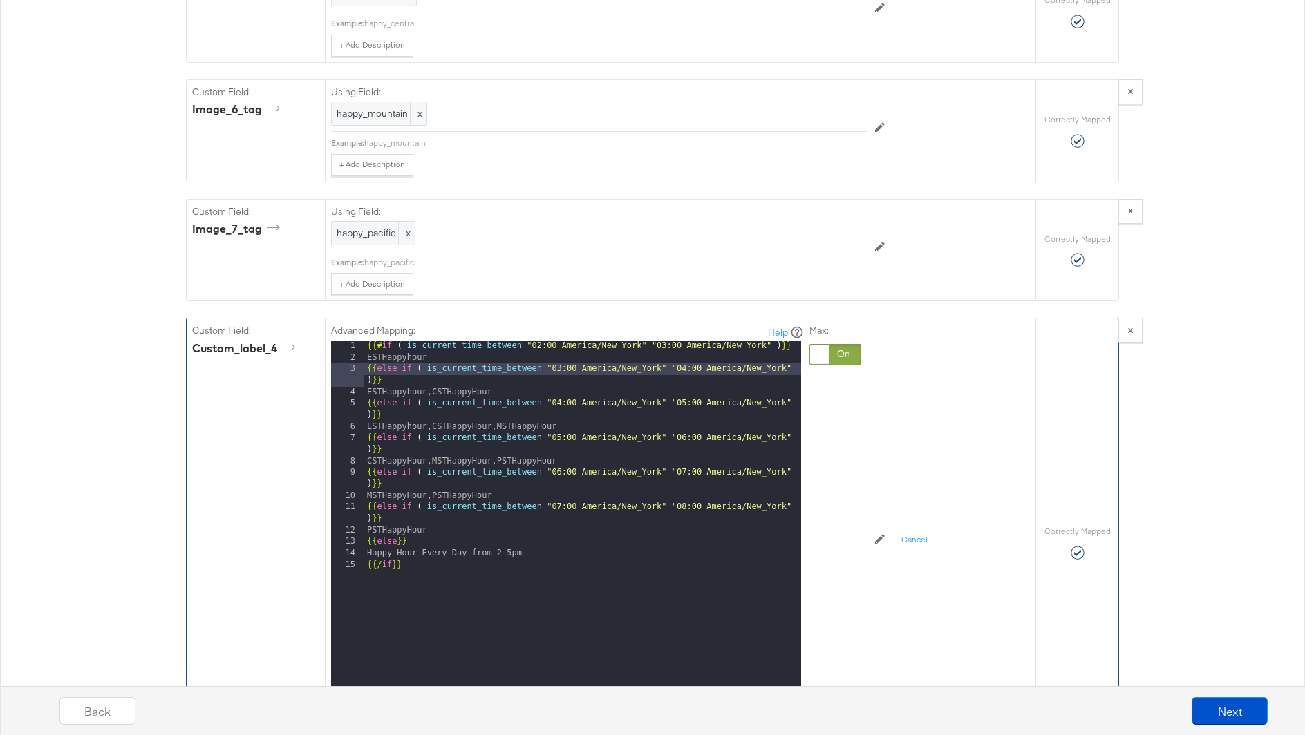
click at [594, 585] on div "{{# if ( is_current_time_between "02:00 America/New_York" "03:00 America/New_Yo…" at bounding box center [582, 525] width 437 height 368
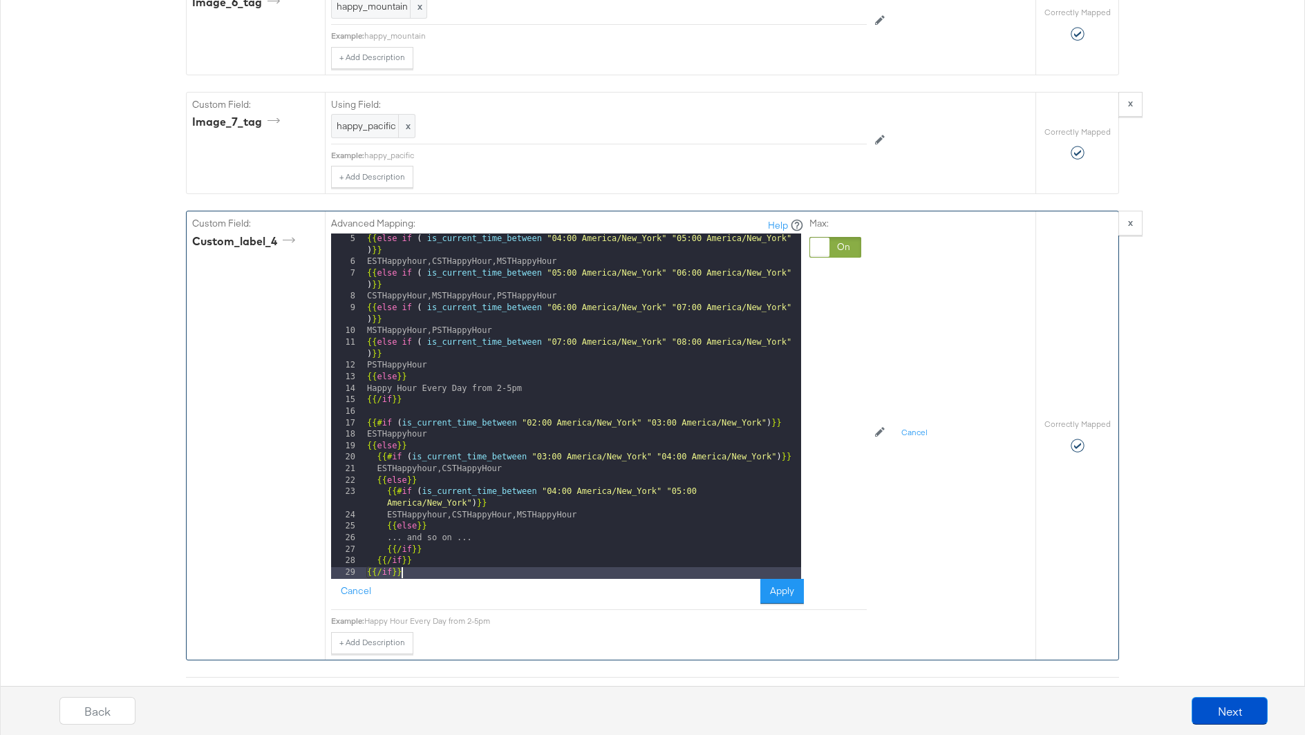
scroll to position [3099, 0]
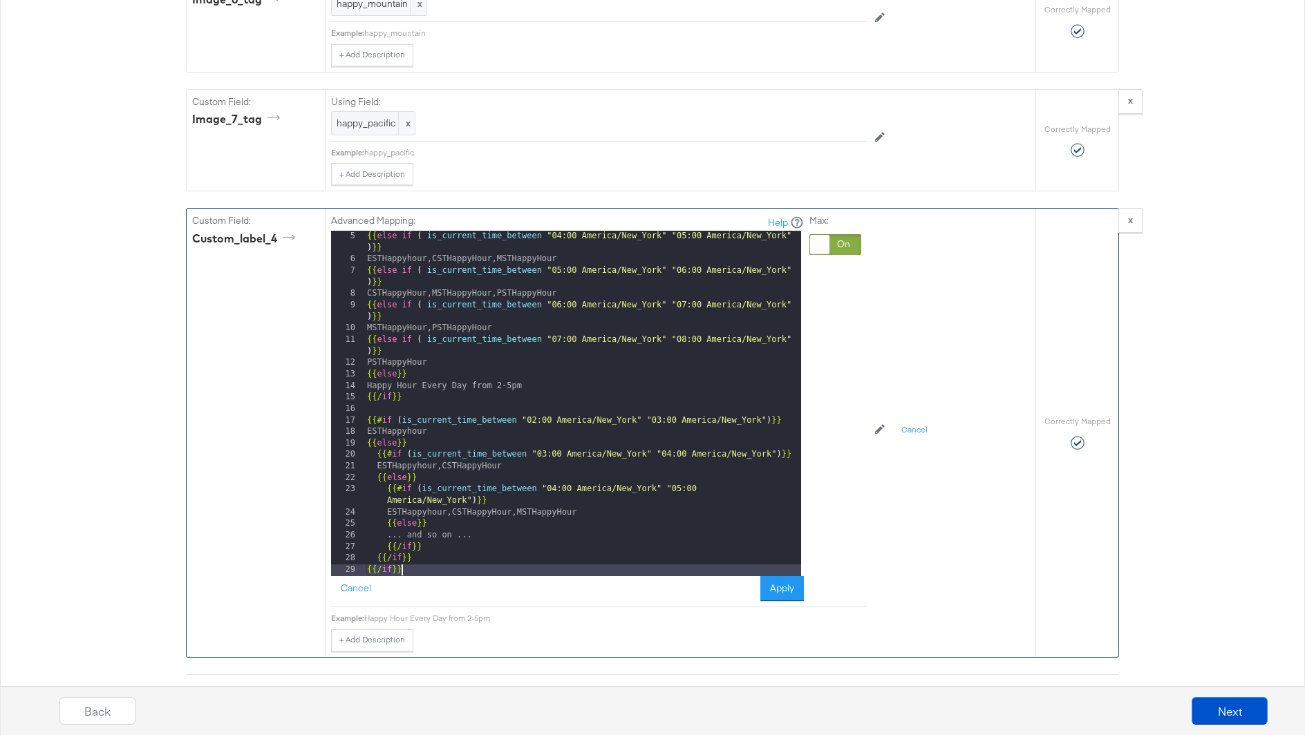
click at [428, 382] on div "{{ else if ( is_current_time_between "04:00 America/New_York" "05:00 America/Ne…" at bounding box center [582, 421] width 437 height 380
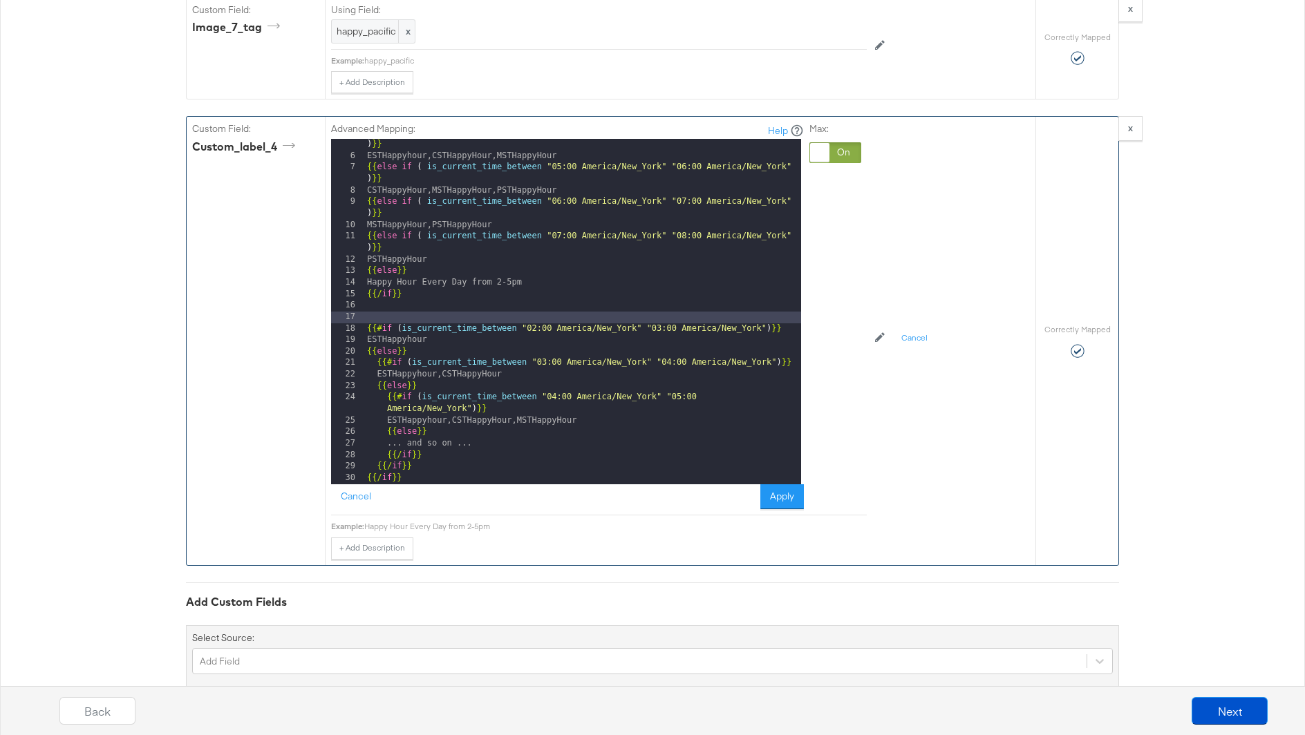
scroll to position [3193, 0]
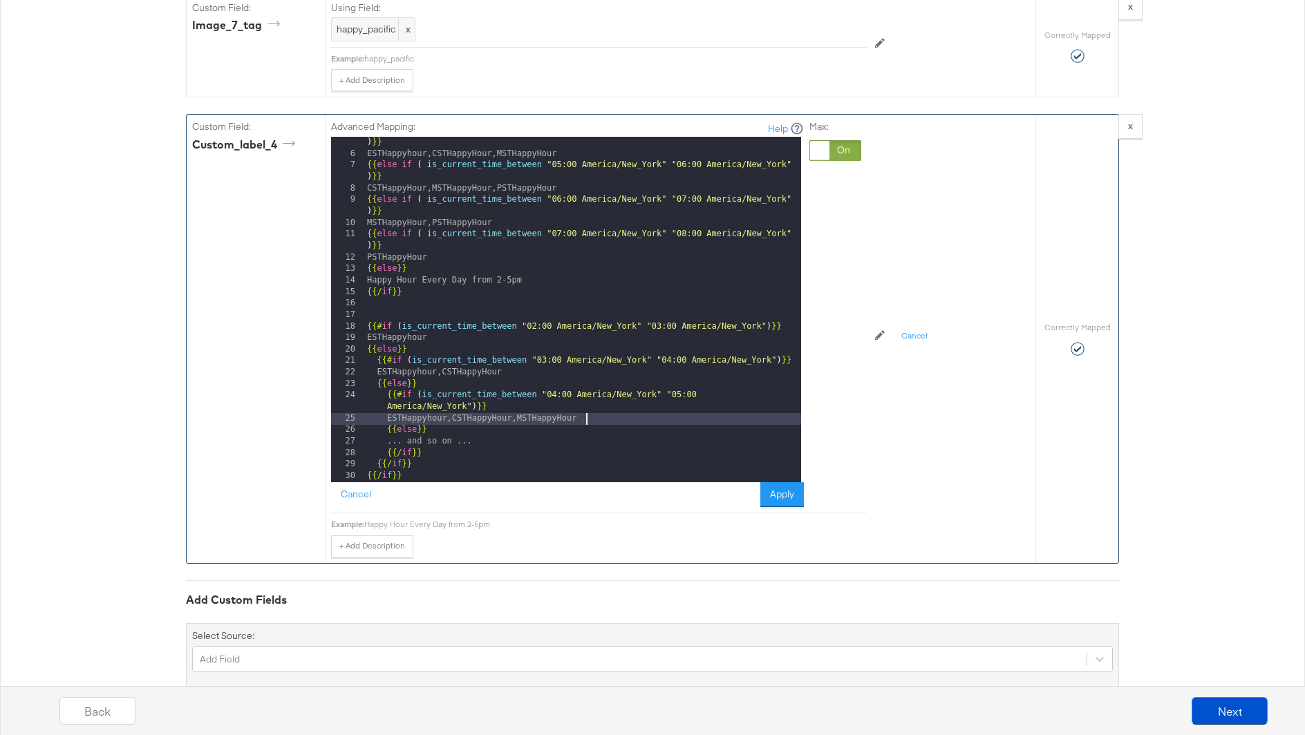
click at [588, 392] on div "{{ else if ( is_current_time_between "04:00 America/New_York" "05:00 America/Ne…" at bounding box center [582, 315] width 437 height 380
click at [480, 400] on div "{{ else if ( is_current_time_between "04:00 America/New_York" "05:00 America/Ne…" at bounding box center [582, 315] width 437 height 380
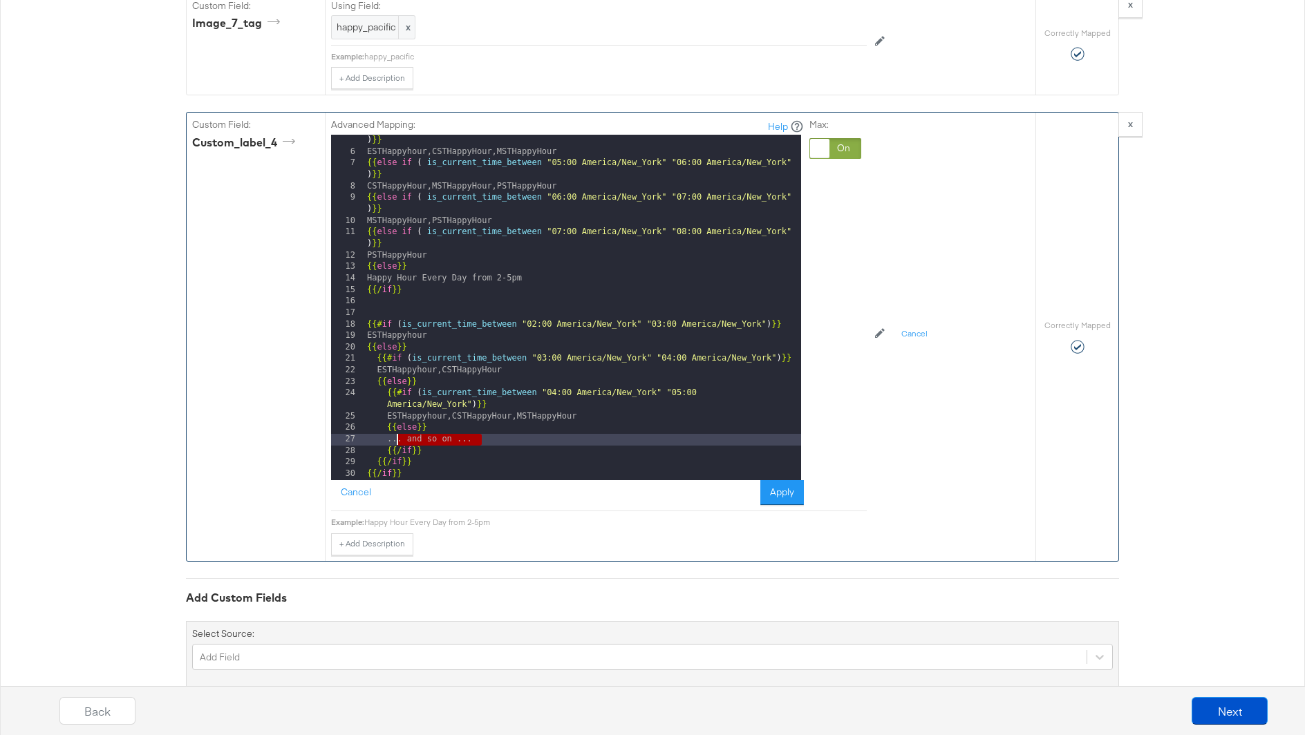
drag, startPoint x: 482, startPoint y: 411, endPoint x: 397, endPoint y: 413, distance: 84.3
click at [397, 413] on div "{{ else if ( is_current_time_between "04:00 America/New_York" "05:00 America/Ne…" at bounding box center [582, 313] width 437 height 380
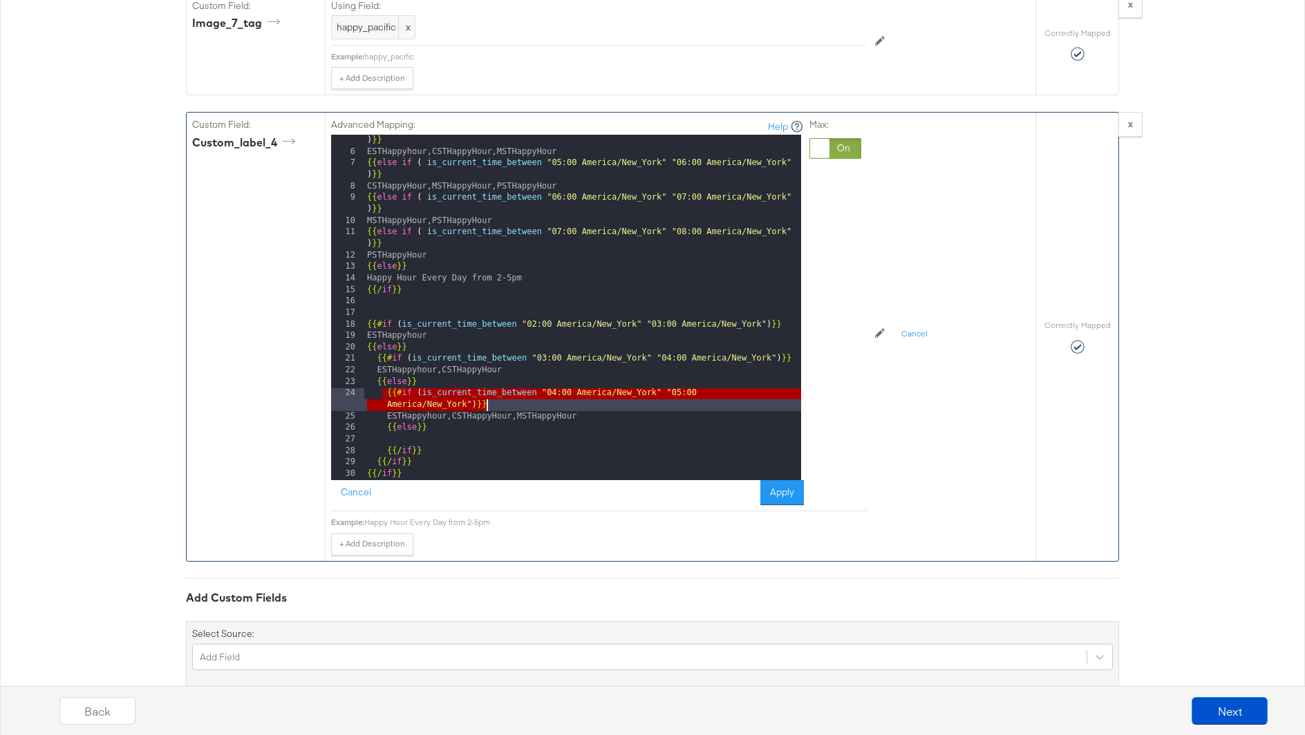
drag, startPoint x: 379, startPoint y: 366, endPoint x: 502, endPoint y: 373, distance: 122.5
click at [502, 373] on div "{{ else if ( is_current_time_between "04:00 America/New_York" "05:00 America/Ne…" at bounding box center [582, 313] width 437 height 380
click at [446, 405] on div "{{ else if ( is_current_time_between "04:00 America/New_York" "05:00 America/Ne…" at bounding box center [582, 313] width 437 height 380
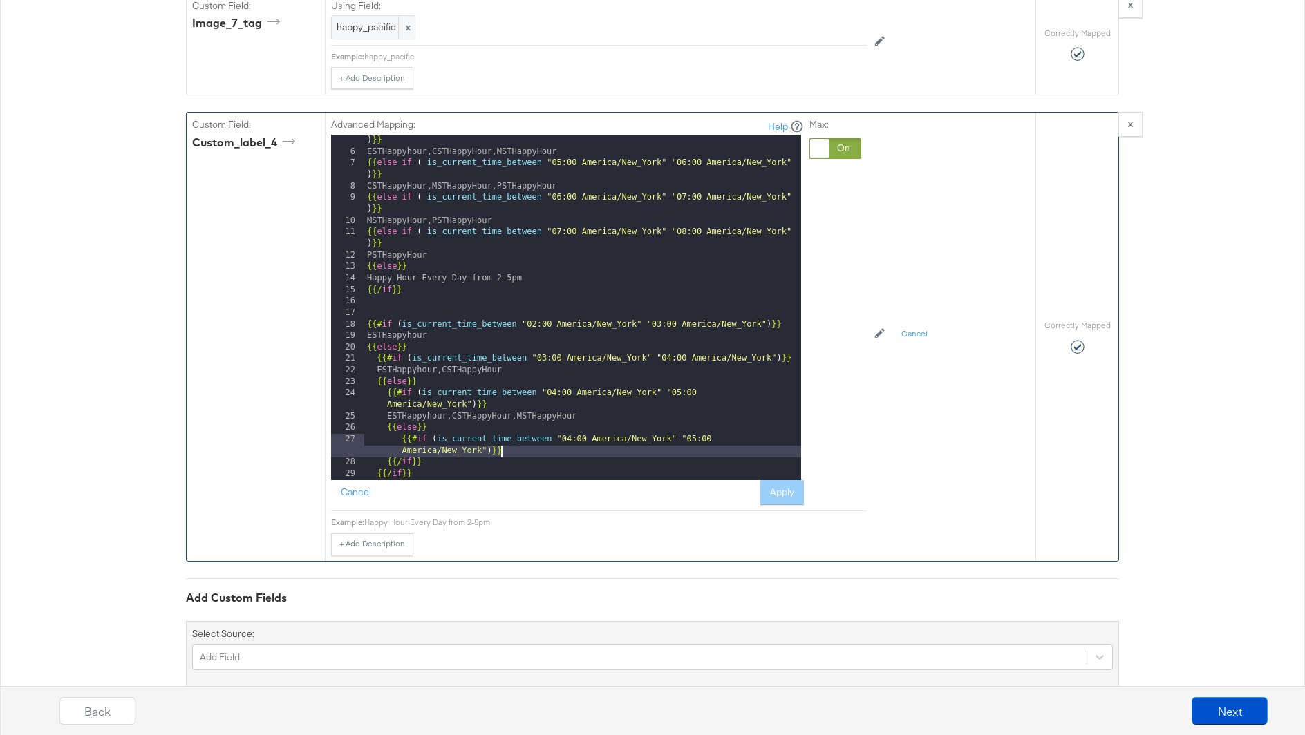
scroll to position [80, 0]
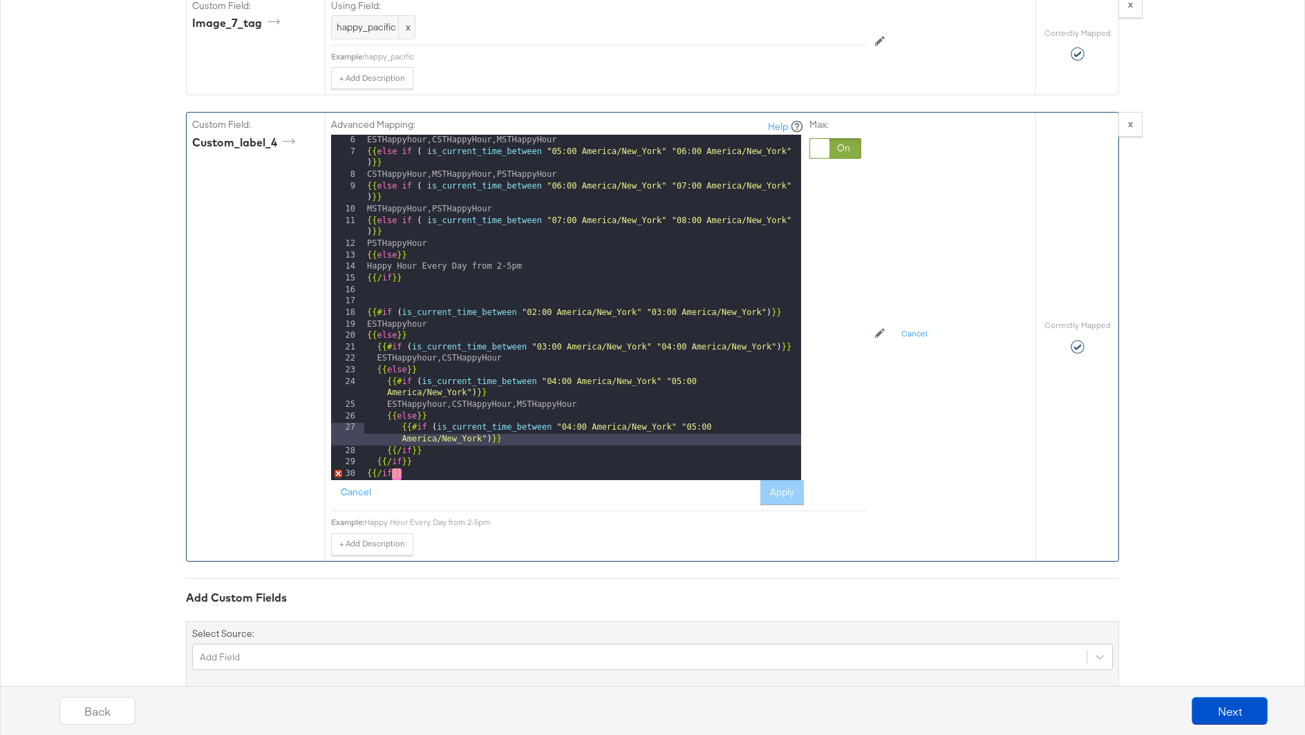
click at [569, 399] on div "ESTHappyhour,CSTHappyHour,MSTHappyHour {{ else if ( is_current_time_between "05…" at bounding box center [582, 319] width 437 height 368
click at [695, 402] on div "ESTHappyhour,CSTHappyHour,MSTHappyHour {{ else if ( is_current_time_between "05…" at bounding box center [582, 319] width 437 height 368
click at [566, 406] on div "ESTHappyhour,CSTHappyHour,MSTHappyHour {{ else if ( is_current_time_between "05…" at bounding box center [582, 319] width 437 height 368
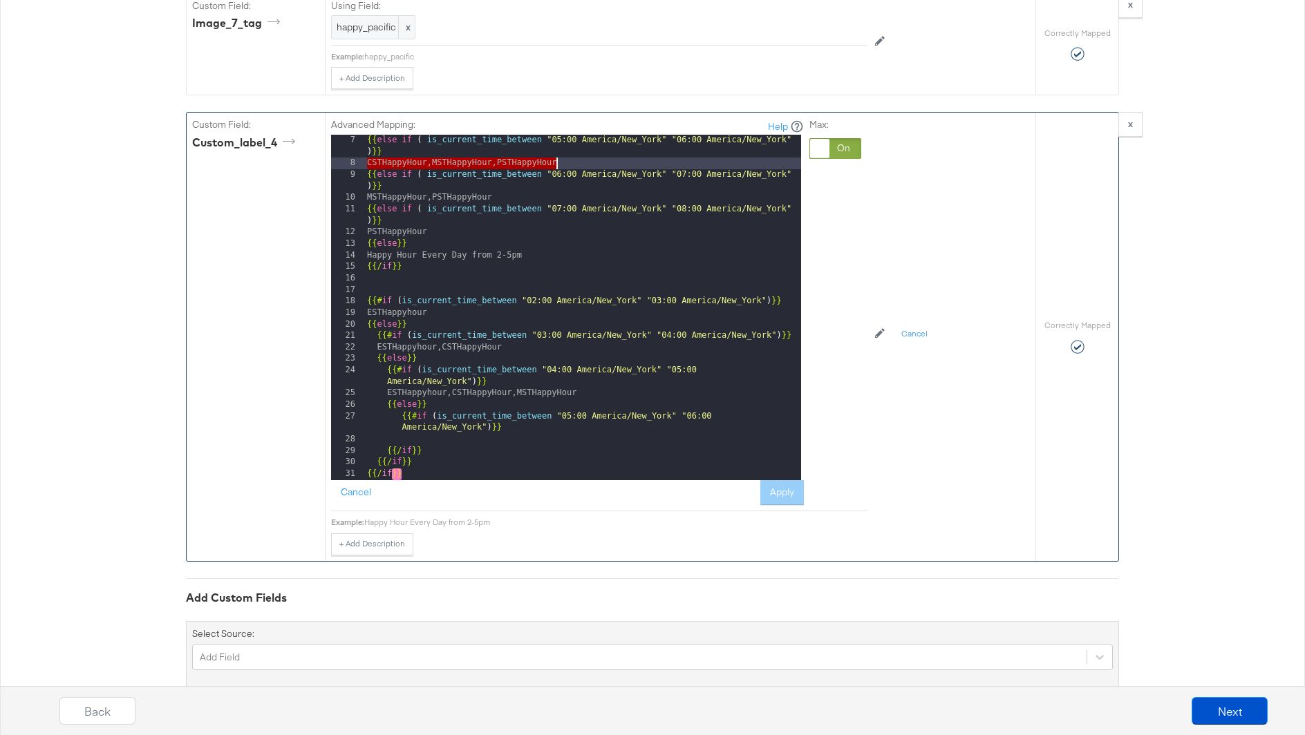
drag, startPoint x: 366, startPoint y: 138, endPoint x: 563, endPoint y: 136, distance: 197.7
click at [563, 136] on div "{{ else if ( is_current_time_between "05:00 America/New_York" "06:00 America/Ne…" at bounding box center [582, 325] width 437 height 380
click at [466, 411] on div "{{ else if ( is_current_time_between "05:00 America/New_York" "06:00 America/Ne…" at bounding box center [582, 325] width 437 height 380
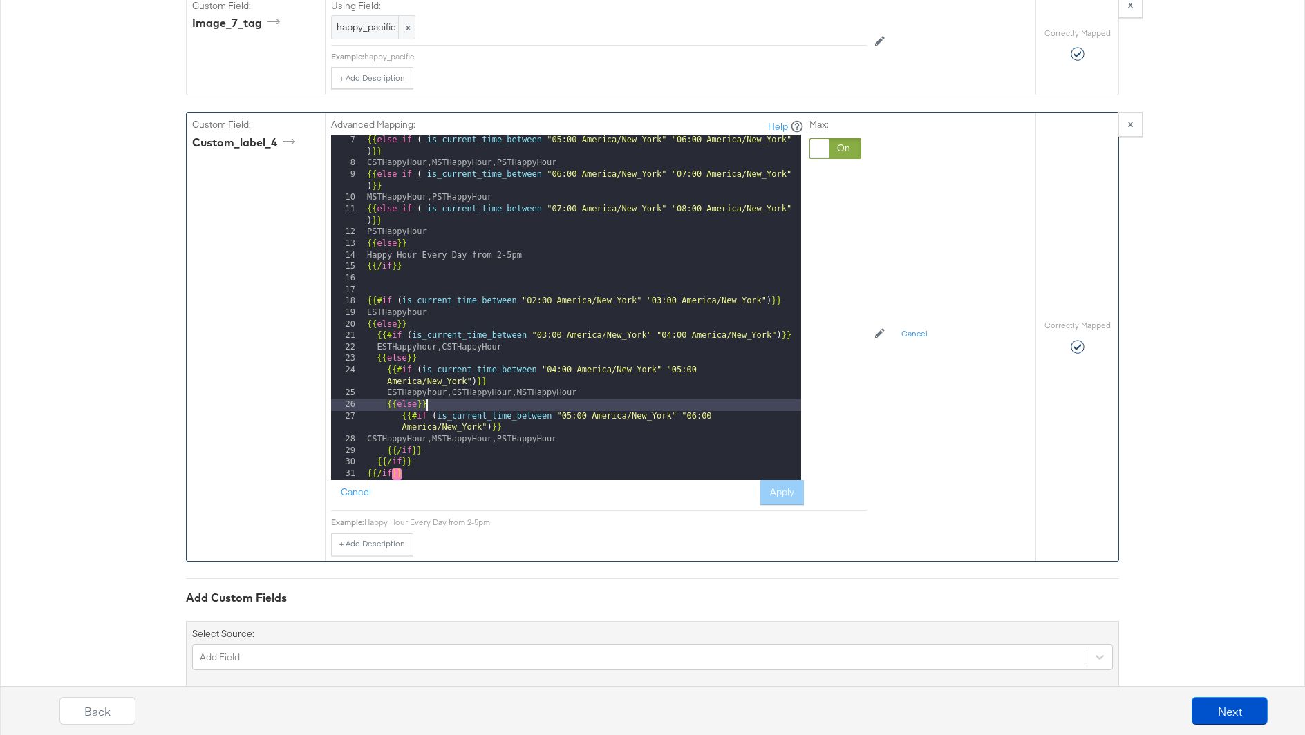
click at [433, 375] on div "{{ else if ( is_current_time_between "05:00 America/New_York" "06:00 America/Ne…" at bounding box center [582, 325] width 437 height 380
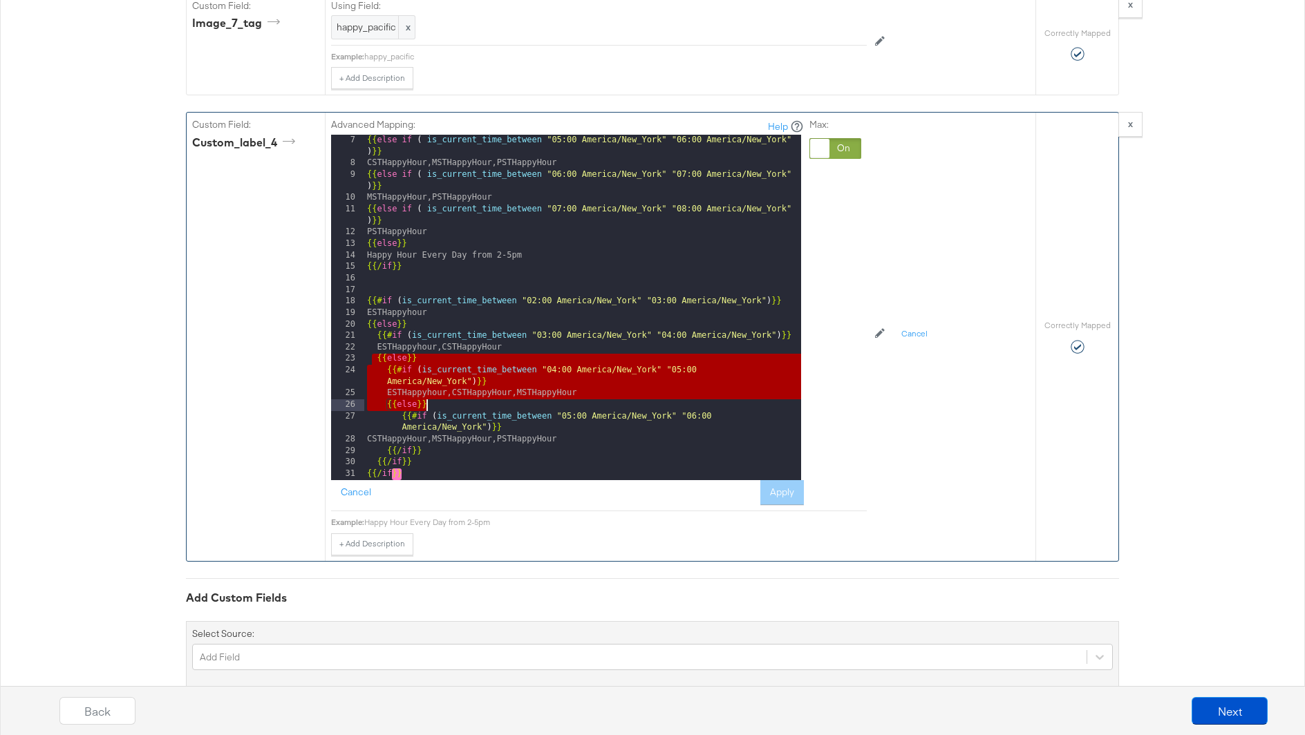
drag, startPoint x: 374, startPoint y: 328, endPoint x: 429, endPoint y: 375, distance: 72.6
click at [429, 375] on div "{{ else if ( is_current_time_between "05:00 America/New_York" "06:00 America/Ne…" at bounding box center [582, 325] width 437 height 380
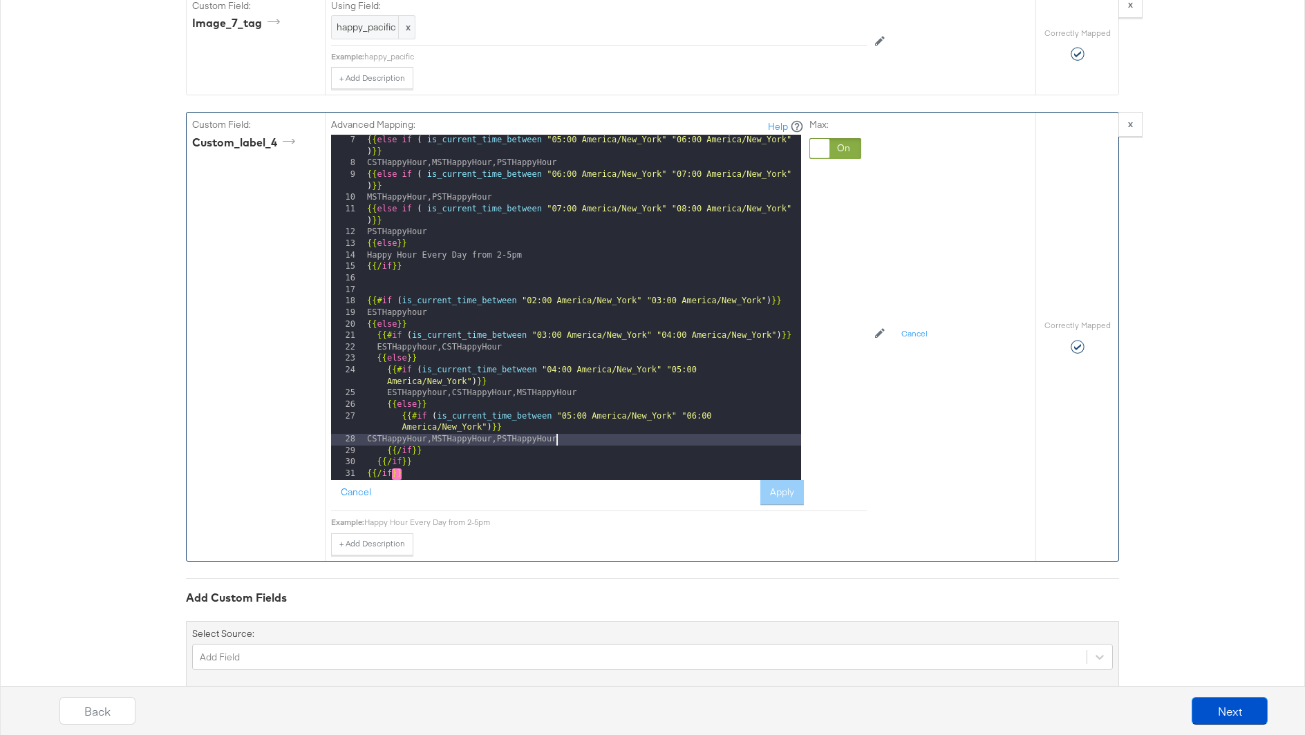
click at [558, 414] on div "{{ else if ( is_current_time_between "05:00 America/New_York" "06:00 America/Ne…" at bounding box center [582, 325] width 437 height 380
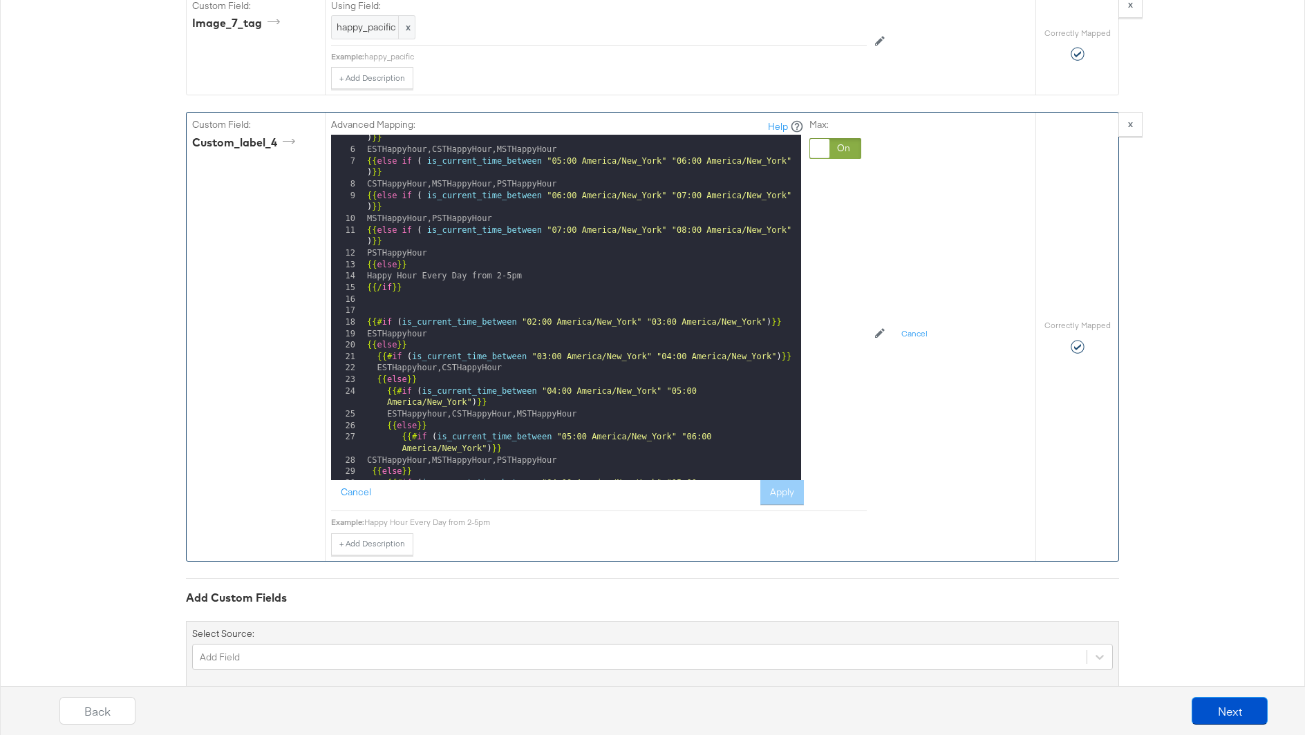
scroll to position [80, 0]
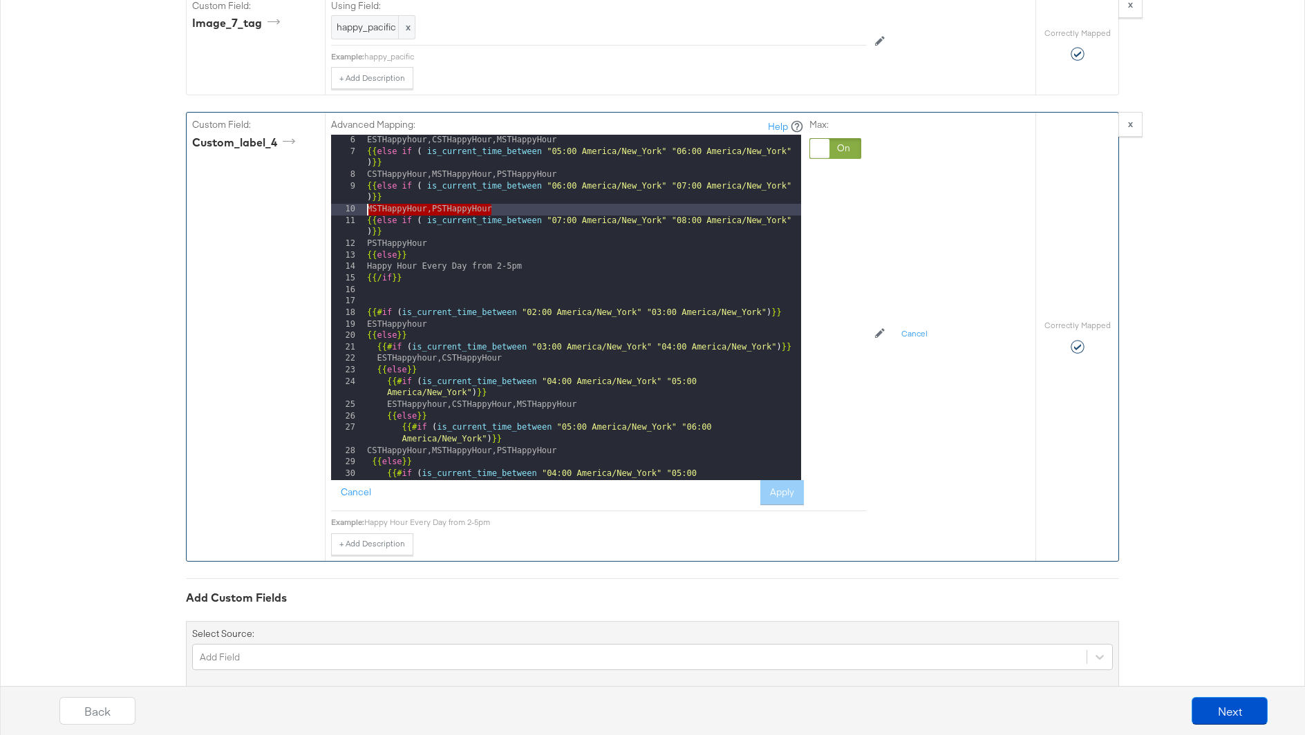
drag, startPoint x: 497, startPoint y: 176, endPoint x: 363, endPoint y: 178, distance: 134.1
click at [363, 178] on div "6 7 8 9 10 11 12 13 14 15 16 17 18 19 20 21 22 23 24 25 26 27 28 29 30 31 ESTHa…" at bounding box center [566, 308] width 470 height 346
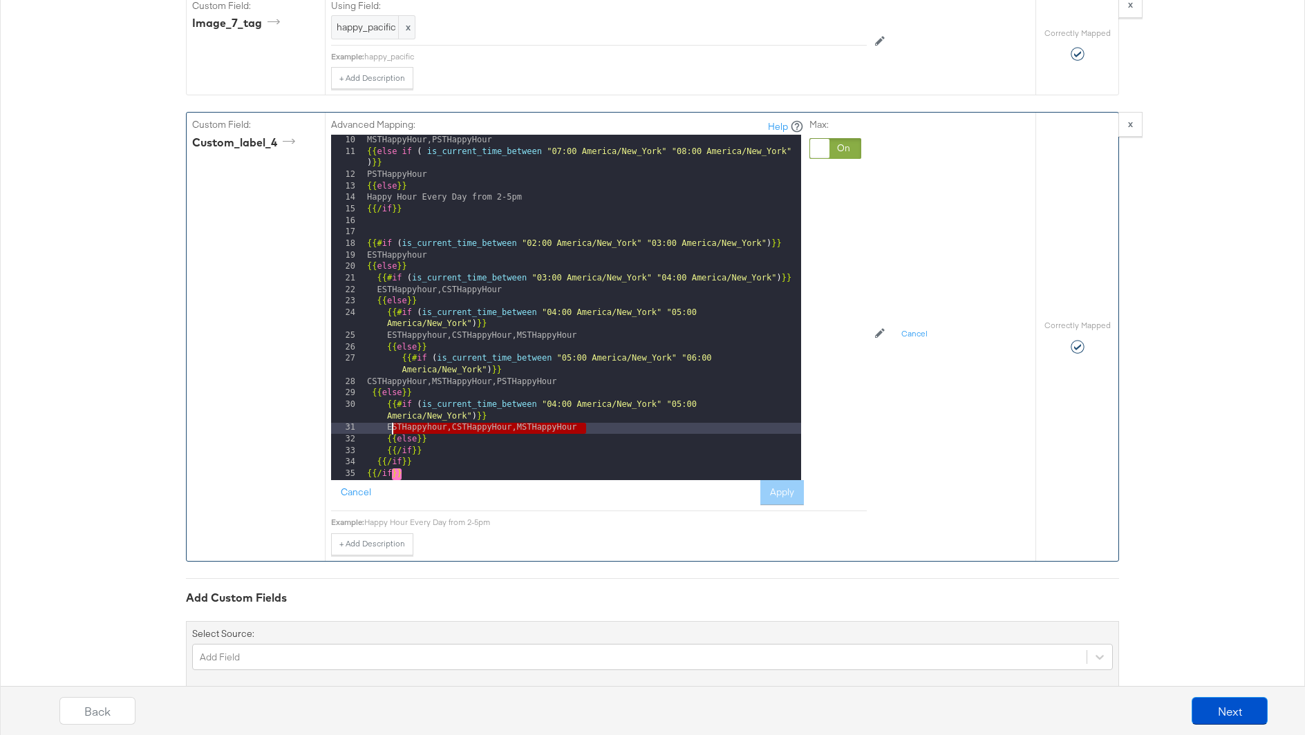
drag, startPoint x: 590, startPoint y: 400, endPoint x: 387, endPoint y: 397, distance: 203.3
click at [387, 397] on div "MSTHappyHour,PSTHappyHour {{ else if ( is_current_time_between "07:00 America/N…" at bounding box center [582, 319] width 437 height 368
paste textarea
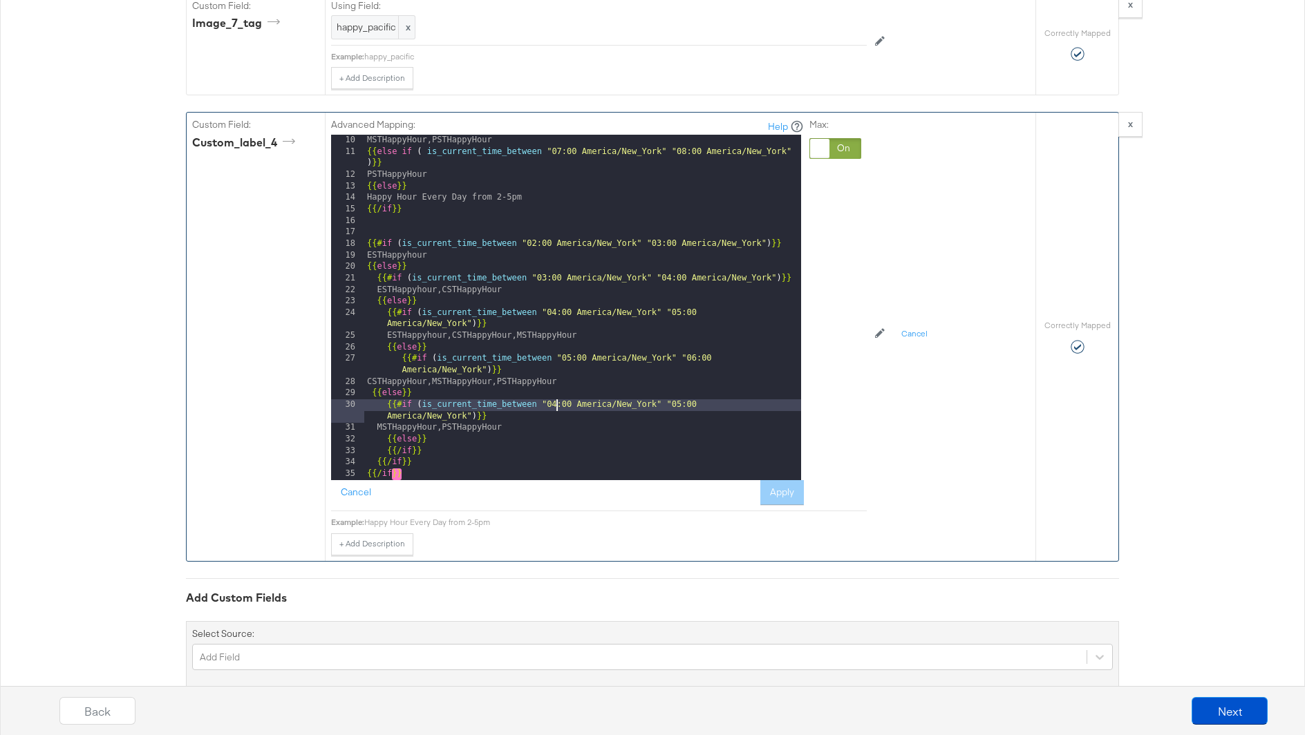
click at [554, 377] on div "MSTHappyHour,PSTHappyHour {{ else if ( is_current_time_between "07:00 America/N…" at bounding box center [582, 319] width 437 height 368
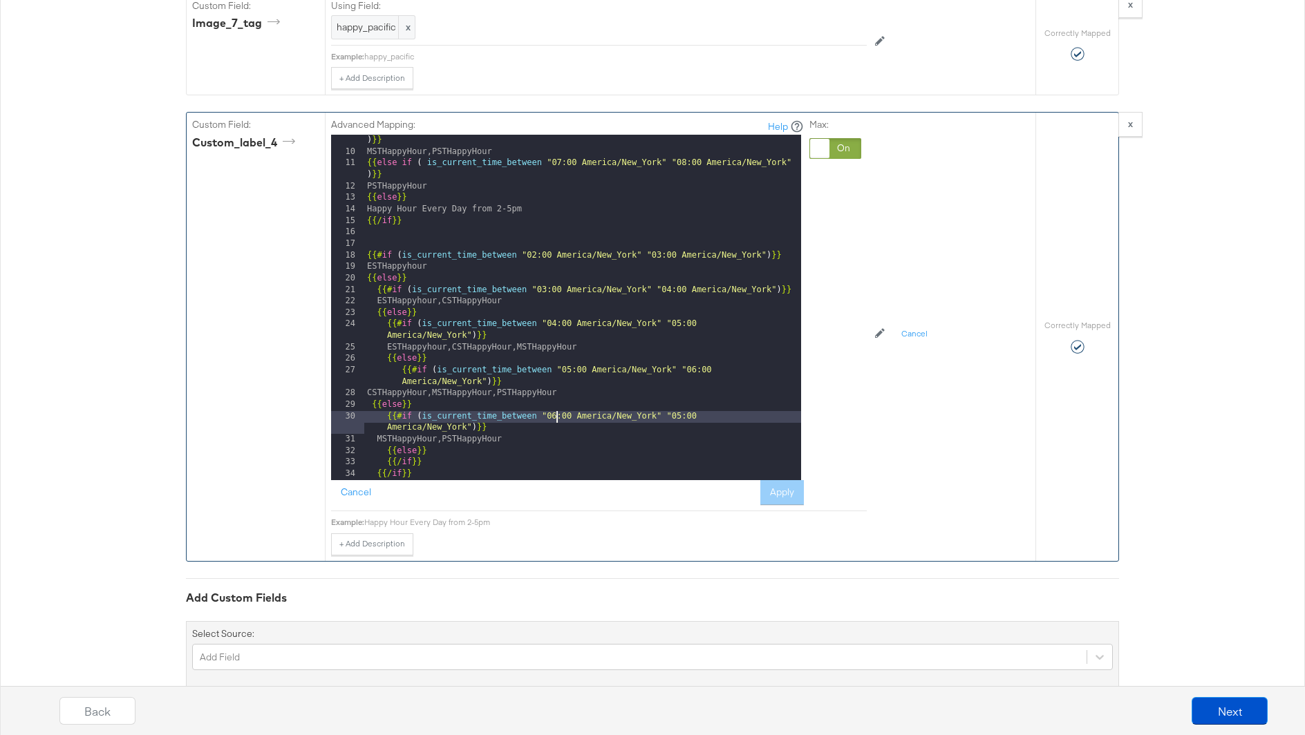
click at [678, 389] on div "{{ else if ( is_current_time_between "06:00 America/New_York" "07:00 America/Ne…" at bounding box center [582, 313] width 437 height 380
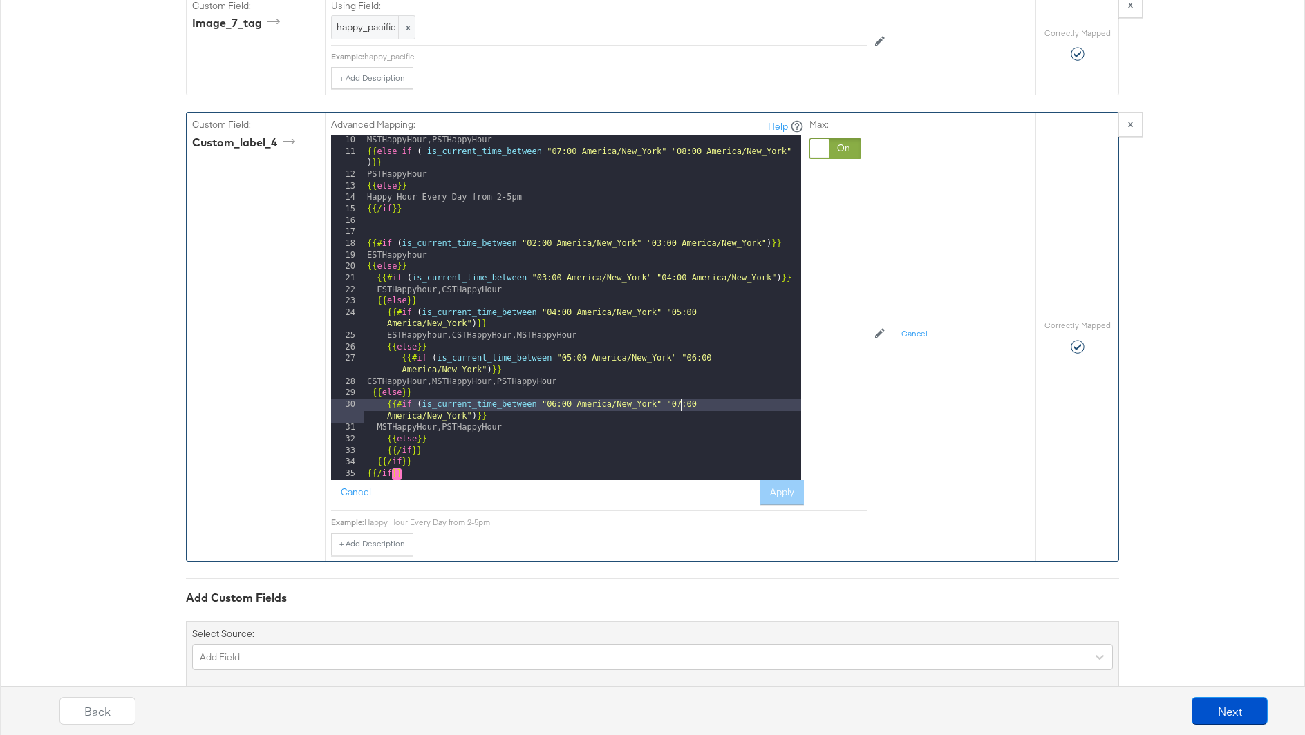
scroll to position [149, 0]
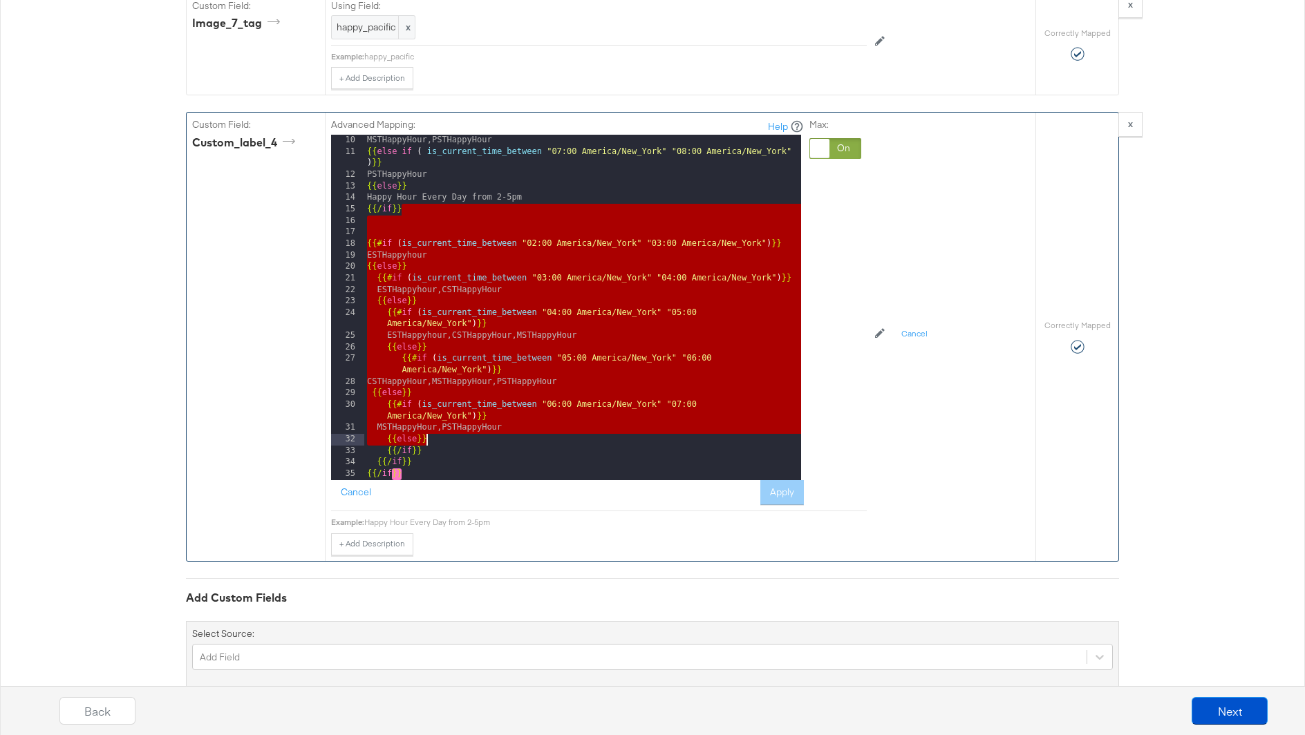
drag, startPoint x: 440, startPoint y: 183, endPoint x: 594, endPoint y: 457, distance: 314.5
click at [594, 457] on div "Advanced Mapping: Help 10 11 12 13 14 15 16 17 18 19 20 21 22 23 24 25 26 27 28…" at bounding box center [567, 311] width 473 height 387
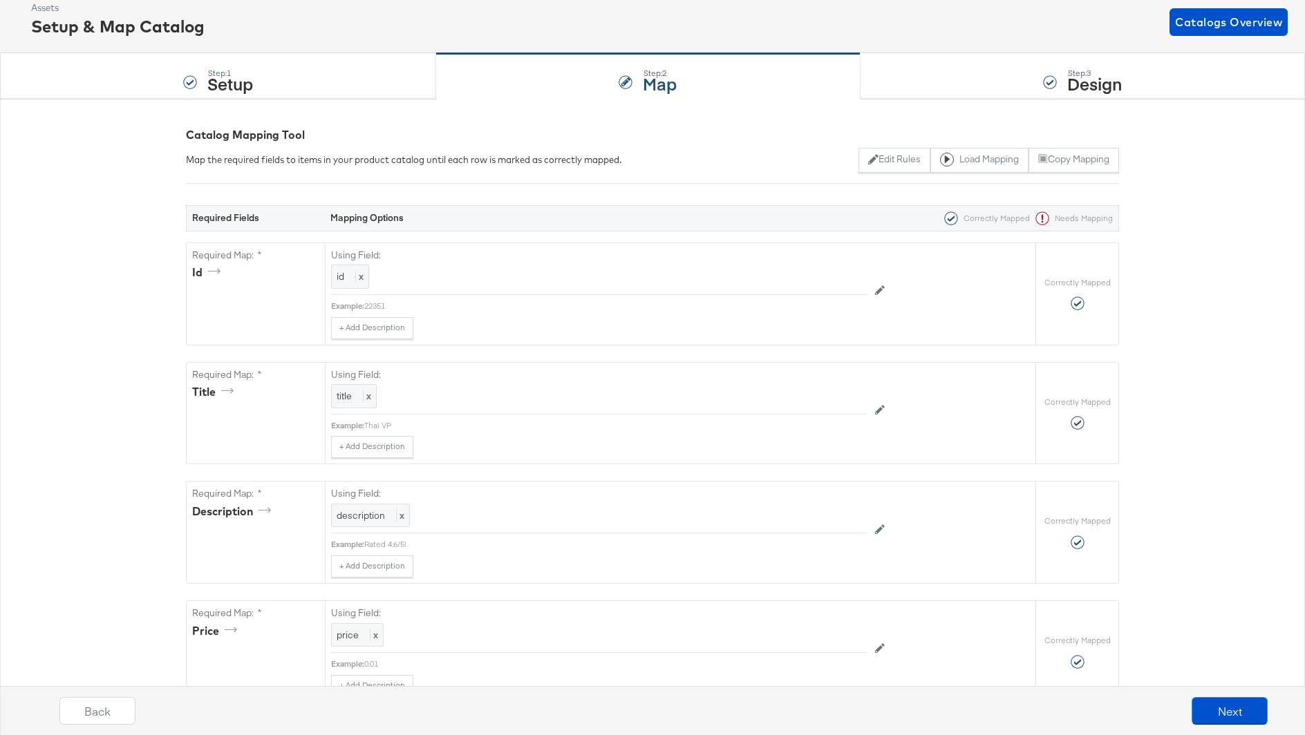
scroll to position [0, 0]
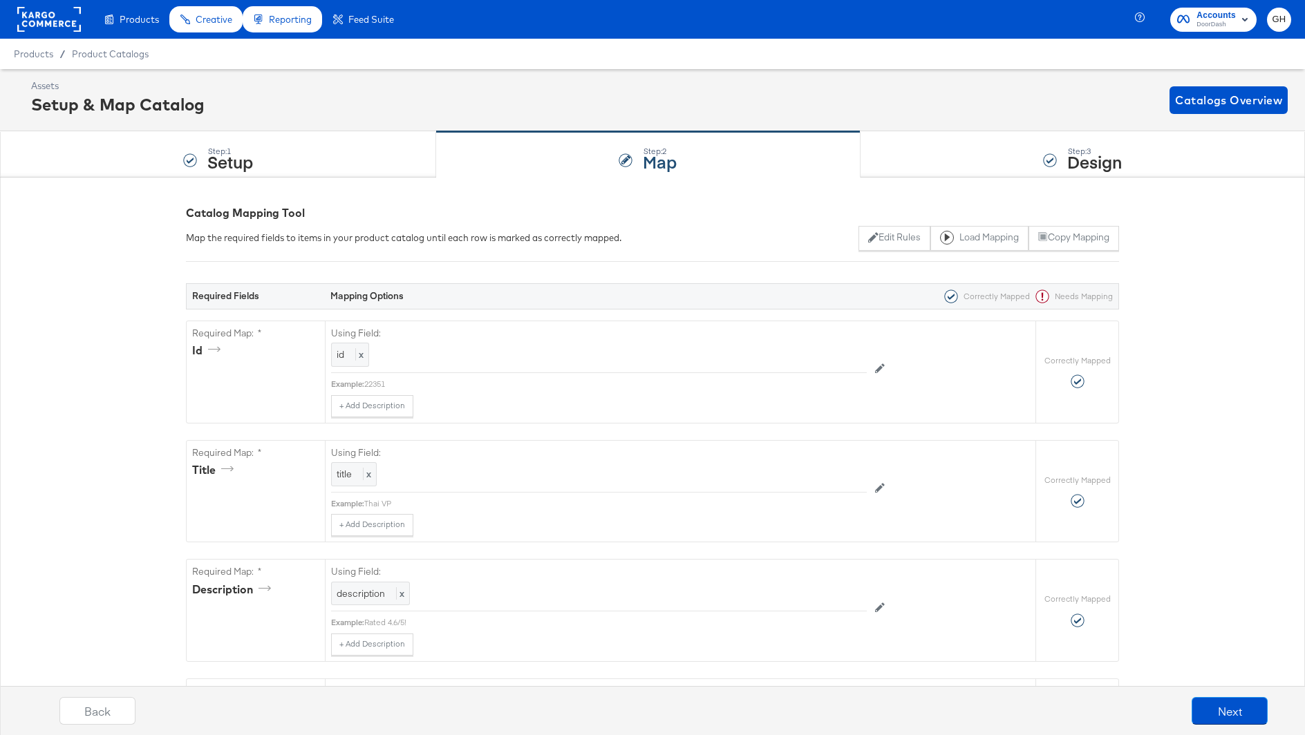
click at [70, 21] on rect at bounding box center [49, 19] width 64 height 25
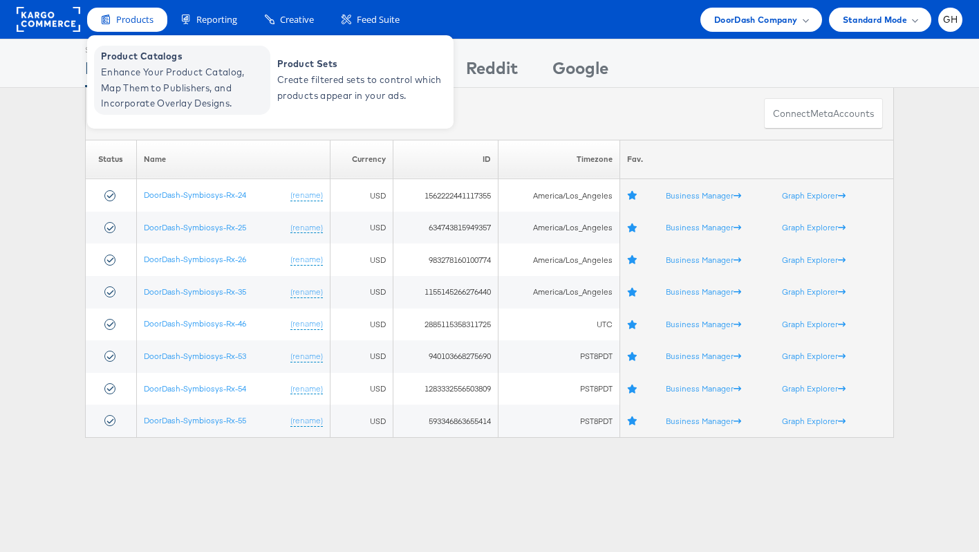
click at [154, 78] on span "Enhance Your Product Catalog, Map Them to Publishers, and Incorporate Overlay D…" at bounding box center [184, 87] width 166 height 47
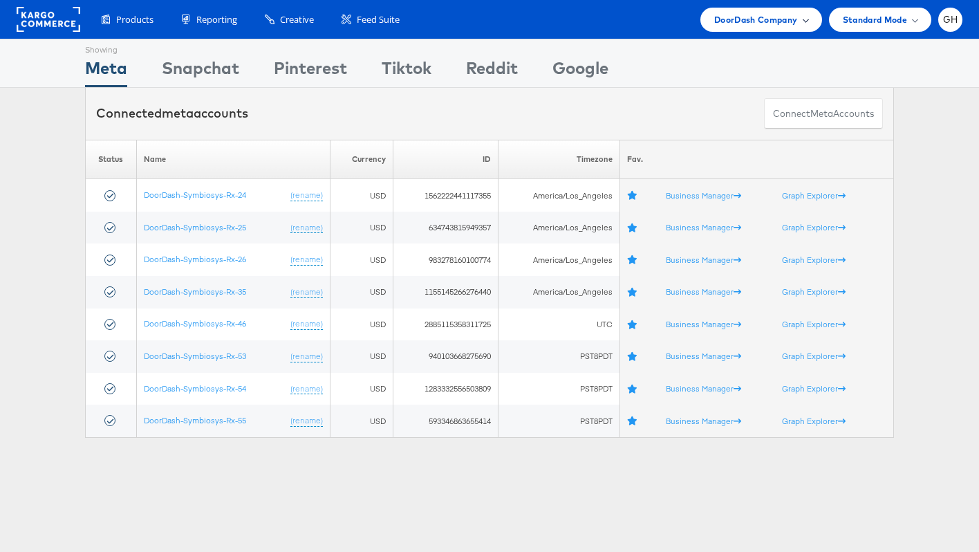
click at [735, 24] on span "DoorDash Company" at bounding box center [756, 19] width 84 height 15
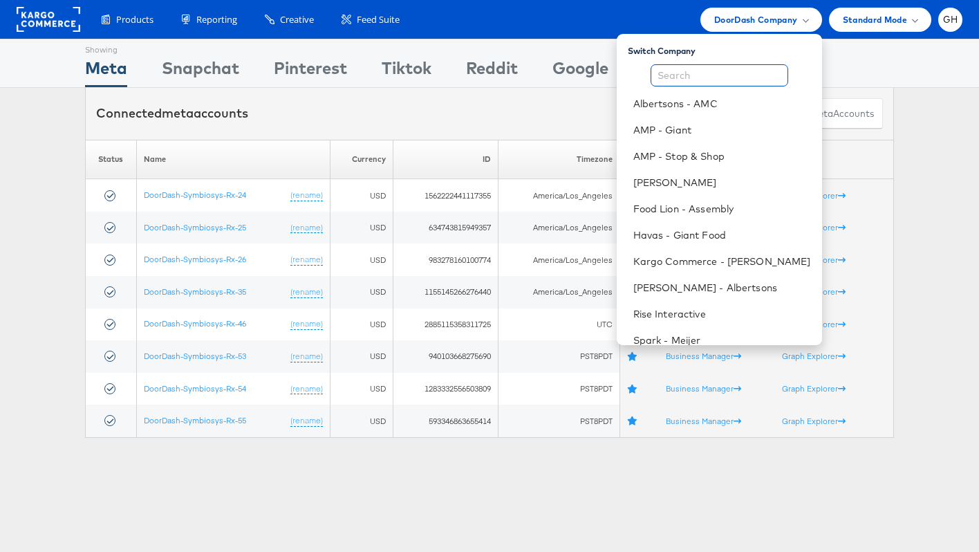
click at [710, 72] on input "text" at bounding box center [719, 75] width 138 height 22
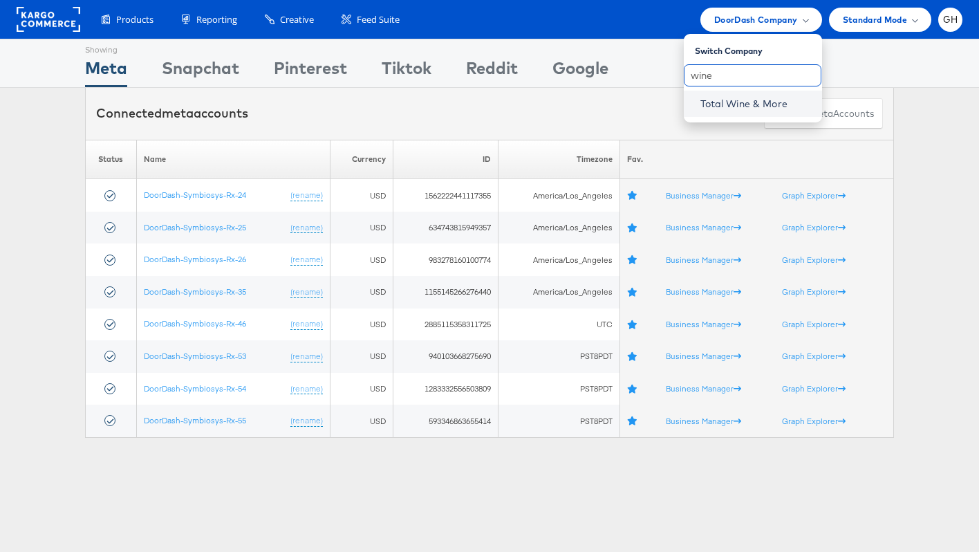
type input "wine"
click at [715, 105] on link "Total Wine & More" at bounding box center [755, 104] width 111 height 14
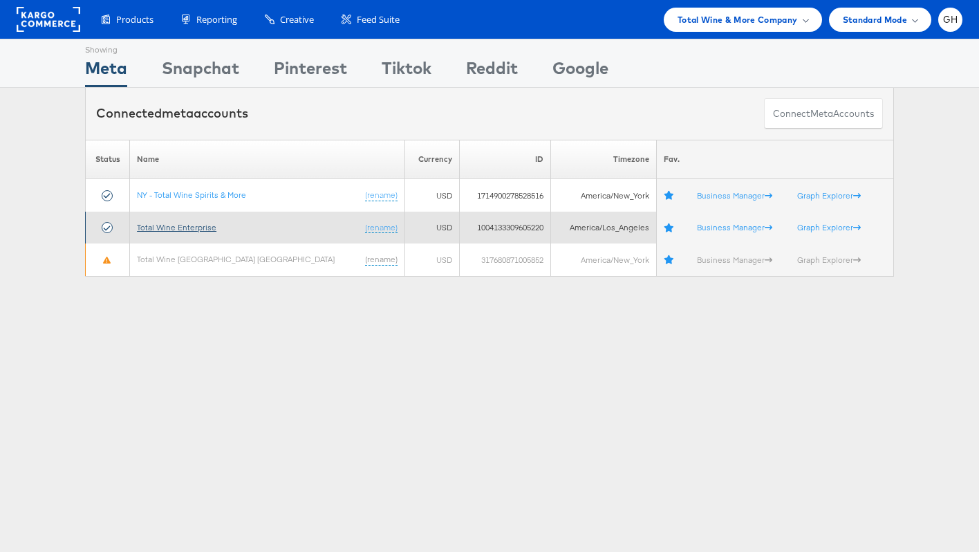
click at [162, 227] on link "Total Wine Enterprise" at bounding box center [176, 227] width 79 height 10
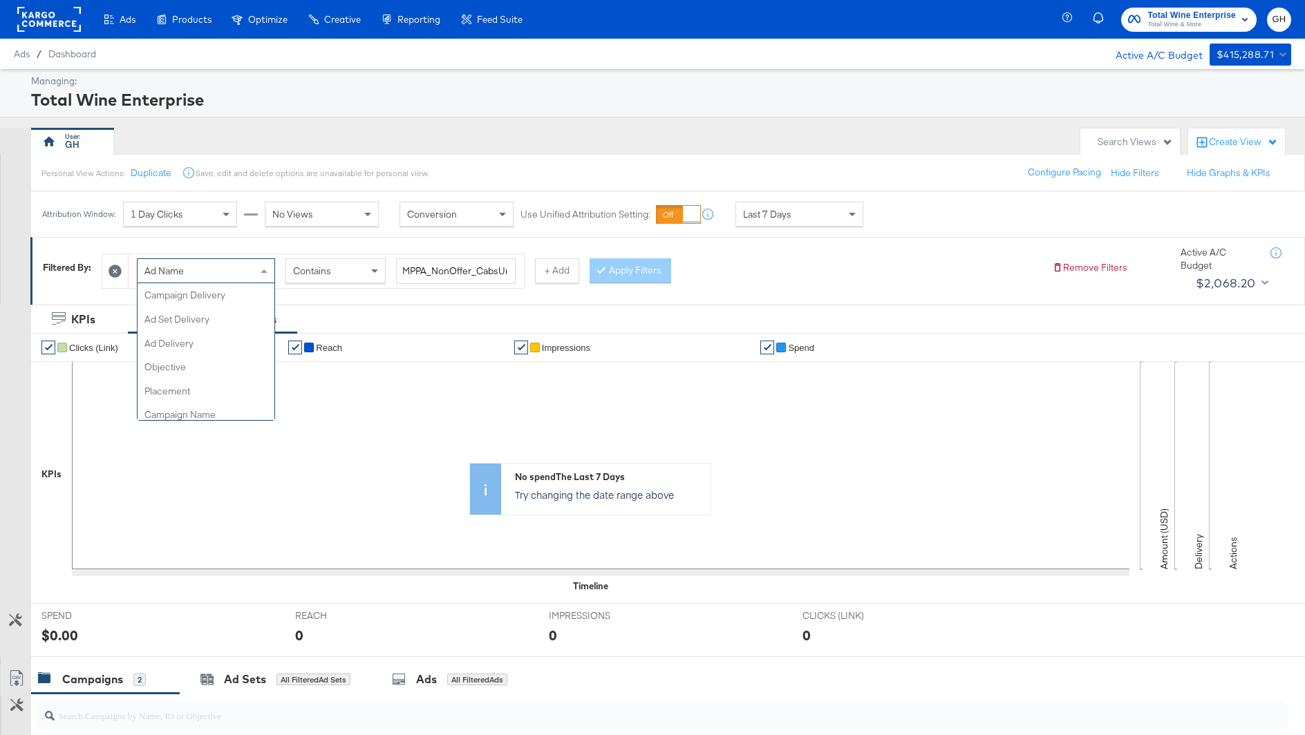
click at [192, 264] on div "Ad Name" at bounding box center [206, 271] width 137 height 24
type input "campaign na"
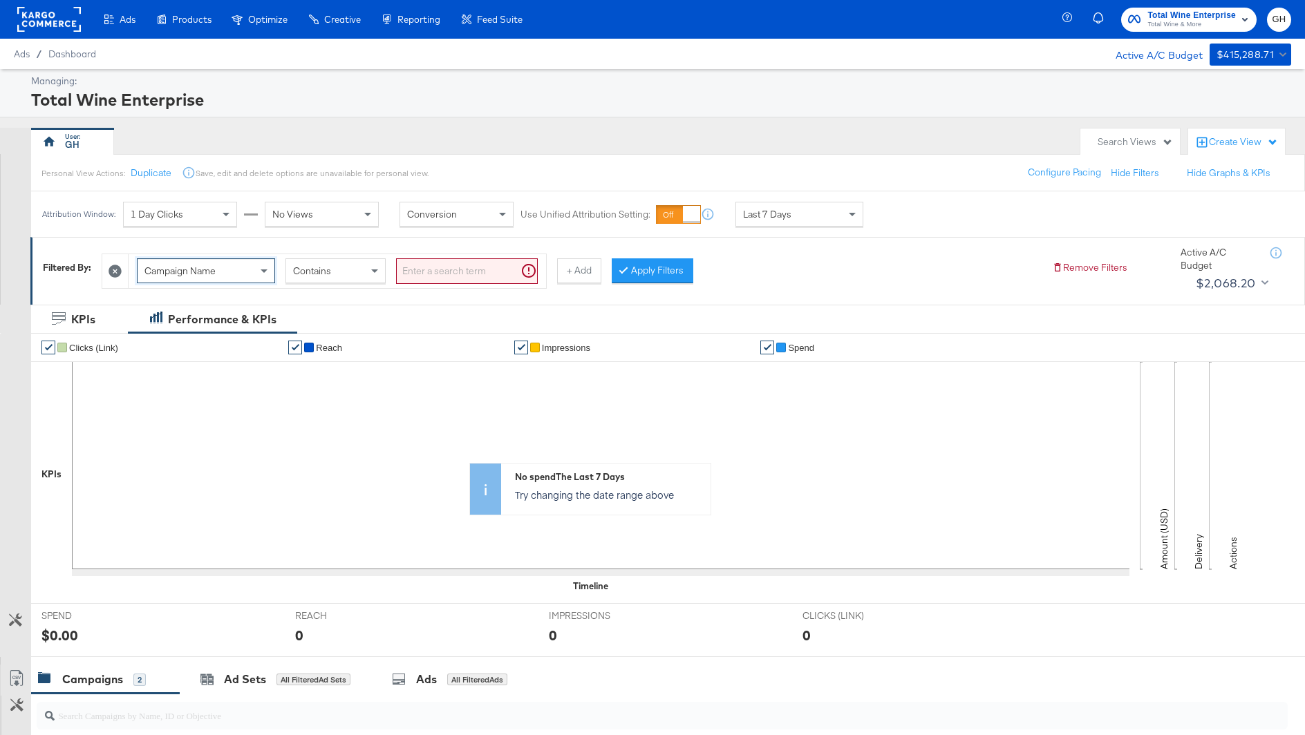
click at [404, 278] on input "search" at bounding box center [467, 272] width 142 height 26
paste input "2025_SA_TW_Reach_BottleBusters"
type input "2025_SA_TW_Reach_BottleBusters"
click at [650, 261] on button "Apply Filters" at bounding box center [631, 271] width 82 height 25
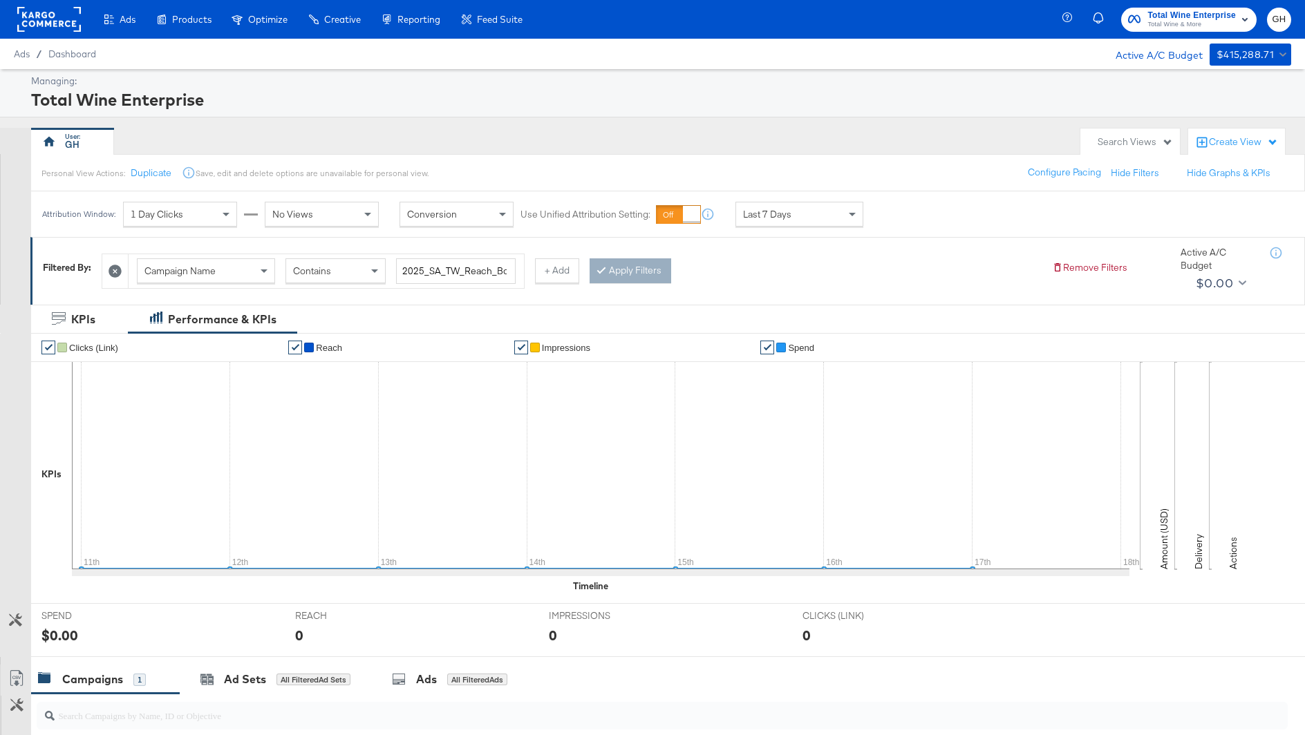
scroll to position [259, 0]
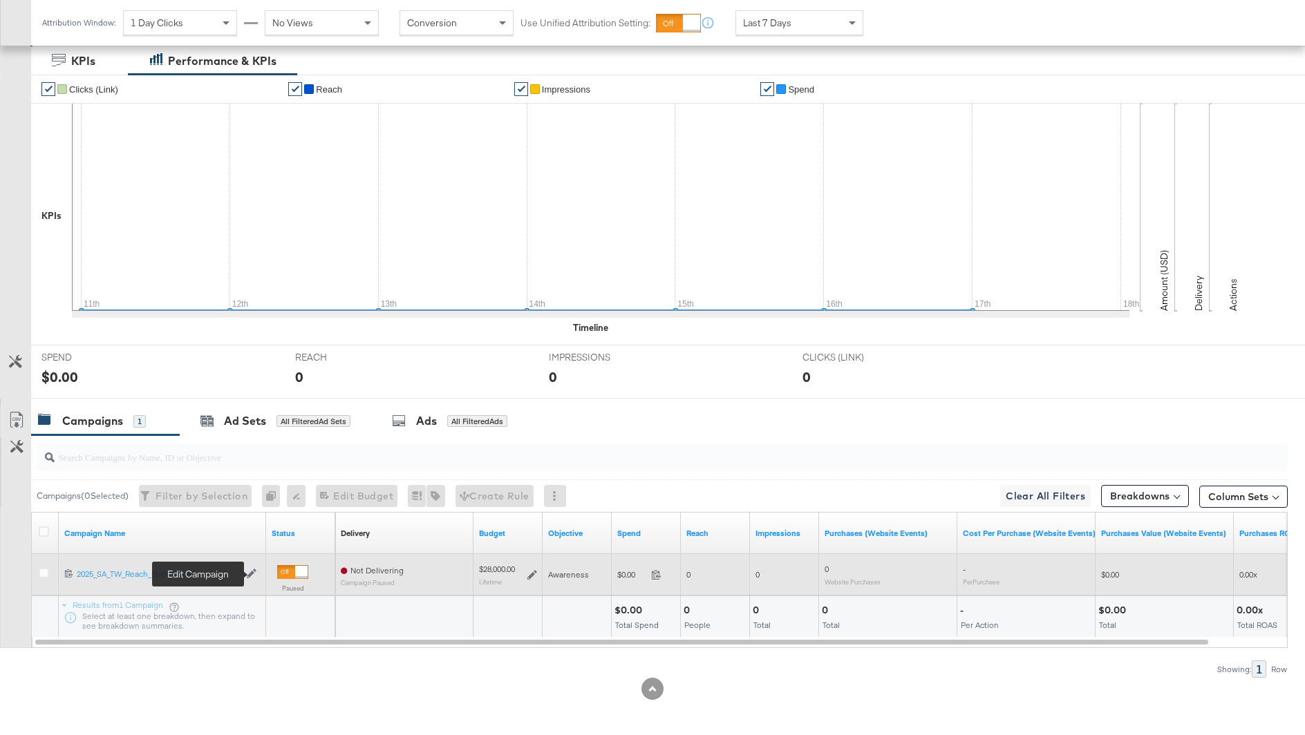
click at [249, 570] on icon at bounding box center [252, 574] width 10 height 10
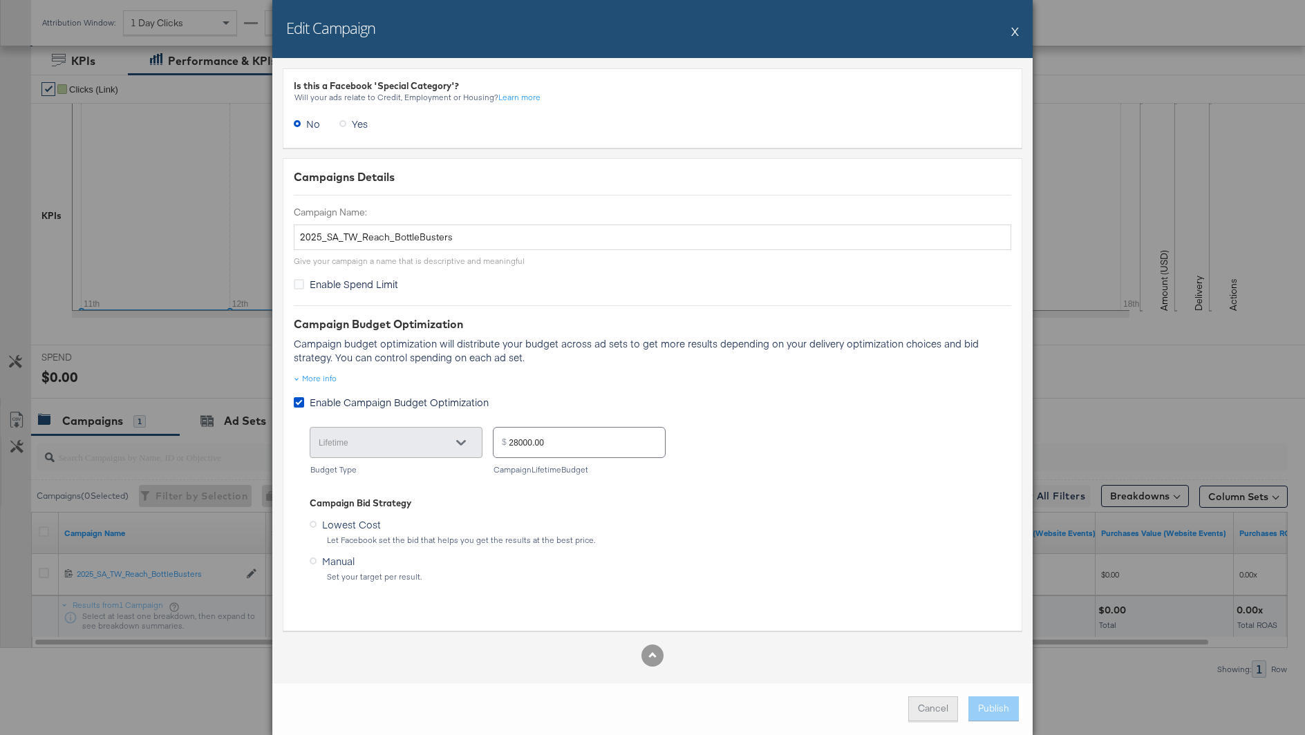
click at [926, 719] on button "Cancel" at bounding box center [933, 709] width 50 height 25
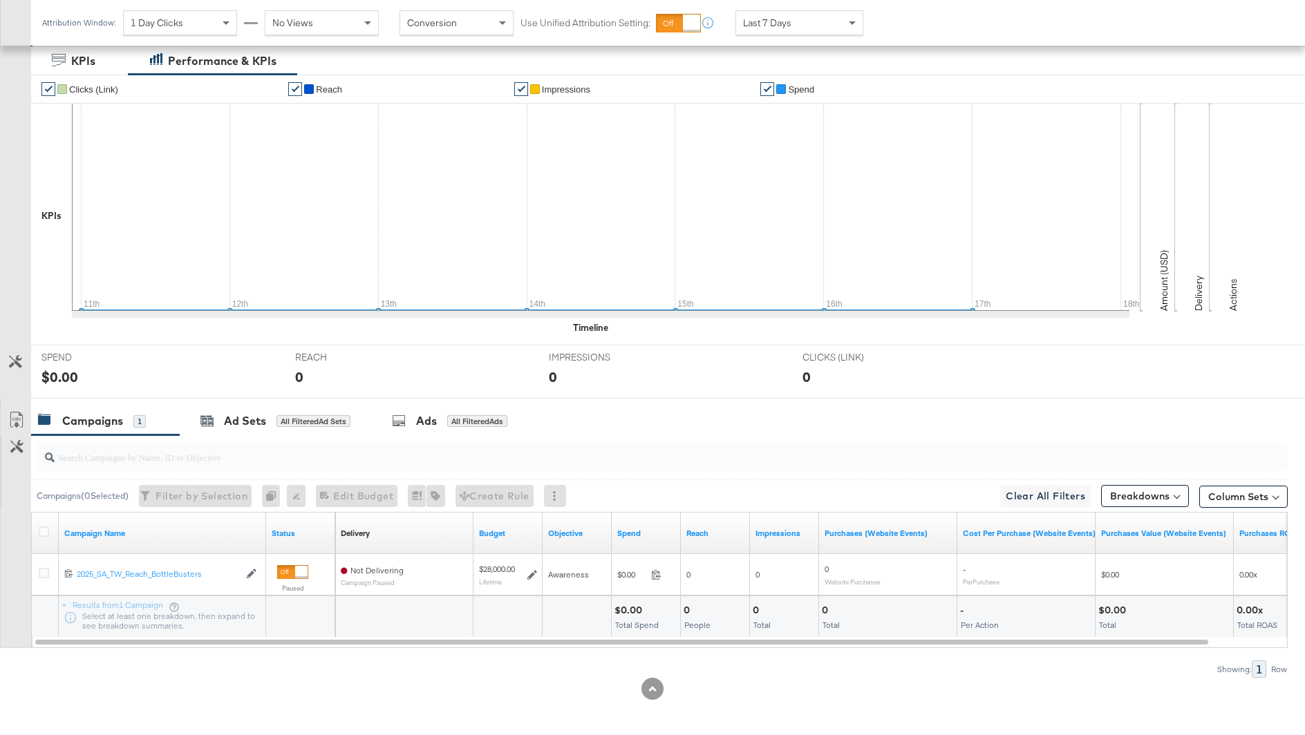
click at [438, 406] on div "Ads All Filtered Ads" at bounding box center [452, 421] width 162 height 30
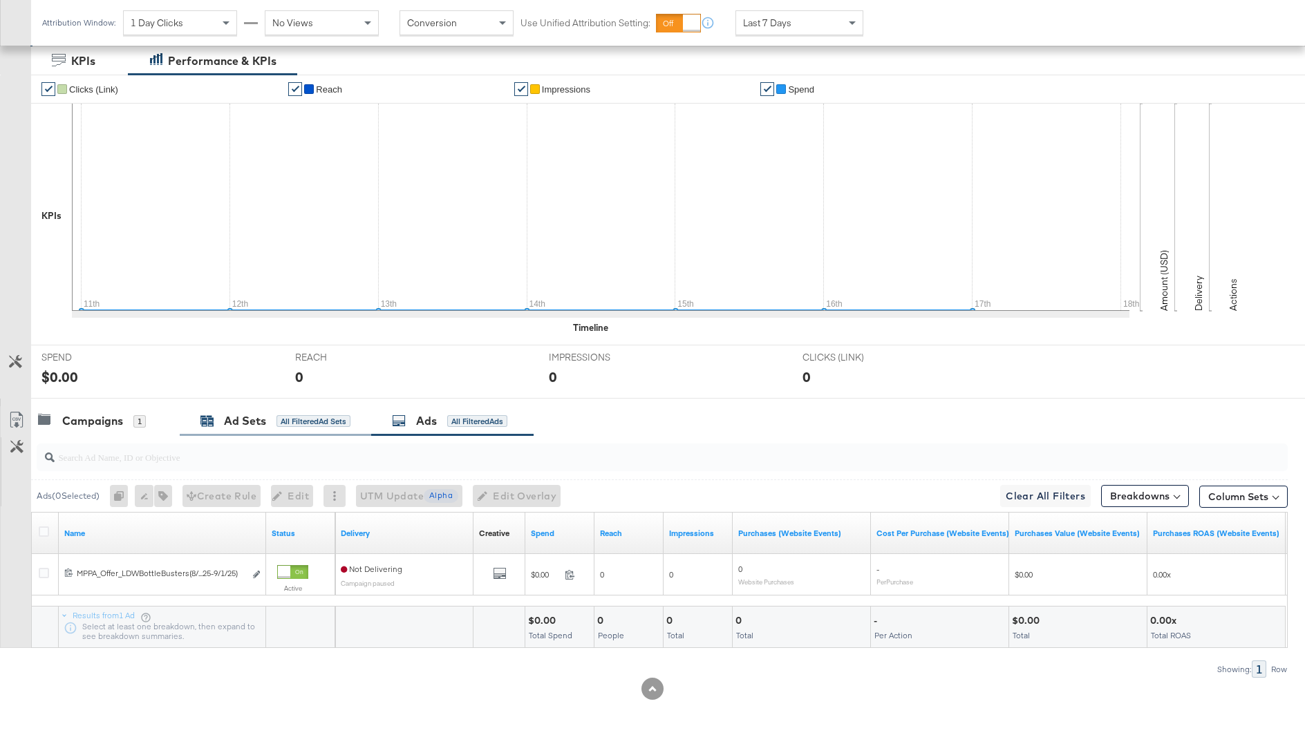
click at [216, 418] on div "Ad Sets All Filtered Ad Sets" at bounding box center [275, 421] width 150 height 16
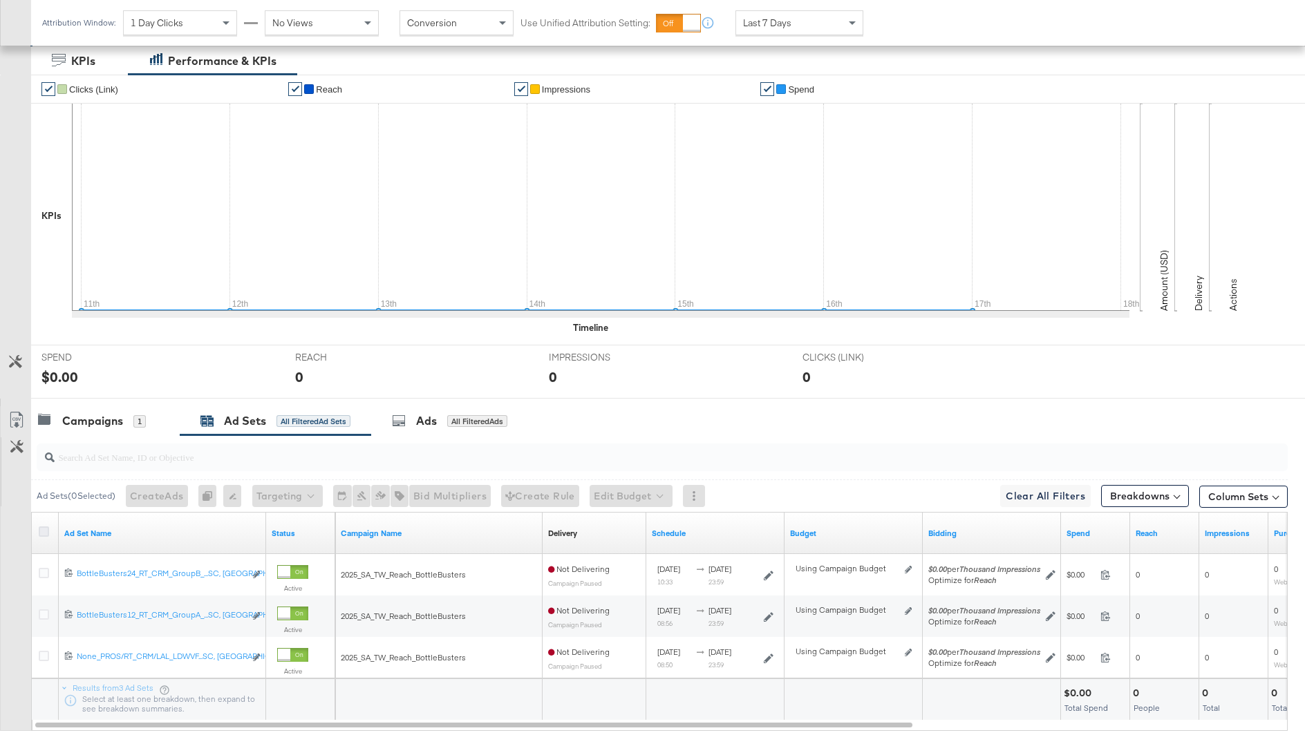
click at [44, 531] on icon at bounding box center [44, 532] width 10 height 10
click at [0, 0] on input "checkbox" at bounding box center [0, 0] width 0 height 0
click at [44, 531] on icon at bounding box center [44, 532] width 10 height 10
click at [0, 0] on input "checkbox" at bounding box center [0, 0] width 0 height 0
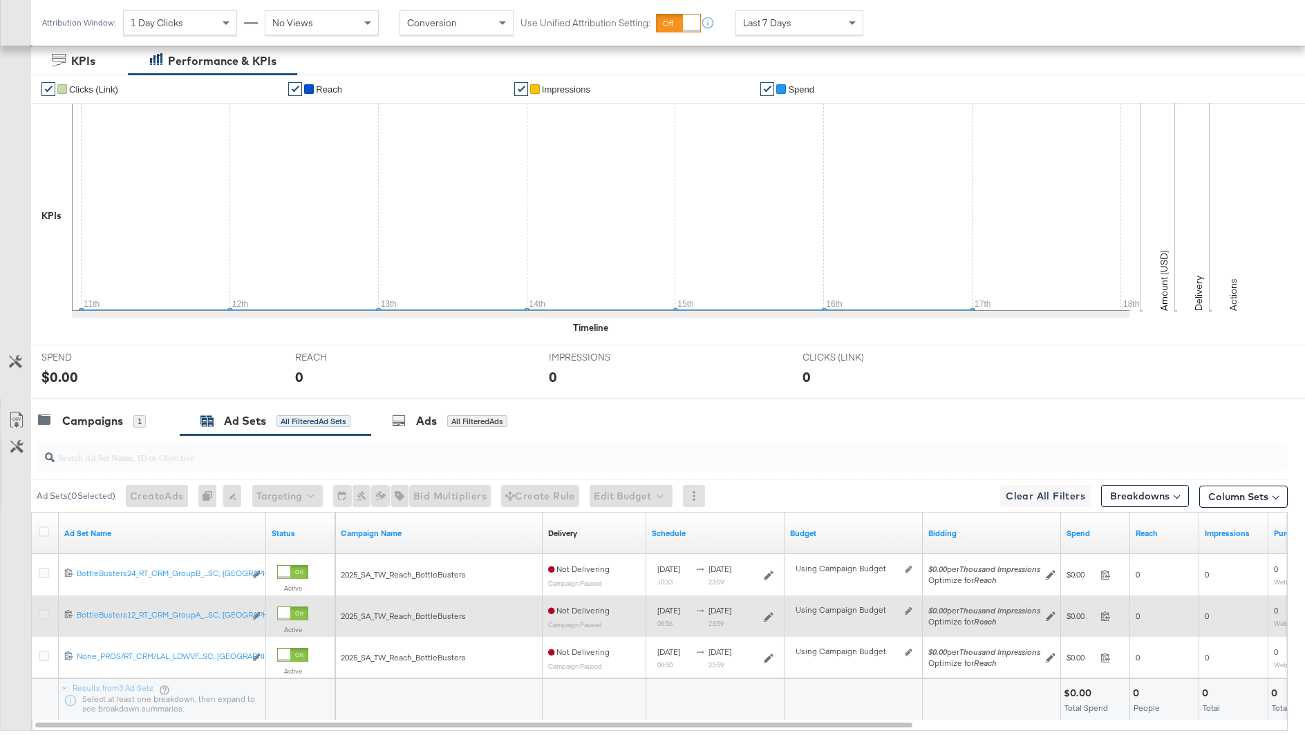
click at [44, 611] on icon at bounding box center [44, 615] width 10 height 10
click at [0, 0] on input "checkbox" at bounding box center [0, 0] width 0 height 0
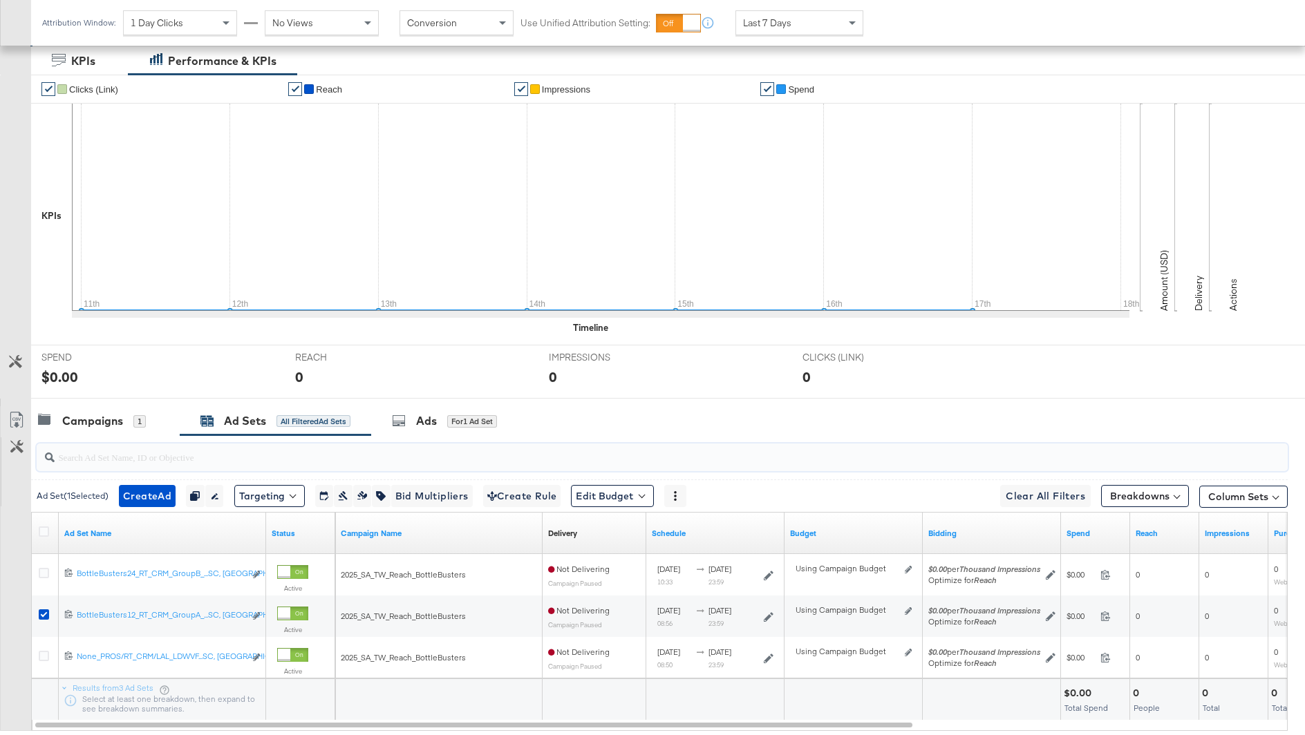
click at [424, 438] on input "search" at bounding box center [614, 451] width 1118 height 27
click at [425, 422] on div "Ads" at bounding box center [426, 421] width 21 height 16
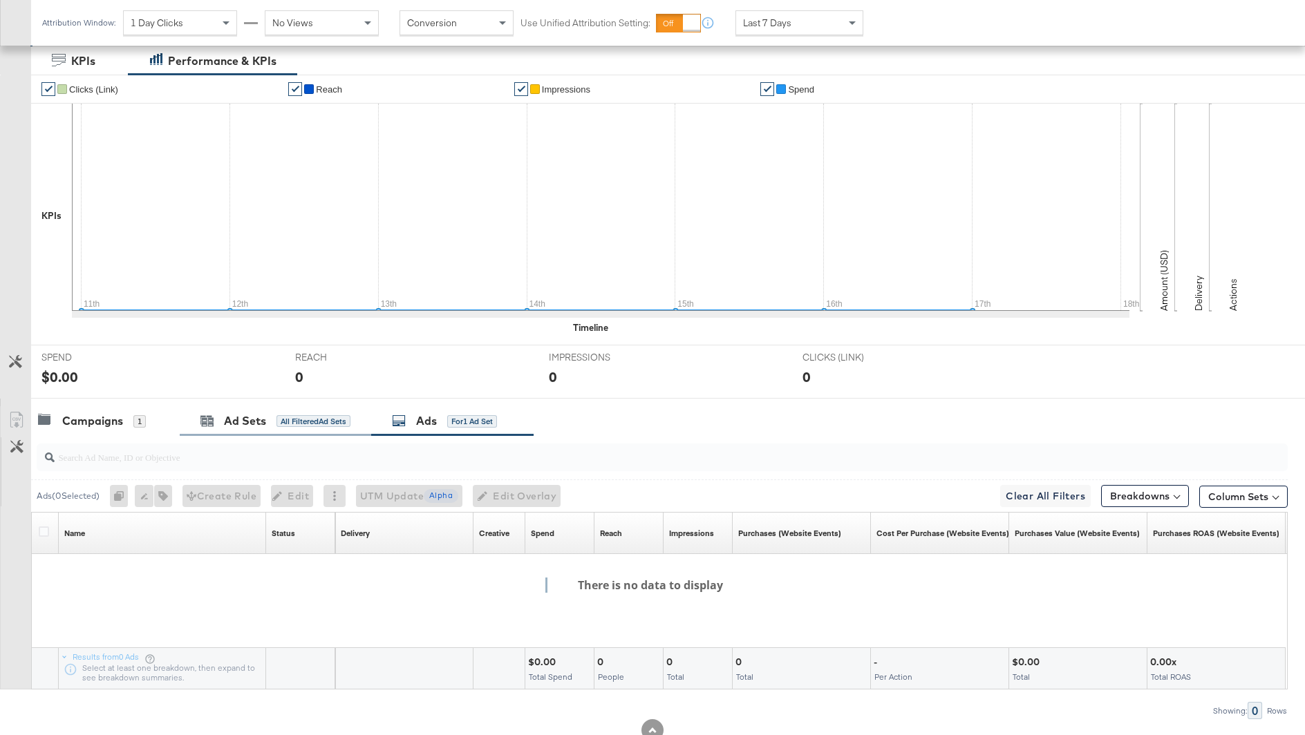
click at [339, 409] on div "Ad Sets All Filtered Ad Sets" at bounding box center [275, 421] width 191 height 30
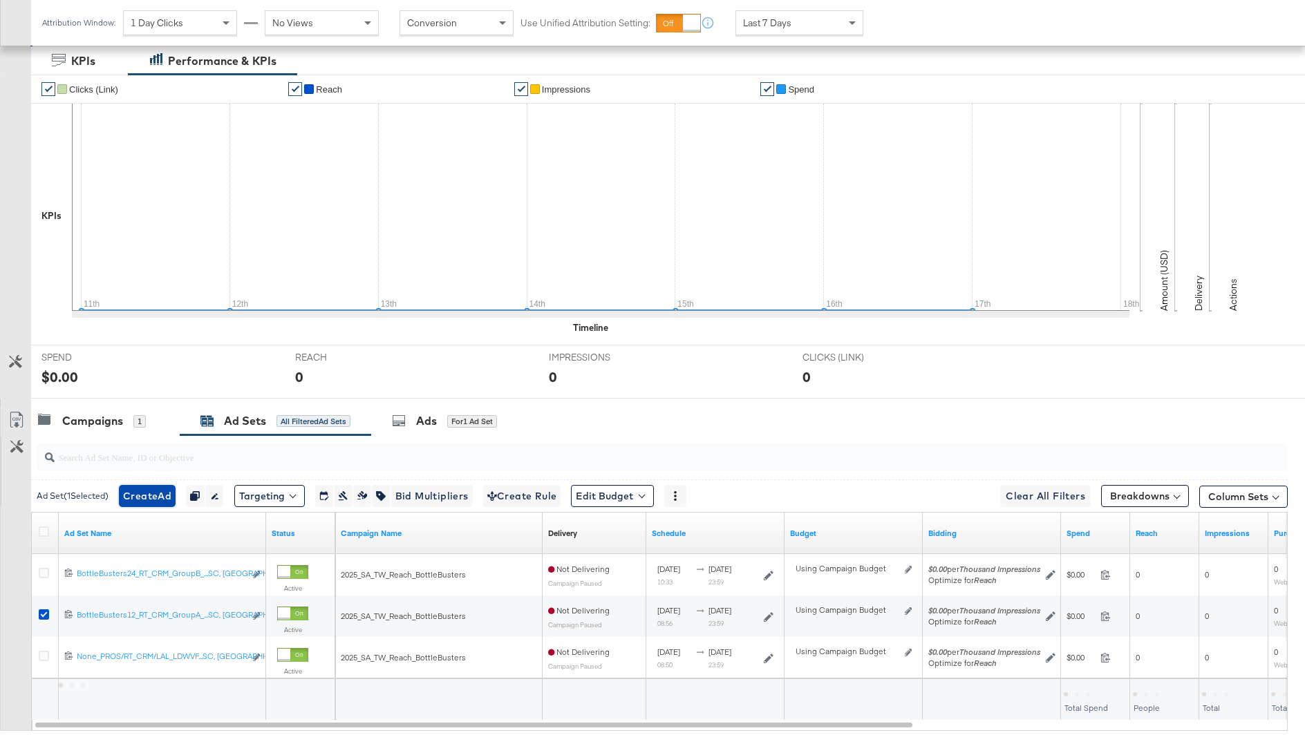
click at [142, 490] on span "Create Ad" at bounding box center [147, 496] width 48 height 17
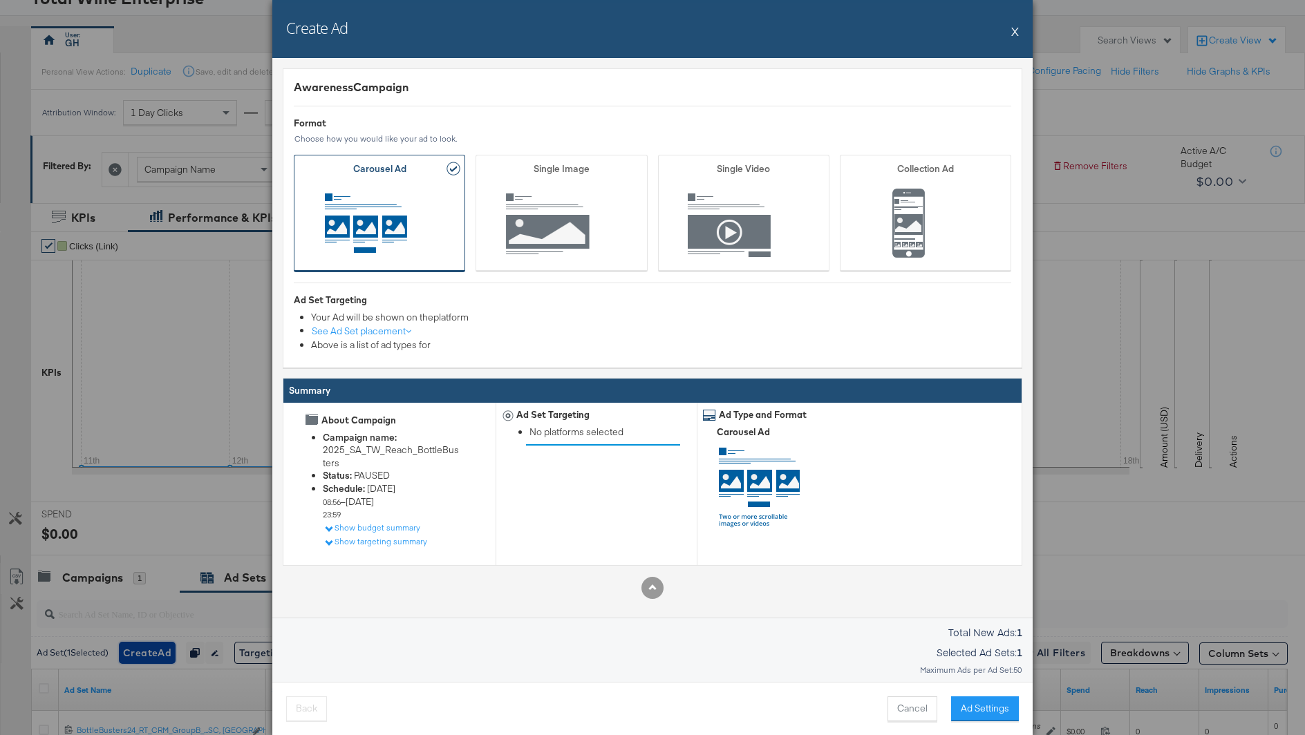
scroll to position [94, 0]
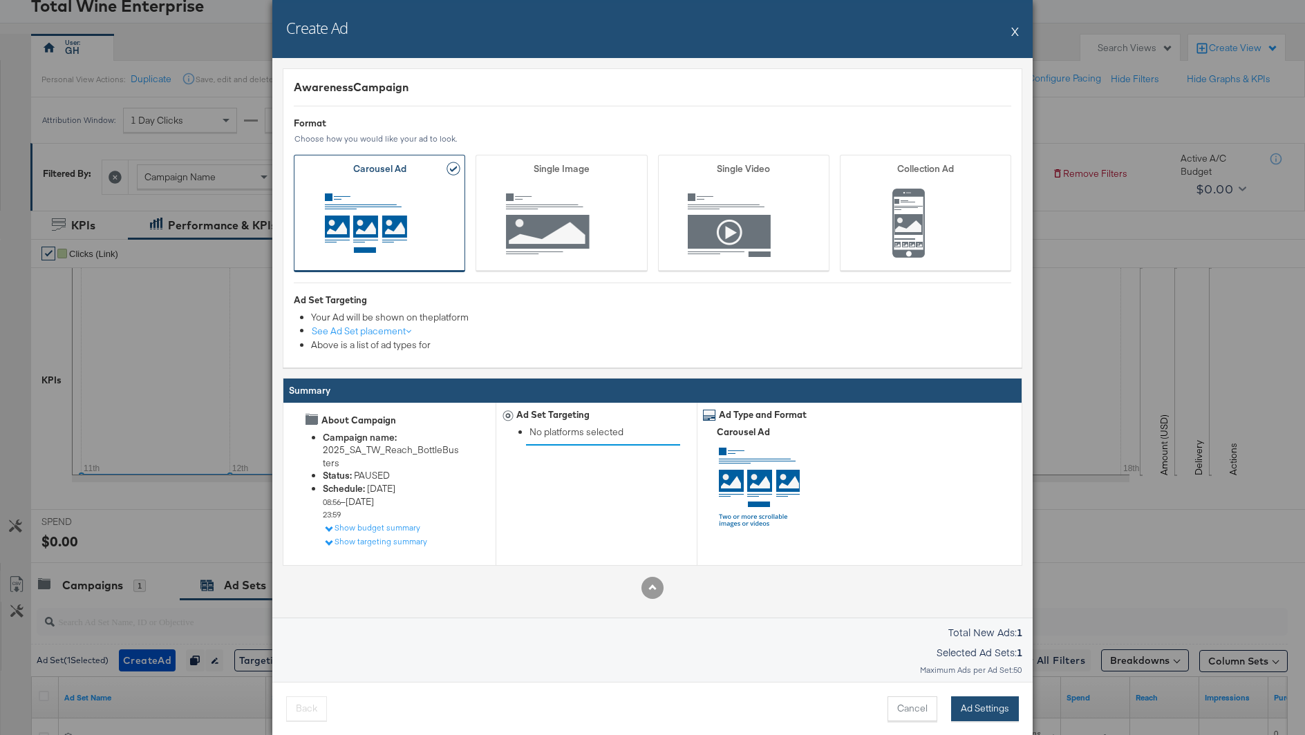
click at [995, 709] on button "Ad Settings" at bounding box center [985, 709] width 68 height 25
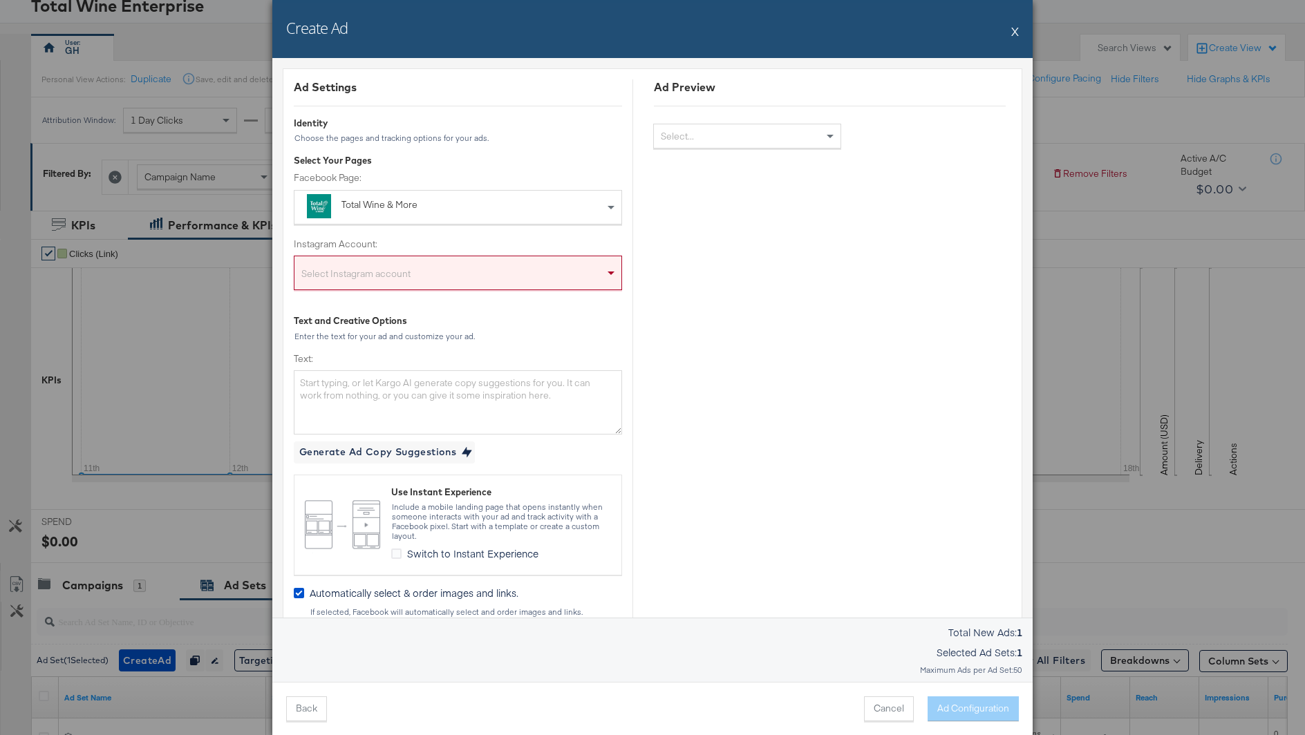
click at [467, 267] on div "Select Instagram account" at bounding box center [457, 276] width 327 height 28
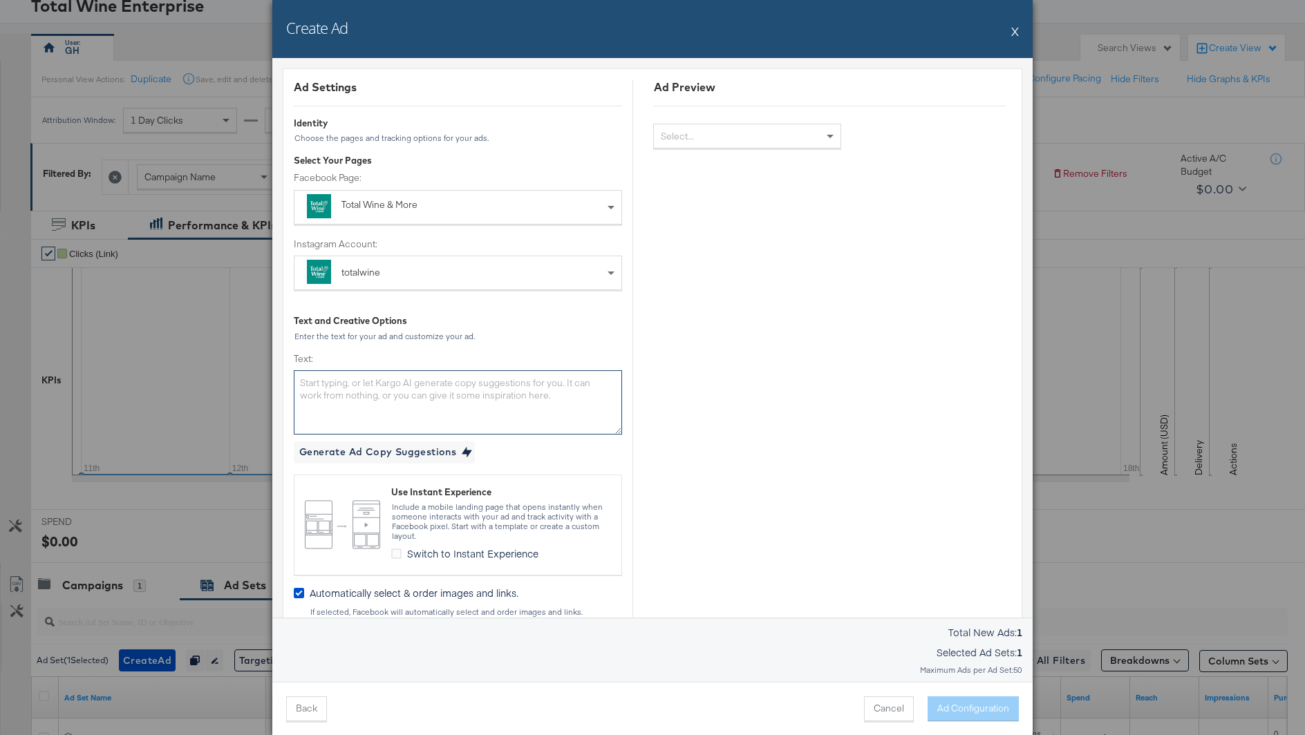
click at [444, 413] on textarea "Text:" at bounding box center [458, 403] width 328 height 64
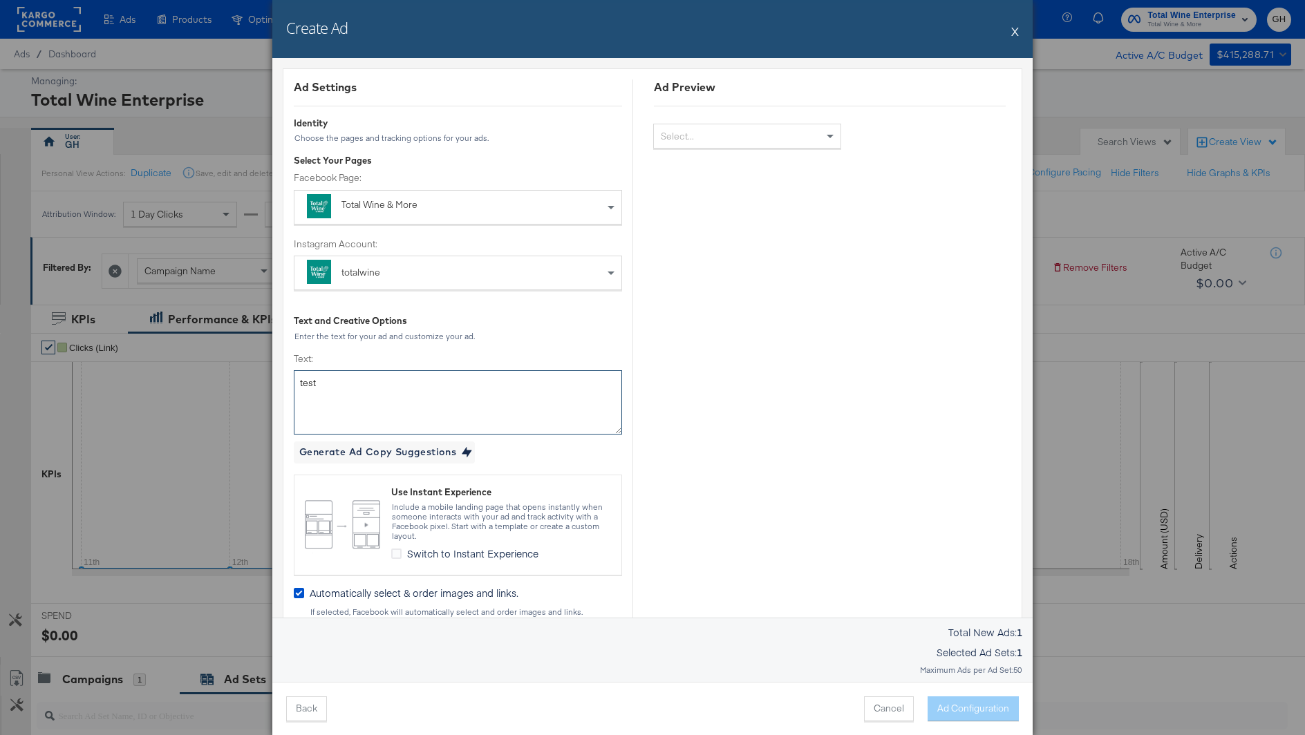
type textarea "test"
click at [1011, 25] on div "Create Ad X" at bounding box center [652, 29] width 760 height 58
click at [1011, 28] on div "Create Ad X" at bounding box center [652, 29] width 760 height 58
click at [1013, 28] on button "X" at bounding box center [1015, 31] width 8 height 28
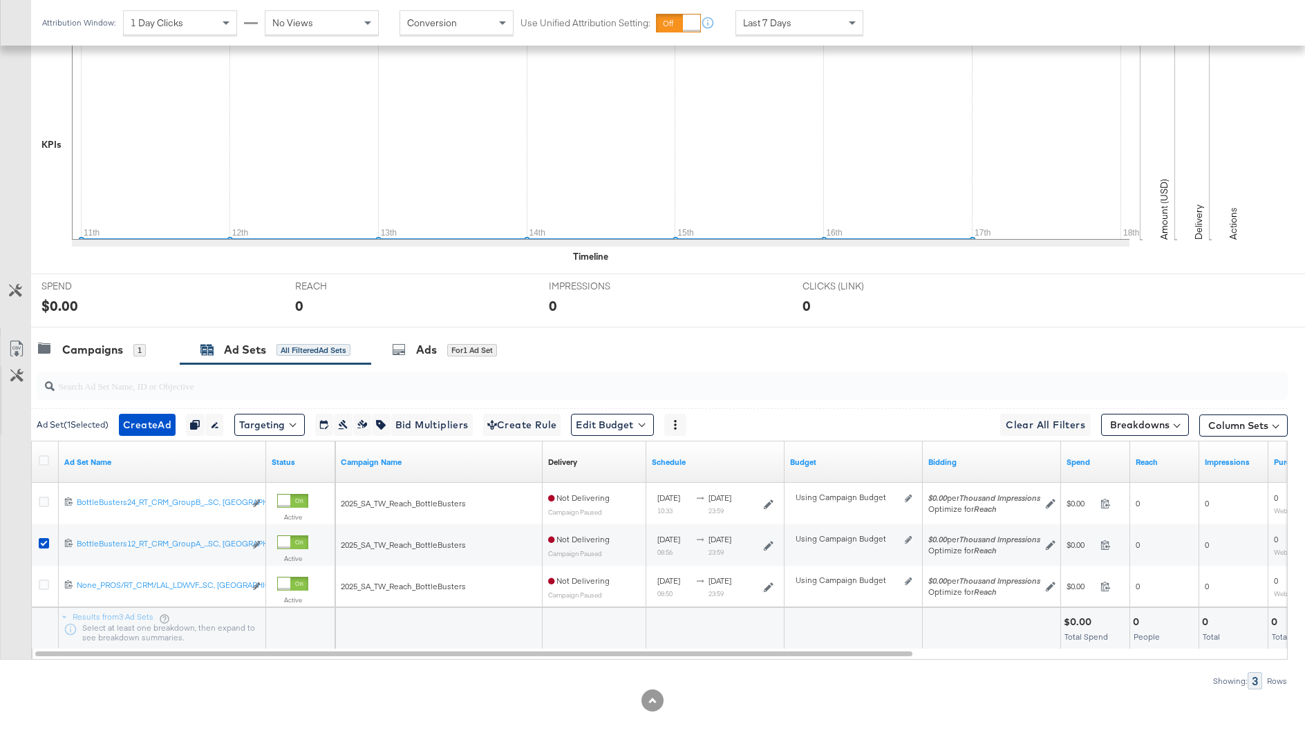
scroll to position [341, 0]
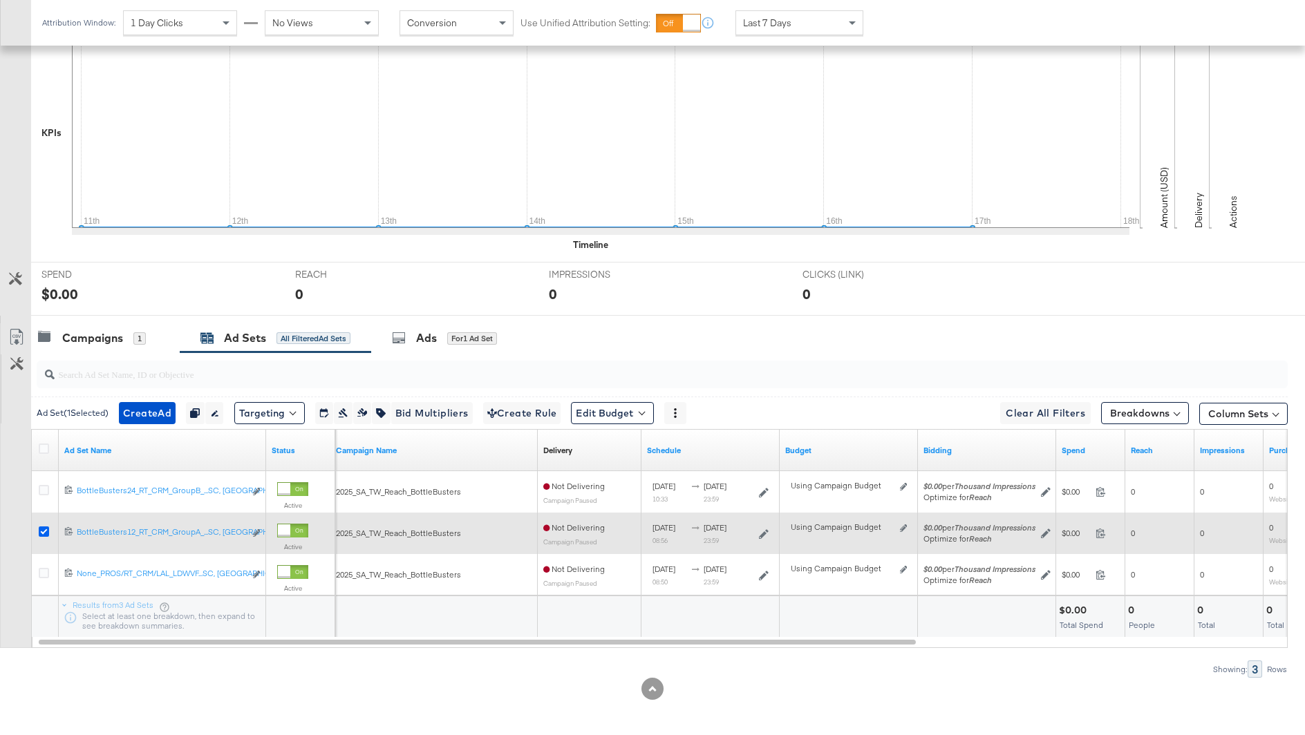
click at [43, 527] on icon at bounding box center [44, 532] width 10 height 10
click at [0, 0] on input "checkbox" at bounding box center [0, 0] width 0 height 0
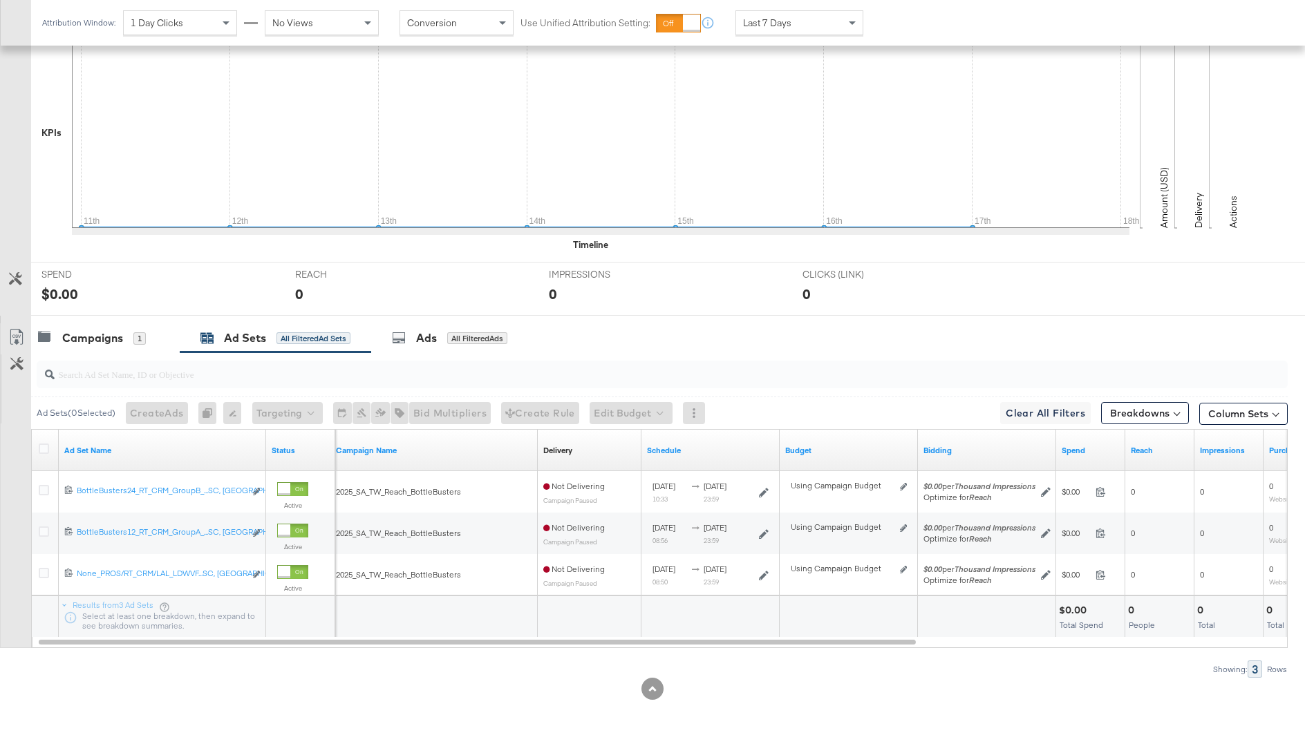
scroll to position [0, 0]
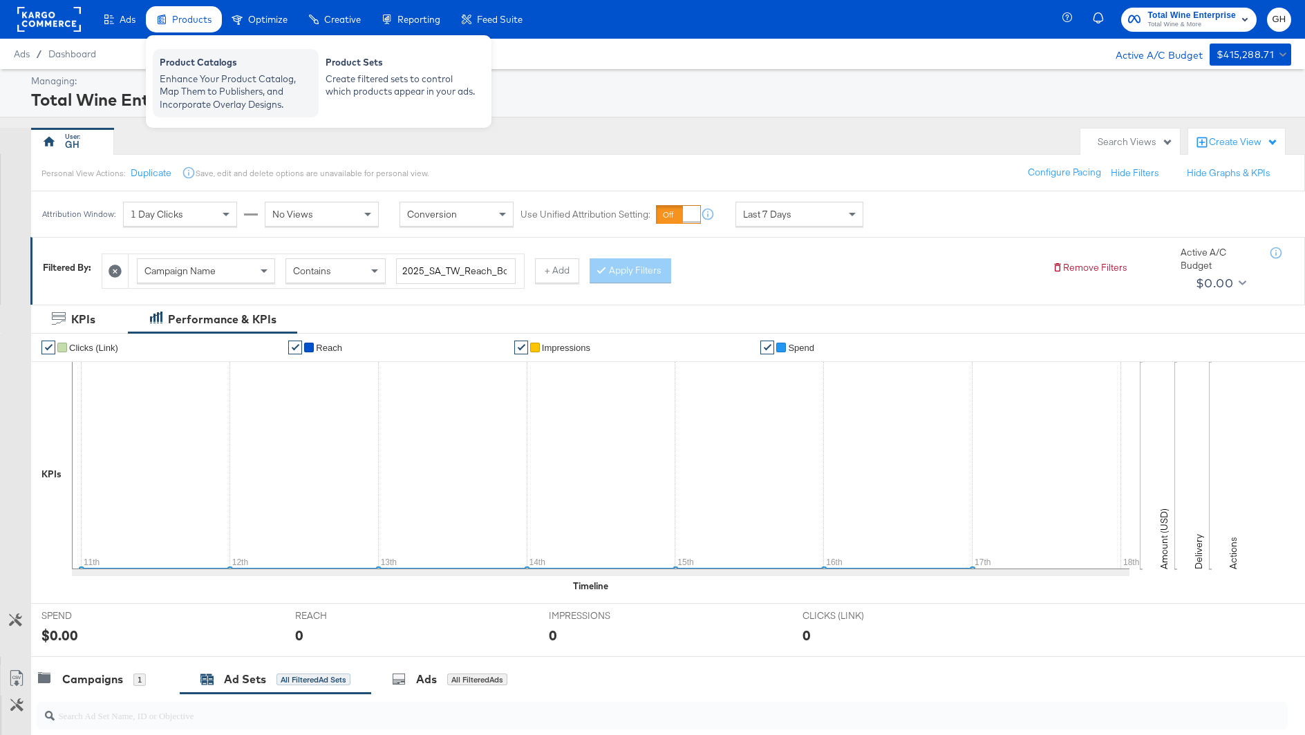
click at [202, 53] on div "Product Catalogs Enhance Your Product Catalog, Map Them to Publishers, and Inco…" at bounding box center [236, 83] width 166 height 68
click at [205, 75] on div "Enhance Your Product Catalog, Map Them to Publishers, and Incorporate Overlay D…" at bounding box center [236, 92] width 152 height 39
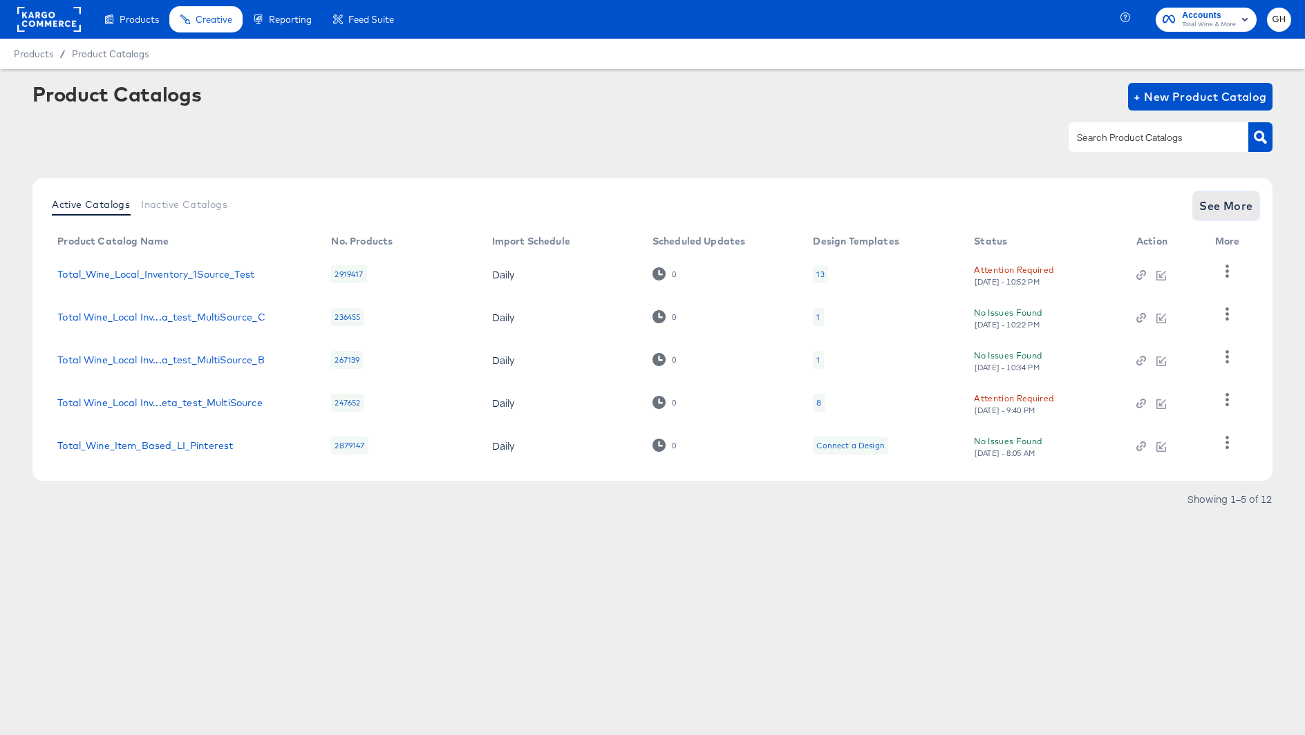
click at [1224, 208] on span "See More" at bounding box center [1226, 205] width 54 height 19
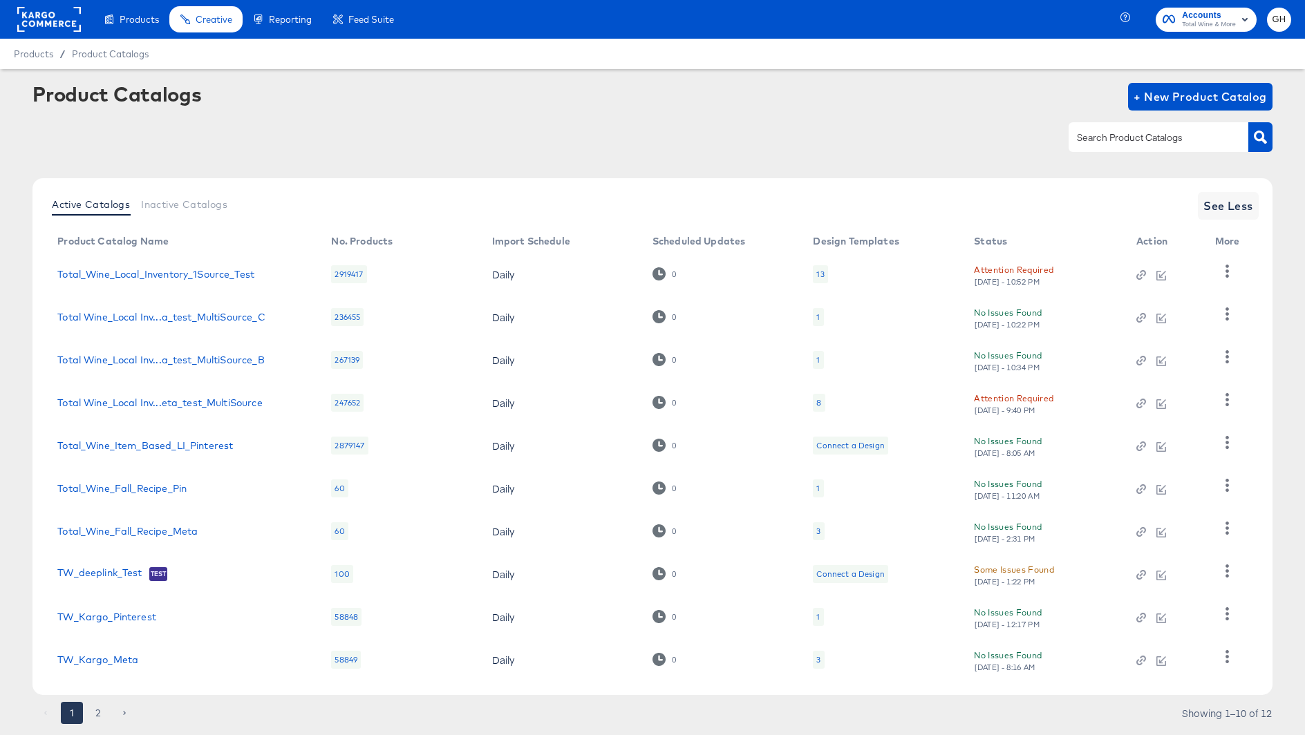
scroll to position [37, 0]
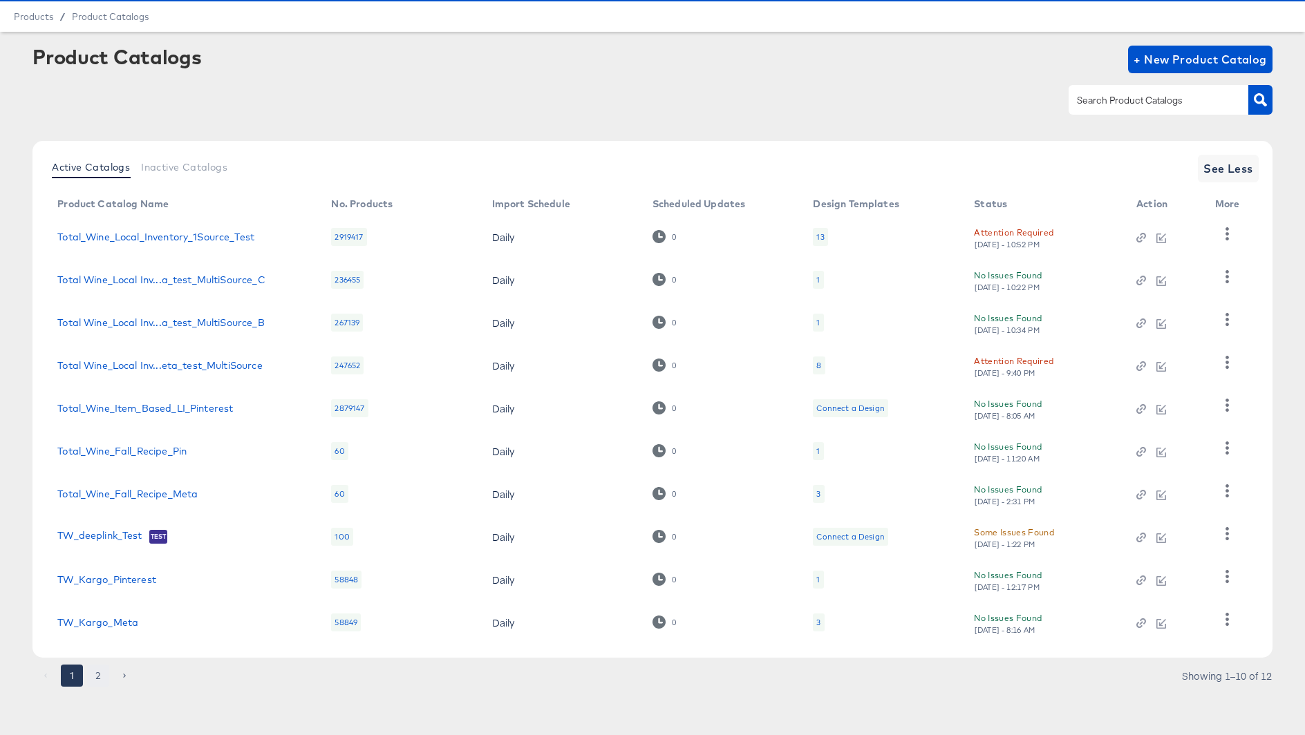
click at [92, 673] on button "2" at bounding box center [98, 676] width 22 height 22
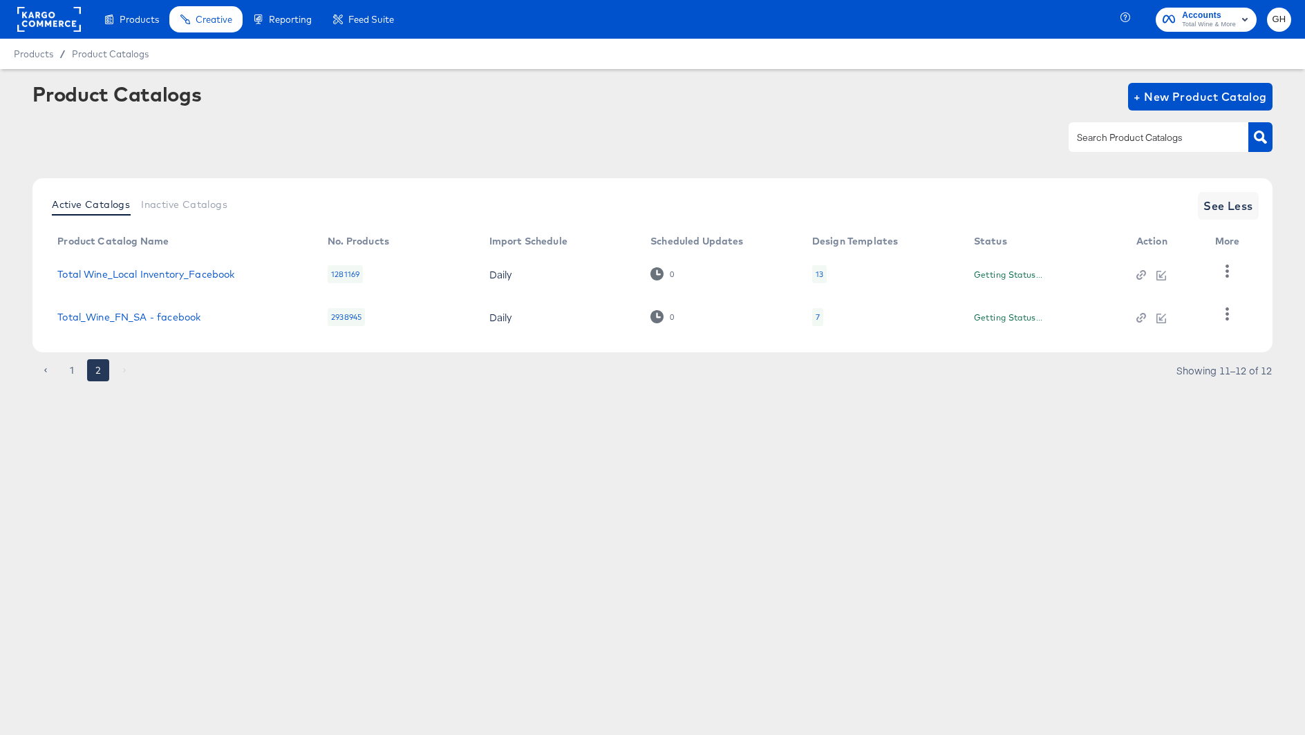
scroll to position [0, 0]
click at [198, 277] on link "Total Wine_Local Inventory_Facebook" at bounding box center [145, 274] width 177 height 11
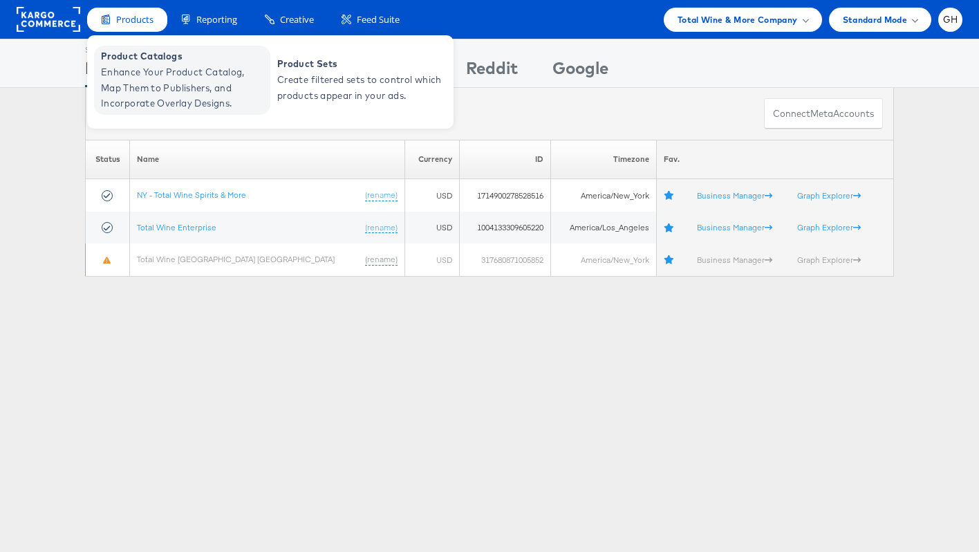
click at [136, 57] on span "Product Catalogs" at bounding box center [184, 56] width 166 height 16
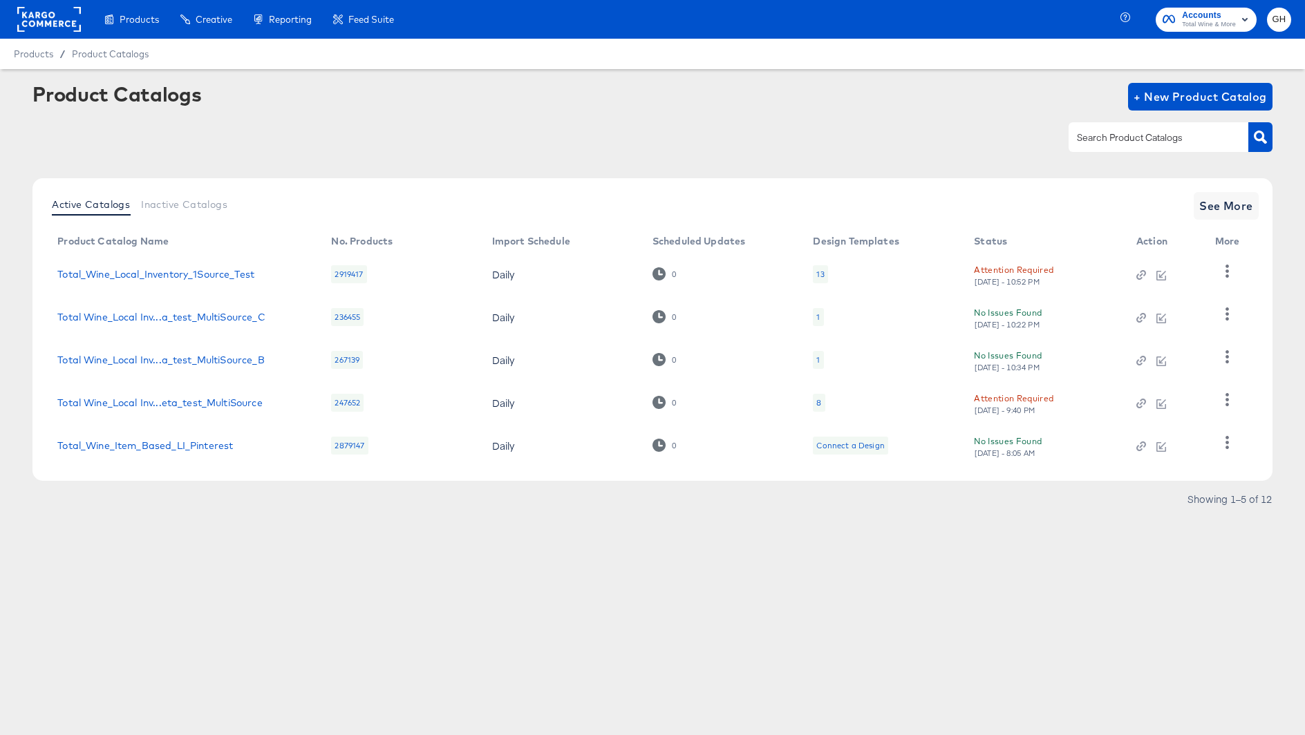
click at [32, 5] on div at bounding box center [49, 19] width 64 height 39
click at [41, 20] on rect at bounding box center [49, 19] width 64 height 25
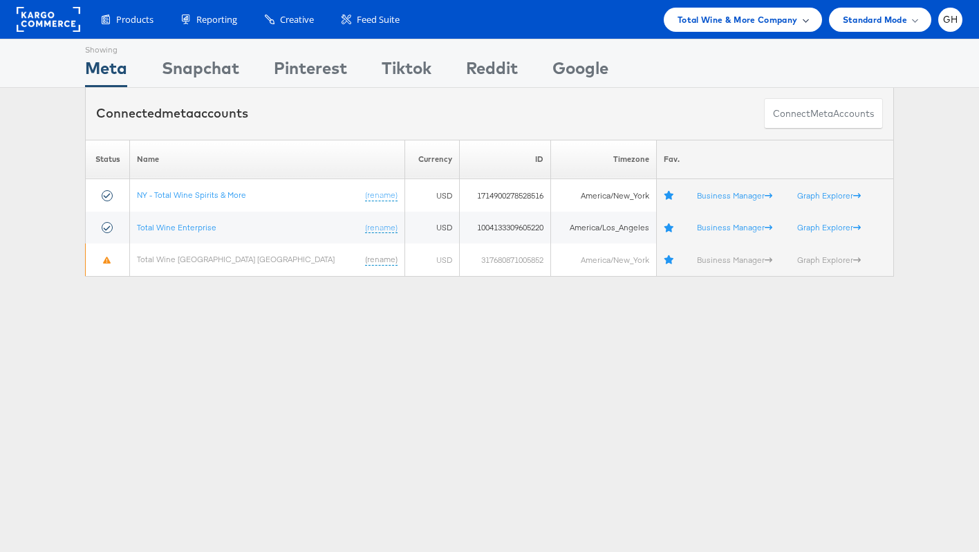
click at [789, 19] on span "Total Wine & More Company" at bounding box center [737, 19] width 120 height 15
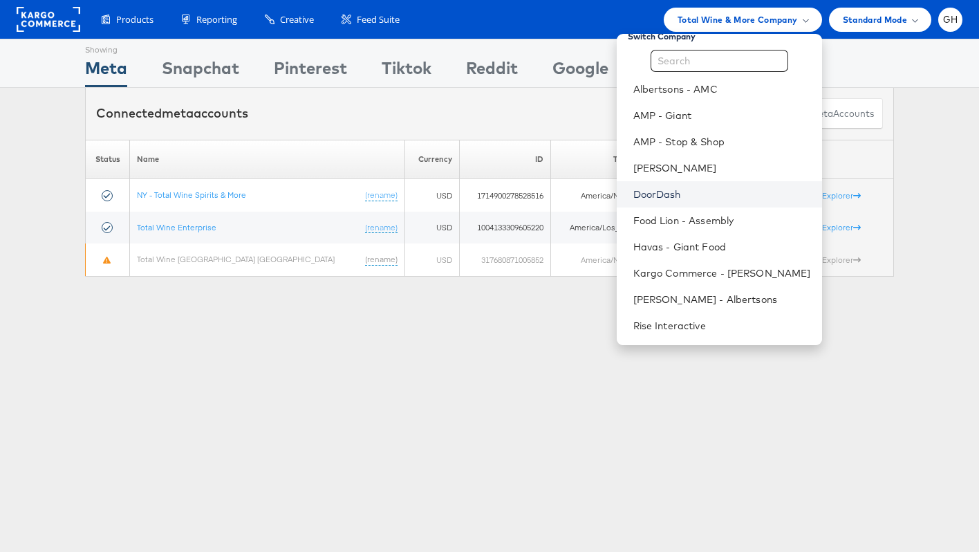
scroll to position [35, 0]
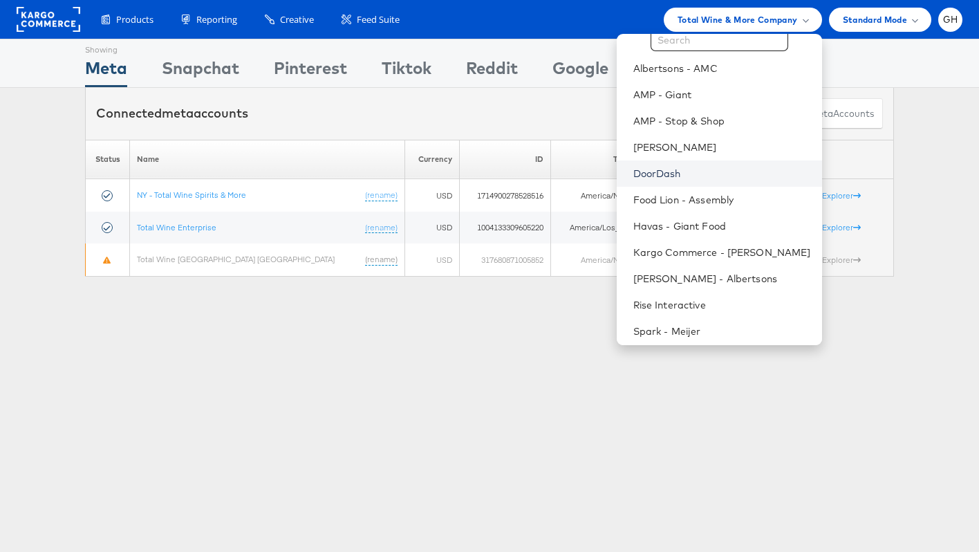
click at [667, 176] on link "DoorDash" at bounding box center [722, 174] width 178 height 14
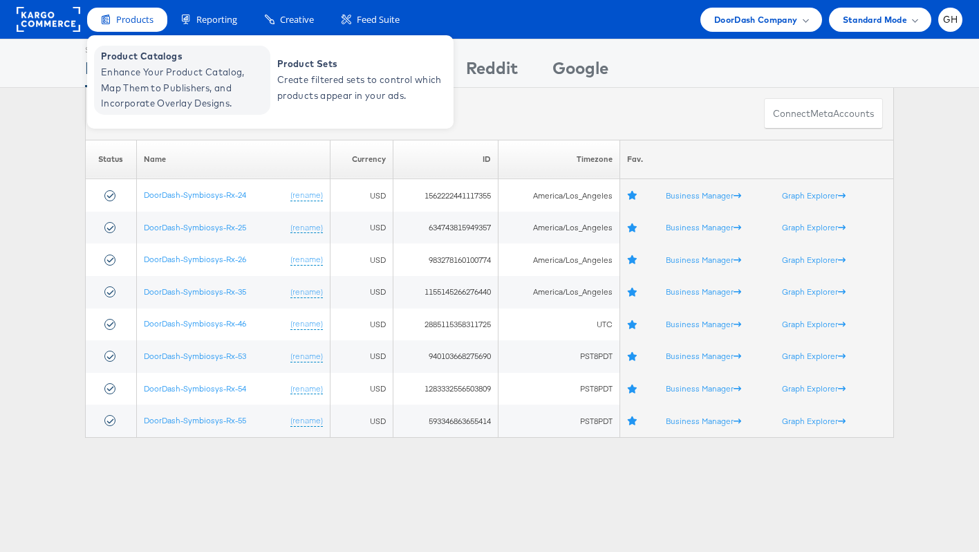
click at [161, 59] on span "Product Catalogs" at bounding box center [184, 56] width 166 height 16
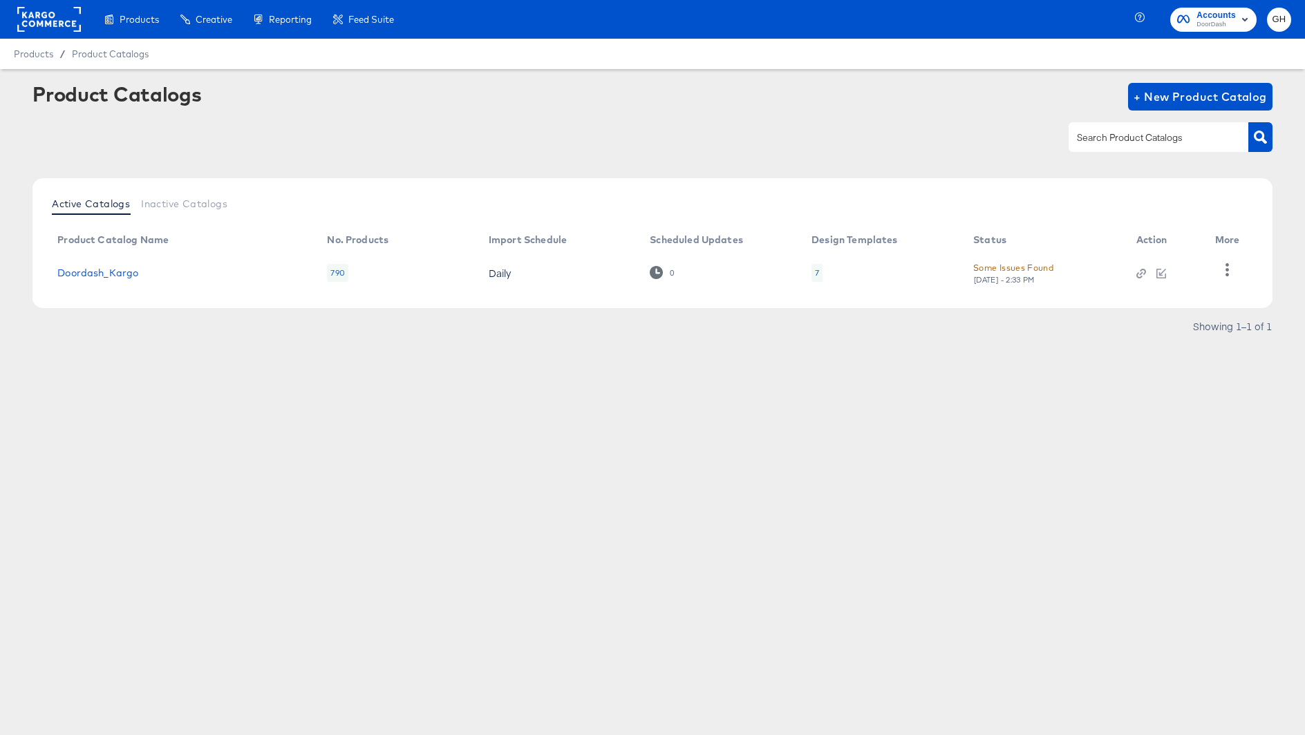
click at [818, 268] on div "7" at bounding box center [817, 273] width 4 height 11
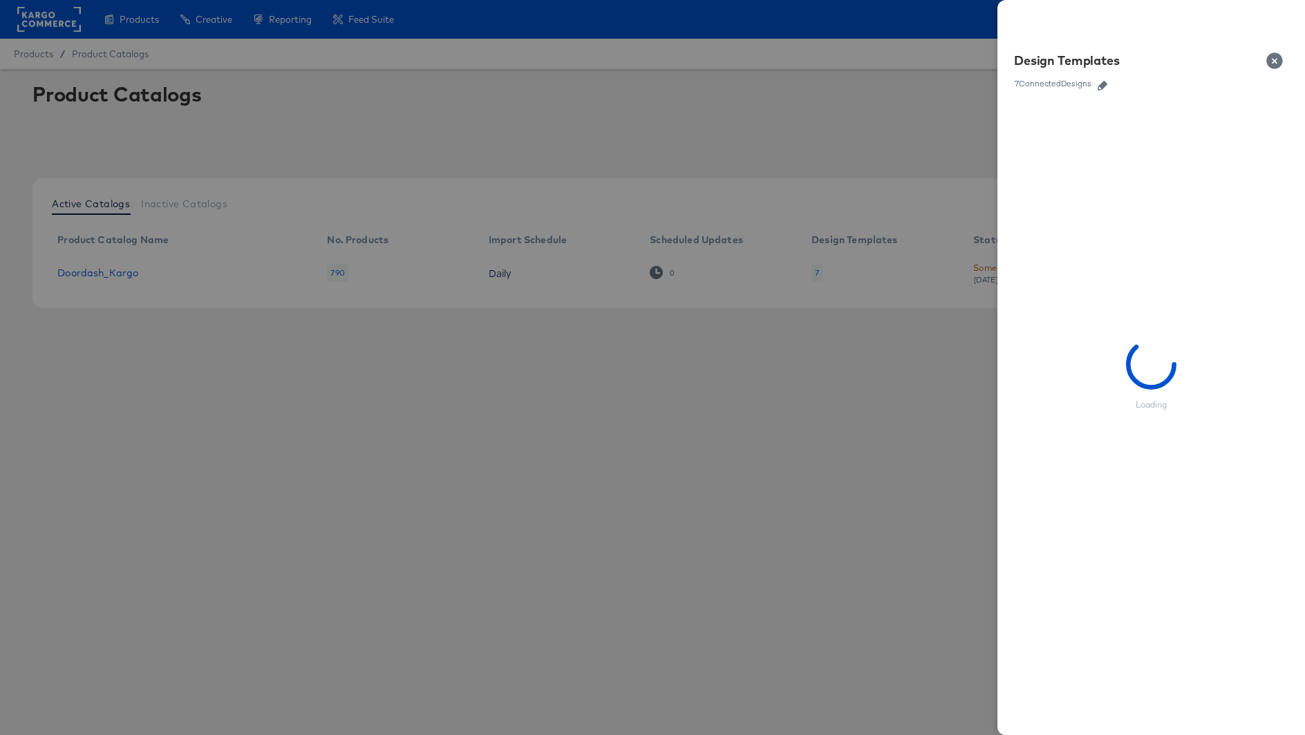
click at [1100, 81] on icon "button" at bounding box center [1103, 86] width 10 height 10
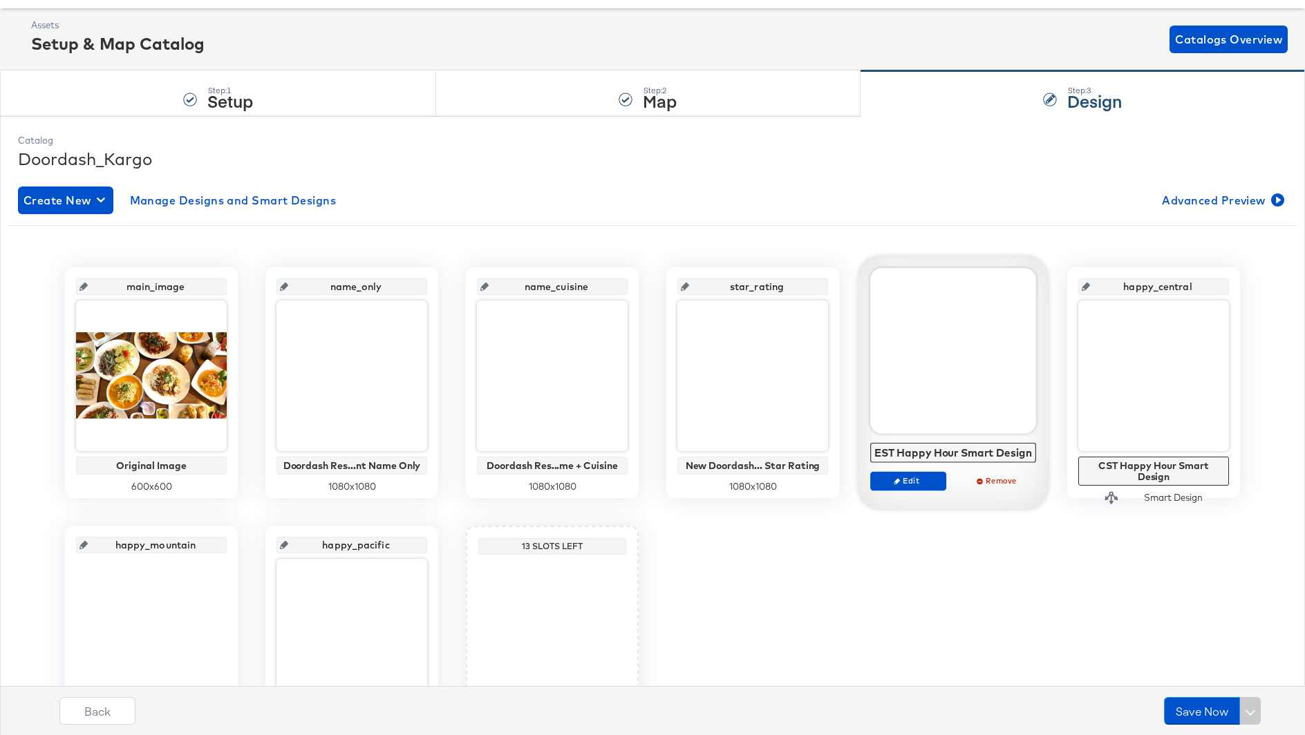
scroll to position [62, 0]
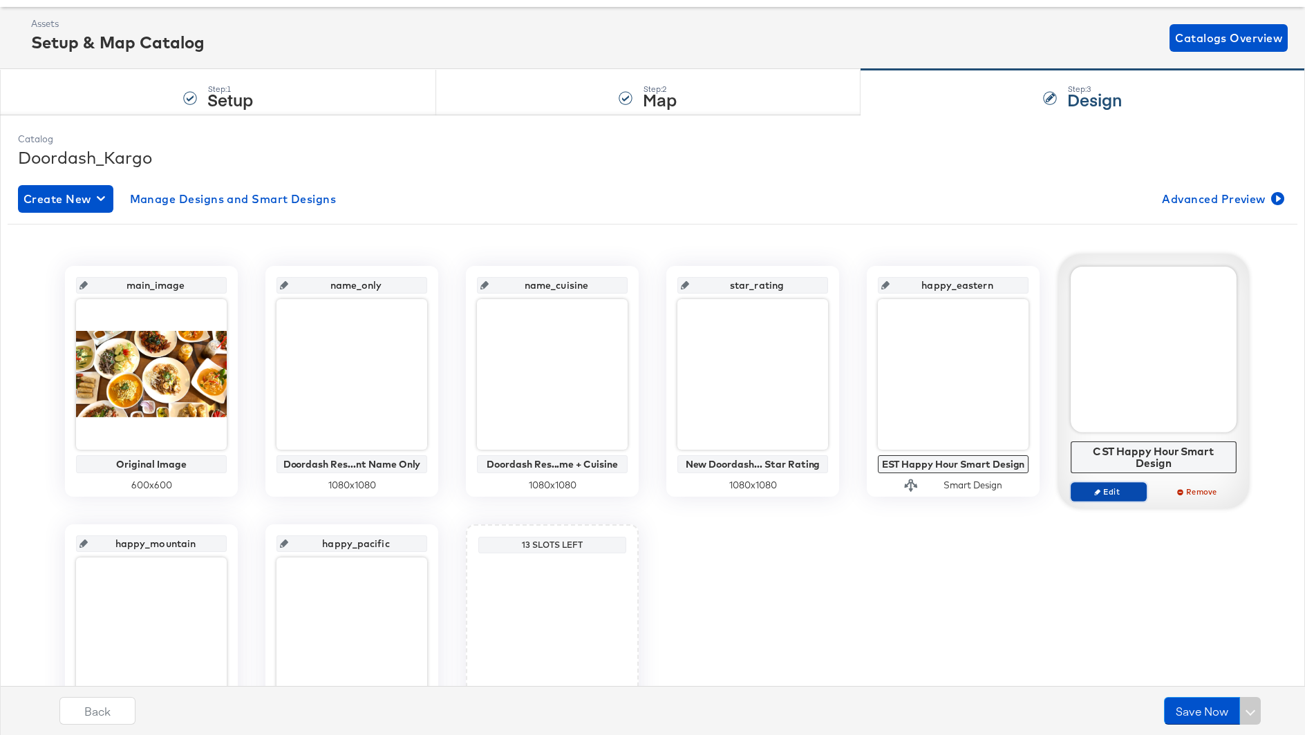
click at [1126, 487] on span "Edit" at bounding box center [1109, 492] width 64 height 10
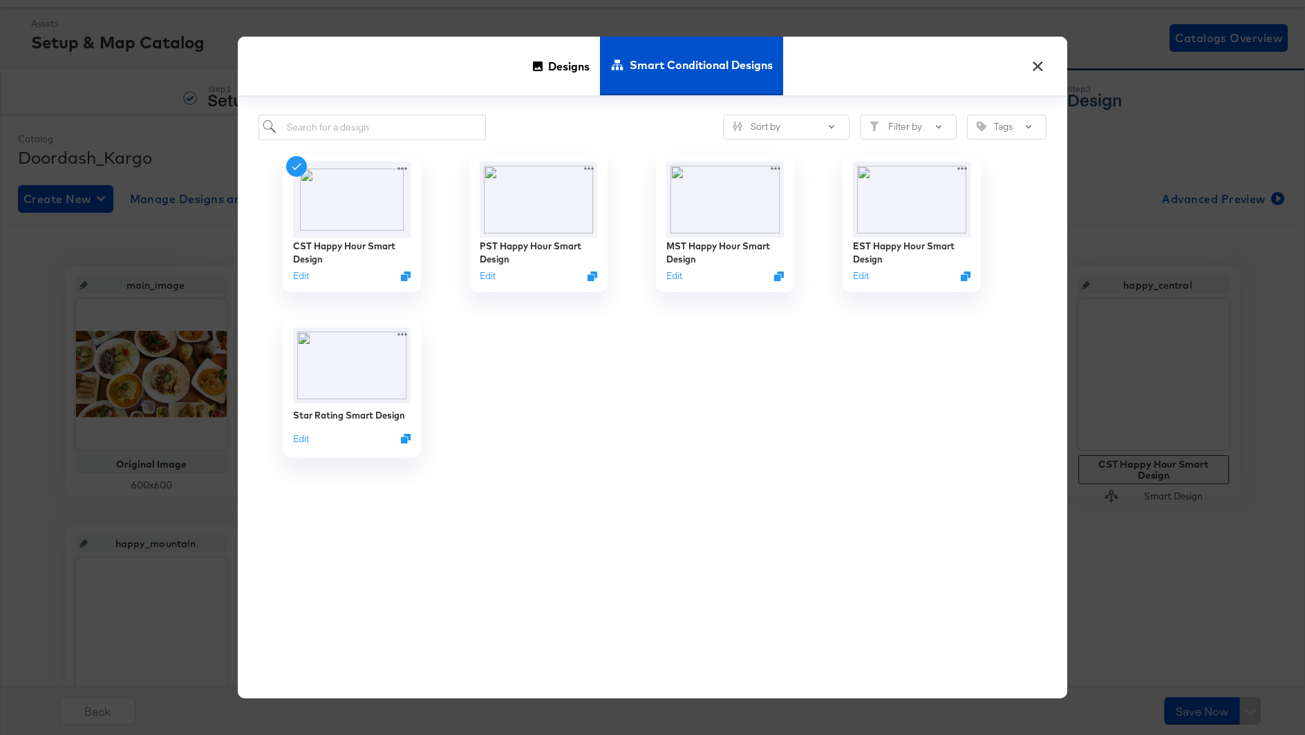
click at [1034, 73] on button "×" at bounding box center [1037, 62] width 25 height 25
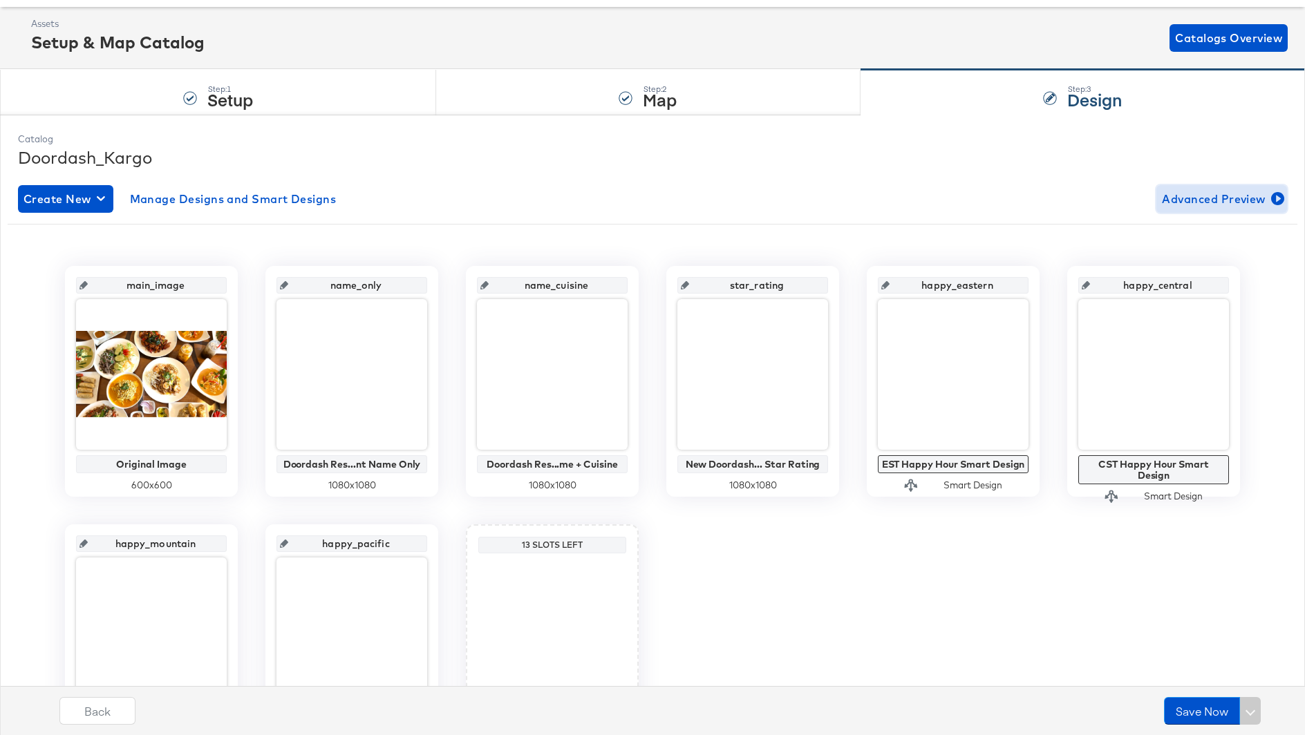
click at [1230, 206] on span "Advanced Preview" at bounding box center [1222, 198] width 120 height 19
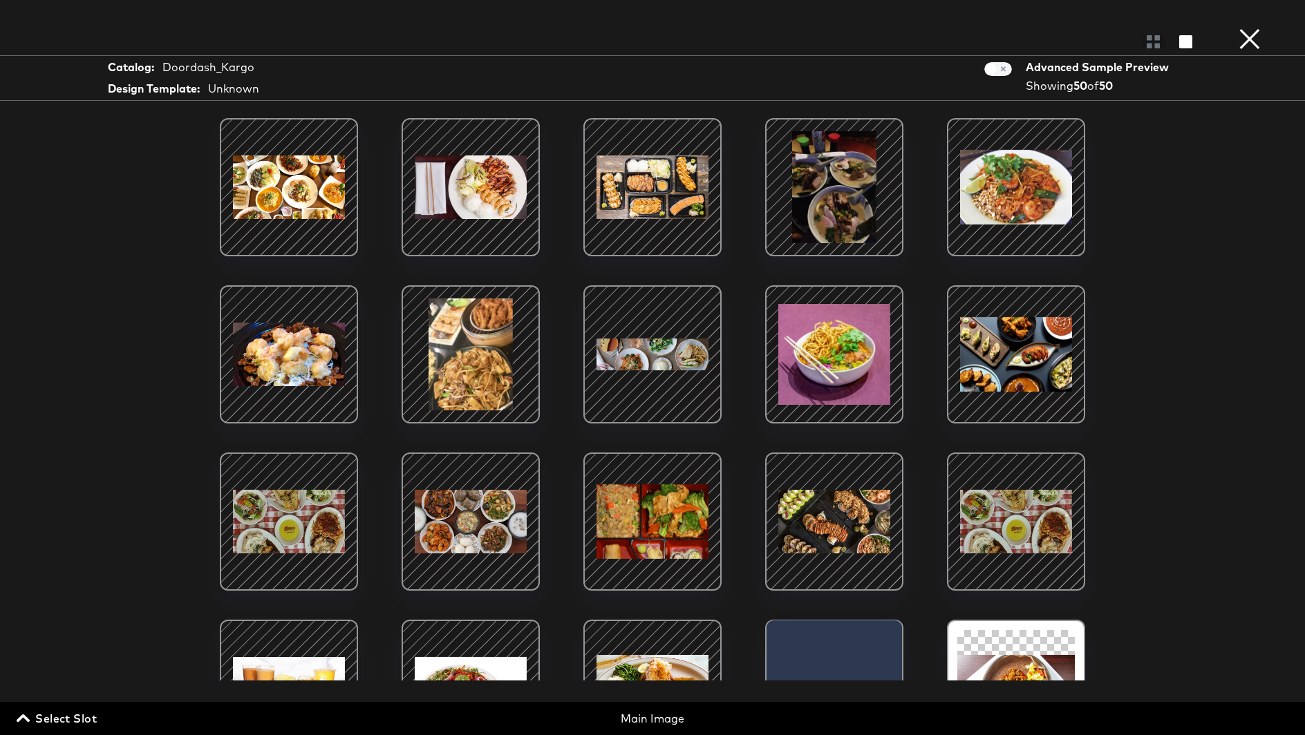
click at [1255, 28] on button "×" at bounding box center [1250, 14] width 28 height 28
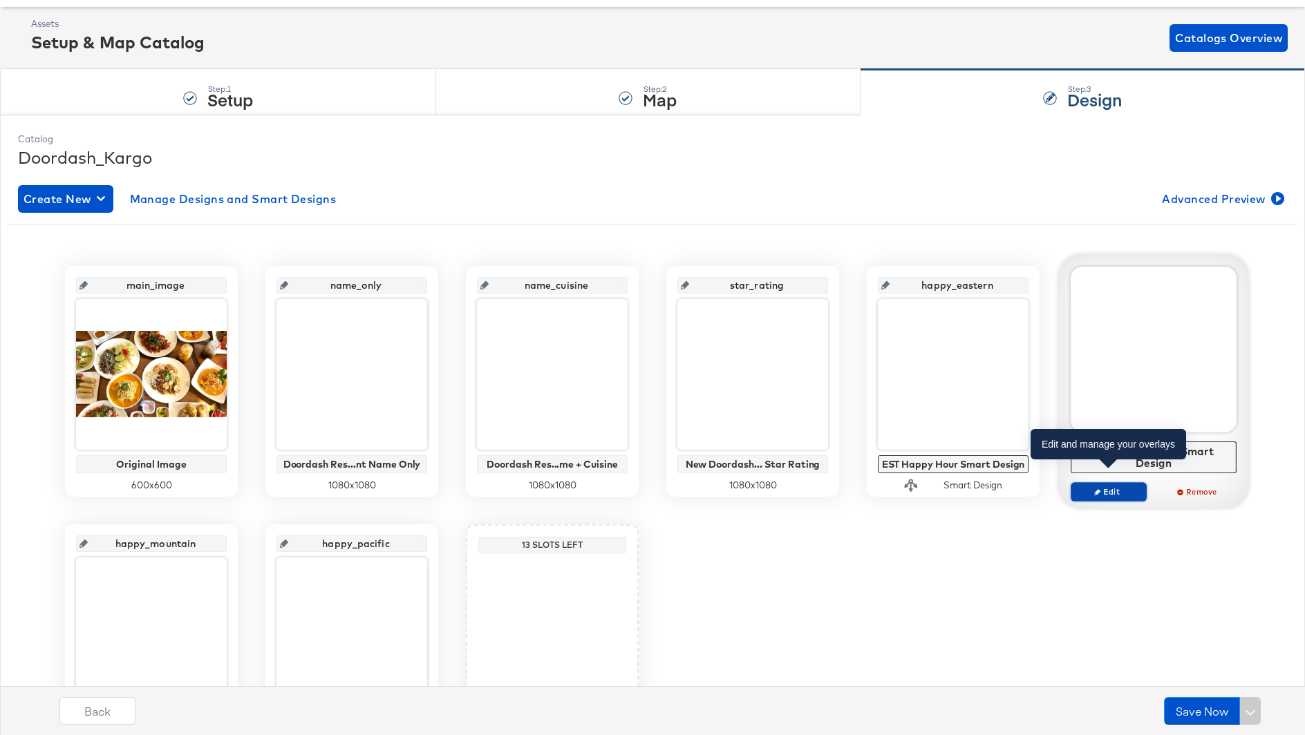
click at [1125, 487] on span "Edit" at bounding box center [1109, 492] width 64 height 10
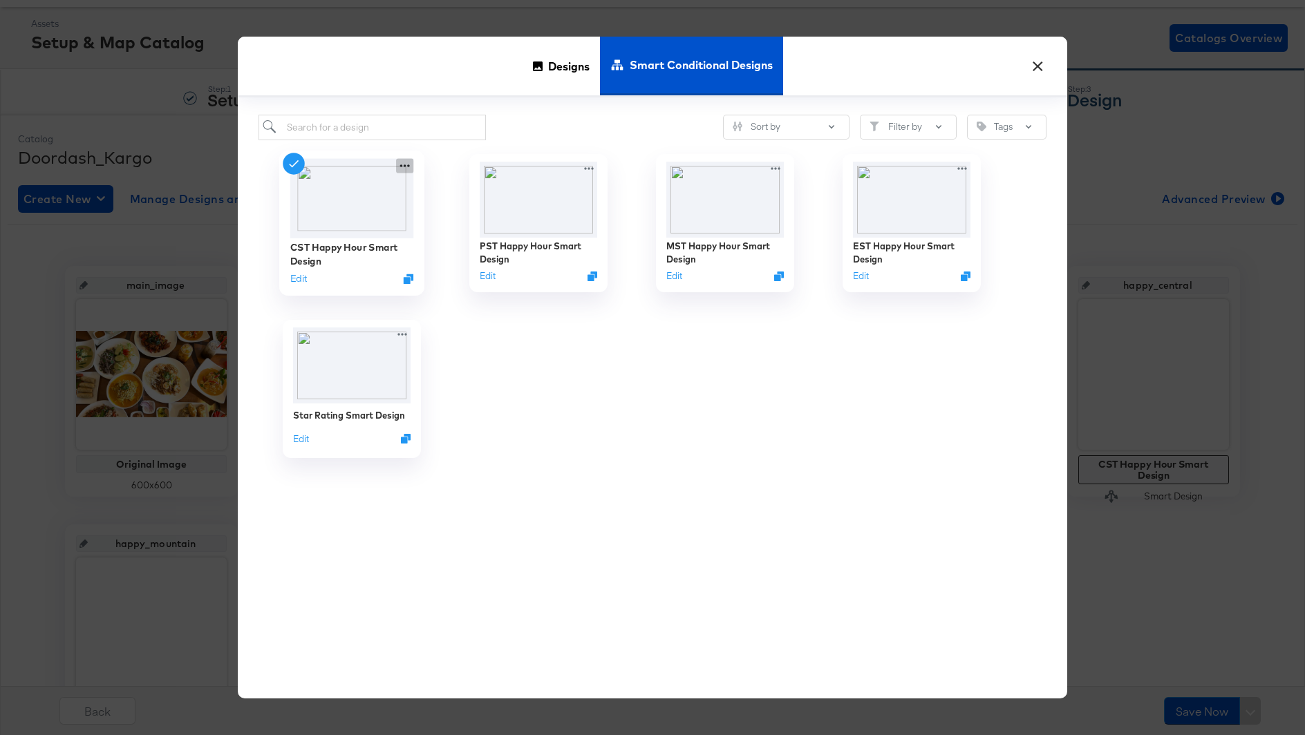
click at [403, 166] on icon at bounding box center [404, 165] width 17 height 15
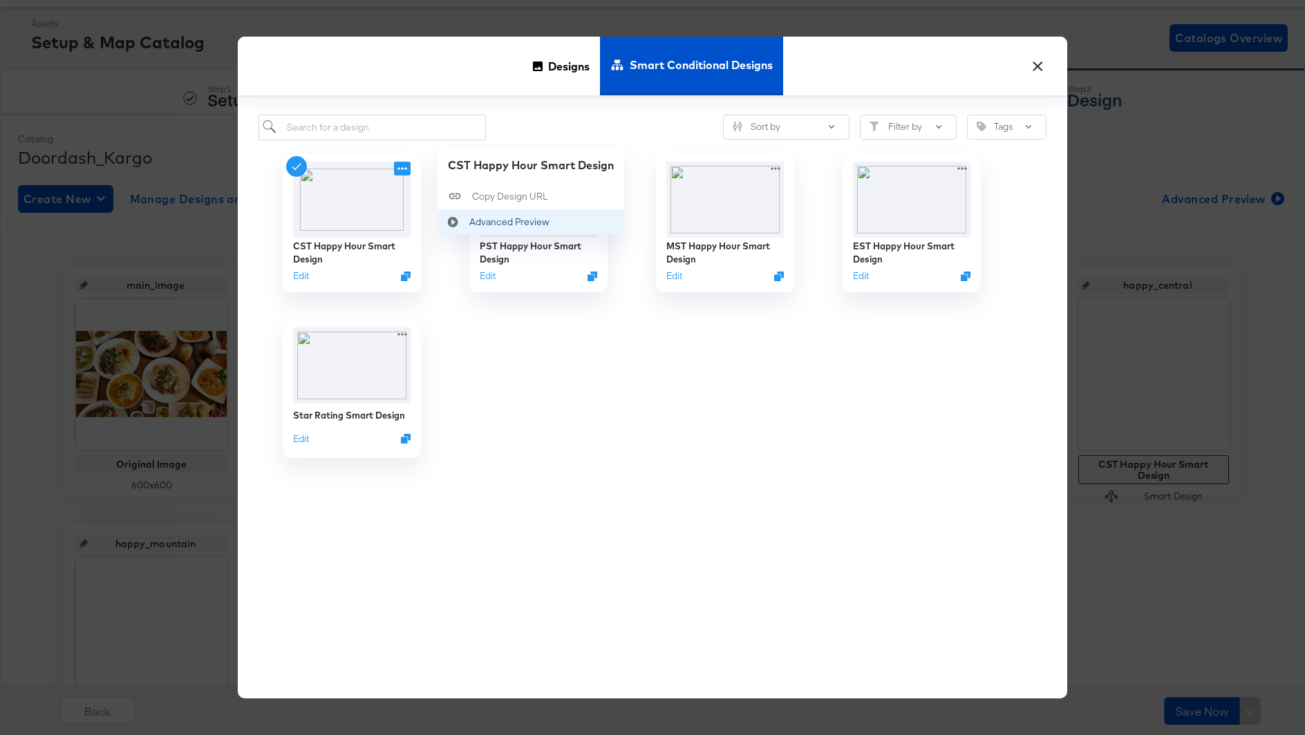
click at [464, 217] on icon at bounding box center [454, 221] width 32 height 11
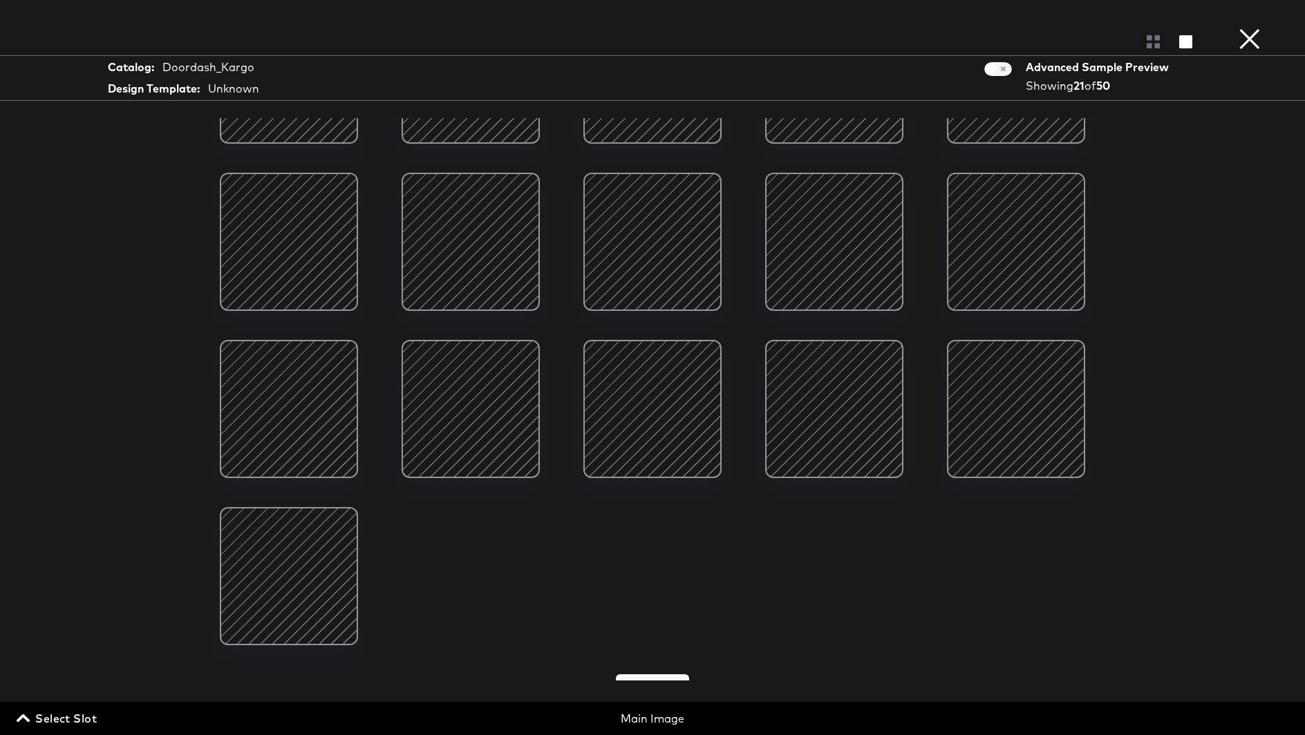
scroll to position [282, 0]
click at [1260, 28] on button "×" at bounding box center [1250, 14] width 28 height 28
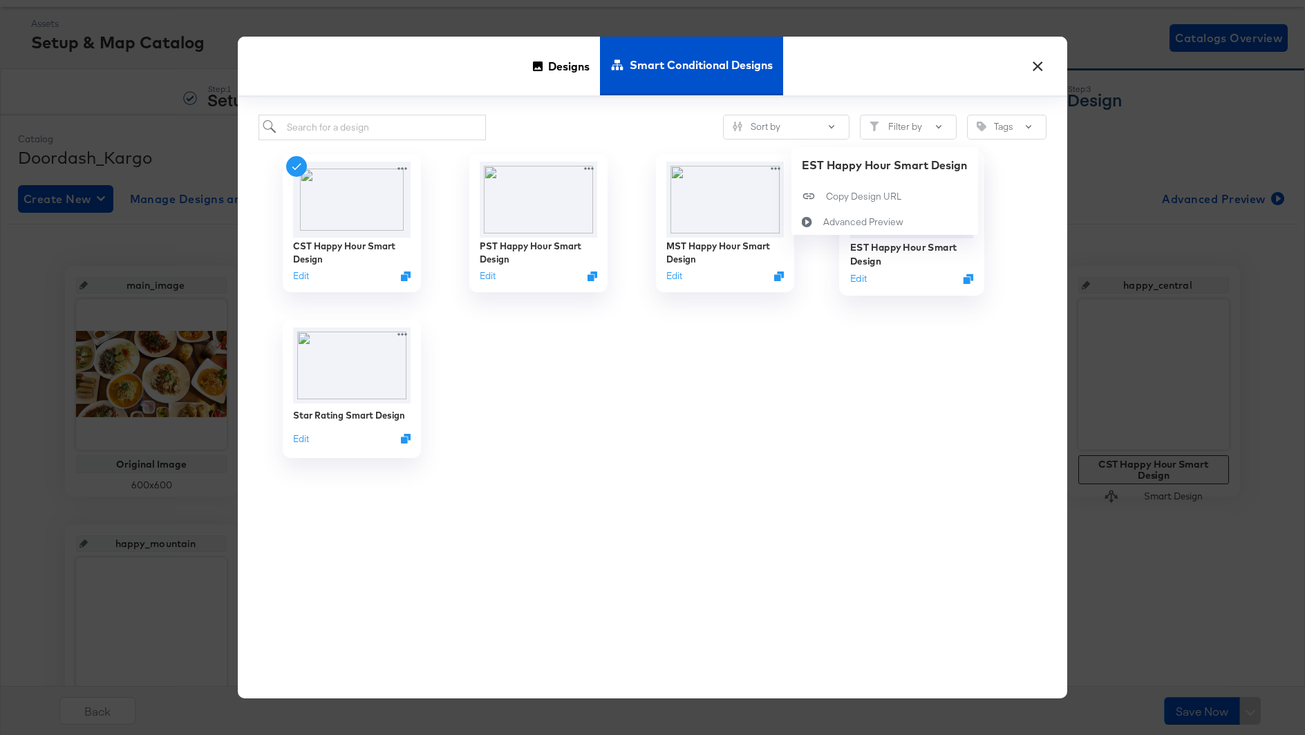
click at [962, 167] on div "EST Happy Hour Smart Design Edit EST Happy Hour Smart Design Copy Design URL Co…" at bounding box center [911, 223] width 187 height 166
click at [877, 214] on button "Advanced Preview Advanced Preview" at bounding box center [884, 222] width 187 height 26
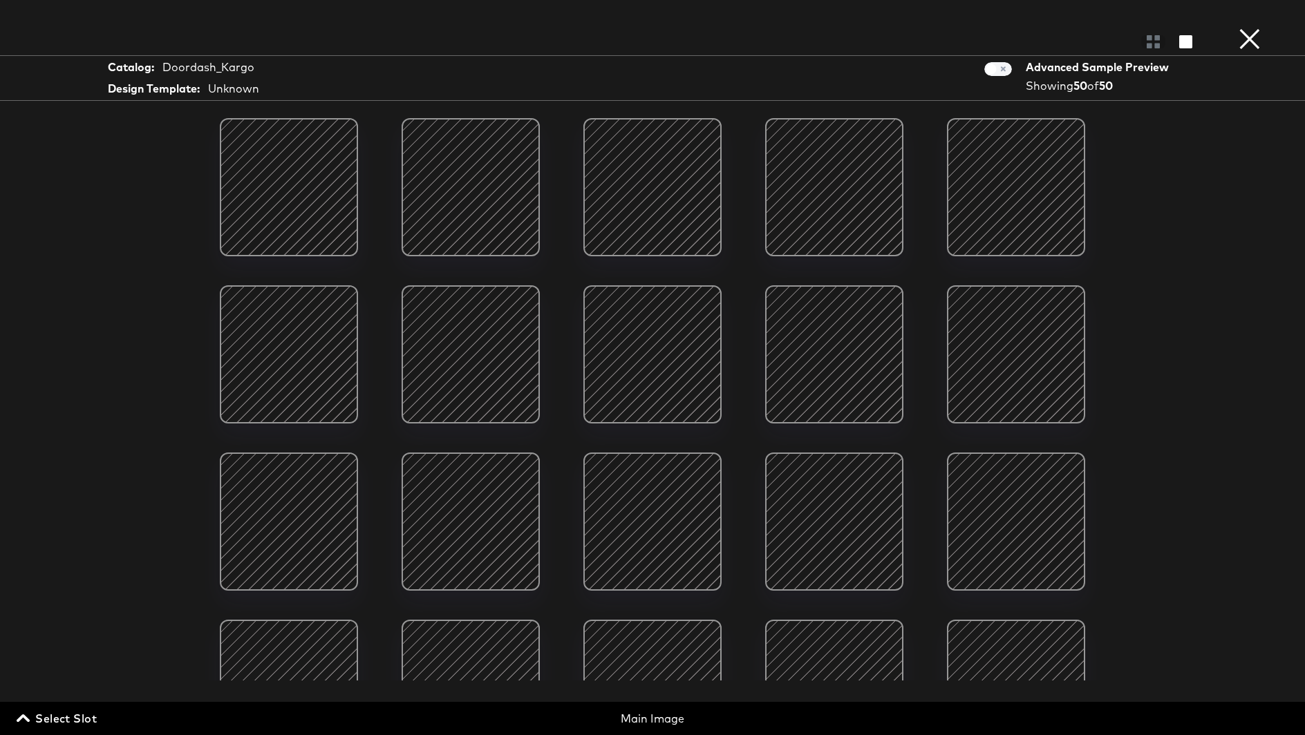
click at [1250, 28] on button "×" at bounding box center [1250, 14] width 28 height 28
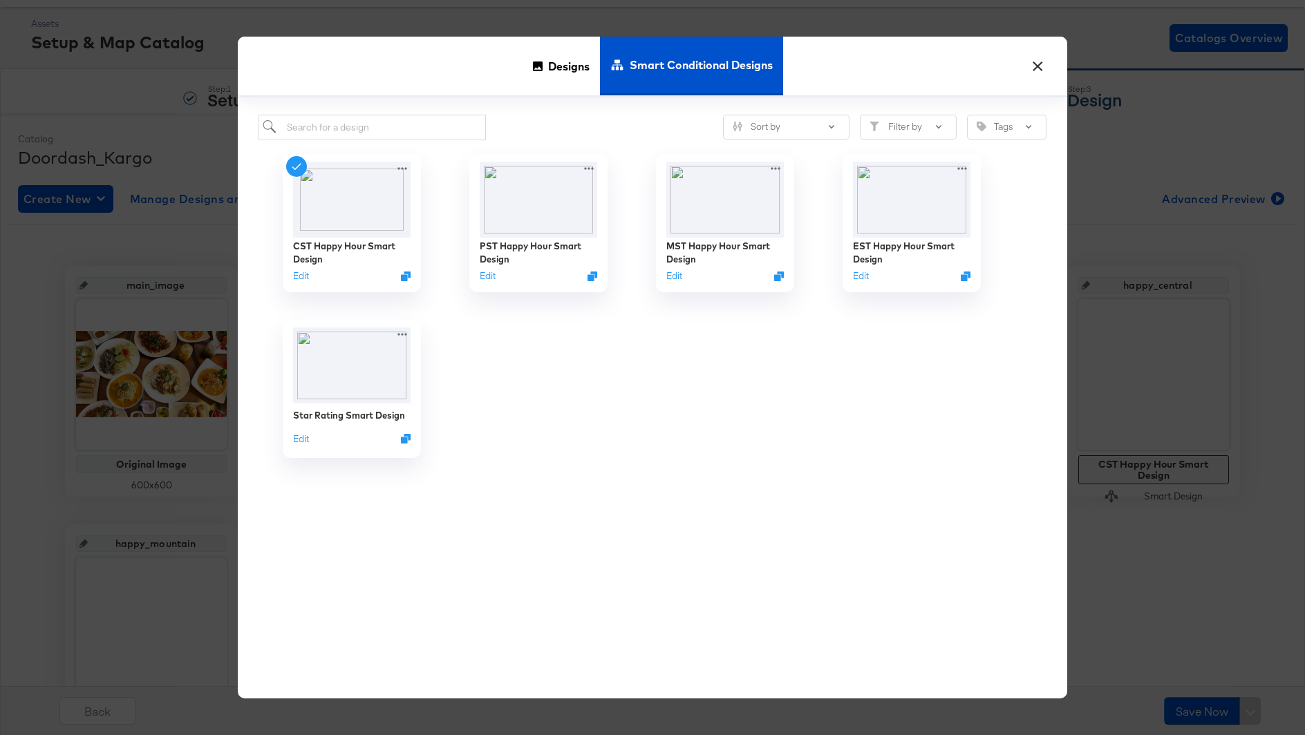
click at [146, 115] on div "× Designs Smart Conditional Designs Sort by Filter by Tags CST Happy Hour Smart…" at bounding box center [652, 367] width 1305 height 735
click at [1041, 68] on button "×" at bounding box center [1037, 62] width 25 height 25
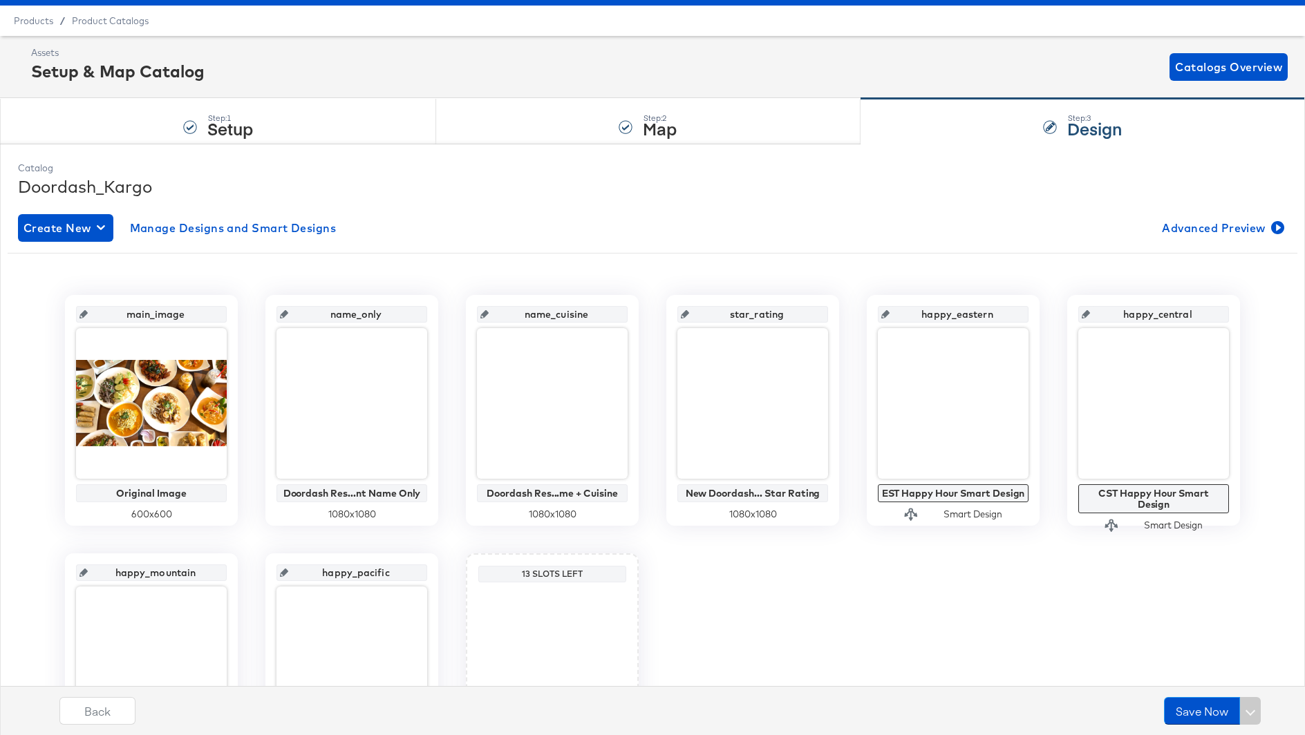
scroll to position [0, 0]
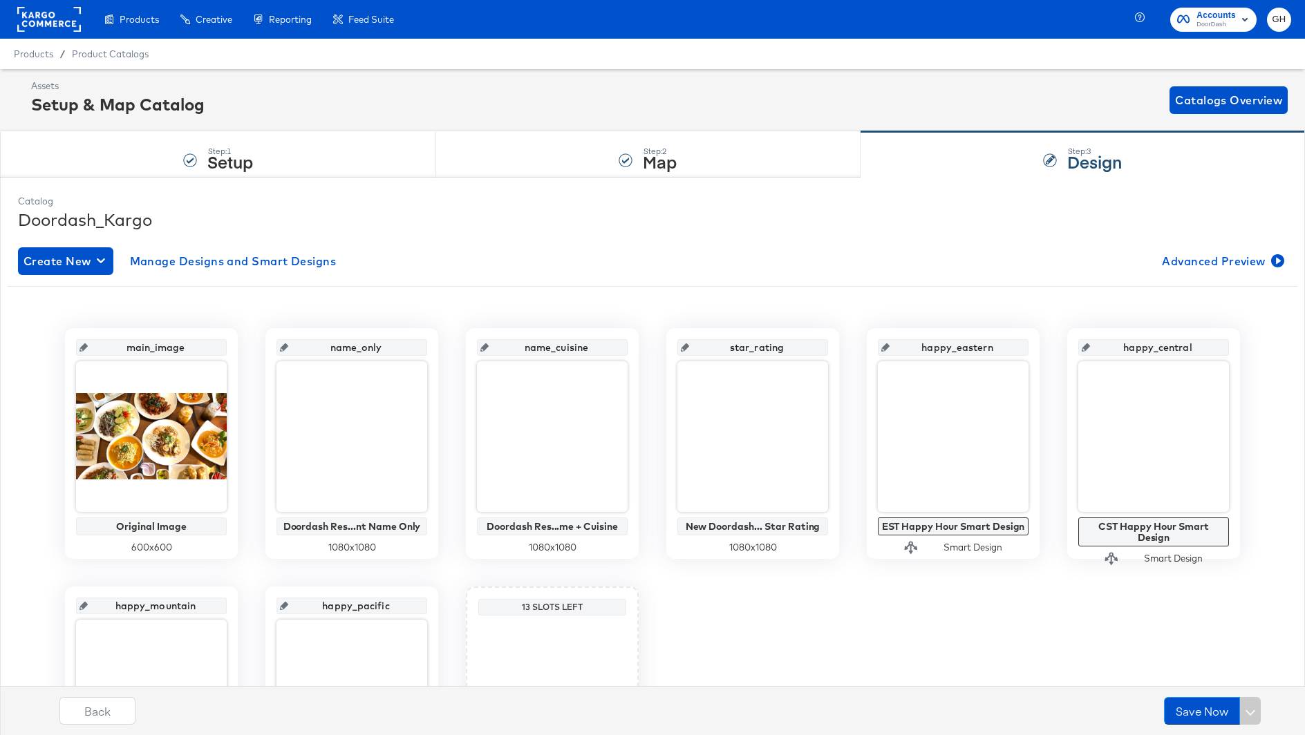
click at [63, 18] on rect at bounding box center [49, 19] width 64 height 25
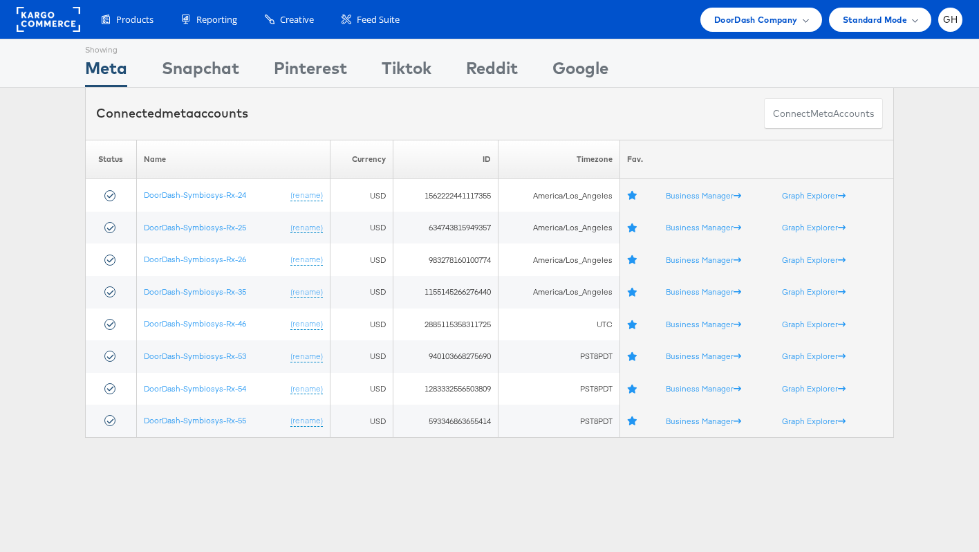
click at [38, 17] on rect at bounding box center [49, 19] width 64 height 25
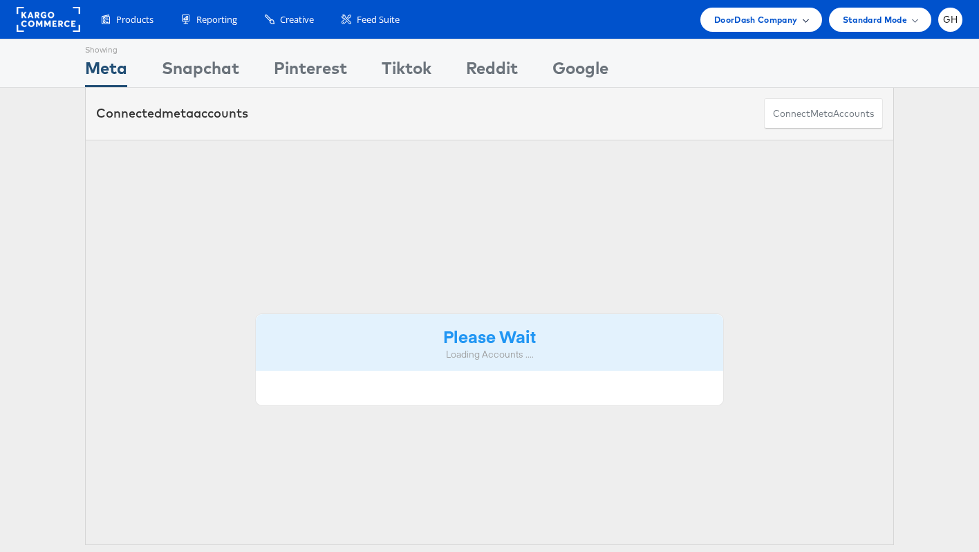
click at [783, 22] on span "DoorDash Company" at bounding box center [756, 19] width 84 height 15
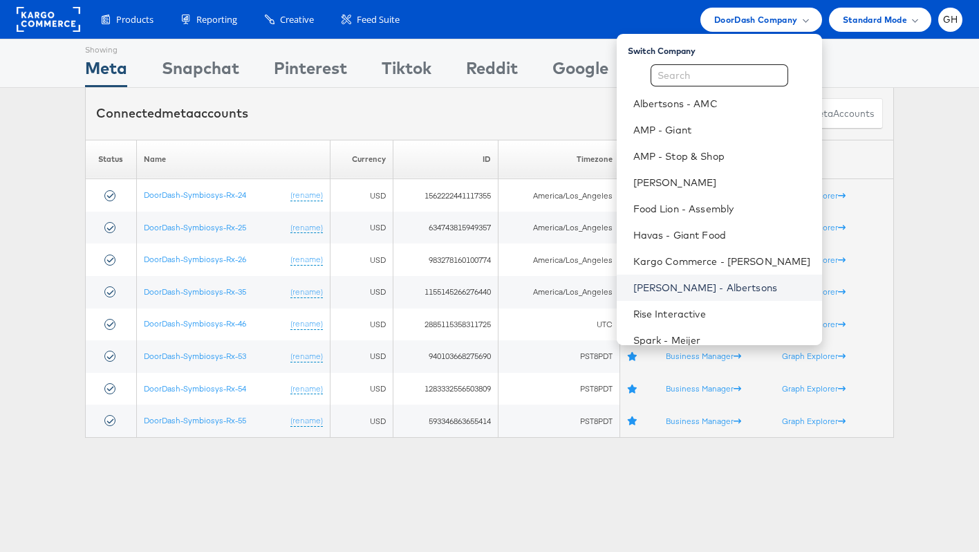
click at [684, 292] on link "[PERSON_NAME] - Albertsons" at bounding box center [722, 288] width 178 height 14
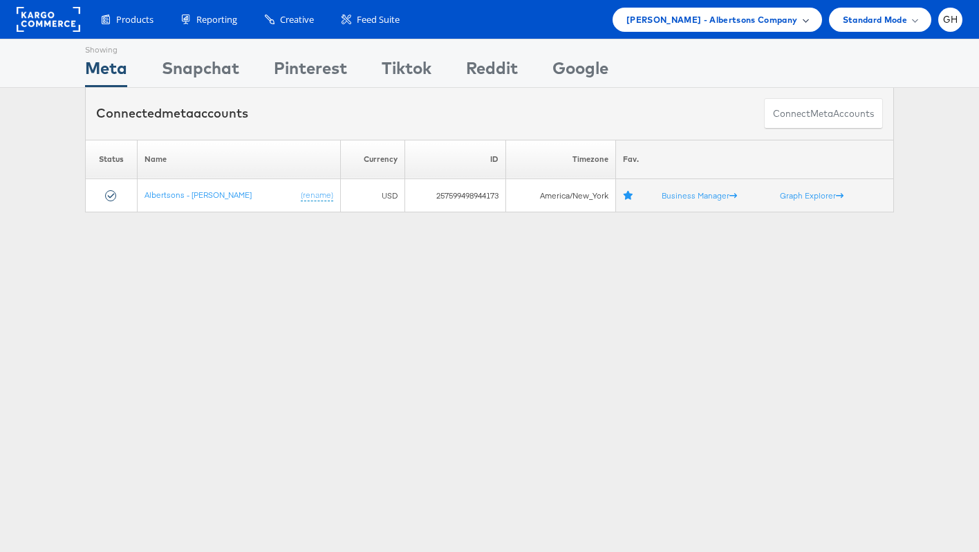
click at [669, 15] on div "[PERSON_NAME] - Albertsons Company" at bounding box center [716, 20] width 209 height 24
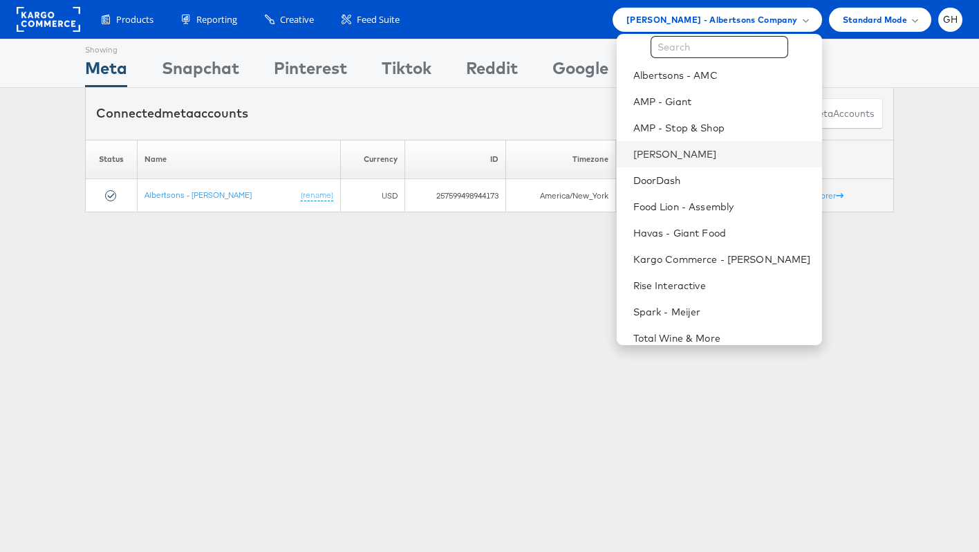
scroll to position [26, 0]
click at [663, 174] on li "DoorDash" at bounding box center [719, 182] width 205 height 26
click at [633, 182] on link "DoorDash" at bounding box center [722, 183] width 178 height 14
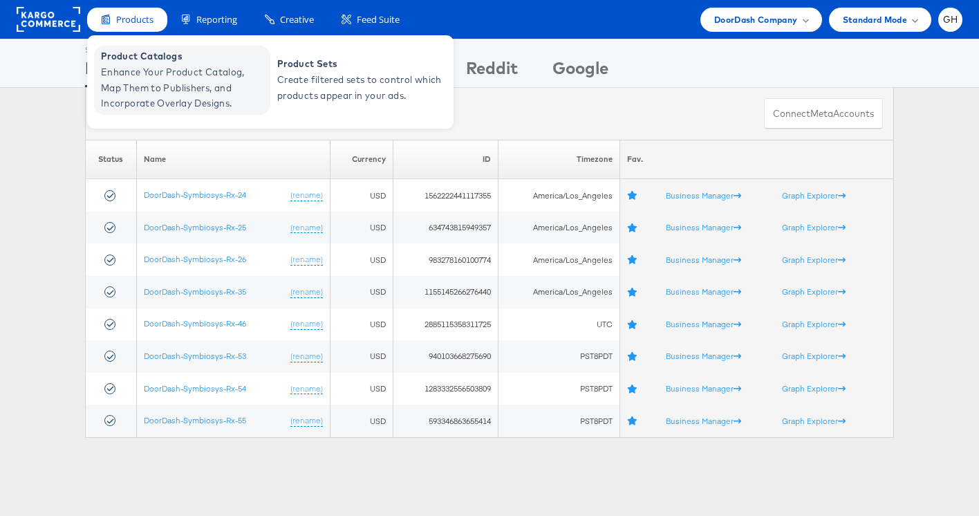
click at [151, 86] on span "Enhance Your Product Catalog, Map Them to Publishers, and Incorporate Overlay D…" at bounding box center [184, 87] width 166 height 47
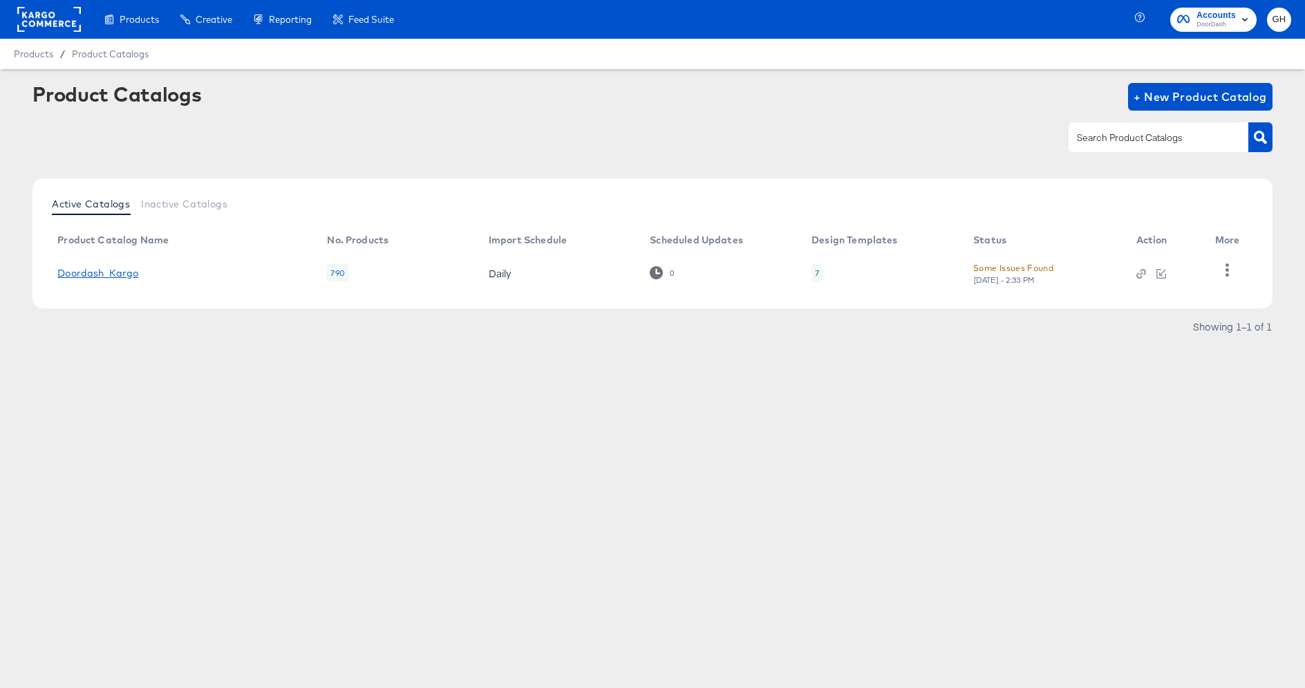
click at [91, 276] on link "Doordash_Kargo" at bounding box center [97, 273] width 81 height 11
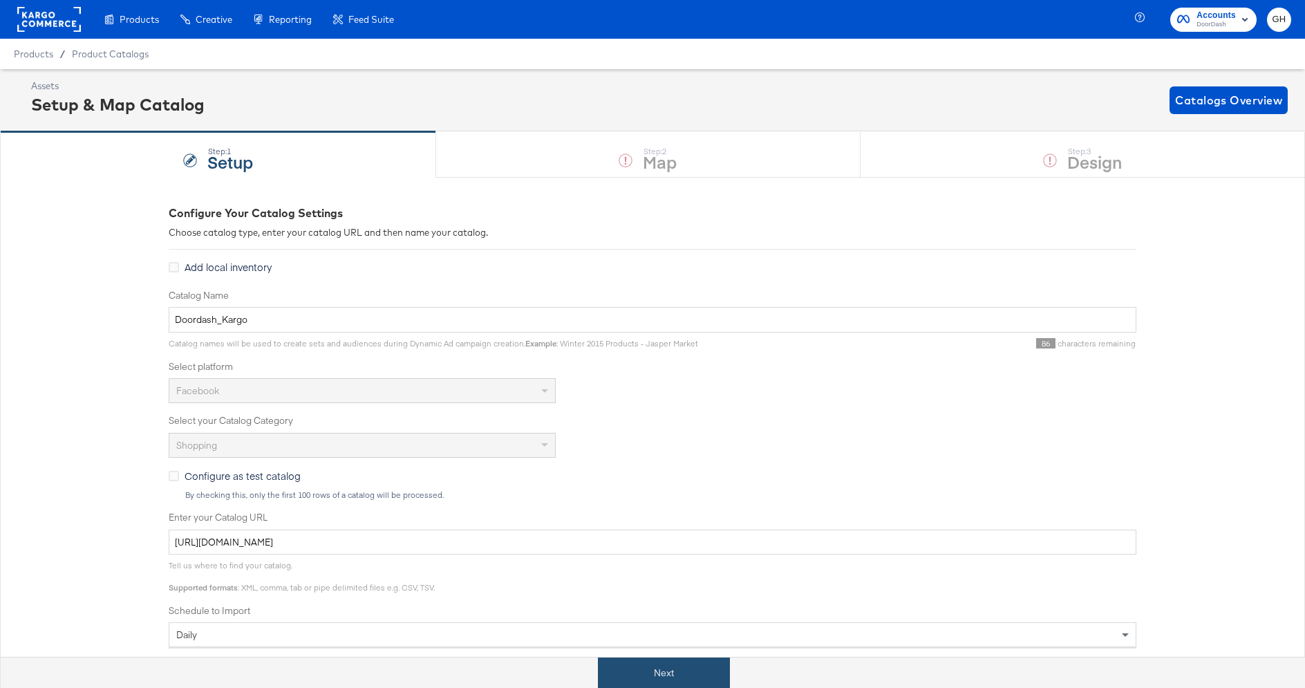
click at [662, 677] on button "Next" at bounding box center [664, 672] width 132 height 31
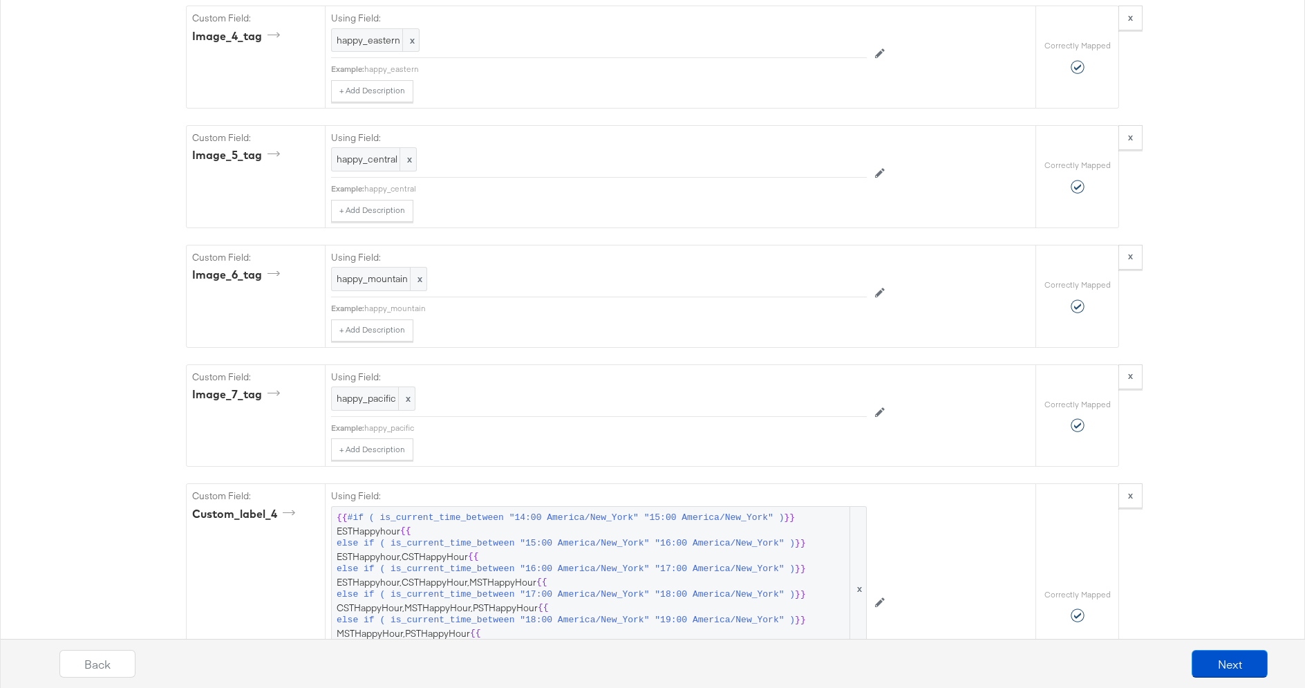
scroll to position [3037, 0]
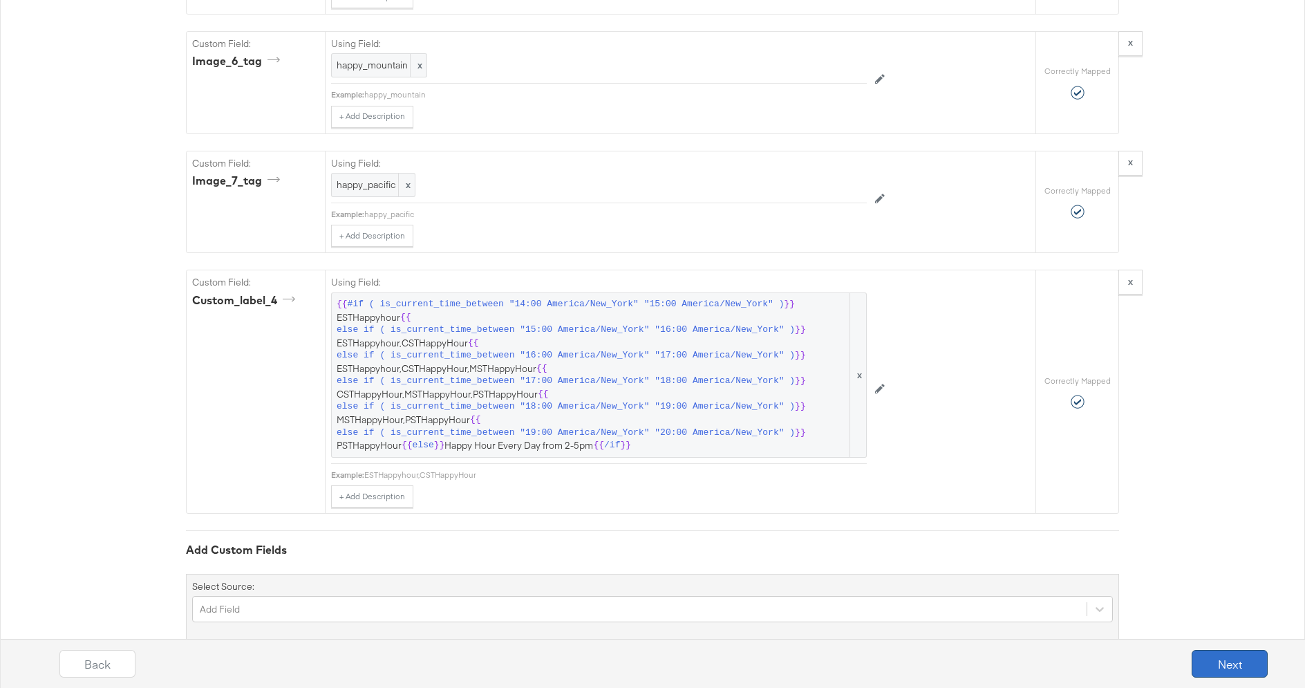
click at [1247, 668] on button "Next" at bounding box center [1230, 664] width 76 height 28
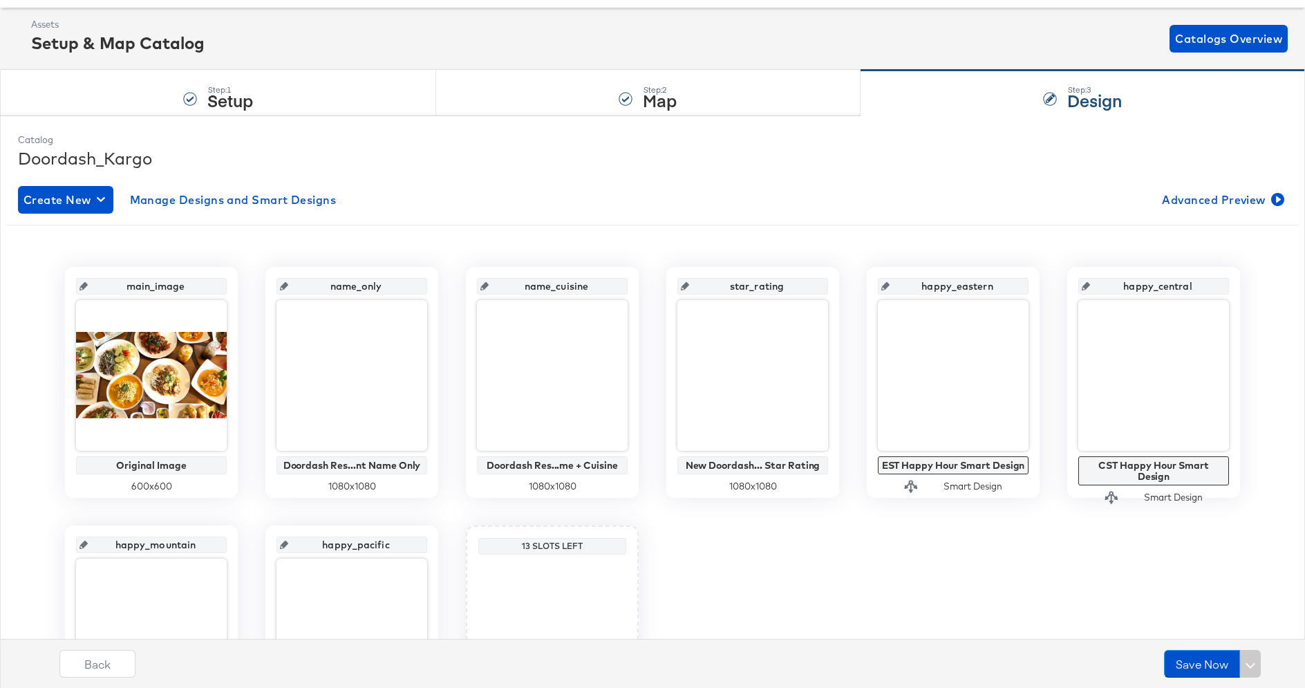
scroll to position [66, 0]
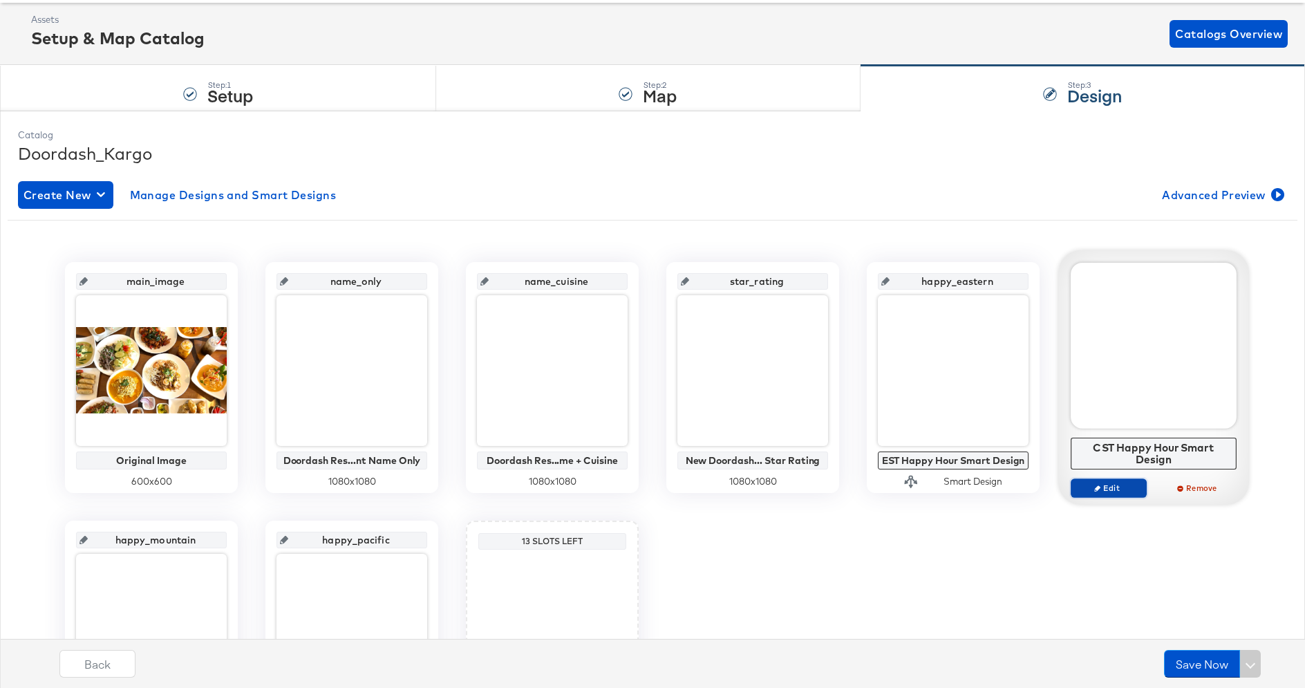
click at [1109, 482] on span "Edit" at bounding box center [1109, 487] width 64 height 10
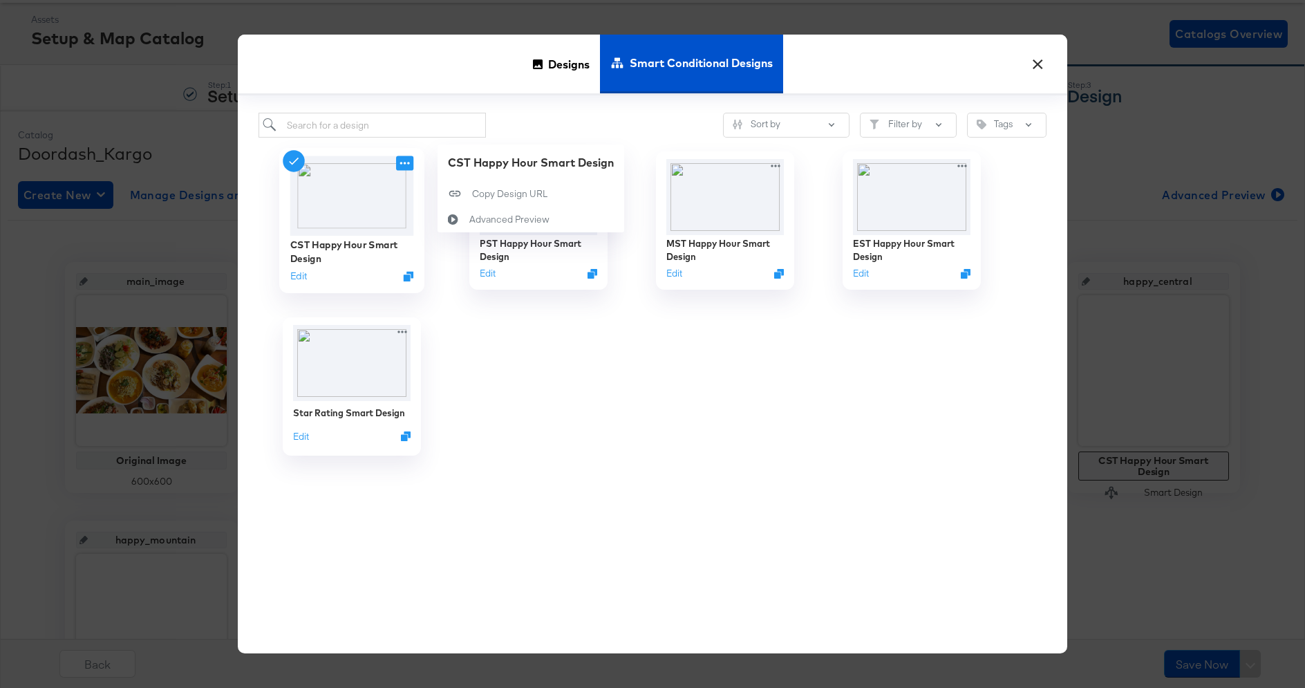
click at [403, 163] on icon at bounding box center [404, 163] width 17 height 15
click at [469, 220] on div "Advanced Preview Advanced Preview" at bounding box center [469, 220] width 0 height 0
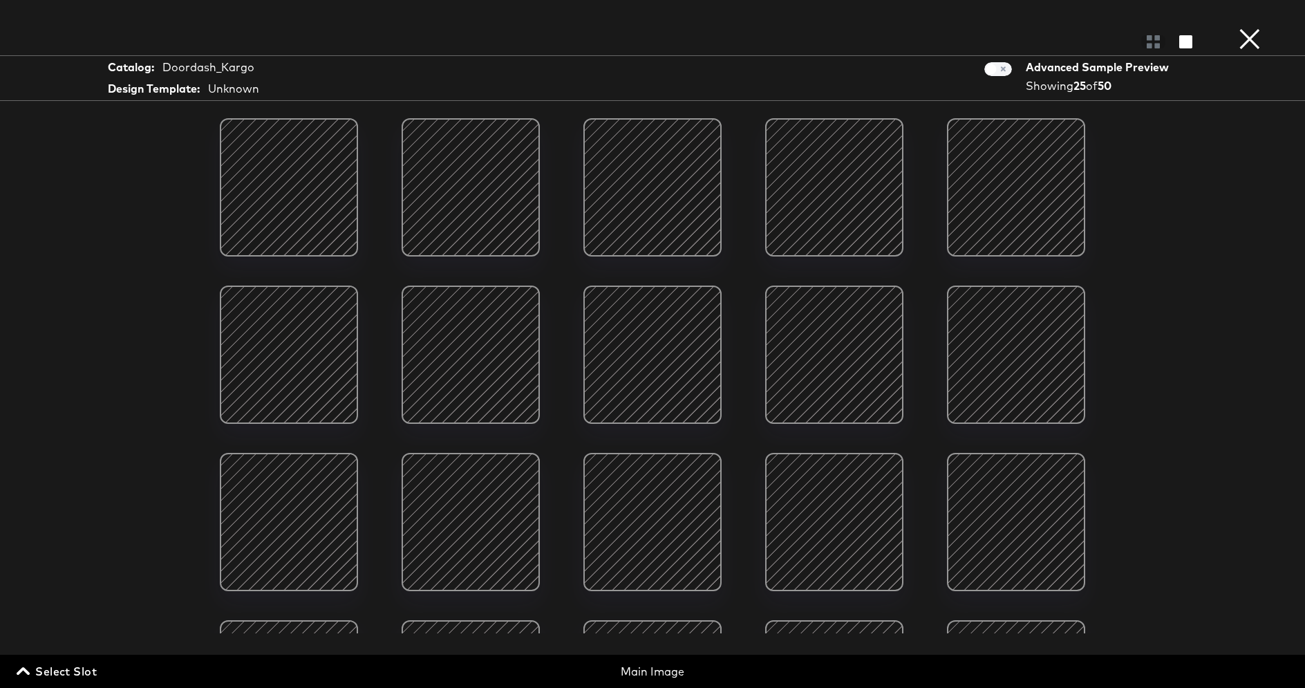
click at [1243, 28] on button "×" at bounding box center [1250, 14] width 28 height 28
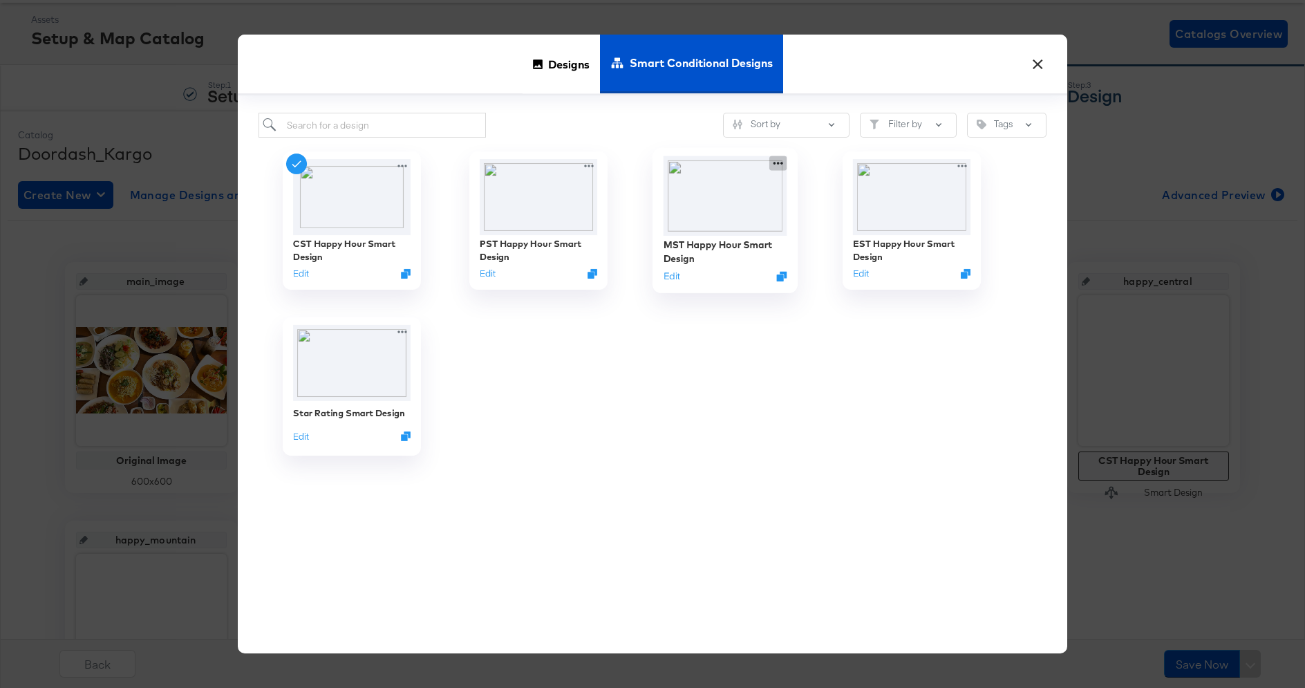
click at [782, 160] on icon at bounding box center [777, 163] width 17 height 15
click at [834, 216] on icon at bounding box center [827, 219] width 32 height 11
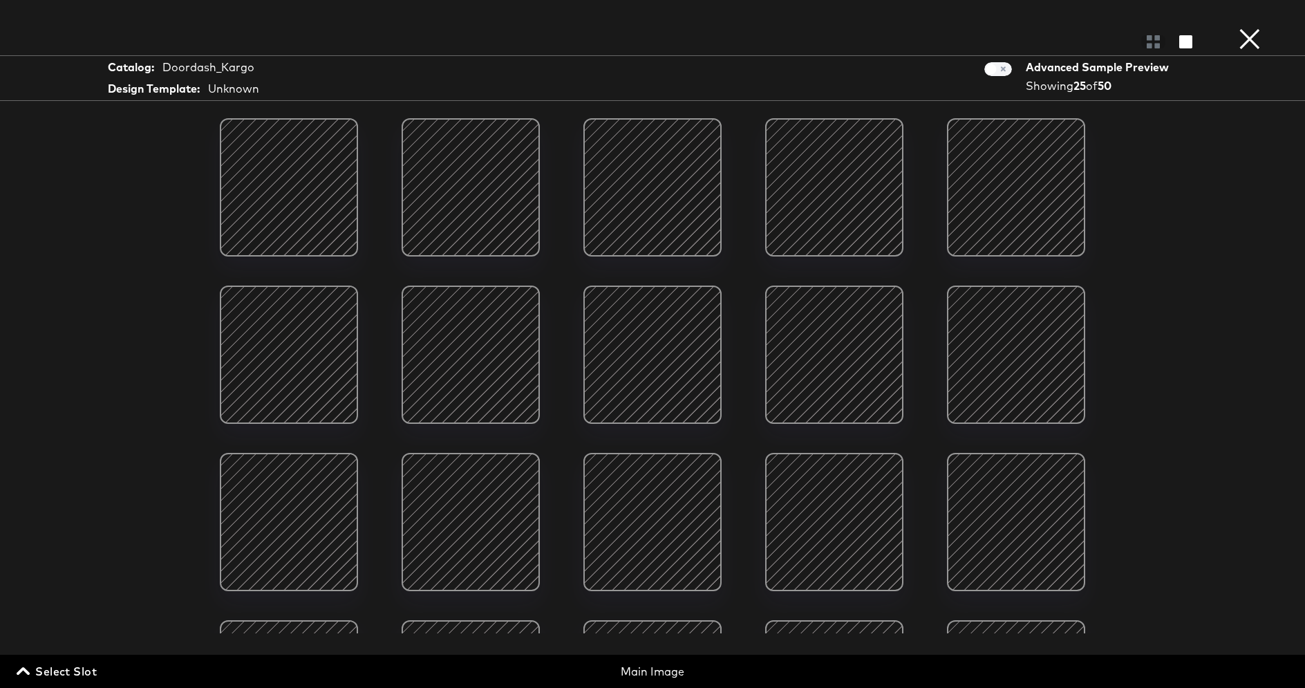
click at [1257, 28] on button "×" at bounding box center [1250, 14] width 28 height 28
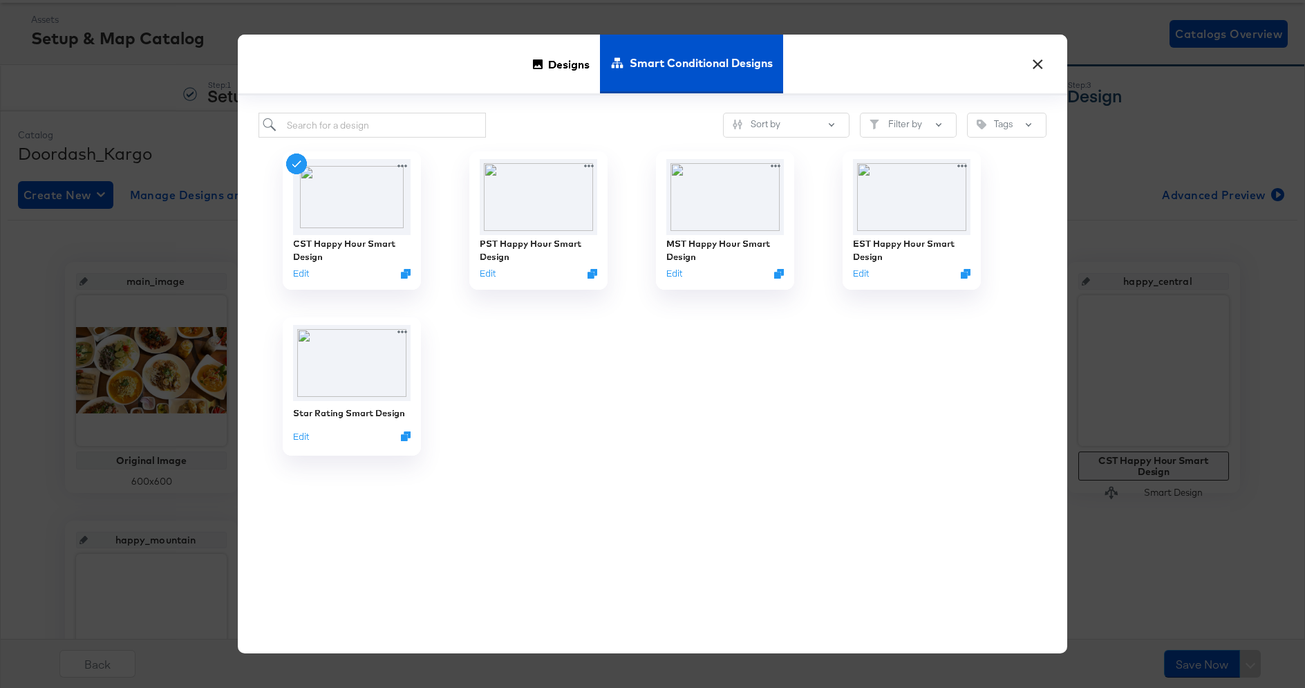
click at [1036, 64] on button "×" at bounding box center [1037, 60] width 25 height 25
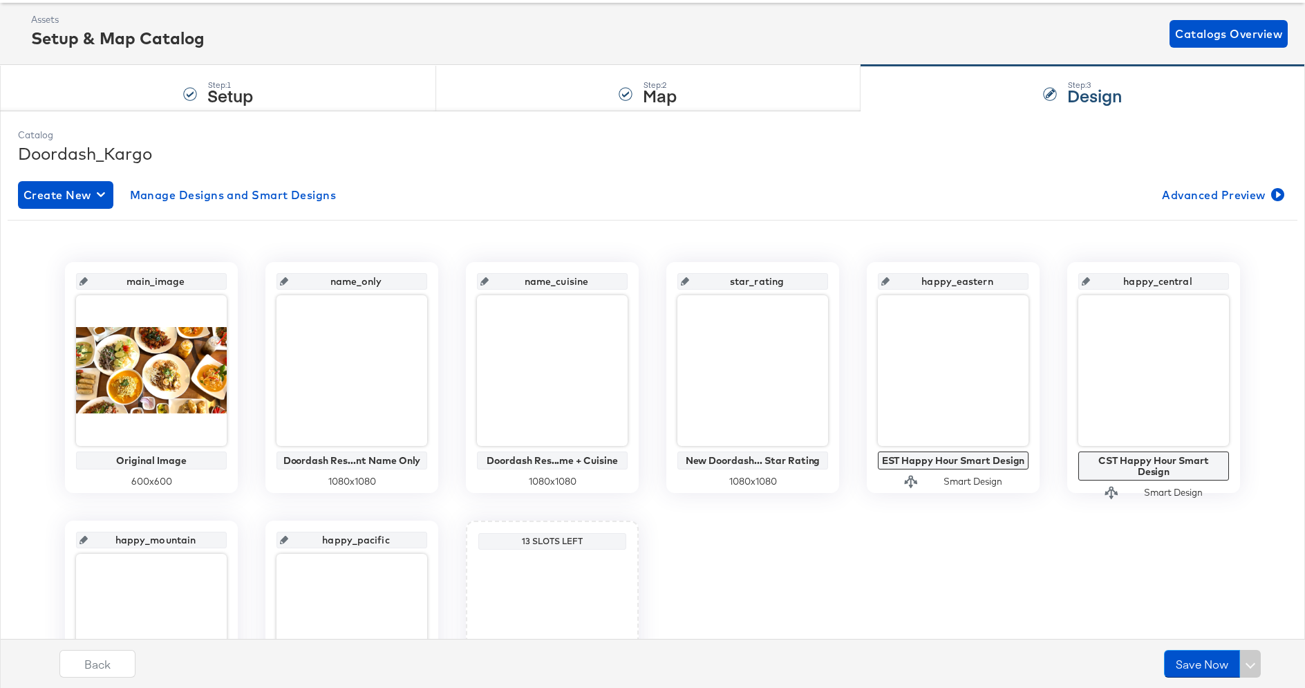
click at [135, 35] on div "Setup & Map Catalog" at bounding box center [118, 38] width 174 height 24
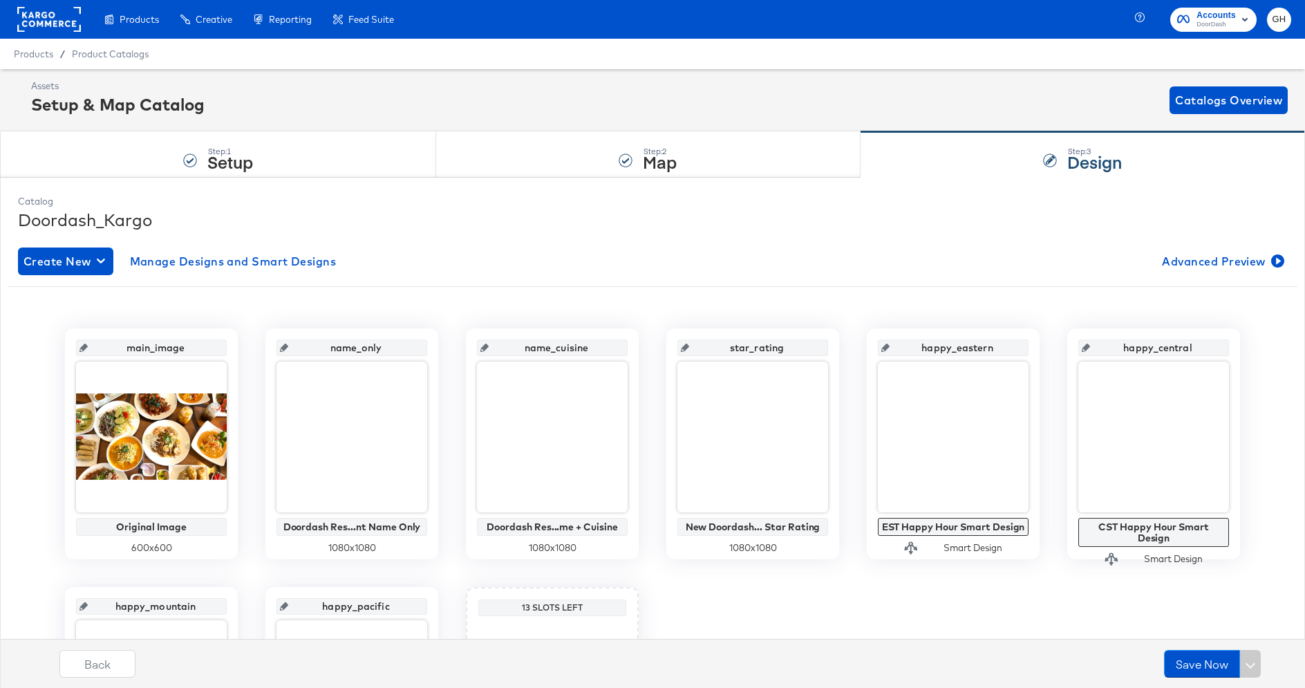
click at [48, 21] on rect at bounding box center [49, 19] width 64 height 25
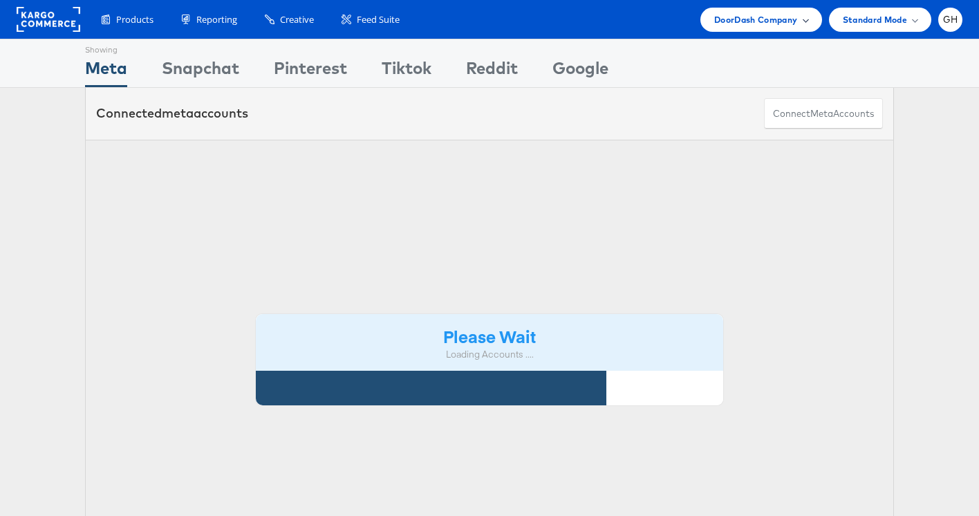
click at [781, 17] on span "DoorDash Company" at bounding box center [756, 19] width 84 height 15
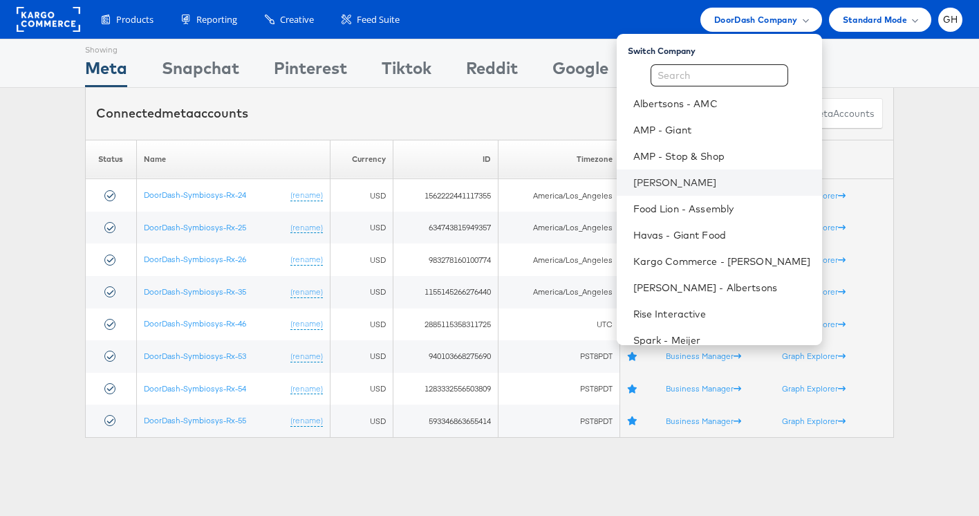
scroll to position [40, 0]
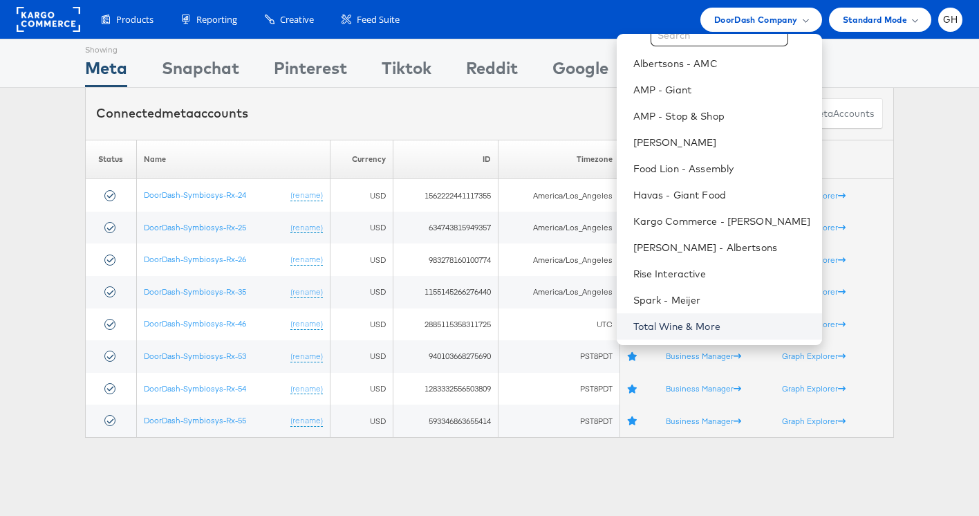
click at [654, 322] on link "Total Wine & More" at bounding box center [722, 326] width 178 height 14
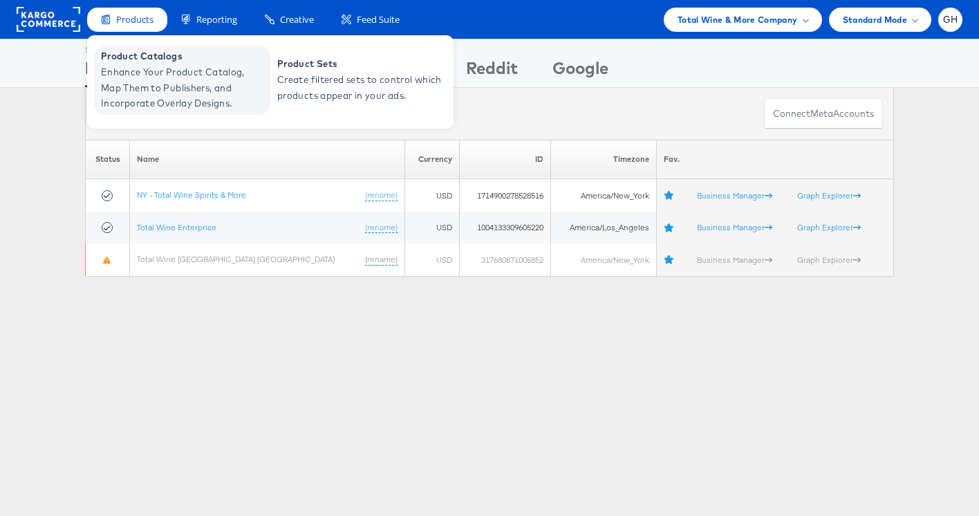
click at [148, 60] on span "Product Catalogs" at bounding box center [184, 56] width 166 height 16
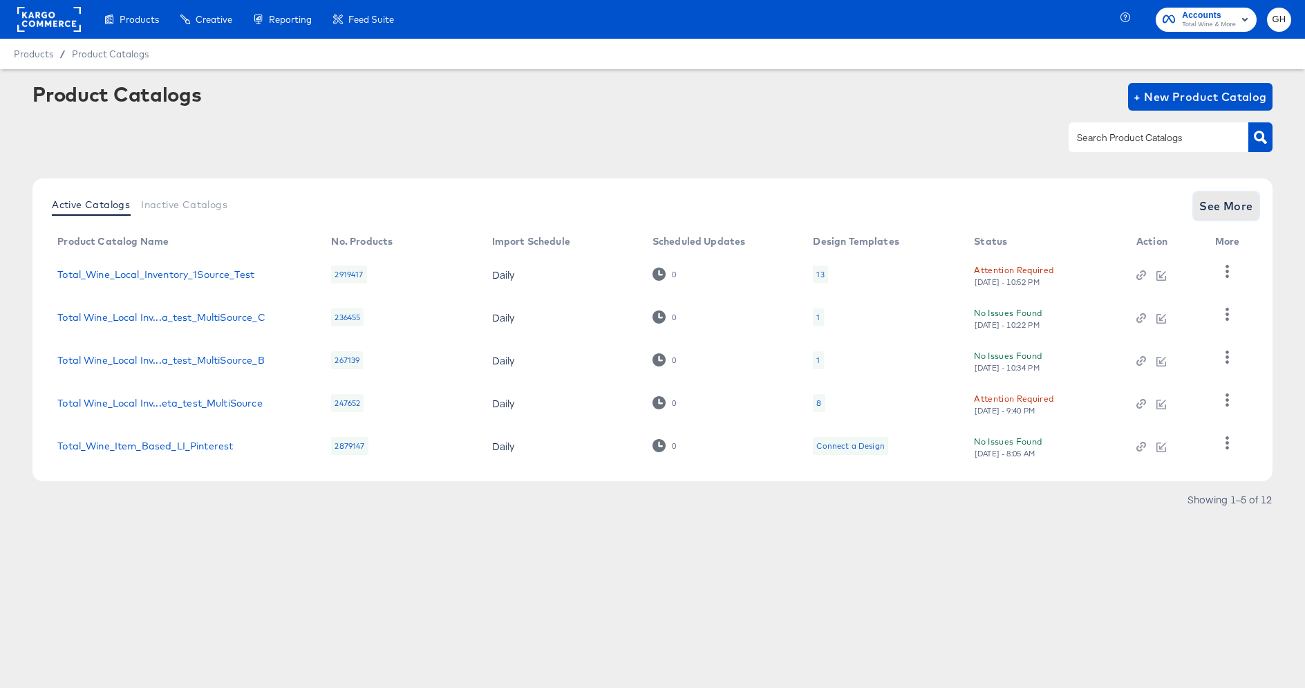
click at [1210, 210] on span "See More" at bounding box center [1226, 205] width 54 height 19
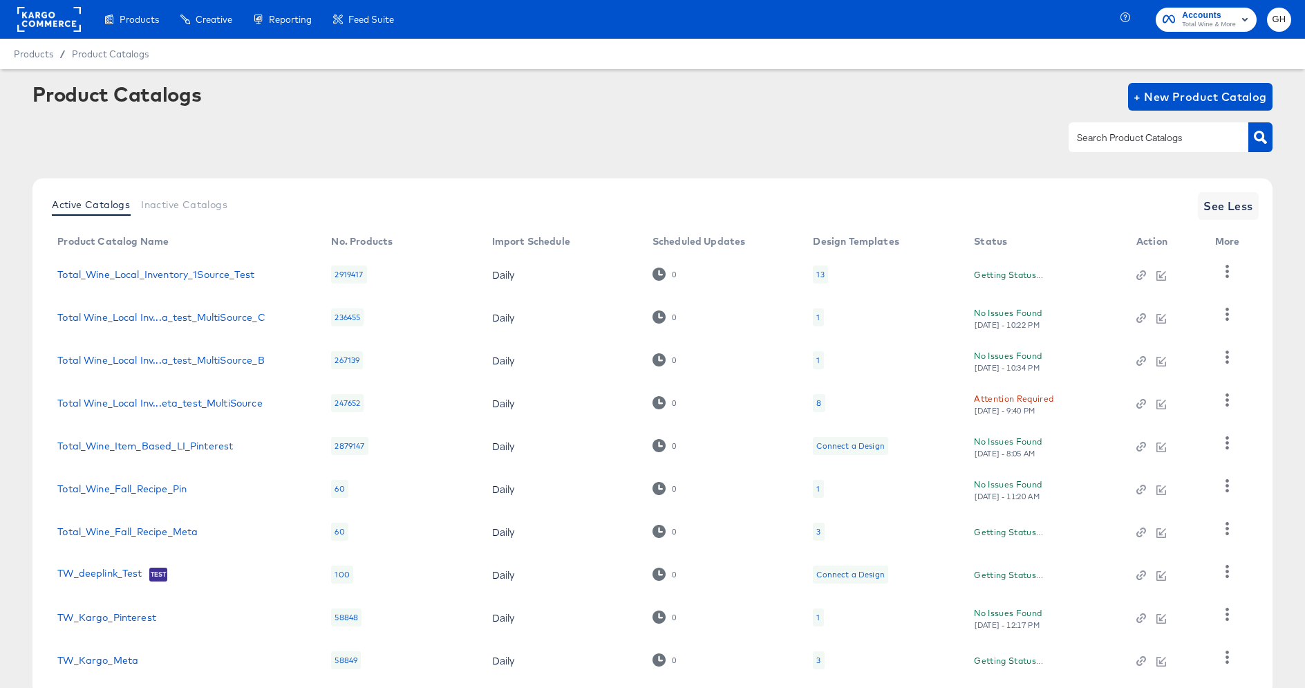
scroll to position [85, 0]
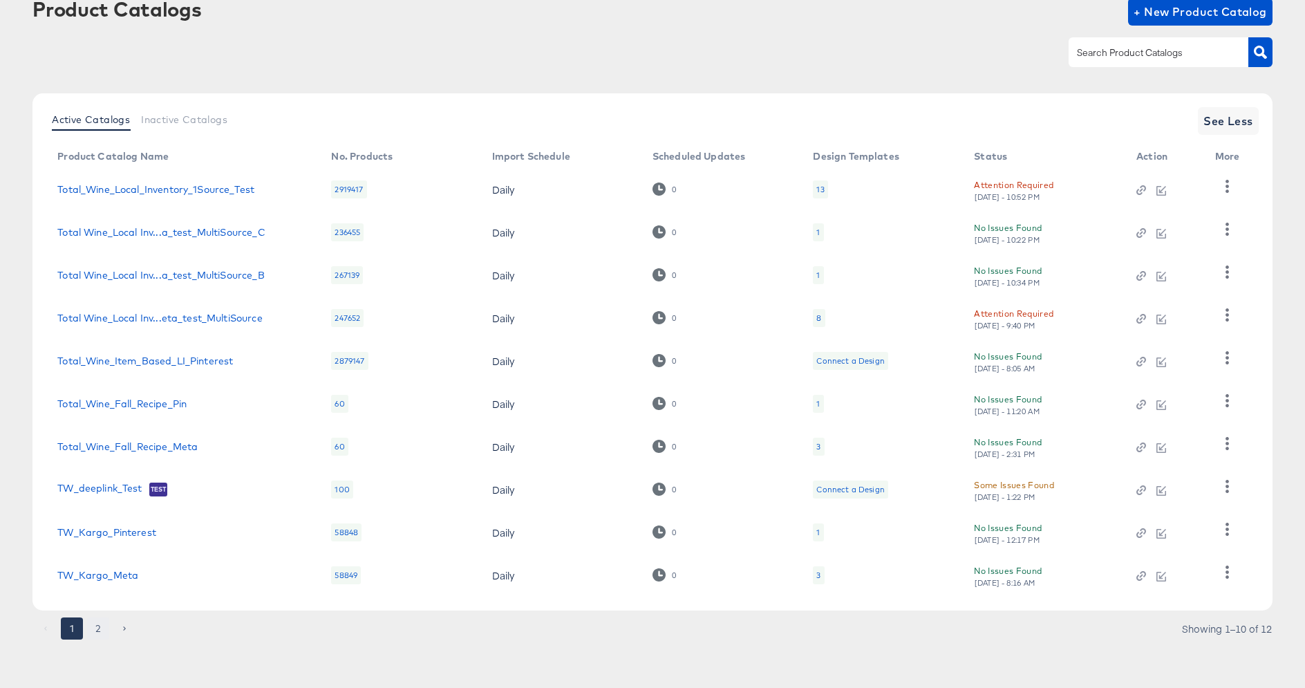
click at [92, 632] on button "2" at bounding box center [98, 628] width 22 height 22
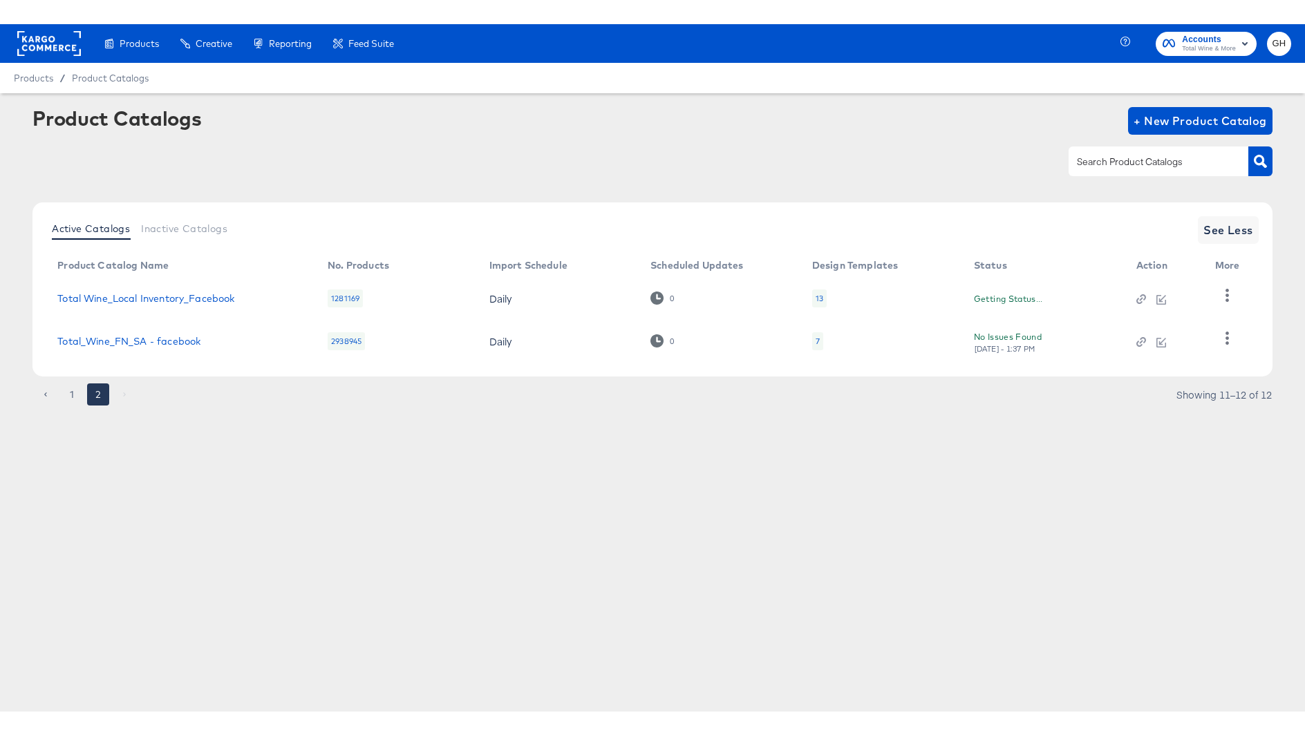
scroll to position [0, 0]
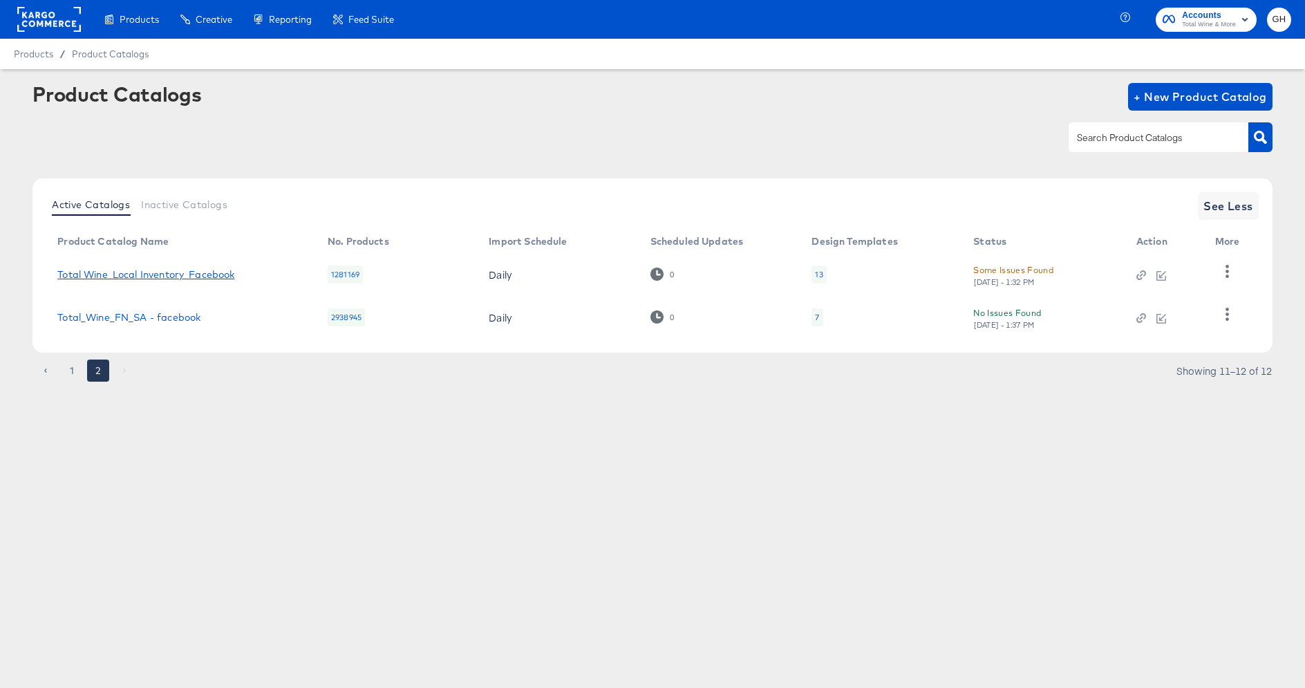
click at [194, 272] on link "Total Wine_Local Inventory_Facebook" at bounding box center [145, 274] width 177 height 11
